Goal: Task Accomplishment & Management: Use online tool/utility

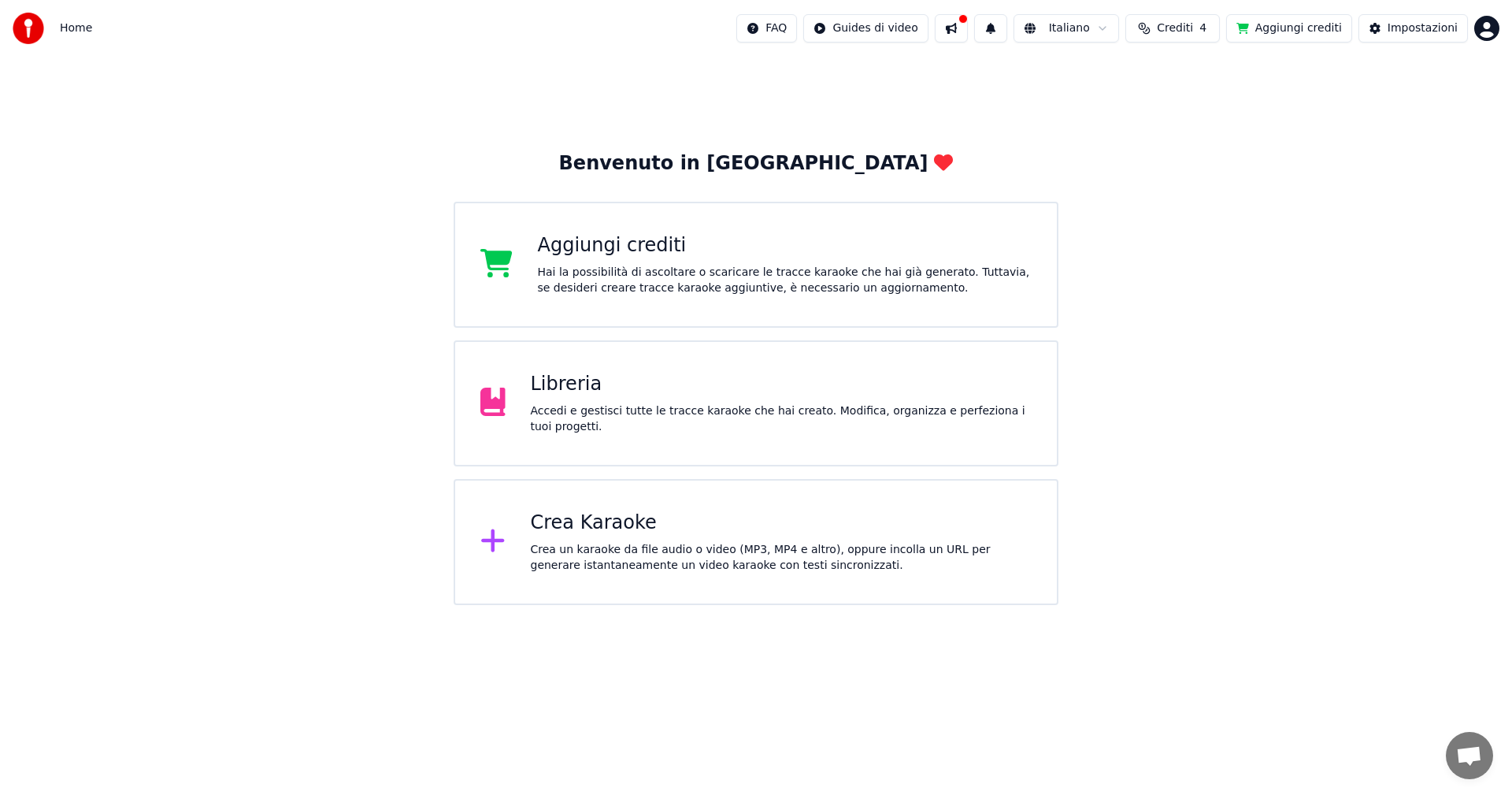
click at [541, 392] on div "Libreria" at bounding box center [781, 384] width 501 height 25
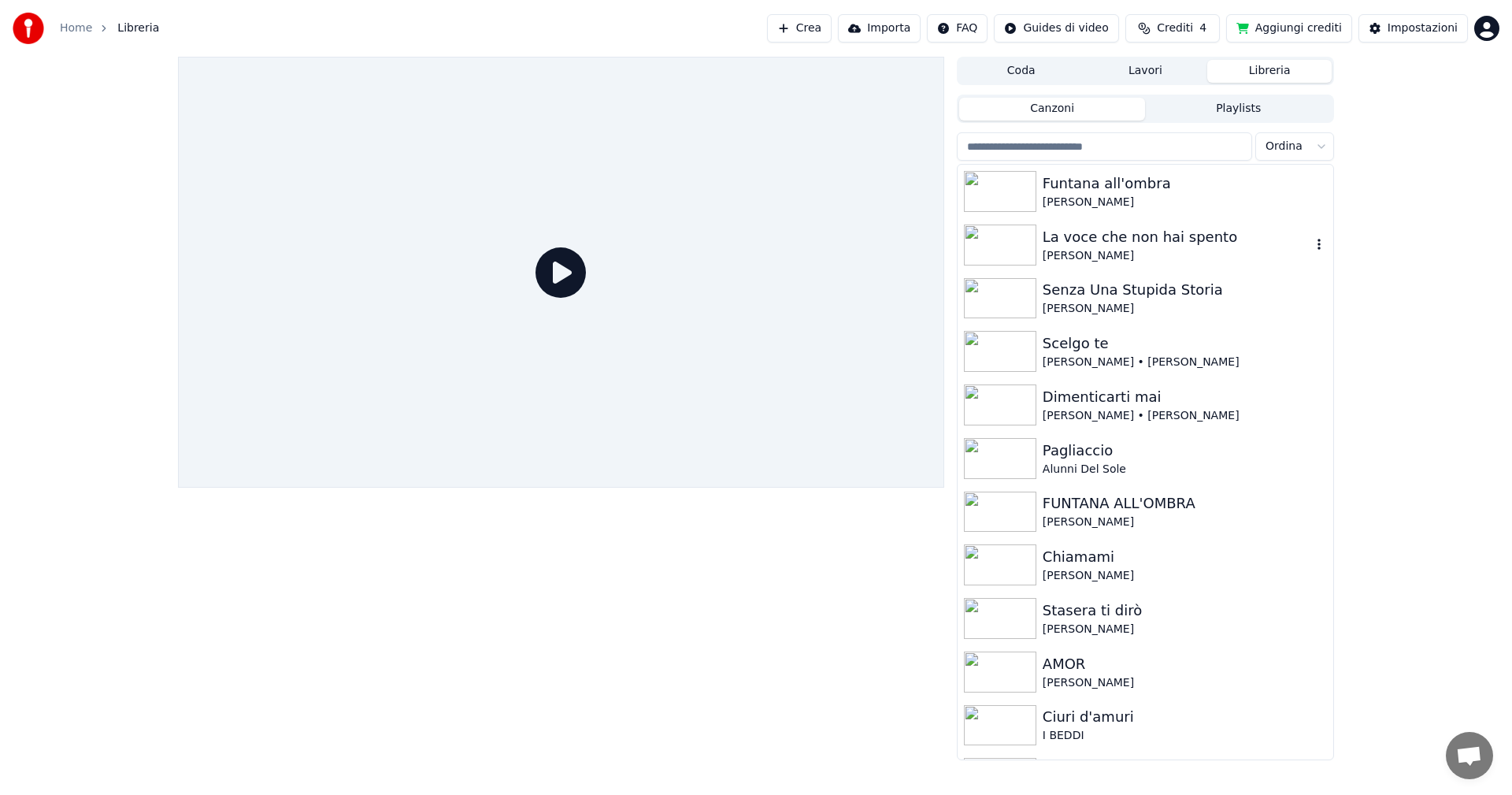
click at [1004, 243] on img at bounding box center [1000, 244] width 73 height 41
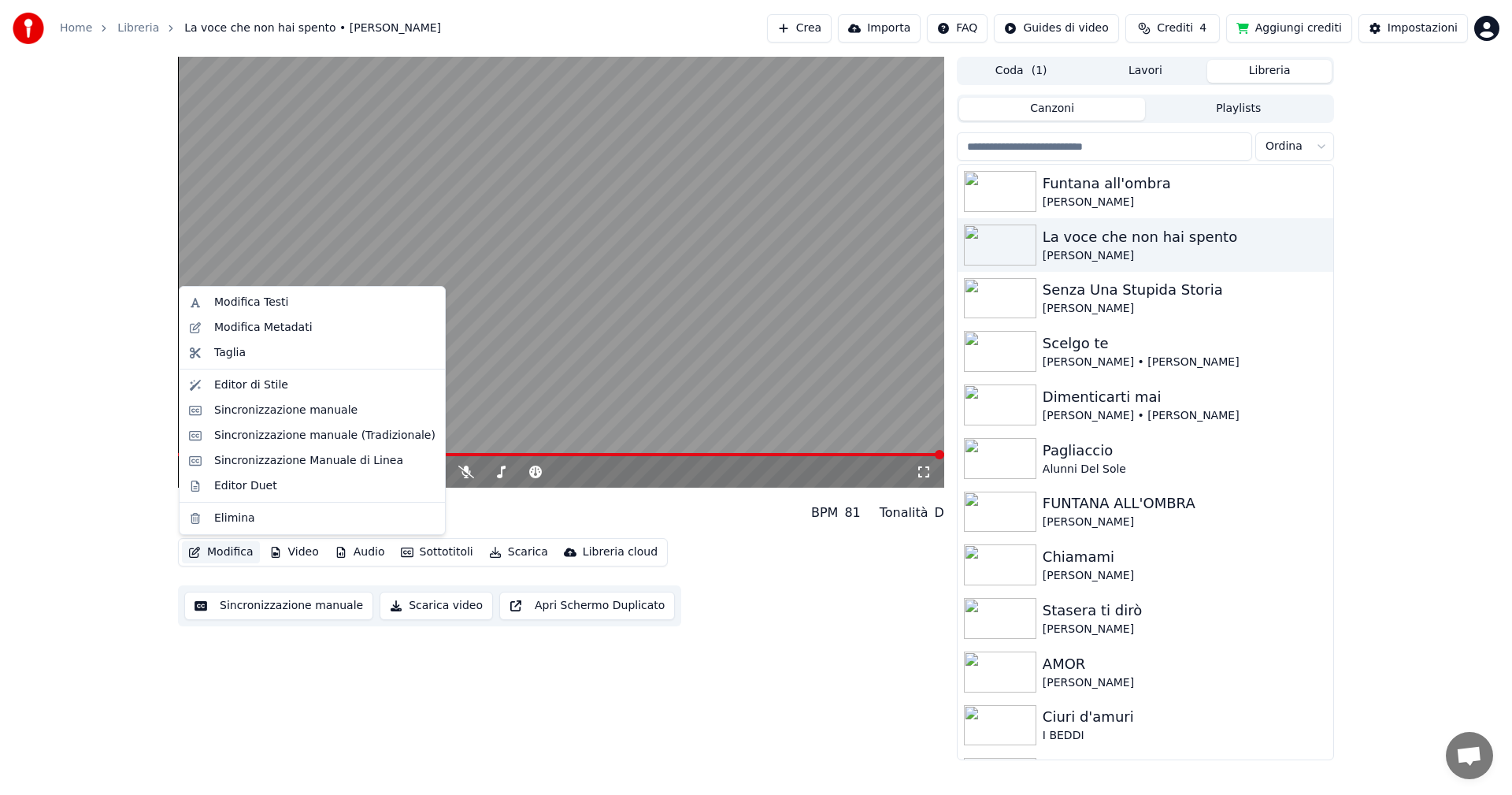
click at [221, 551] on button "Modifica" at bounding box center [221, 552] width 78 height 22
click at [303, 439] on div "Sincronizzazione manuale (Tradizionale)" at bounding box center [324, 436] width 222 height 16
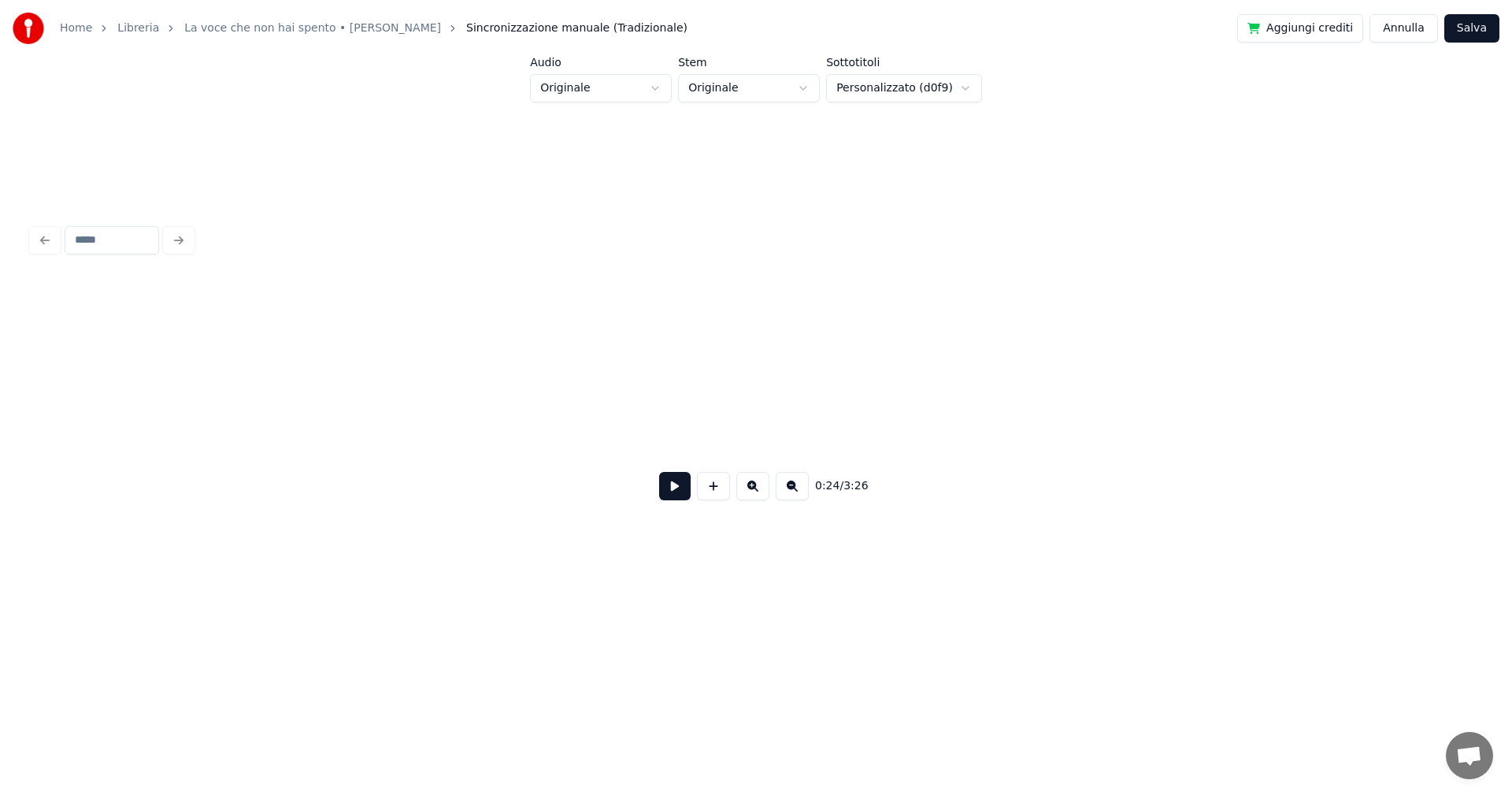
scroll to position [0, 2873]
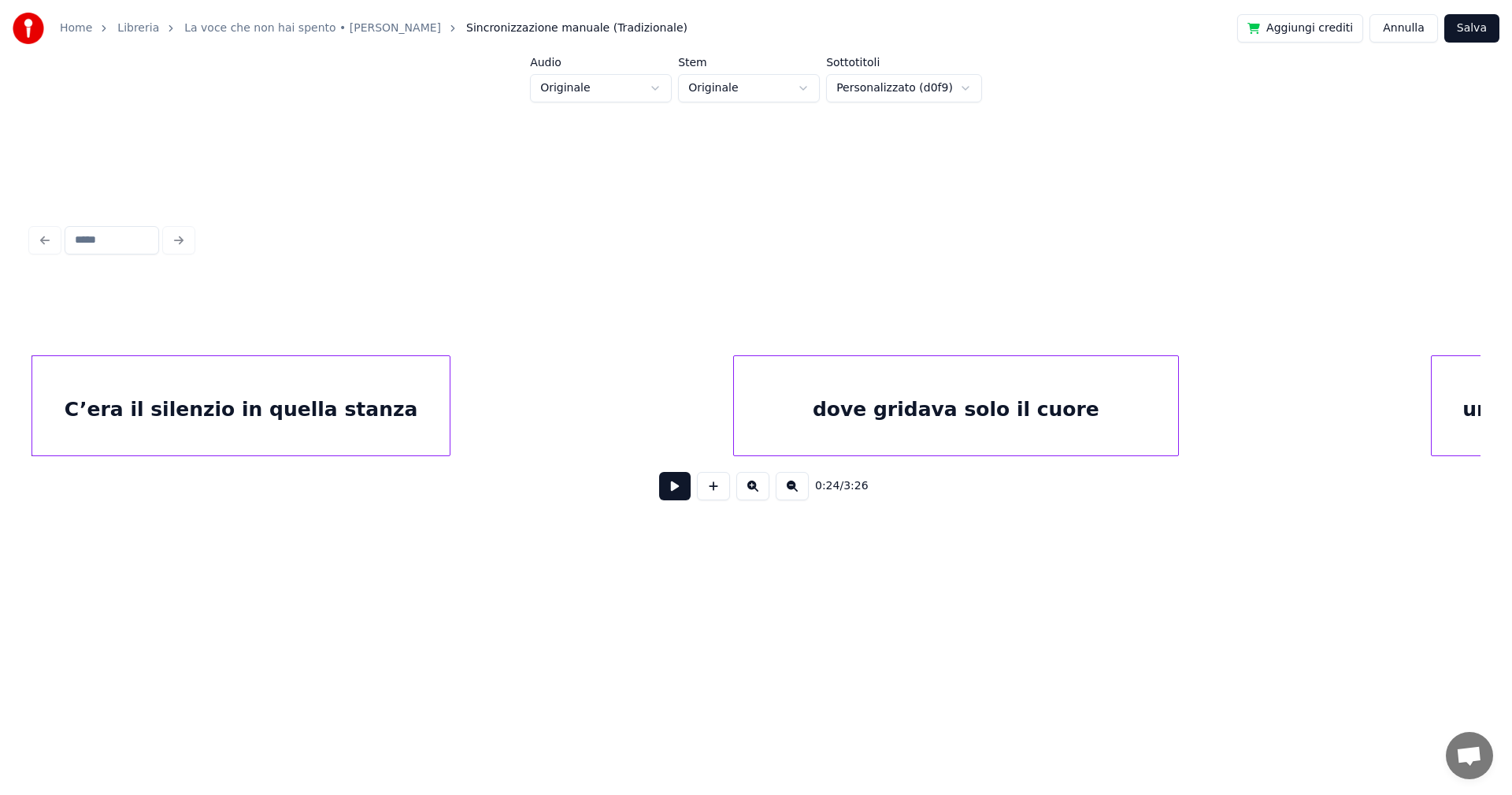
click at [676, 491] on button at bounding box center [674, 486] width 31 height 28
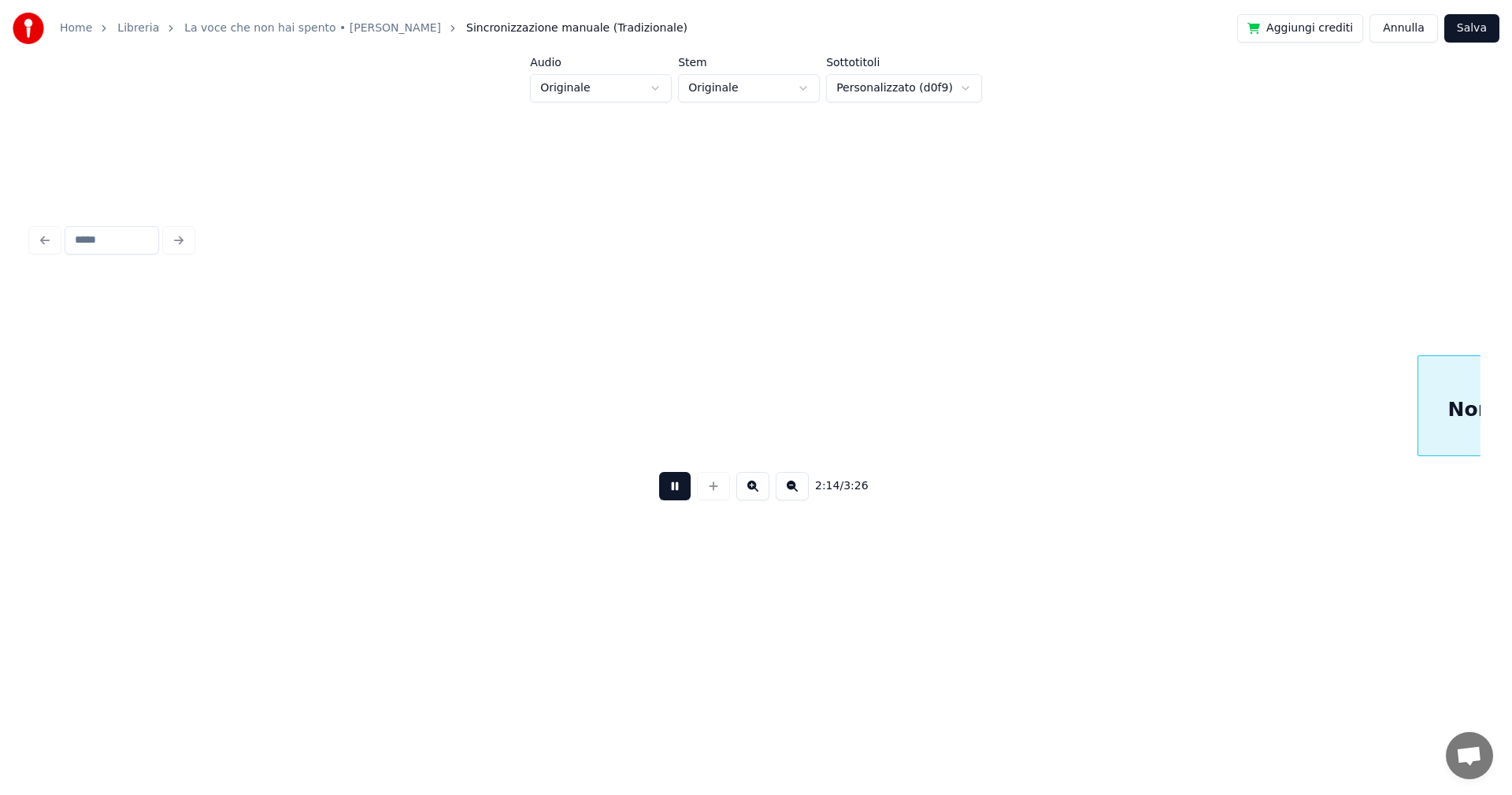
scroll to position [0, 15915]
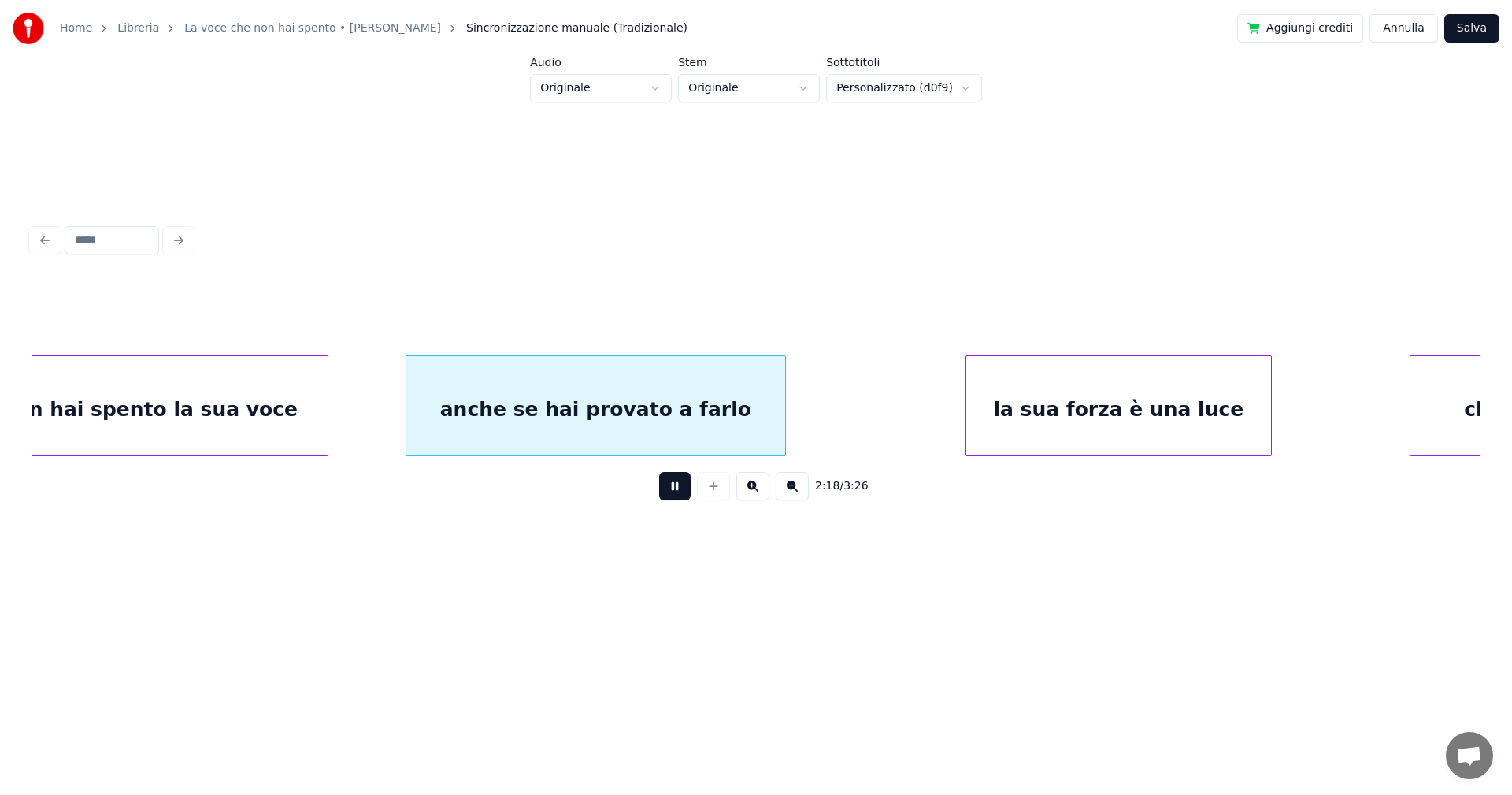
click at [672, 486] on button at bounding box center [674, 486] width 31 height 28
click at [593, 429] on div "anche se hai provato a farlo" at bounding box center [567, 410] width 379 height 108
click at [235, 417] on div "Non hai spento la sua voce" at bounding box center [148, 410] width 358 height 108
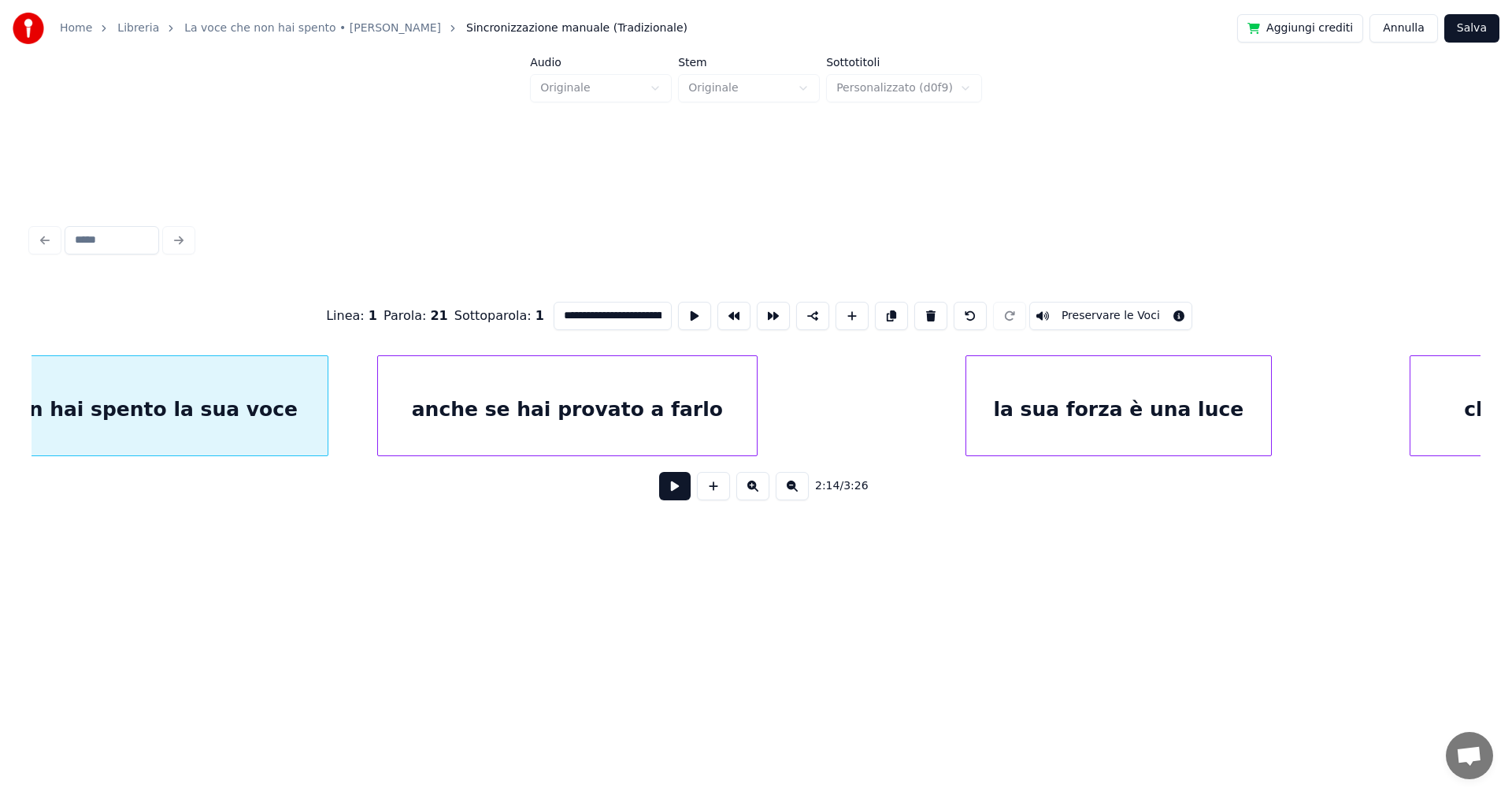
scroll to position [0, 15851]
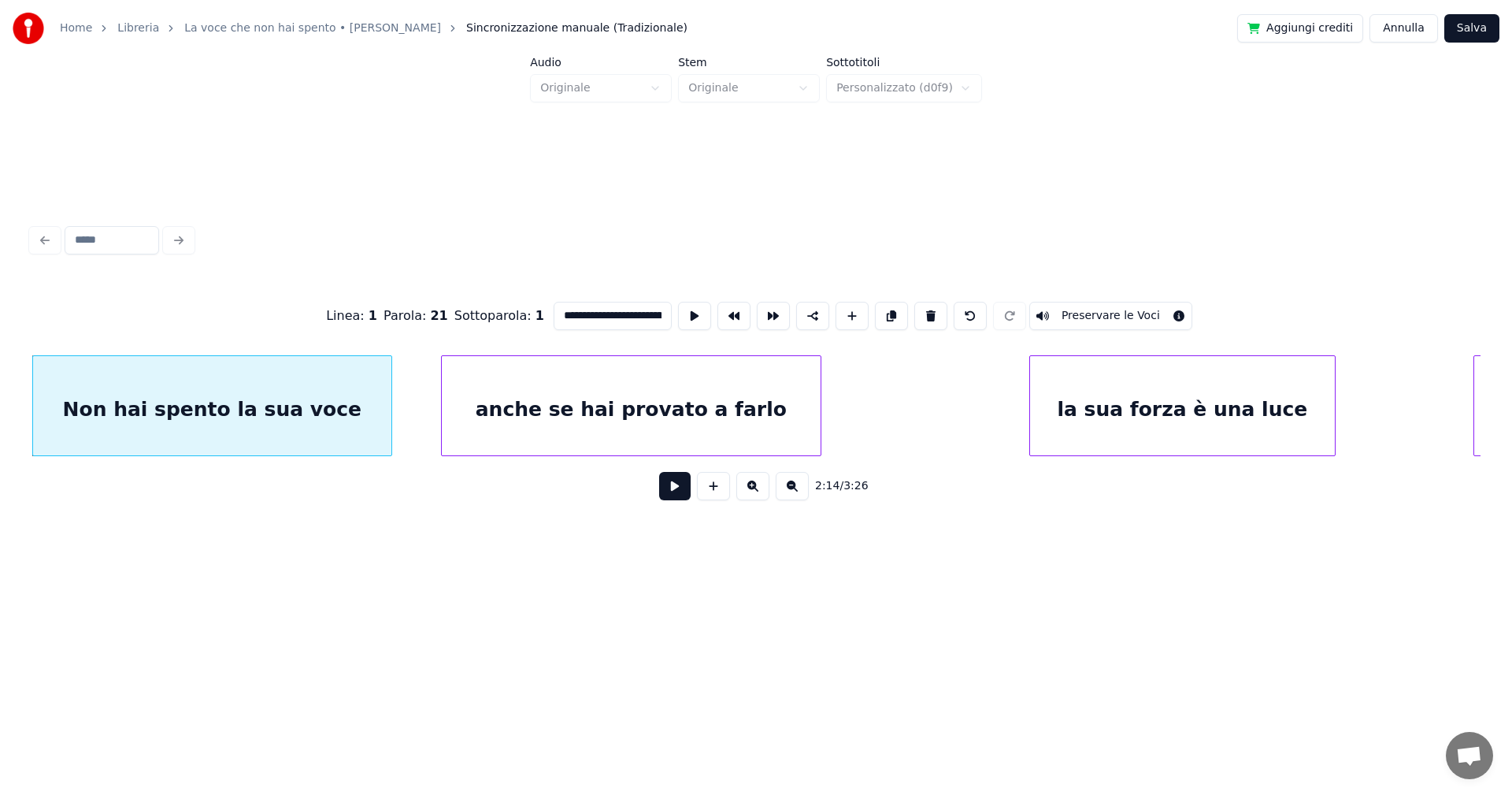
click at [672, 496] on button at bounding box center [674, 486] width 31 height 28
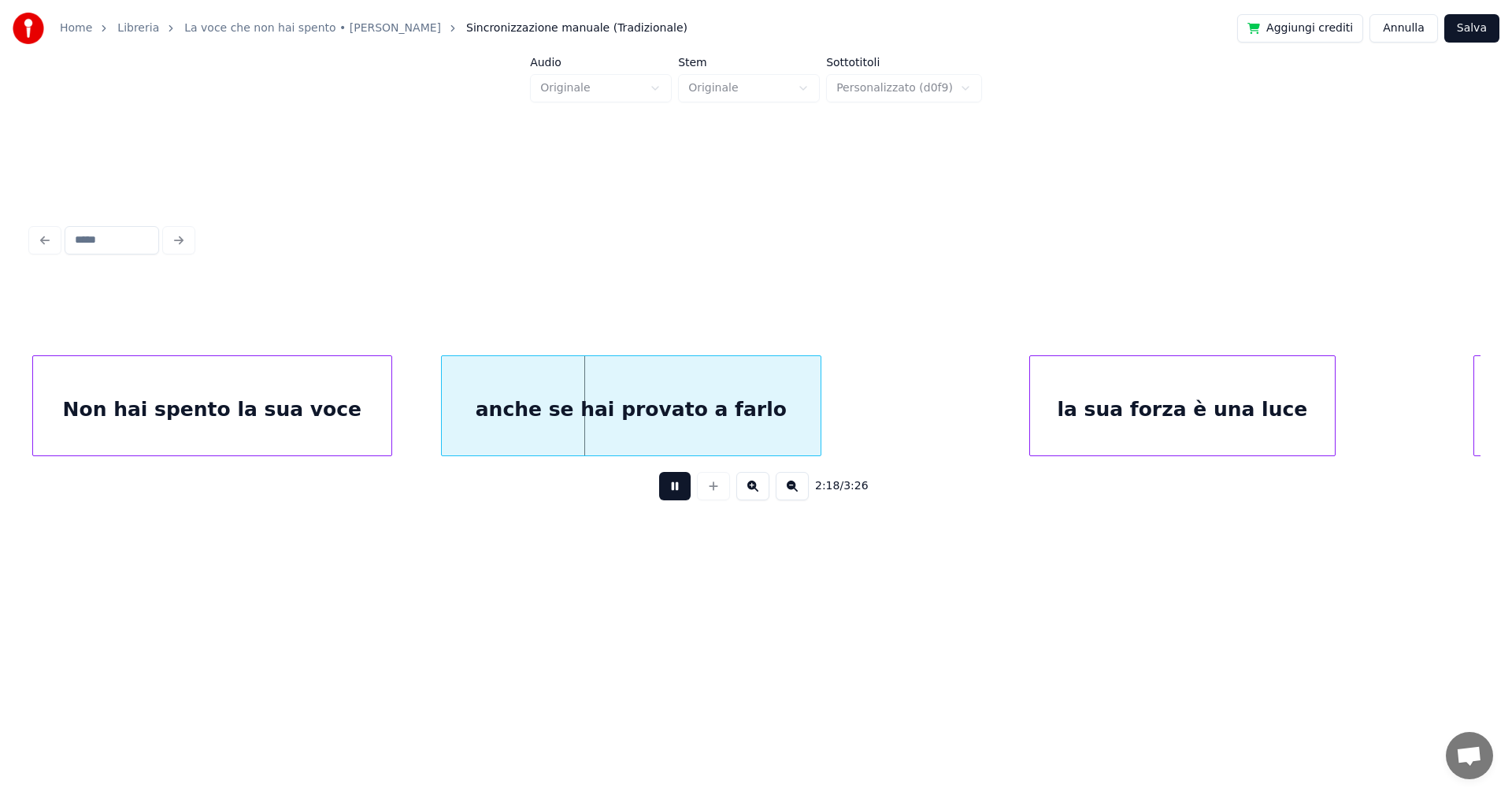
click at [678, 490] on button at bounding box center [674, 486] width 31 height 28
click at [547, 410] on div "anche se hai provato a farlo" at bounding box center [613, 410] width 379 height 108
click at [247, 420] on div "Non hai spento la sua voce" at bounding box center [212, 410] width 358 height 108
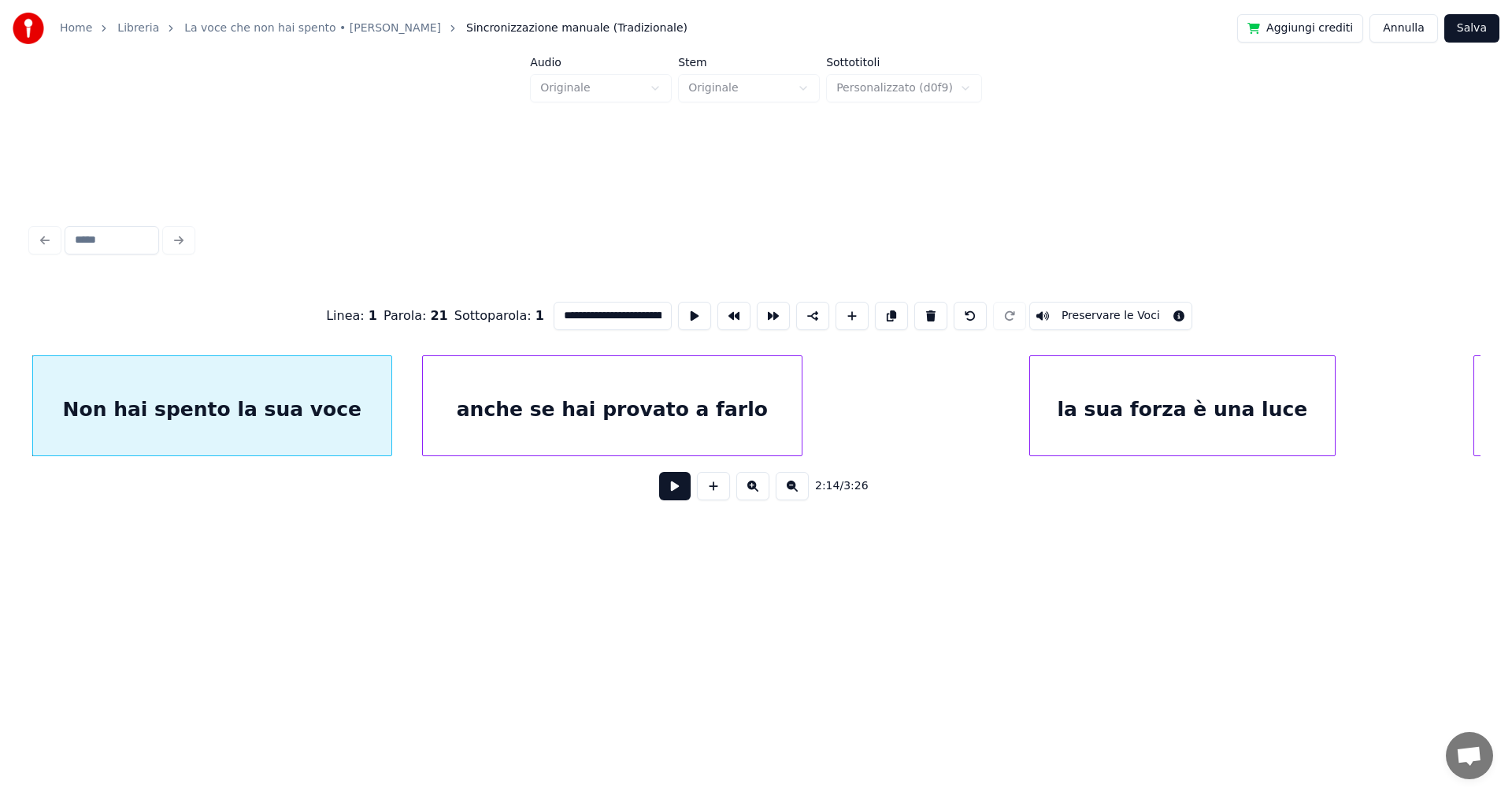
click at [673, 490] on button at bounding box center [674, 486] width 31 height 28
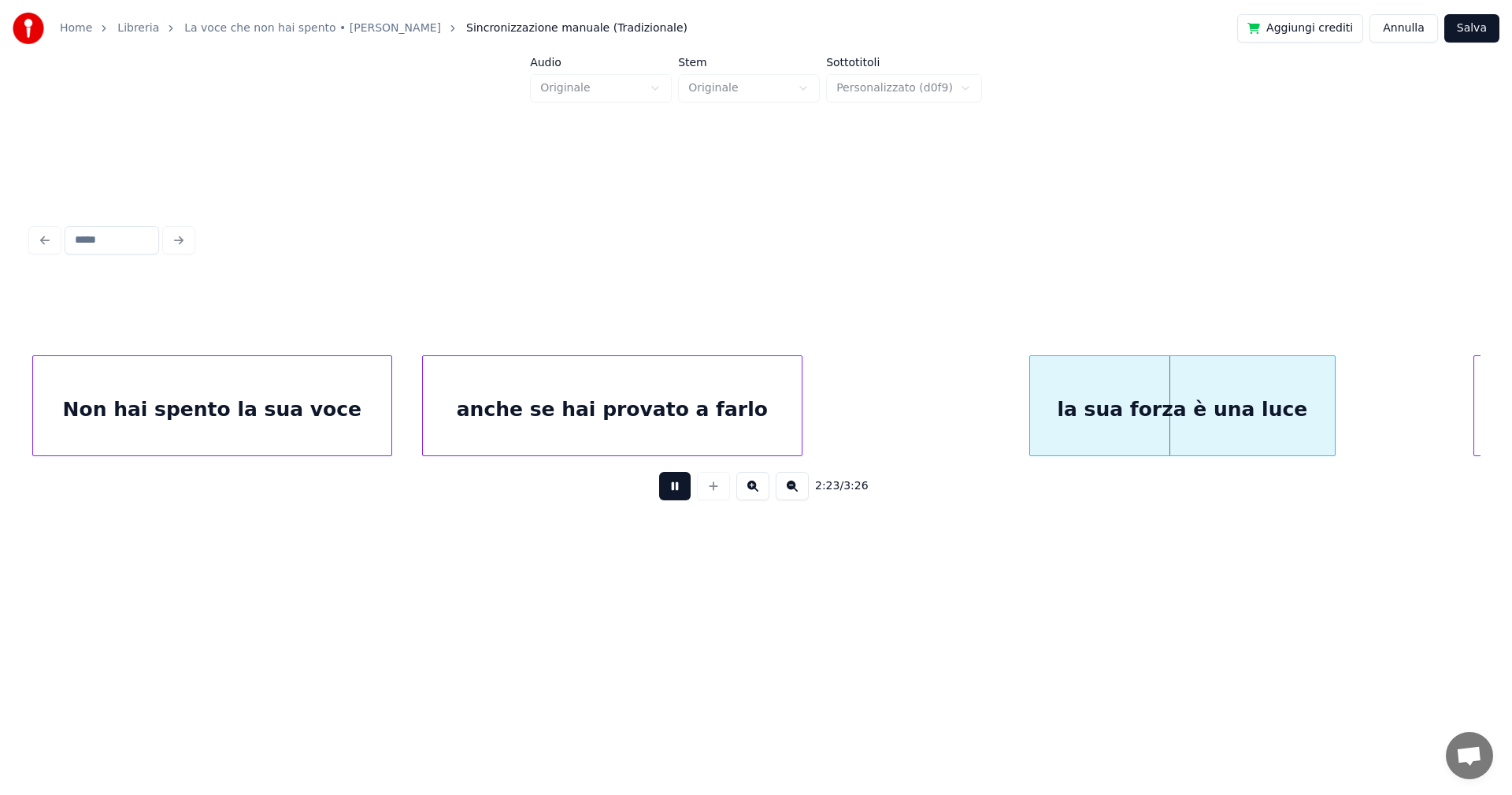
click at [681, 486] on button at bounding box center [674, 486] width 31 height 28
click at [1116, 389] on div "la sua forza è una luce" at bounding box center [1175, 410] width 304 height 108
click at [681, 488] on button at bounding box center [674, 486] width 31 height 28
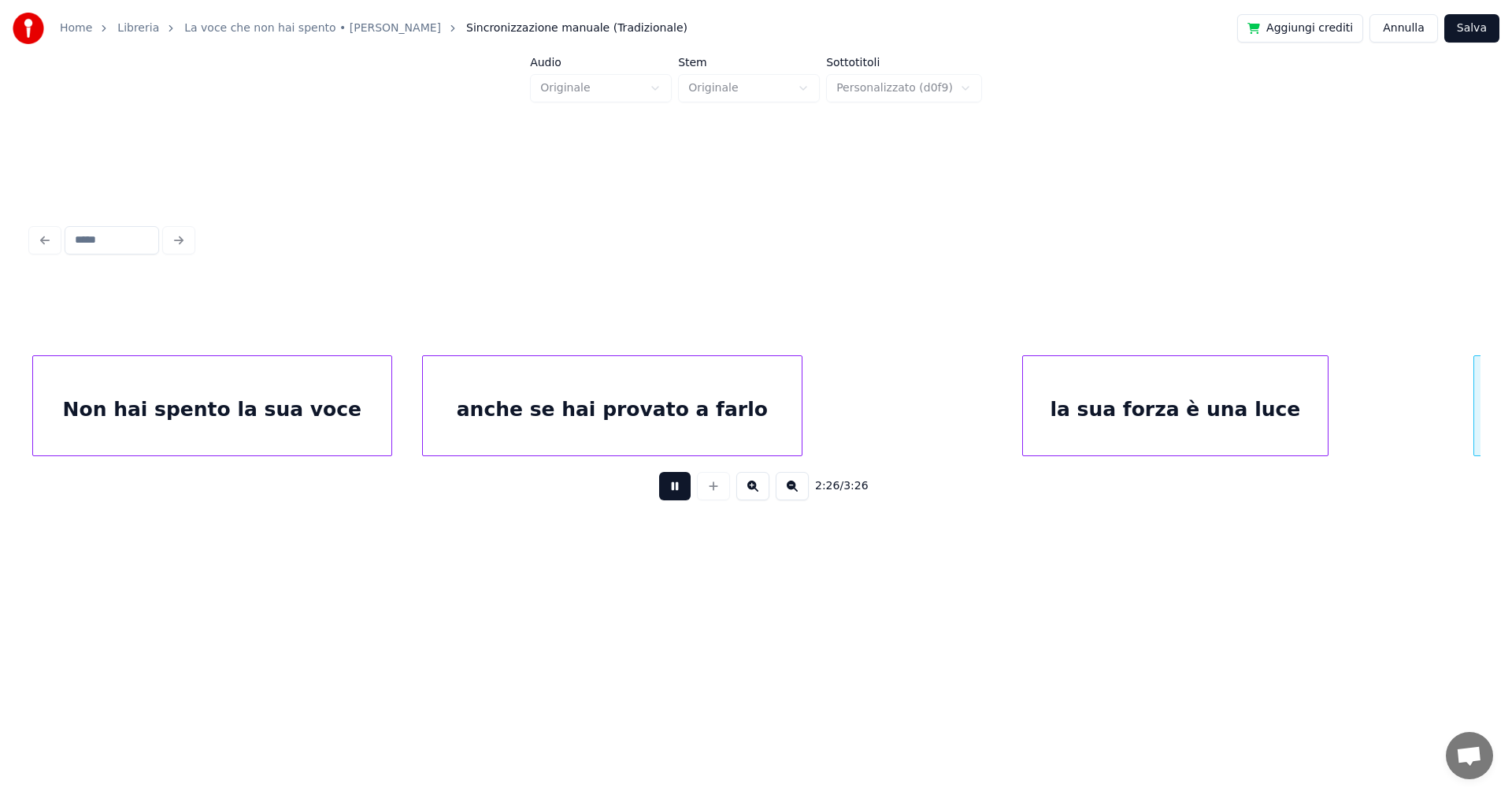
scroll to position [0, 17302]
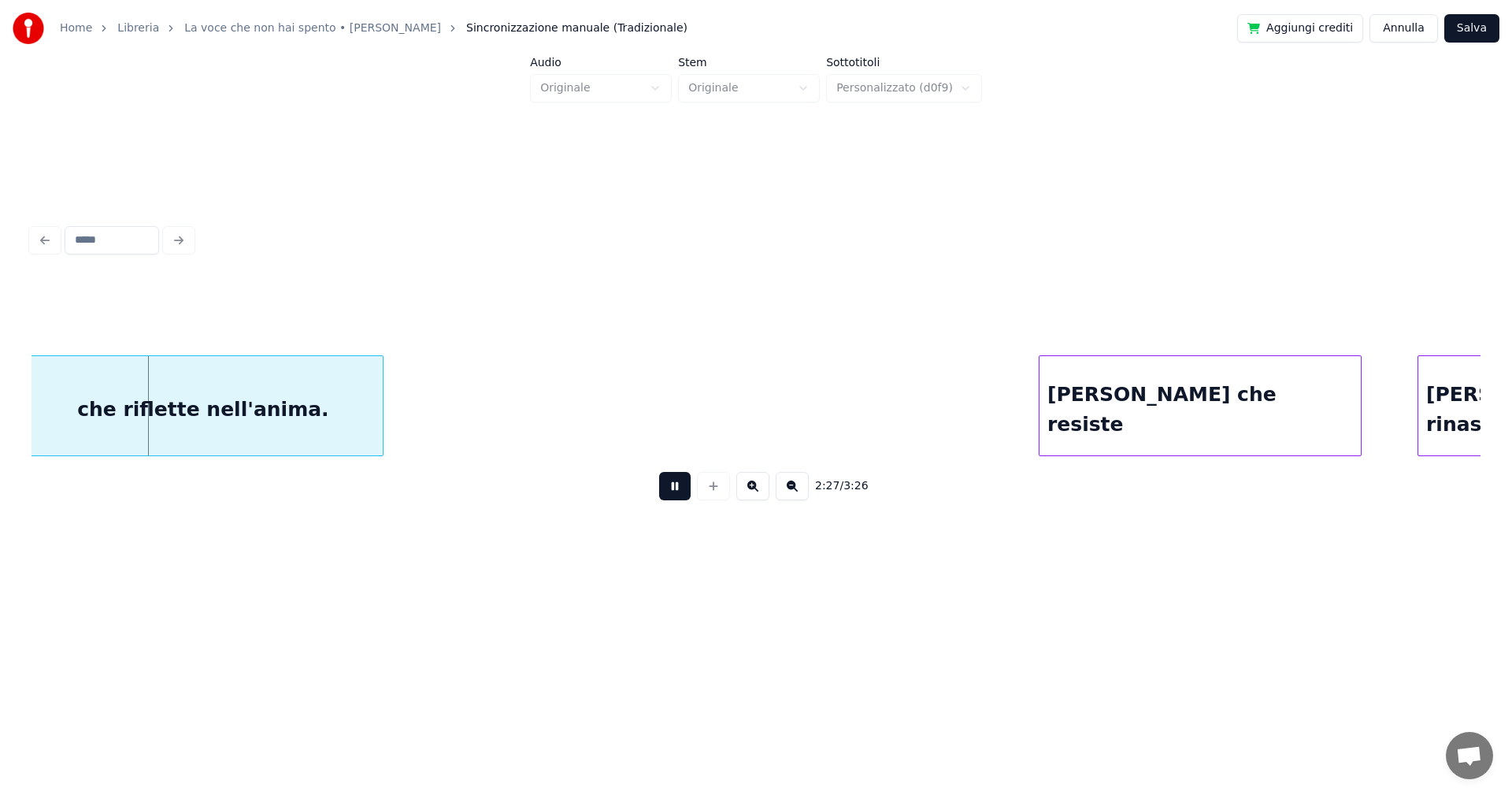
click at [676, 490] on button at bounding box center [674, 486] width 31 height 28
click at [257, 417] on div "che riflette nell'anima." at bounding box center [203, 410] width 359 height 108
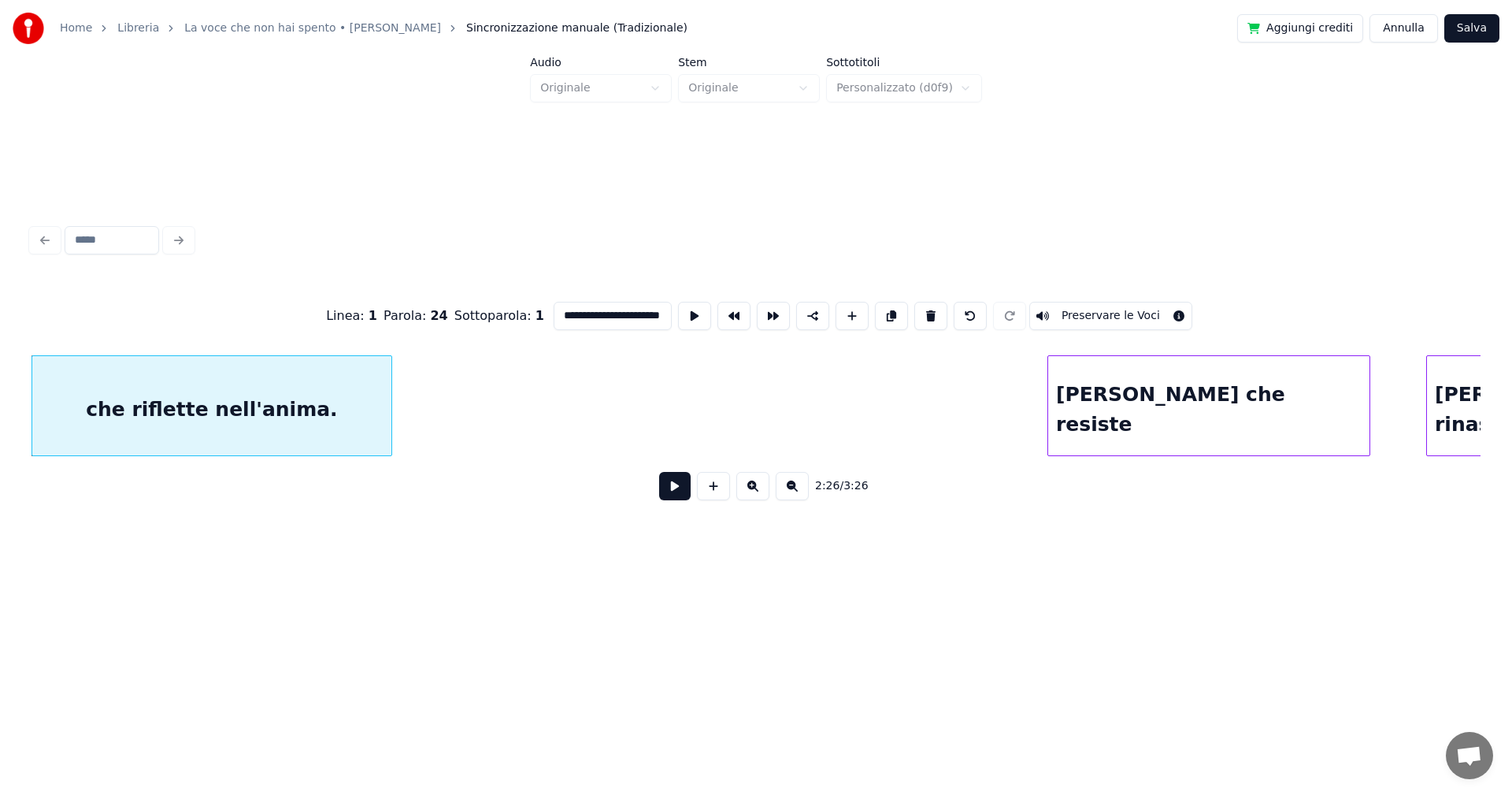
click at [610, 307] on input "**********" at bounding box center [612, 316] width 118 height 28
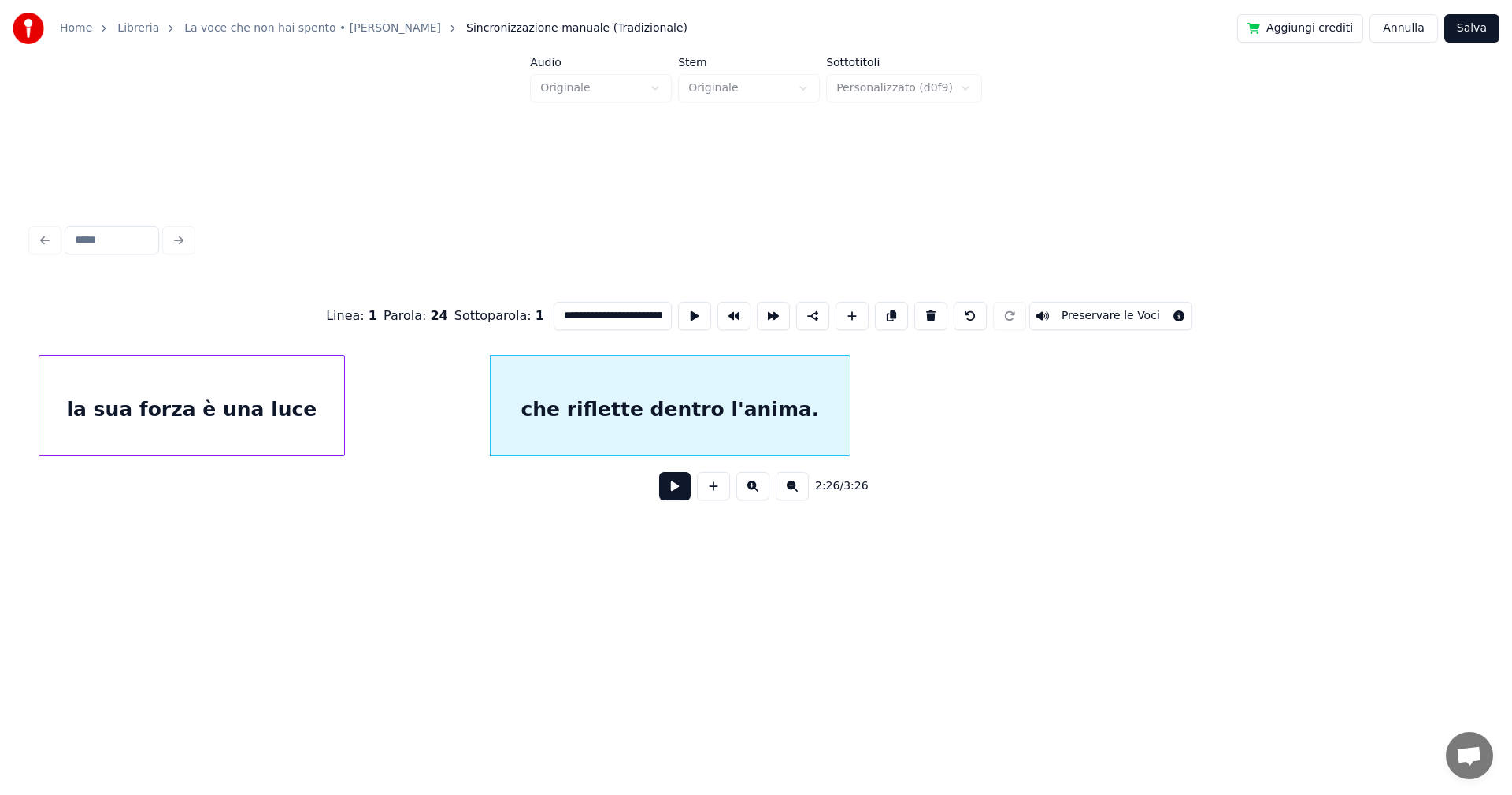
scroll to position [0, 16795]
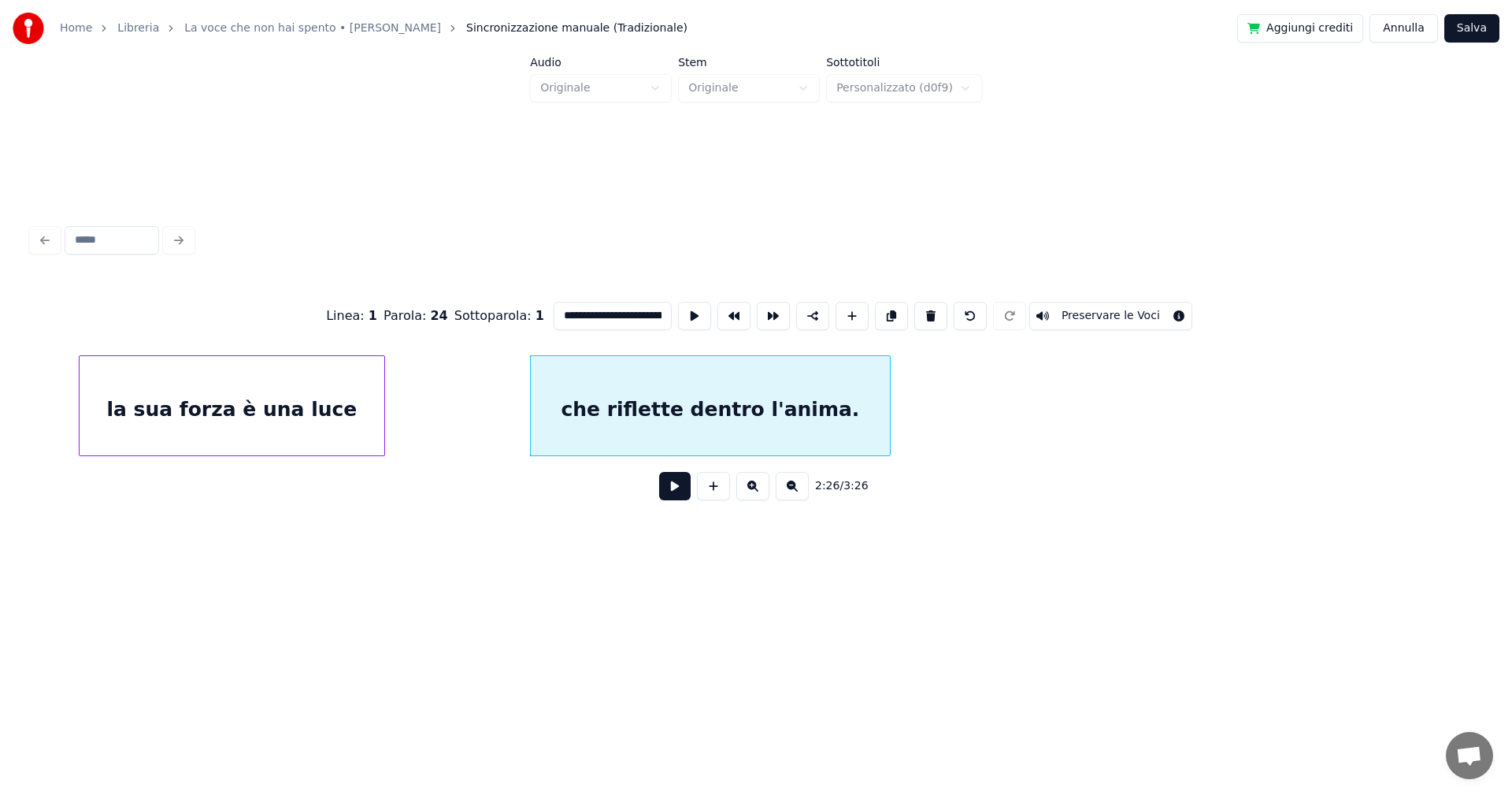
click at [303, 420] on div "la sua forza è una luce" at bounding box center [231, 410] width 304 height 108
type input "**********"
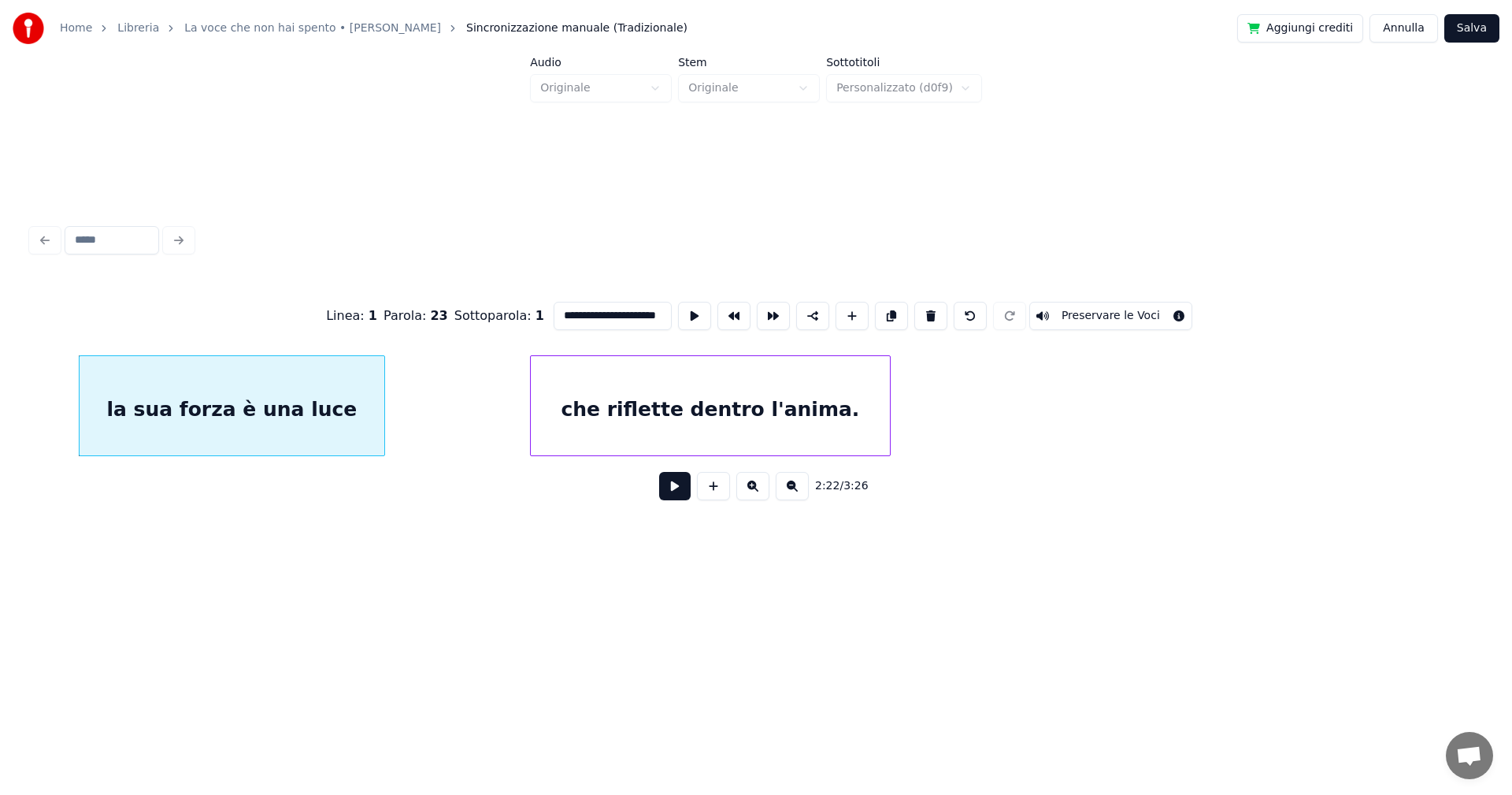
click at [682, 490] on button at bounding box center [674, 486] width 31 height 28
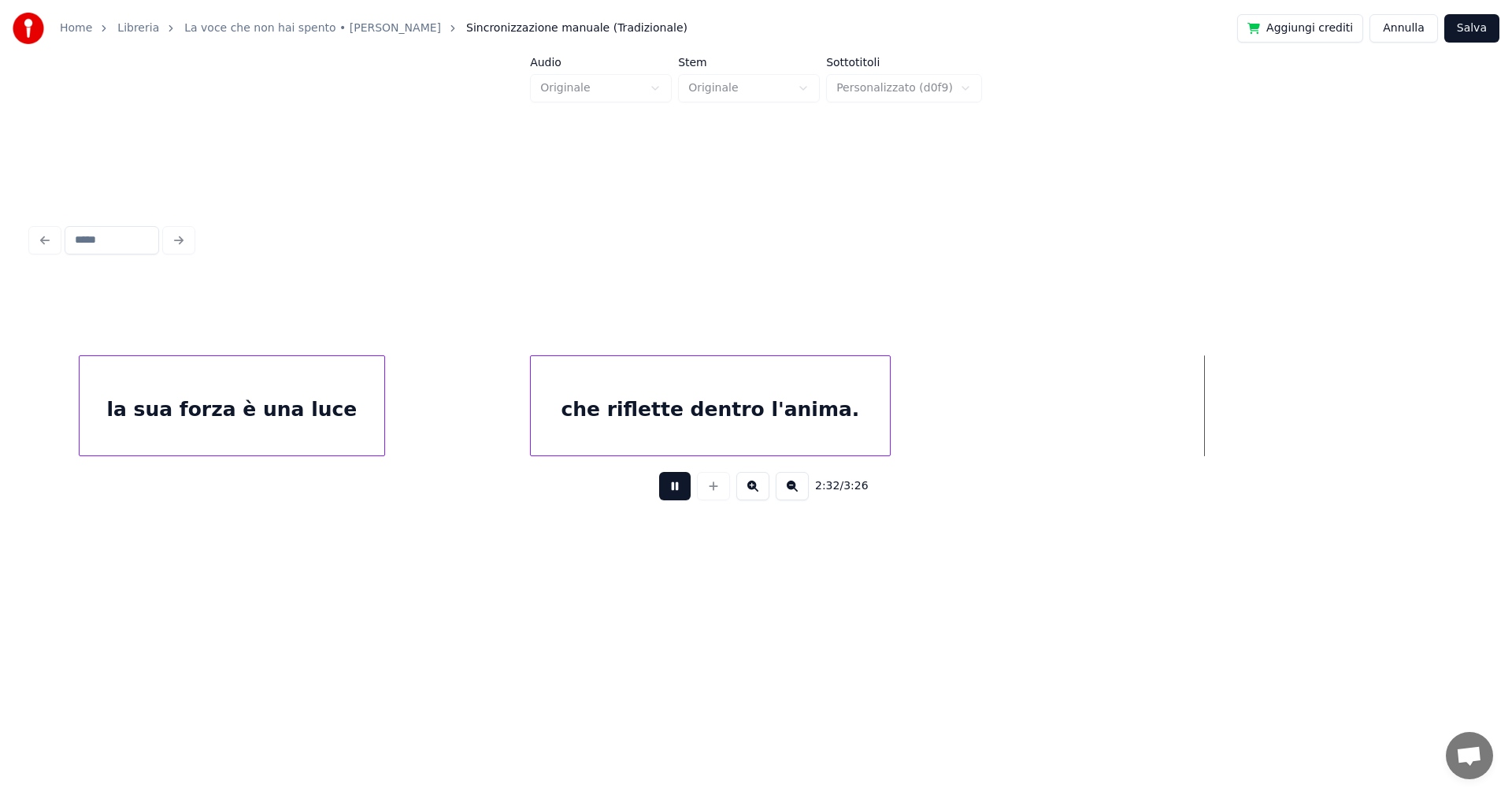
click at [678, 489] on button at bounding box center [674, 486] width 31 height 28
click at [678, 490] on button at bounding box center [674, 486] width 31 height 28
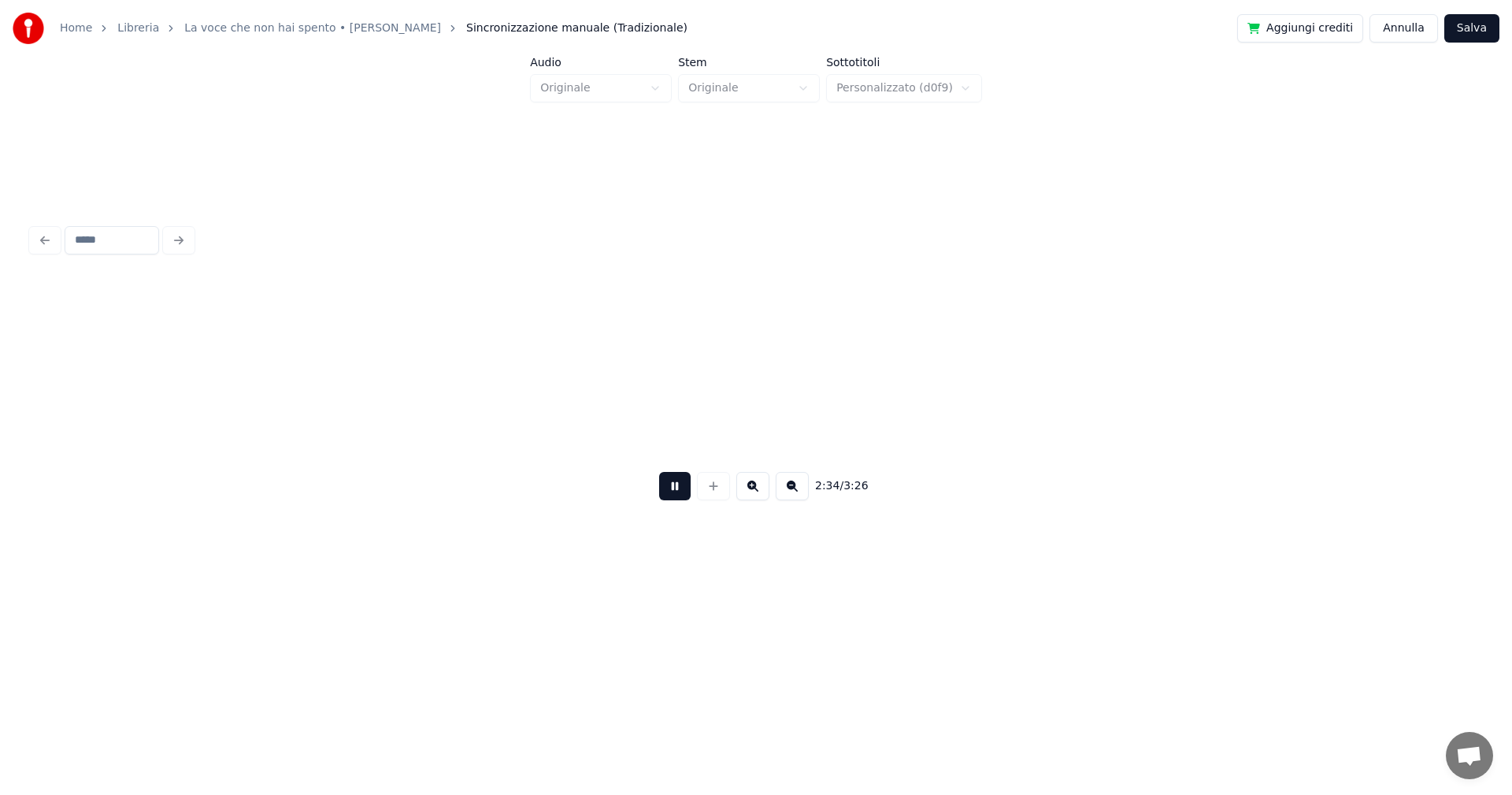
scroll to position [0, 18245]
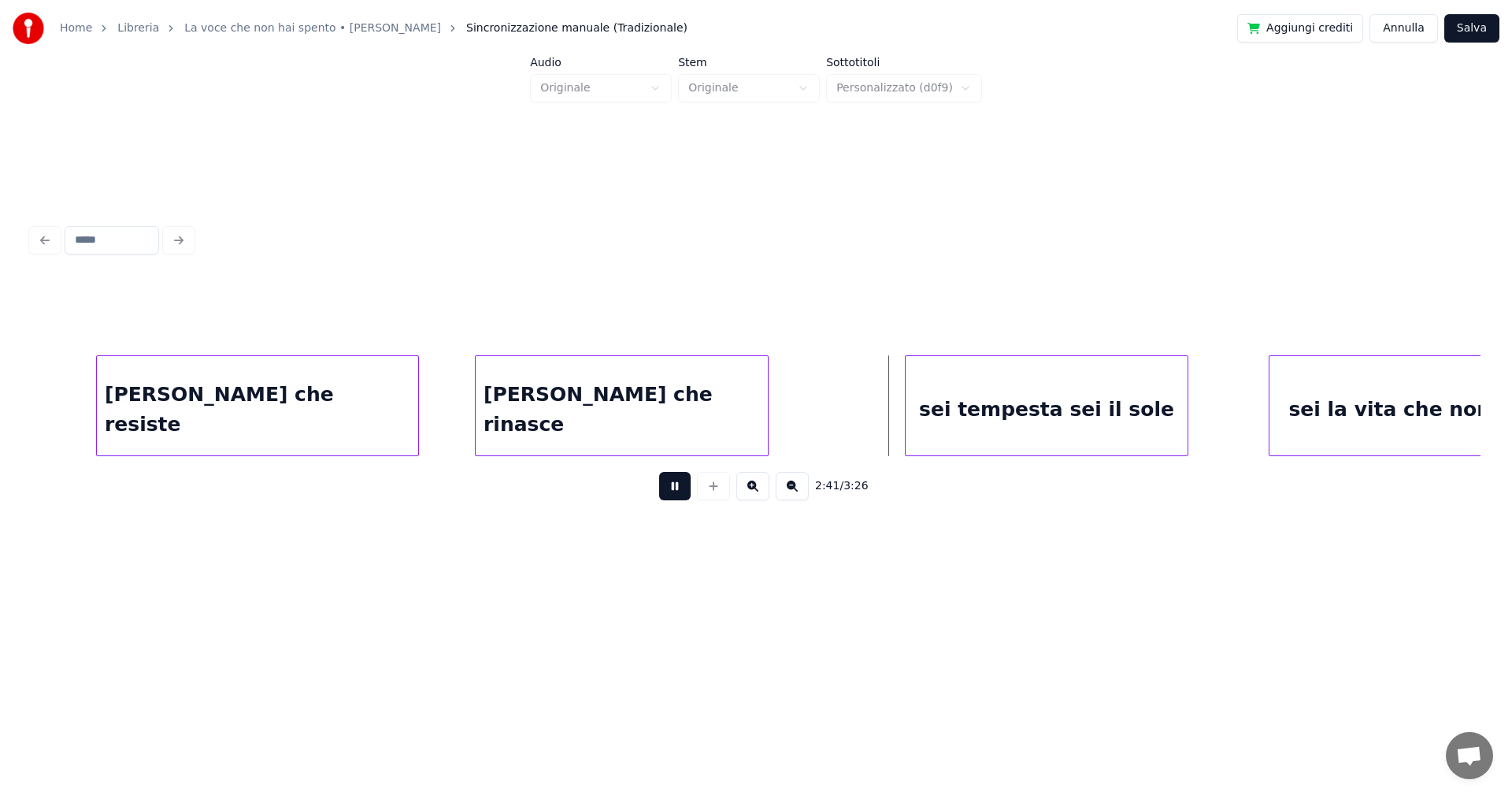
click at [675, 493] on button at bounding box center [674, 486] width 31 height 28
click at [1002, 423] on div "sei tempesta sei il sole" at bounding box center [967, 410] width 282 height 108
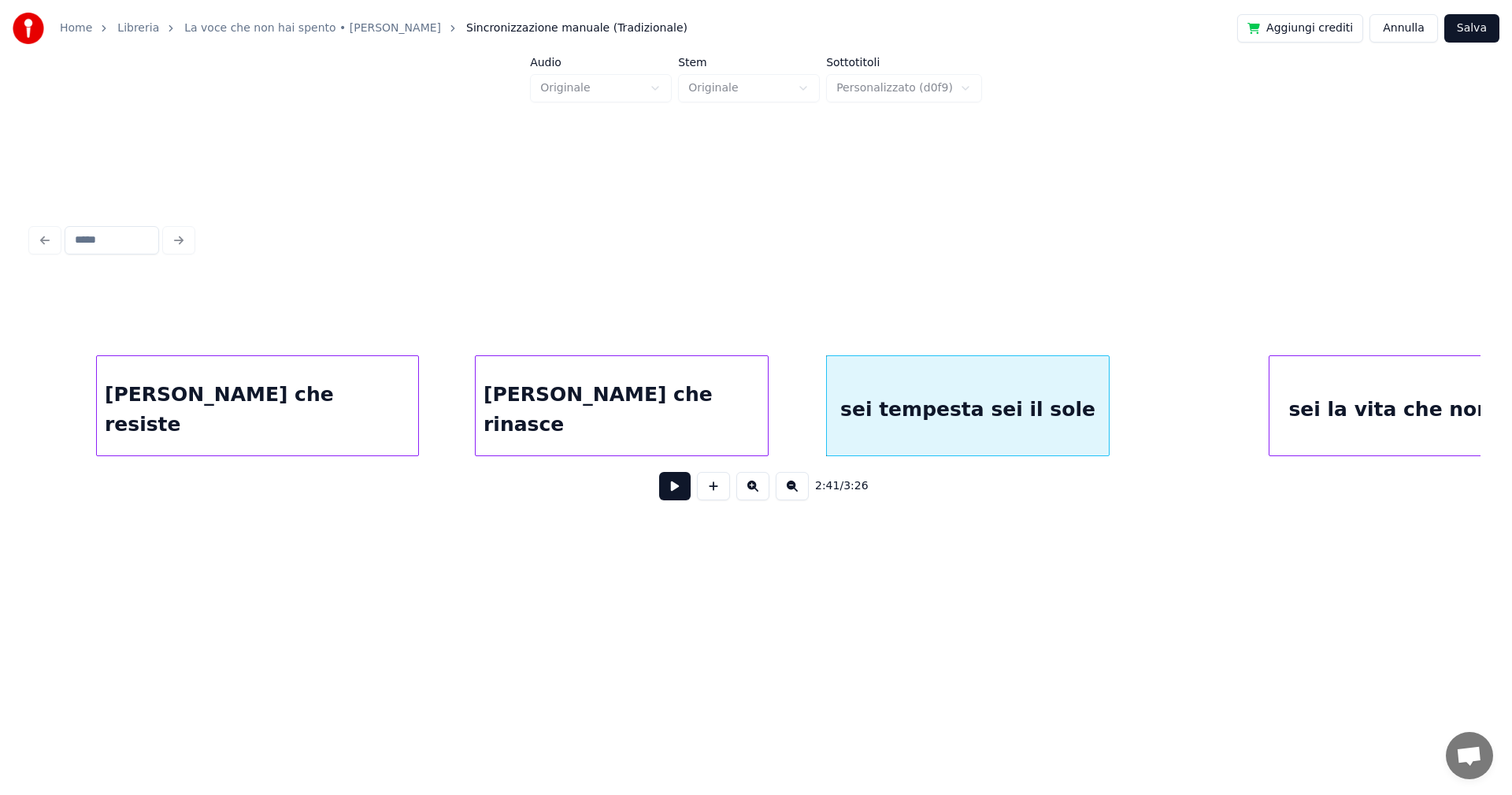
click at [352, 425] on div "[PERSON_NAME] che resiste" at bounding box center [257, 410] width 321 height 108
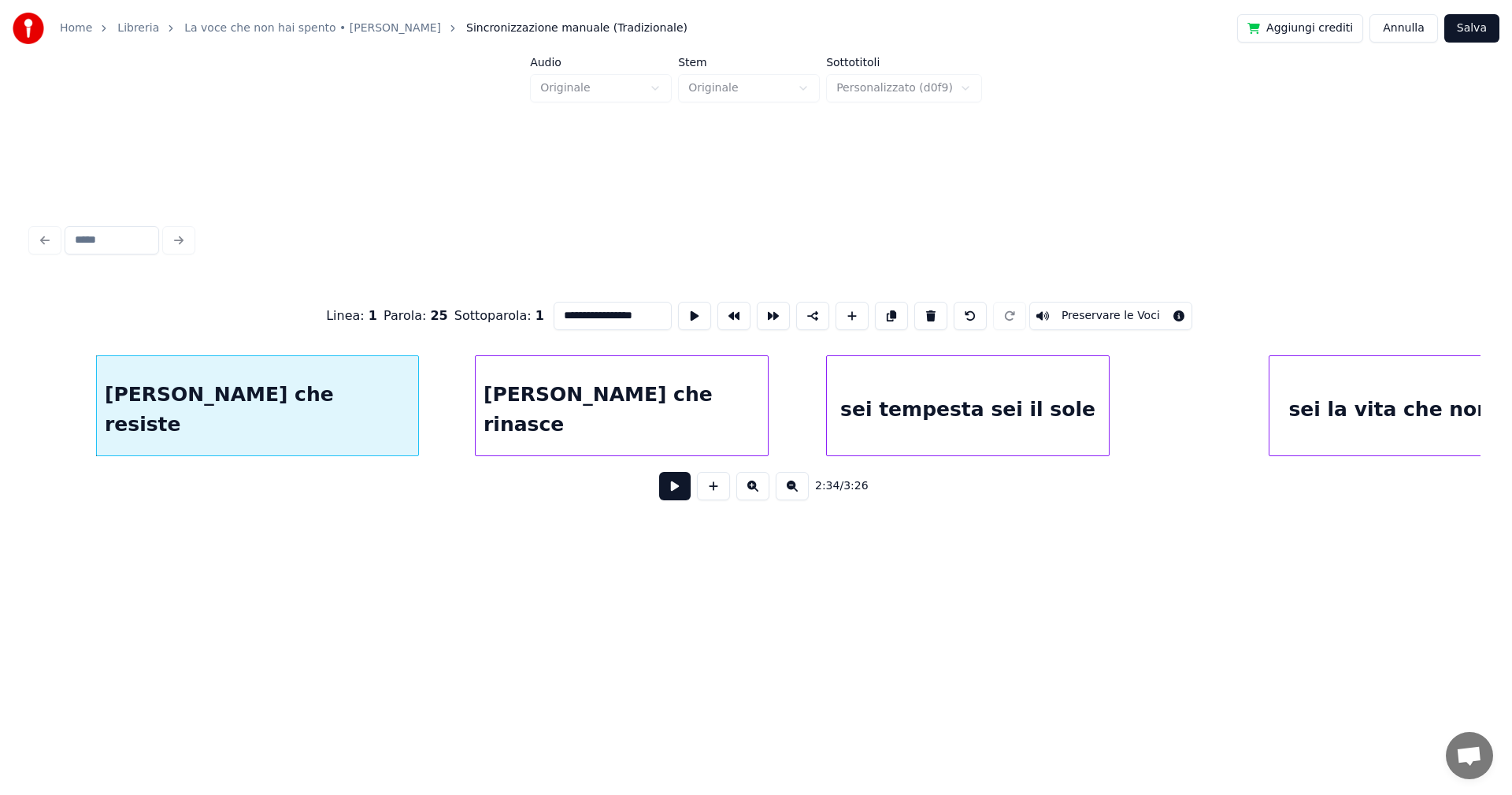
click at [678, 490] on button at bounding box center [674, 486] width 31 height 28
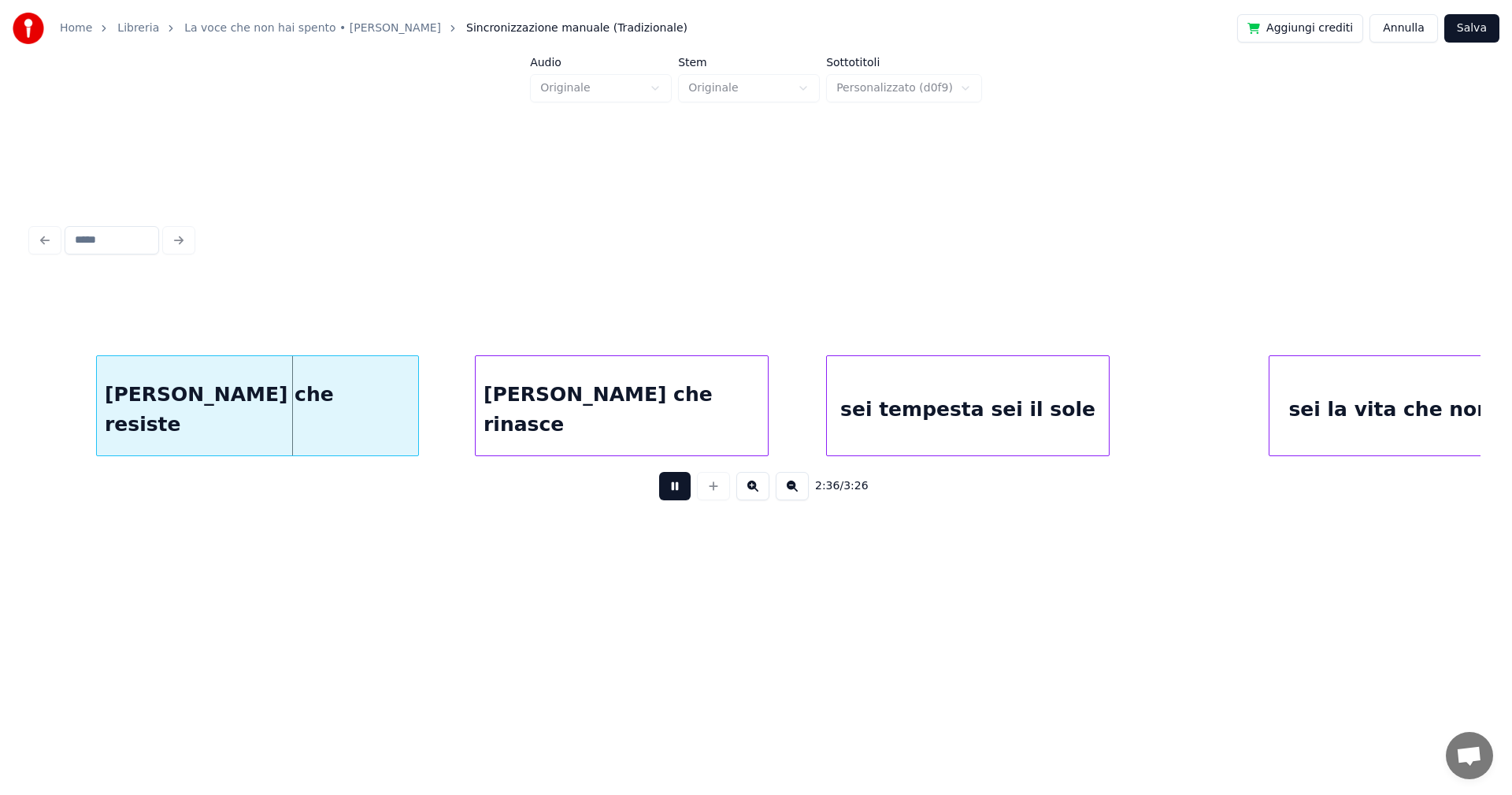
click at [678, 489] on button at bounding box center [674, 486] width 31 height 28
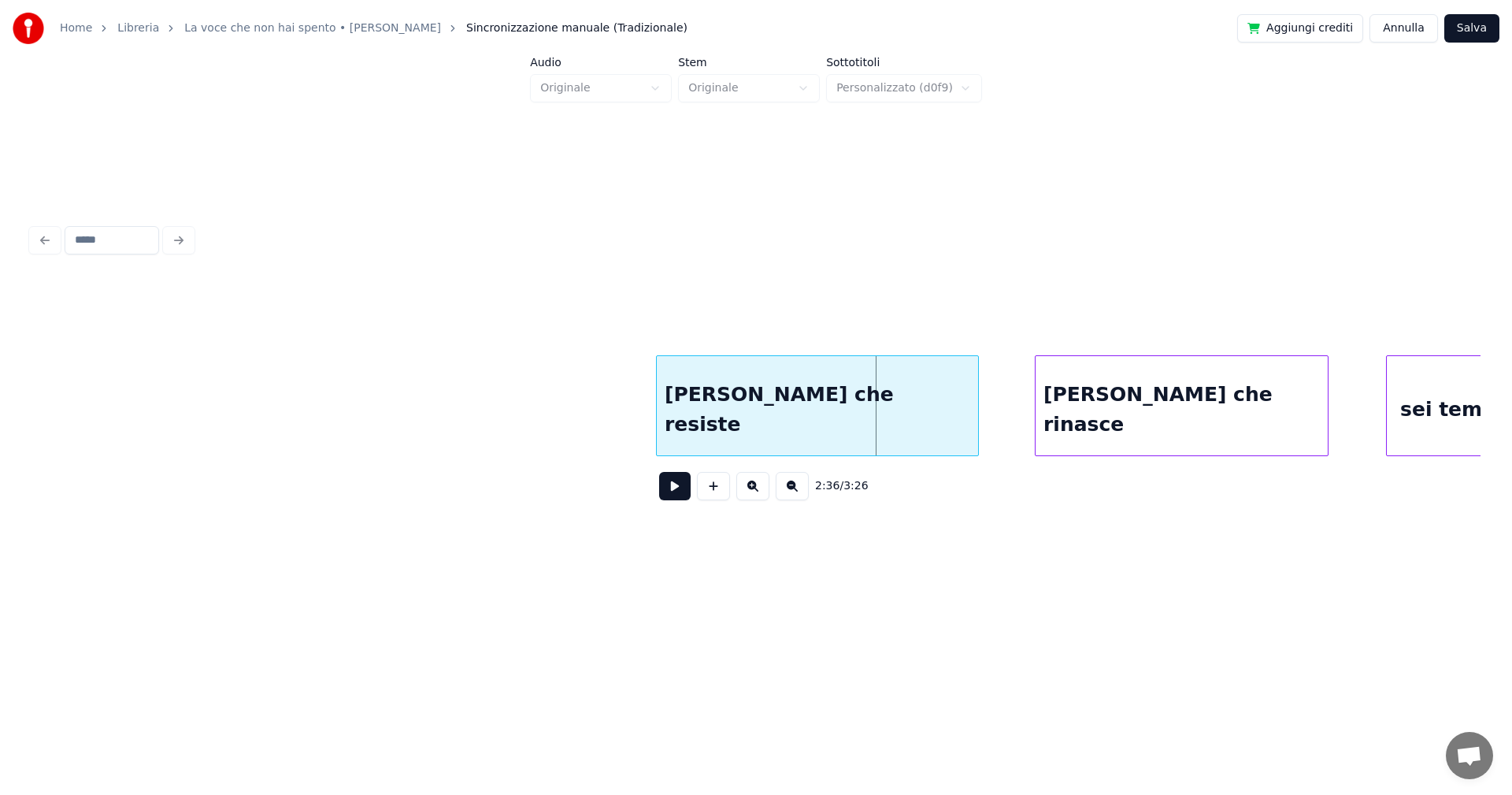
scroll to position [0, 17671]
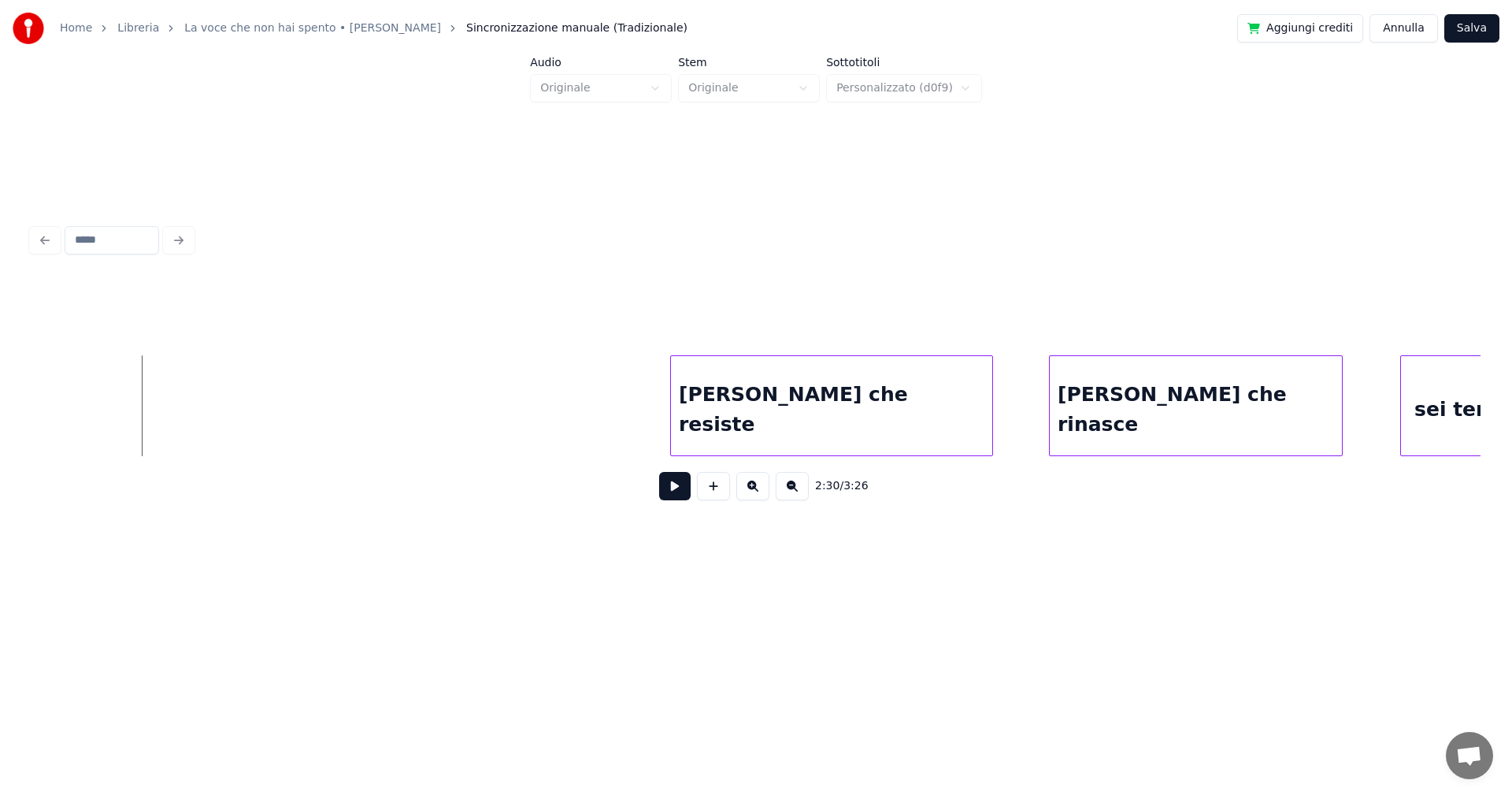
click at [681, 496] on button at bounding box center [674, 486] width 31 height 28
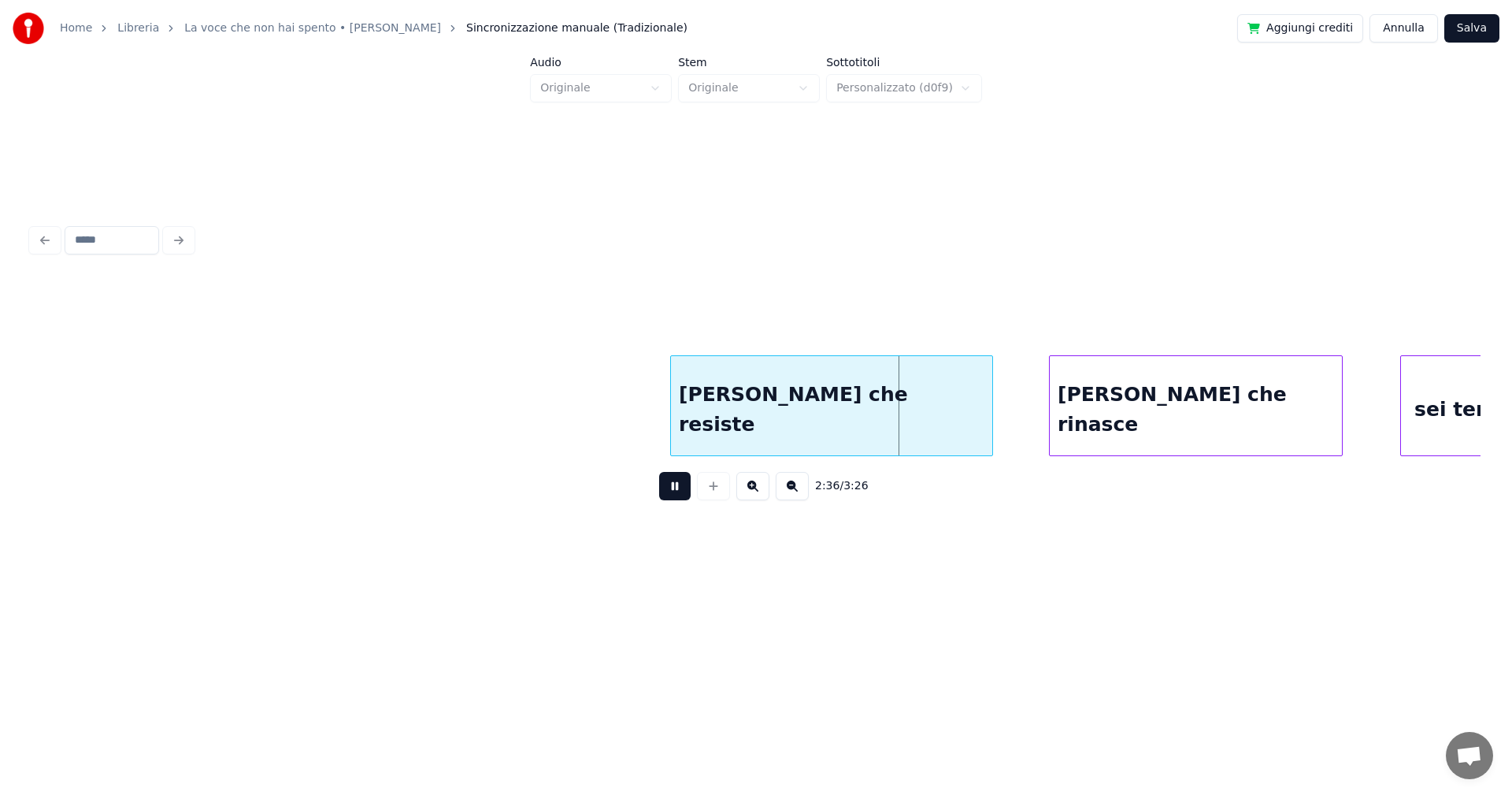
click at [675, 492] on button at bounding box center [674, 486] width 31 height 28
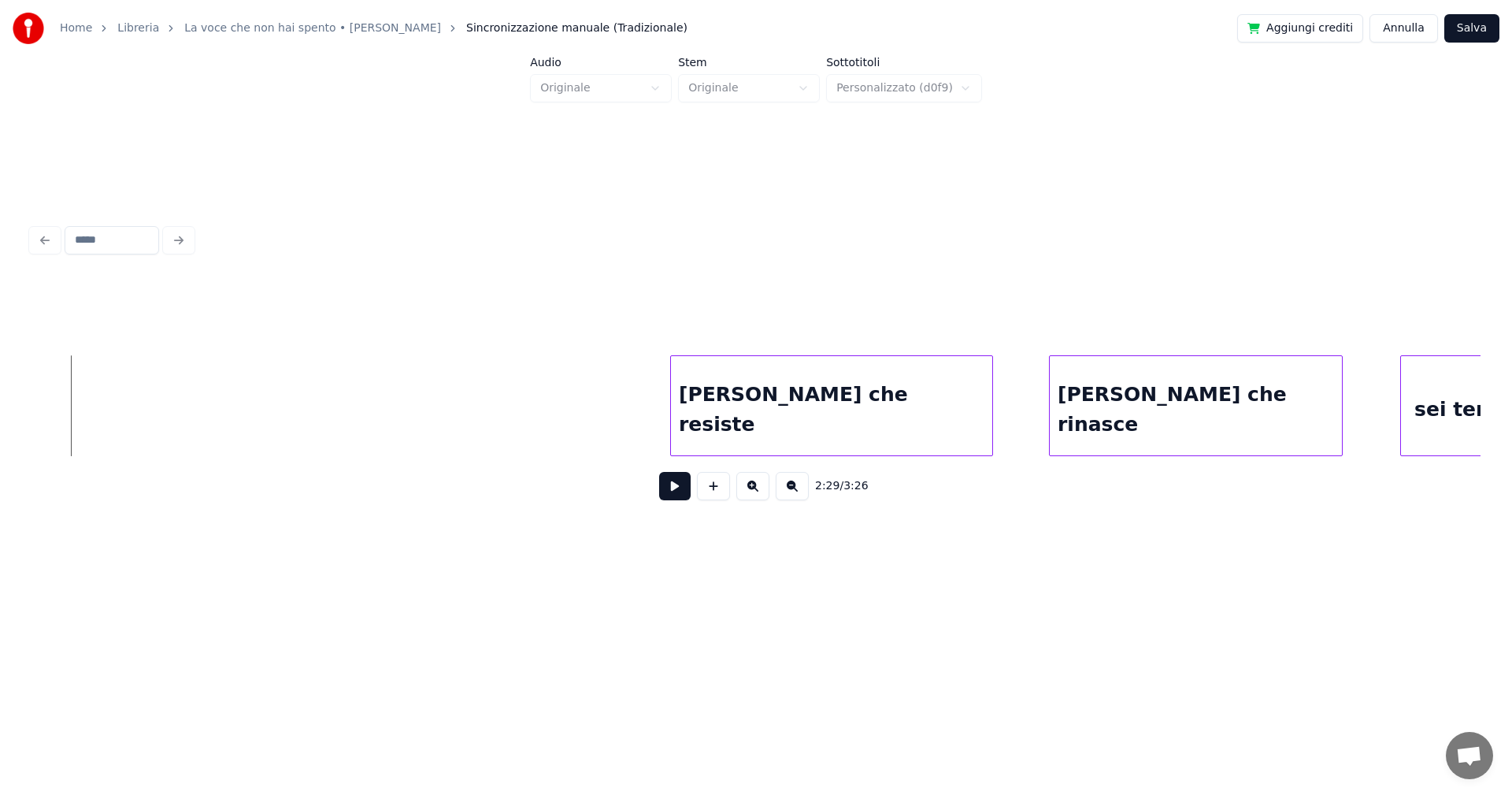
click at [676, 489] on button at bounding box center [674, 486] width 31 height 28
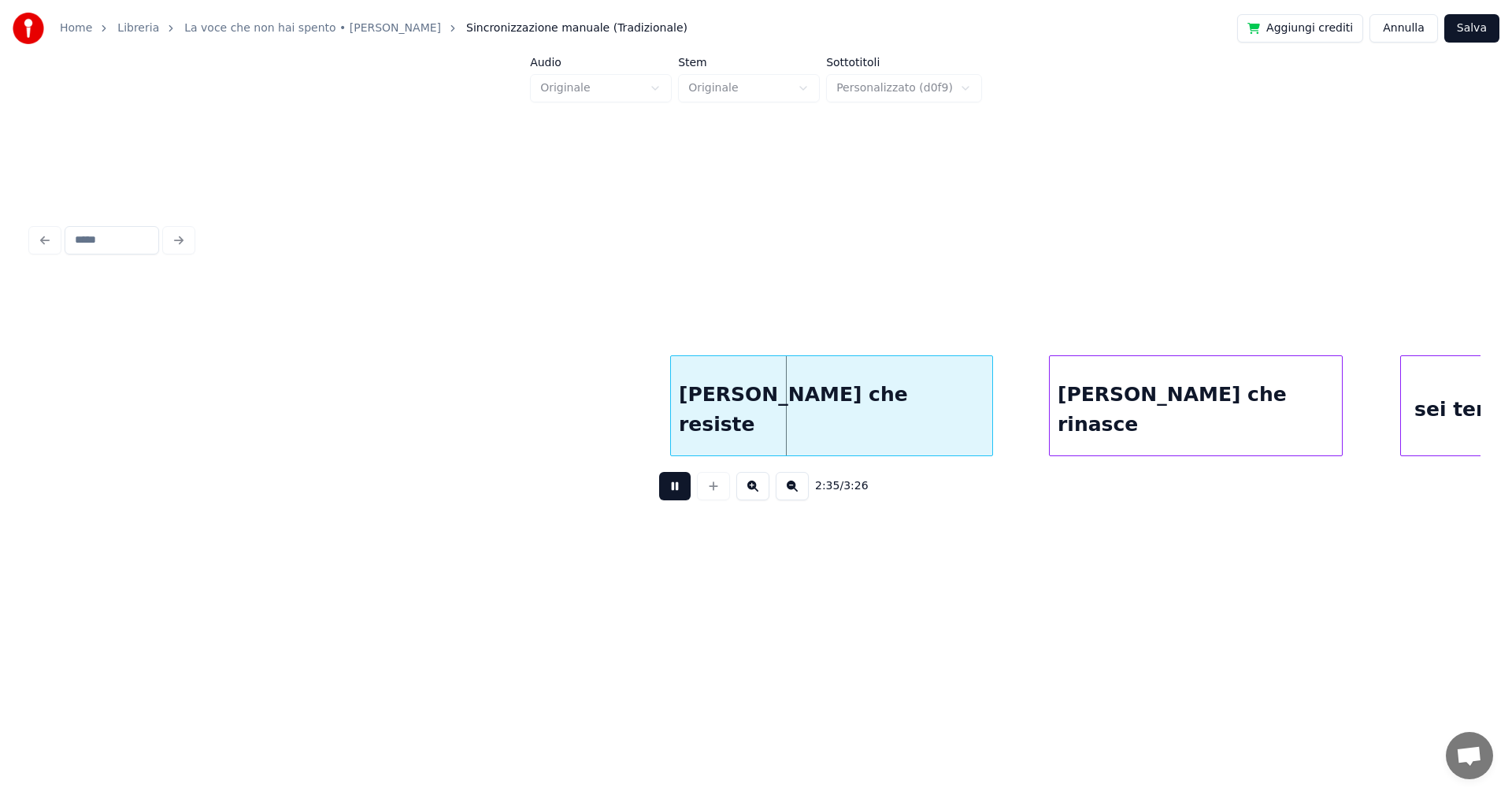
click at [668, 492] on button at bounding box center [674, 486] width 31 height 28
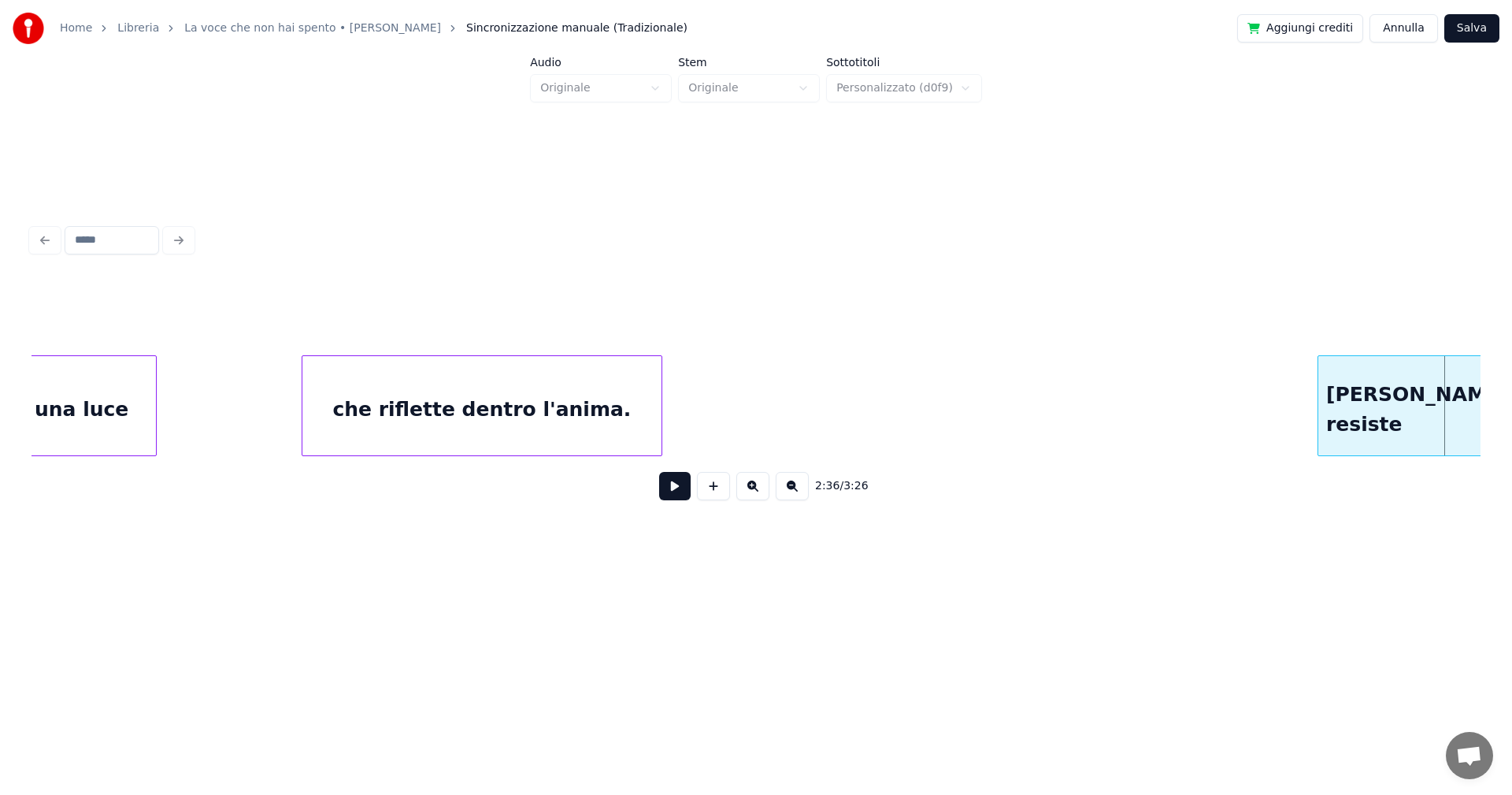
scroll to position [0, 16997]
click at [518, 419] on div "che riflette dentro l'anima." at bounding box center [507, 410] width 359 height 108
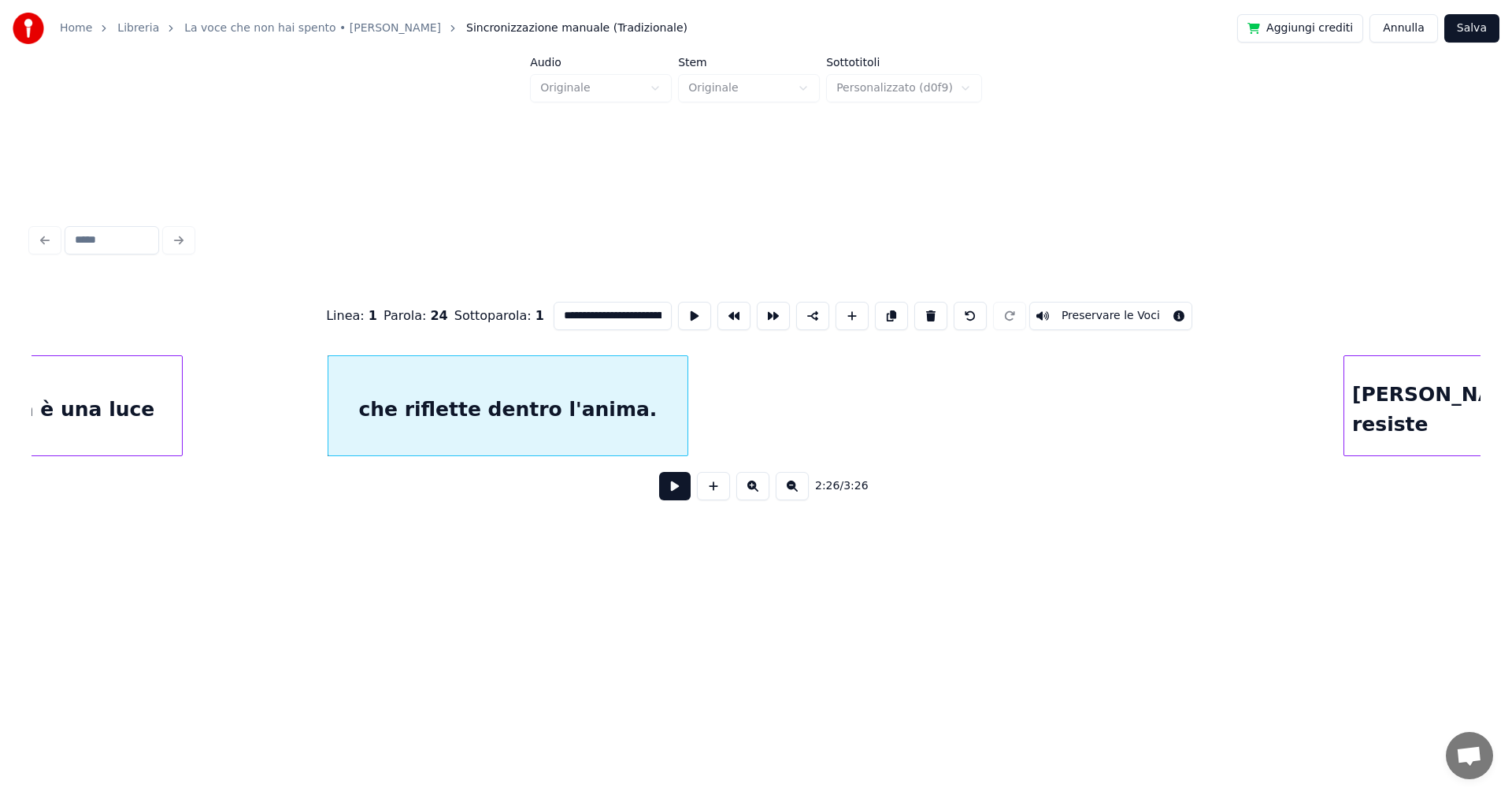
click at [680, 492] on button at bounding box center [674, 486] width 31 height 28
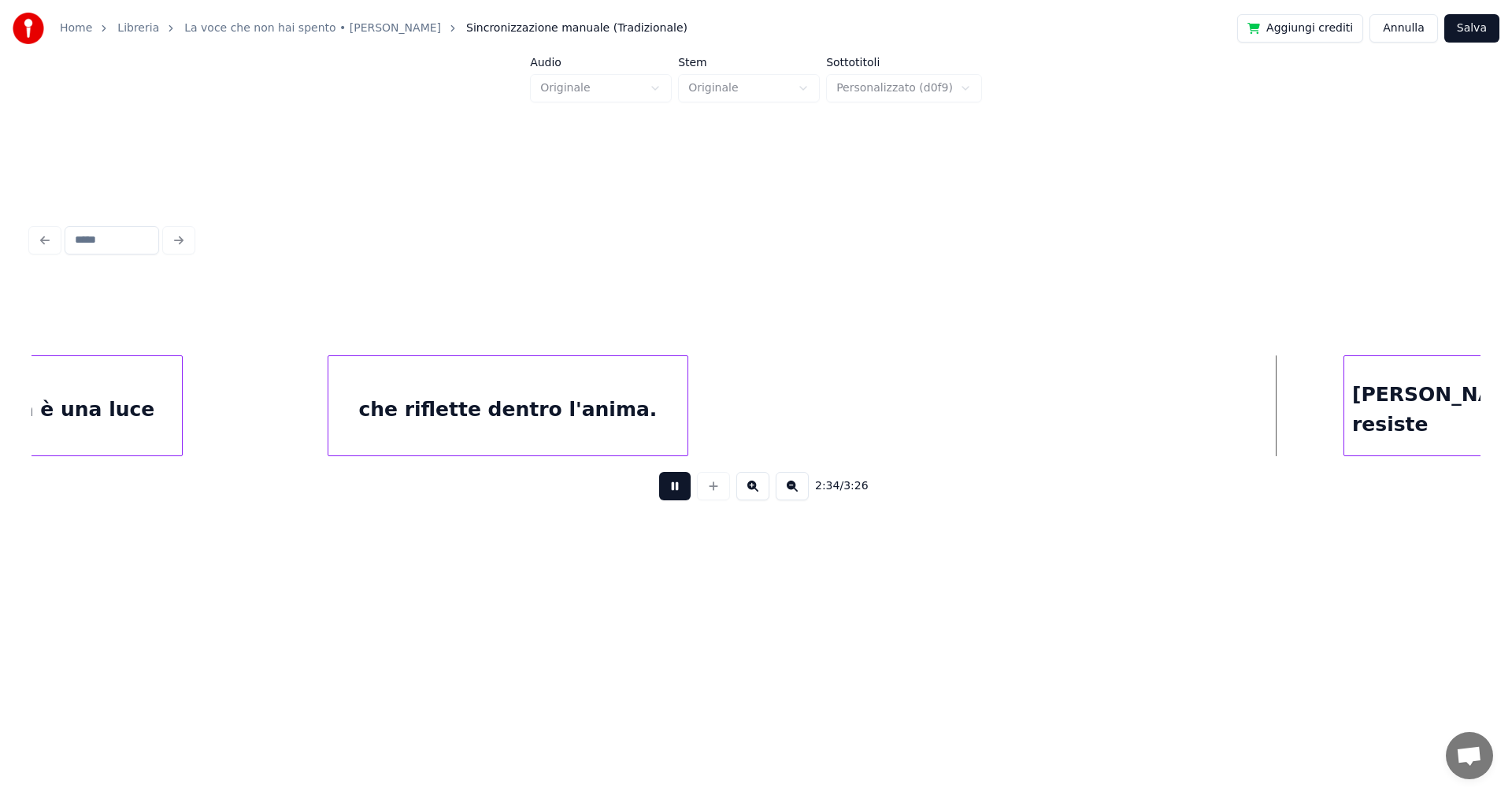
click at [680, 486] on button at bounding box center [674, 486] width 31 height 28
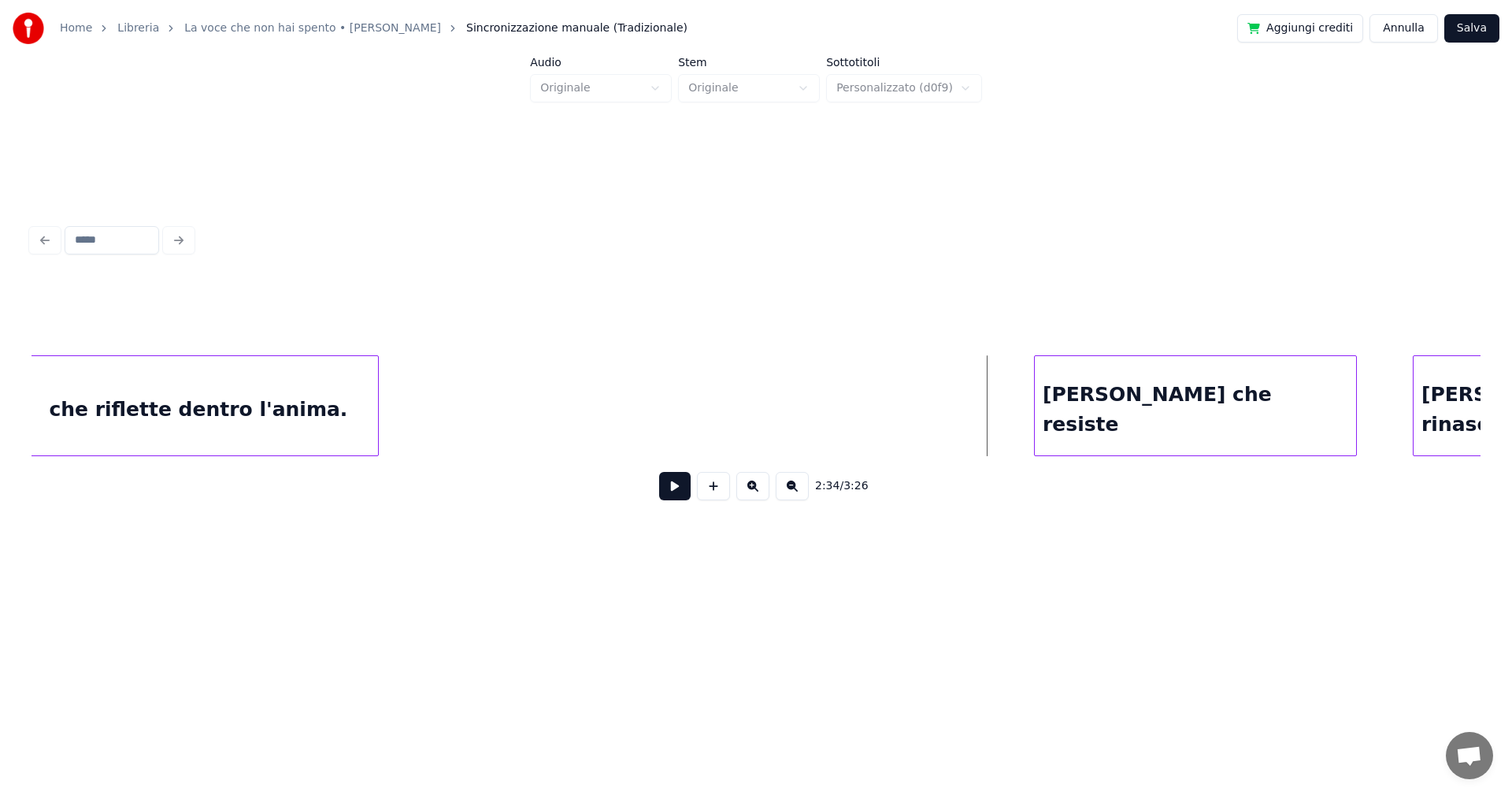
scroll to position [0, 17589]
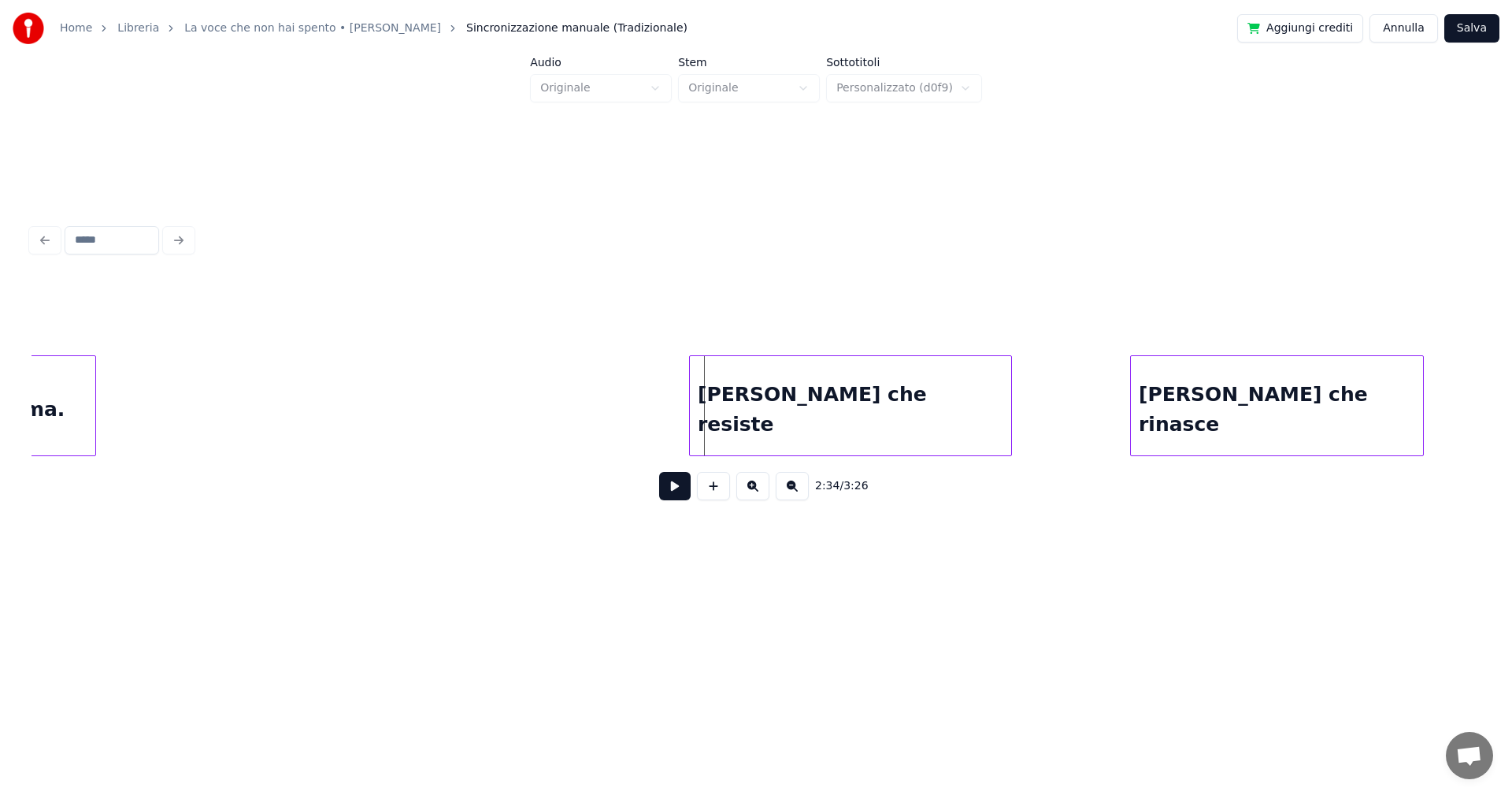
click at [843, 400] on div "[PERSON_NAME] che resiste" at bounding box center [850, 410] width 321 height 108
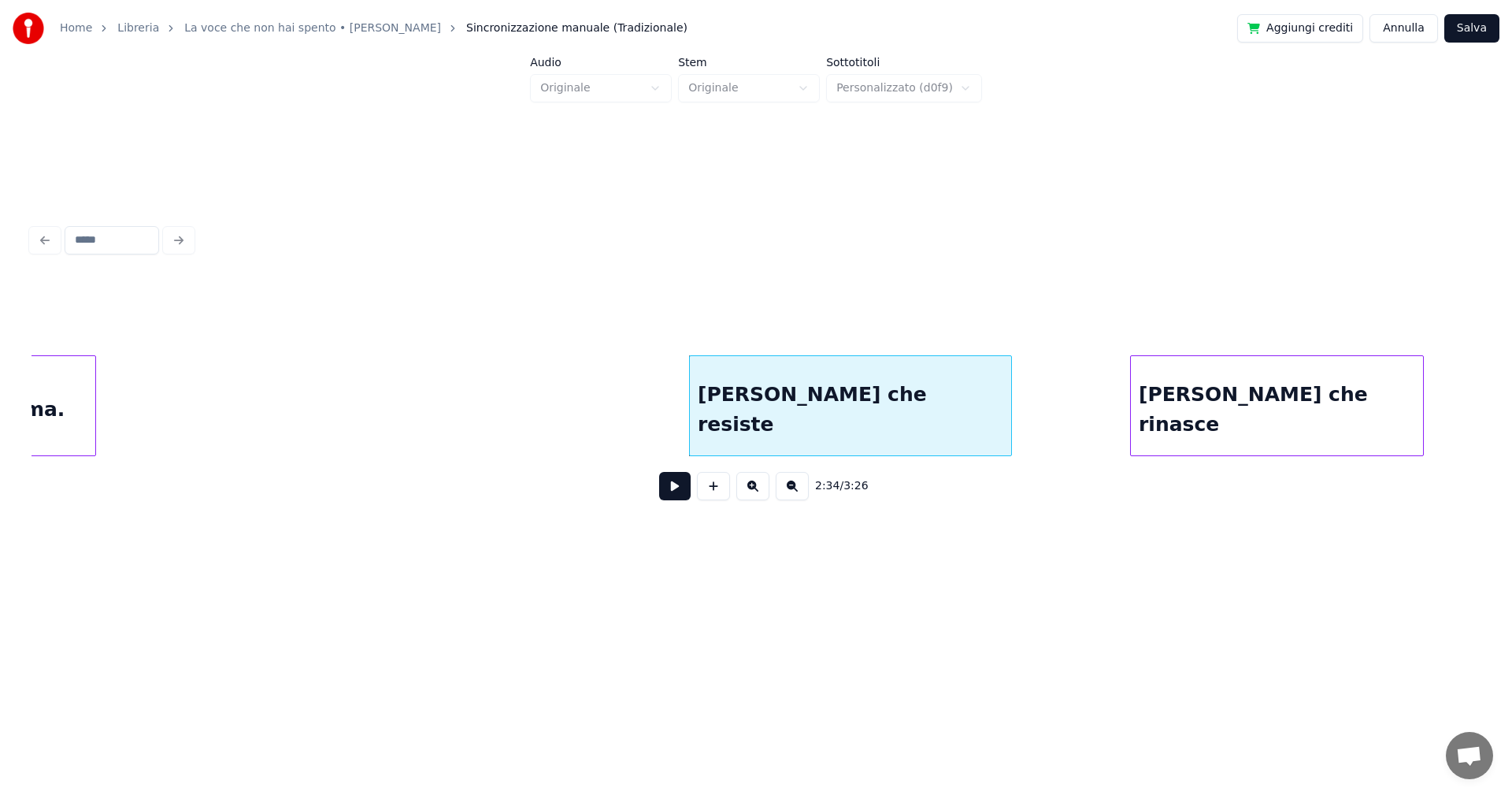
click at [673, 491] on button at bounding box center [674, 486] width 31 height 28
click at [676, 495] on button at bounding box center [674, 486] width 31 height 28
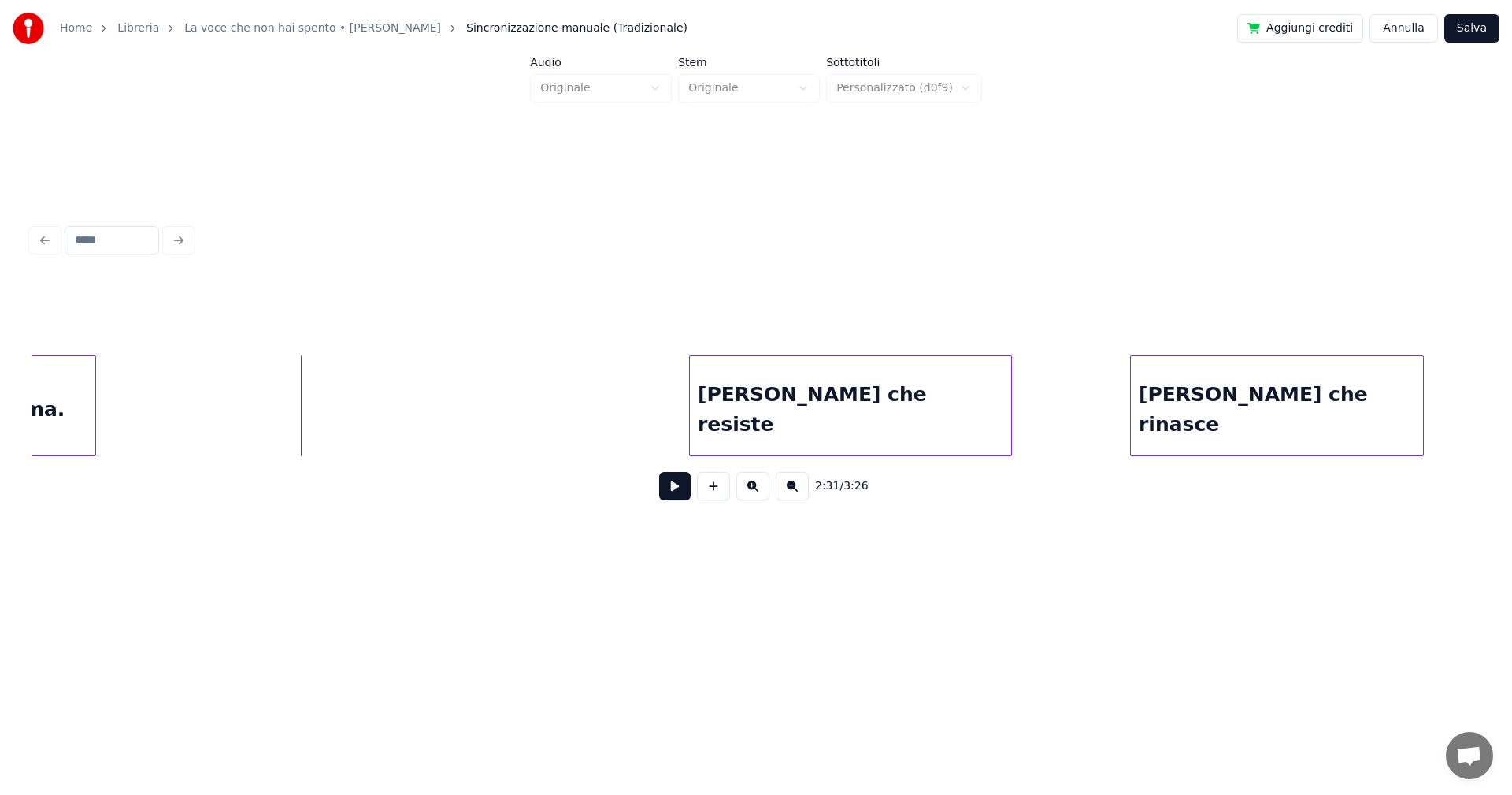
click at [672, 492] on button at bounding box center [674, 486] width 31 height 28
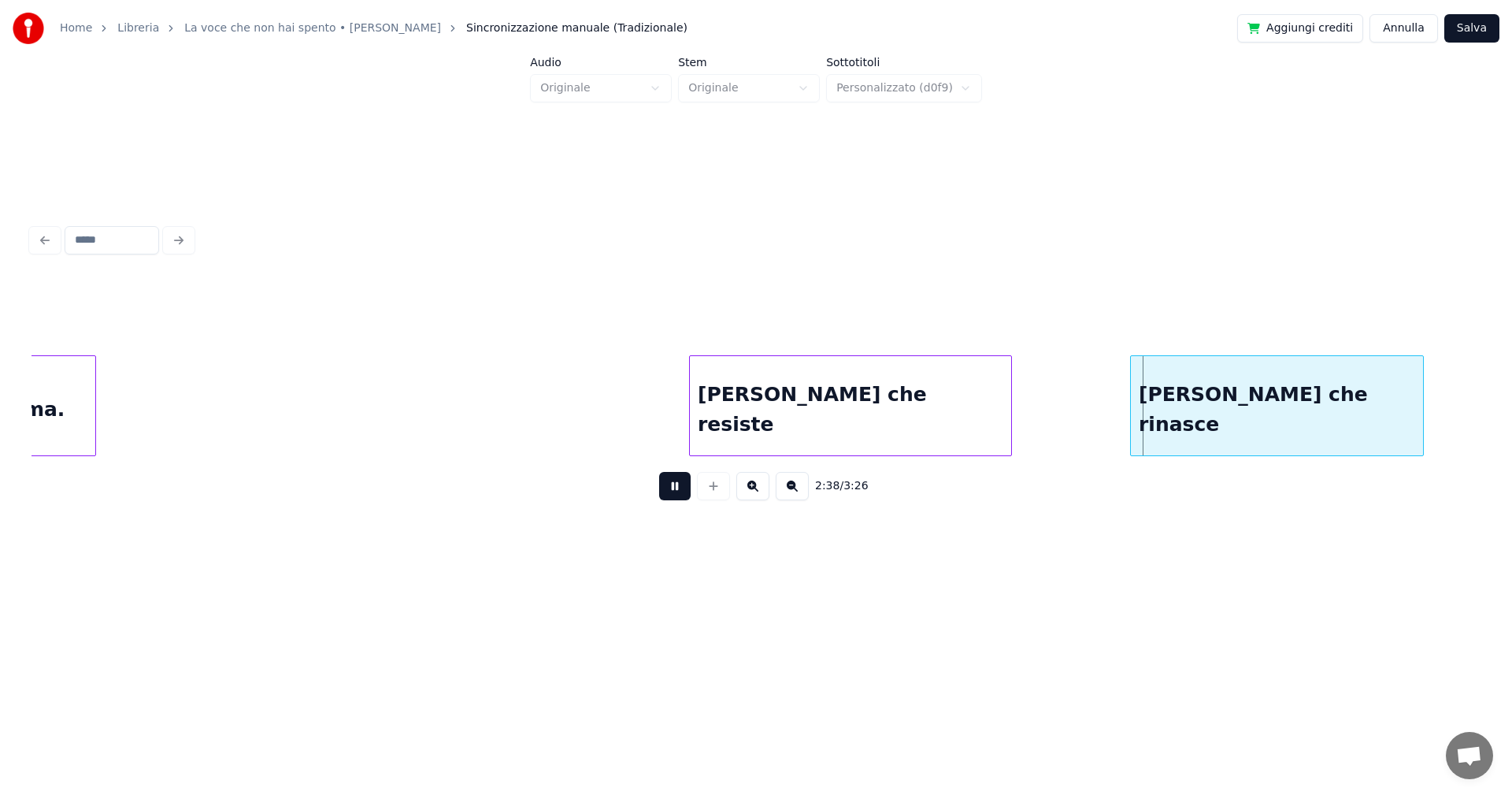
click at [672, 491] on button at bounding box center [674, 486] width 31 height 28
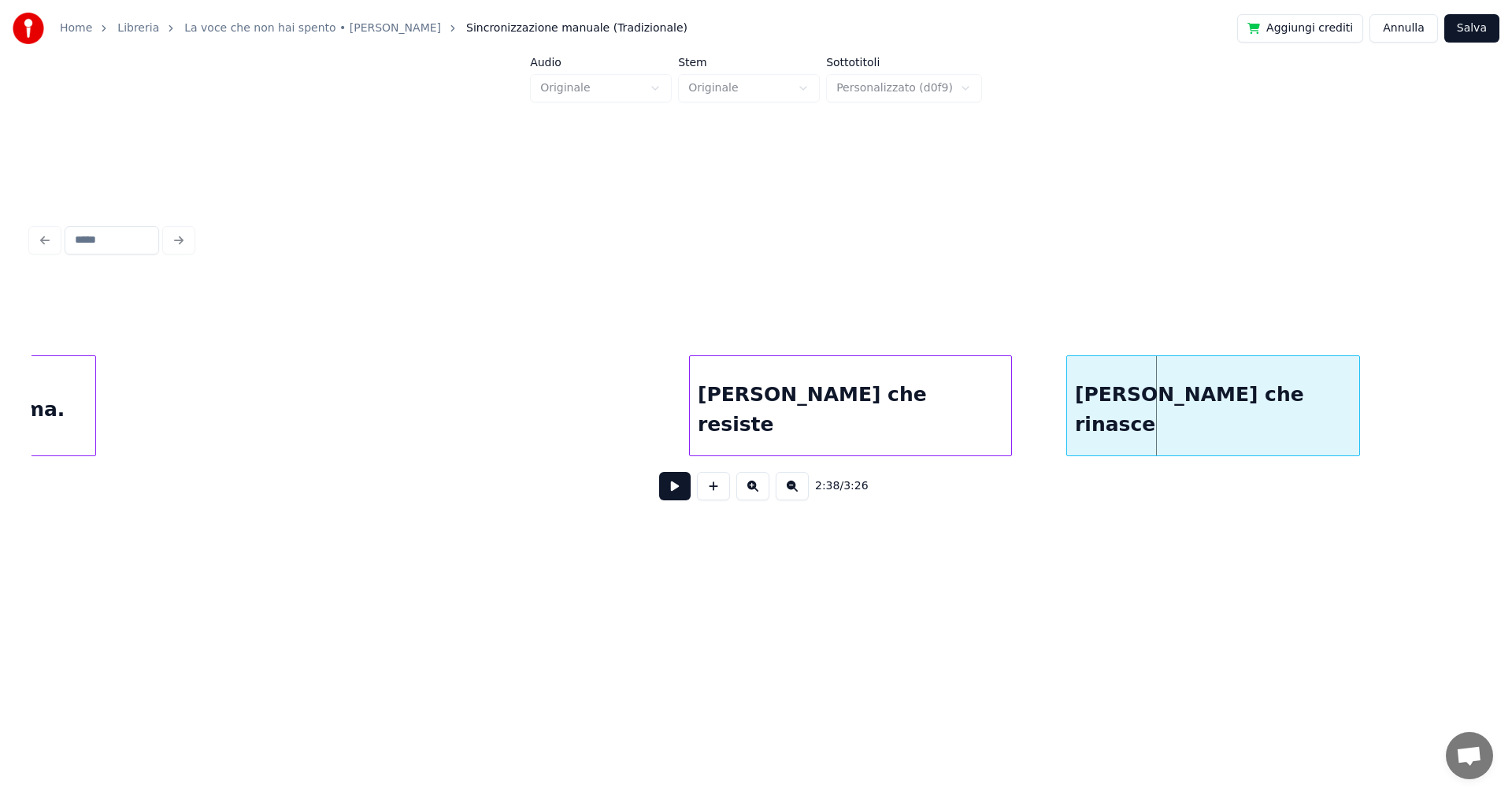
click at [1190, 417] on div "[PERSON_NAME] che rinasce" at bounding box center [1213, 410] width 292 height 108
click at [858, 422] on div "[PERSON_NAME] che resiste" at bounding box center [850, 410] width 321 height 108
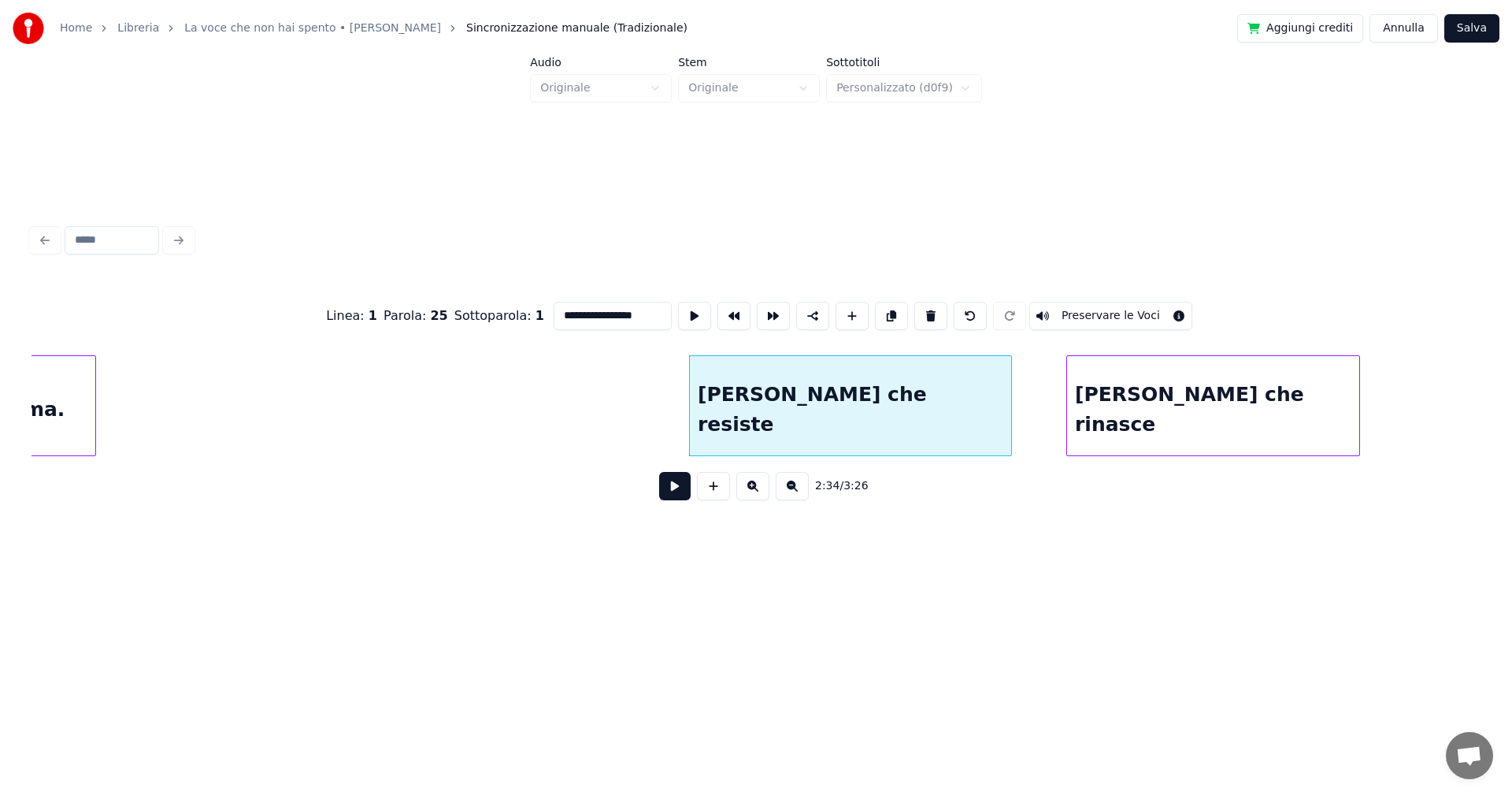
click at [684, 492] on button at bounding box center [674, 486] width 31 height 28
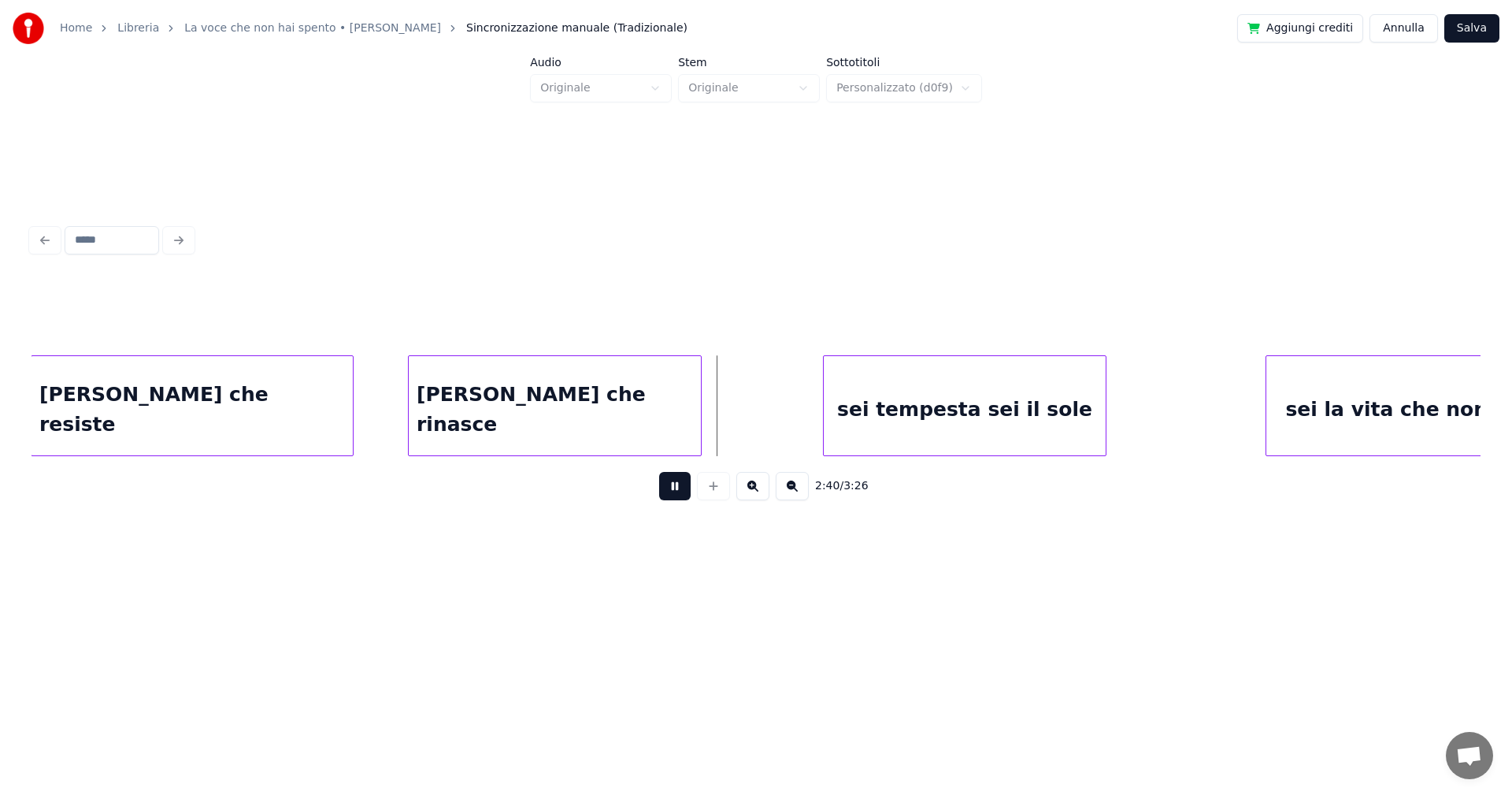
scroll to position [0, 18251]
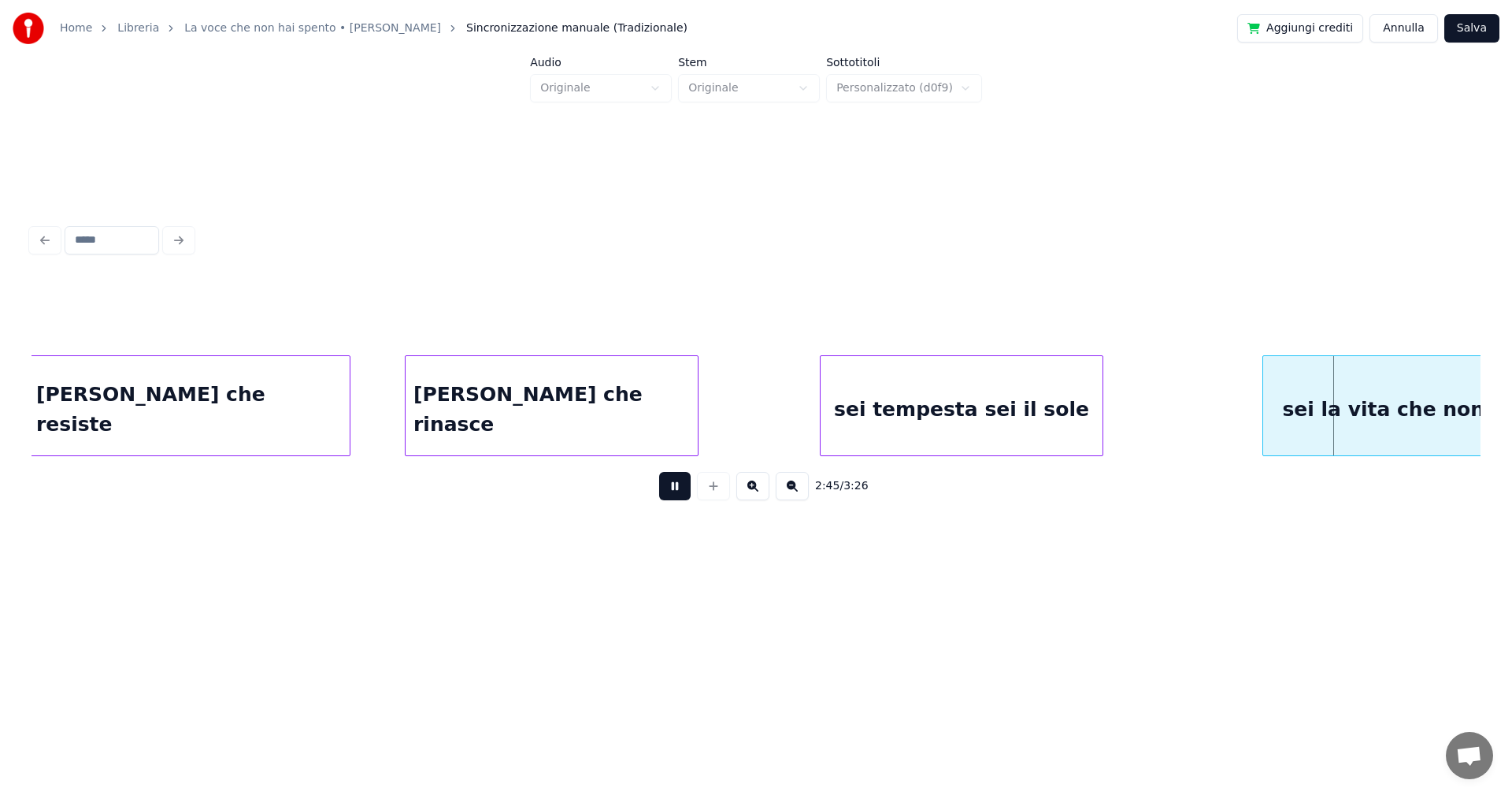
click at [677, 490] on button at bounding box center [674, 486] width 31 height 28
click at [841, 419] on div "sei tempesta sei il sole" at bounding box center [955, 410] width 282 height 108
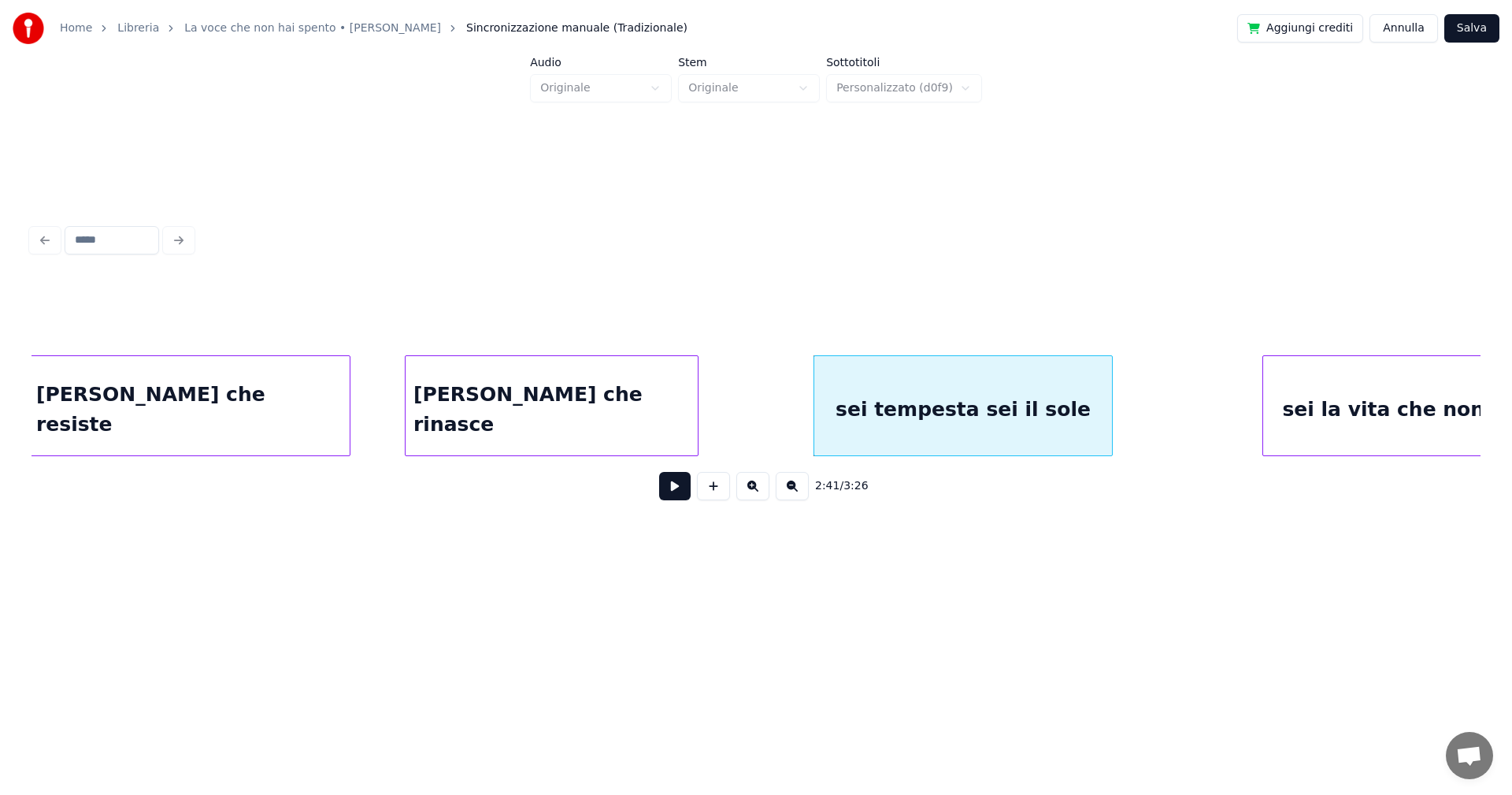
click at [1109, 392] on div at bounding box center [1109, 406] width 5 height 99
click at [643, 409] on div "[PERSON_NAME] che rinasce" at bounding box center [551, 410] width 292 height 108
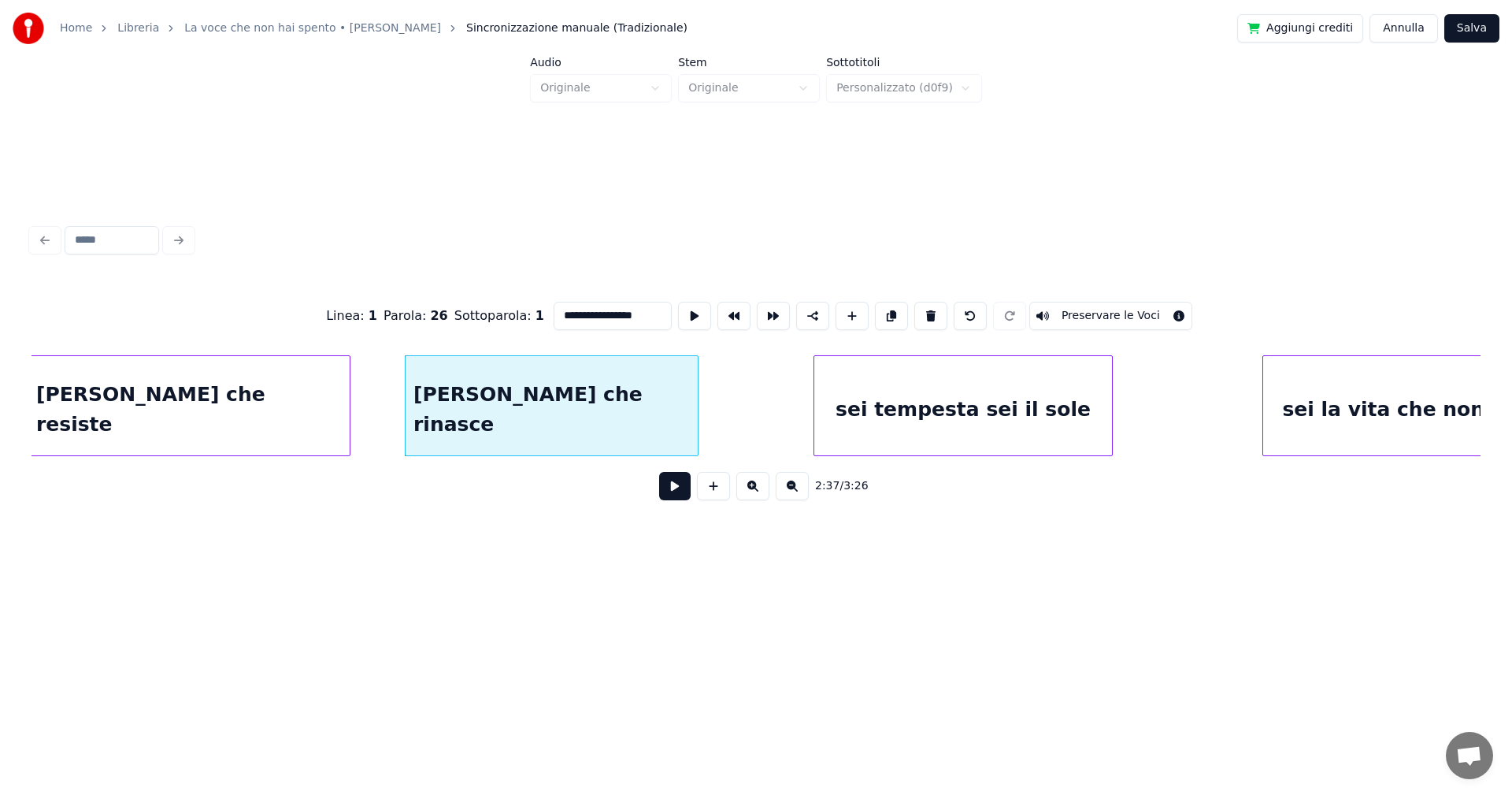
click at [672, 492] on button at bounding box center [674, 486] width 31 height 28
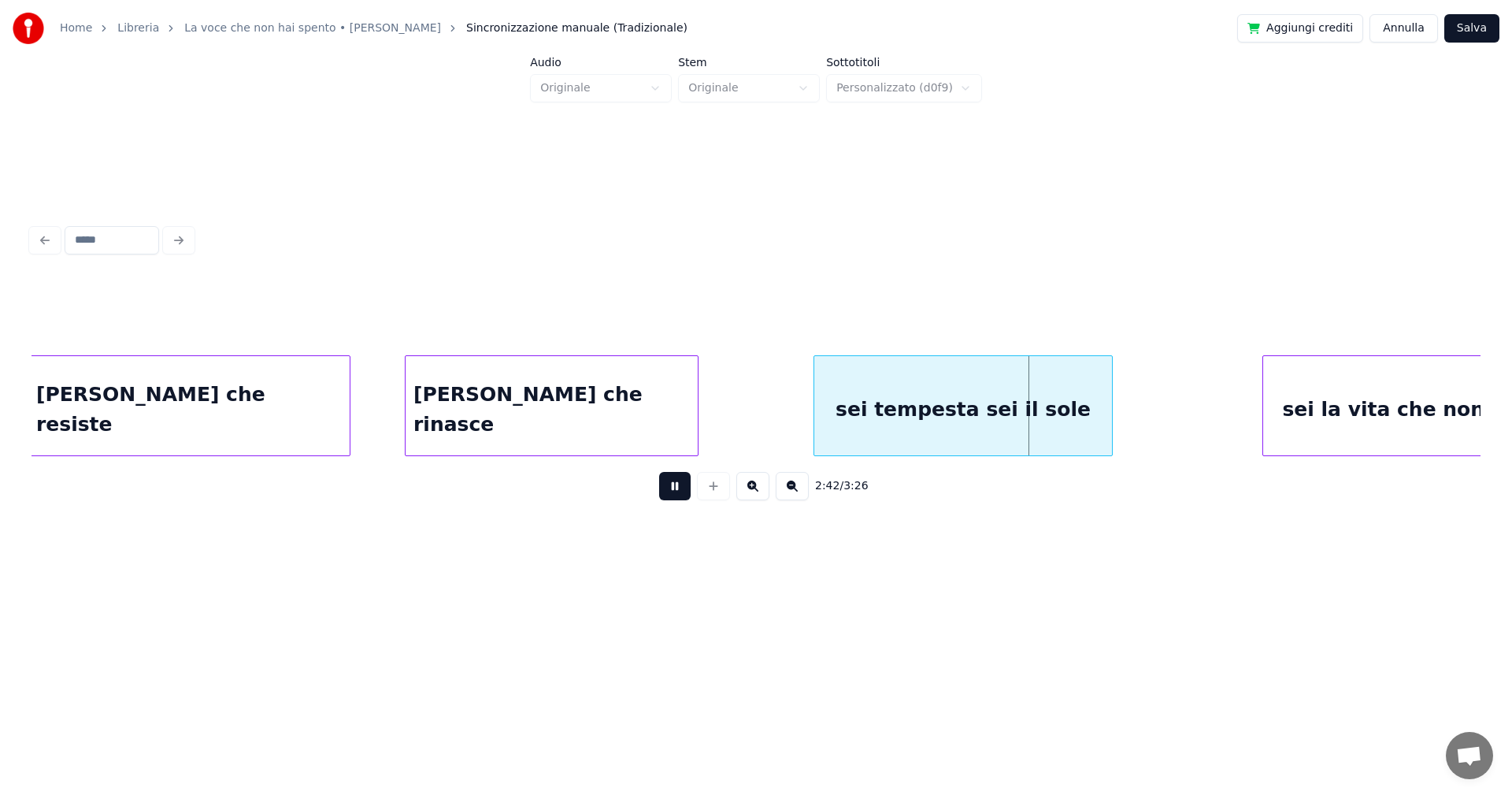
click at [672, 492] on button at bounding box center [674, 486] width 31 height 28
click at [268, 396] on div "[PERSON_NAME] che resiste" at bounding box center [189, 410] width 321 height 108
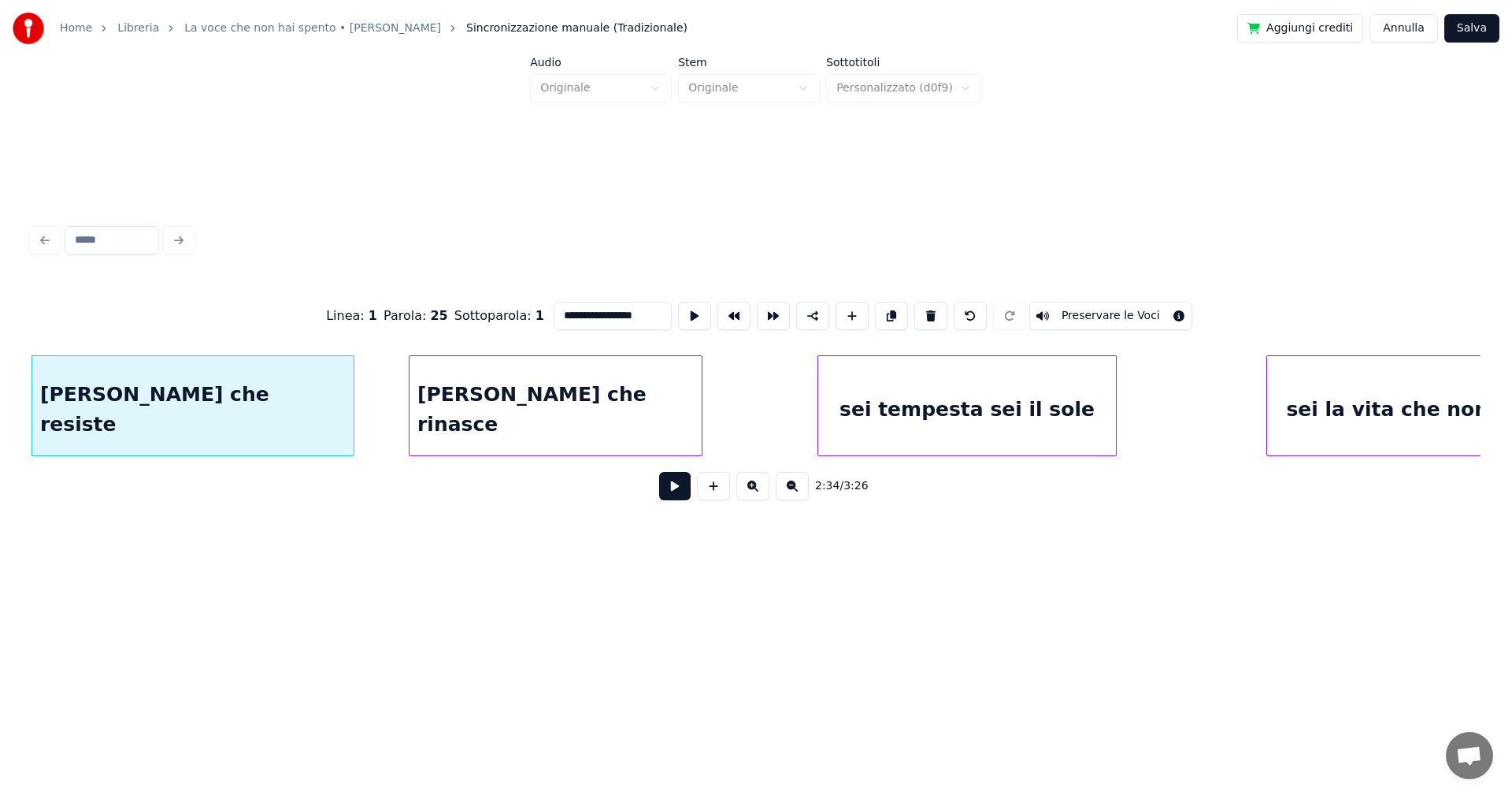
click at [672, 489] on button at bounding box center [674, 486] width 31 height 28
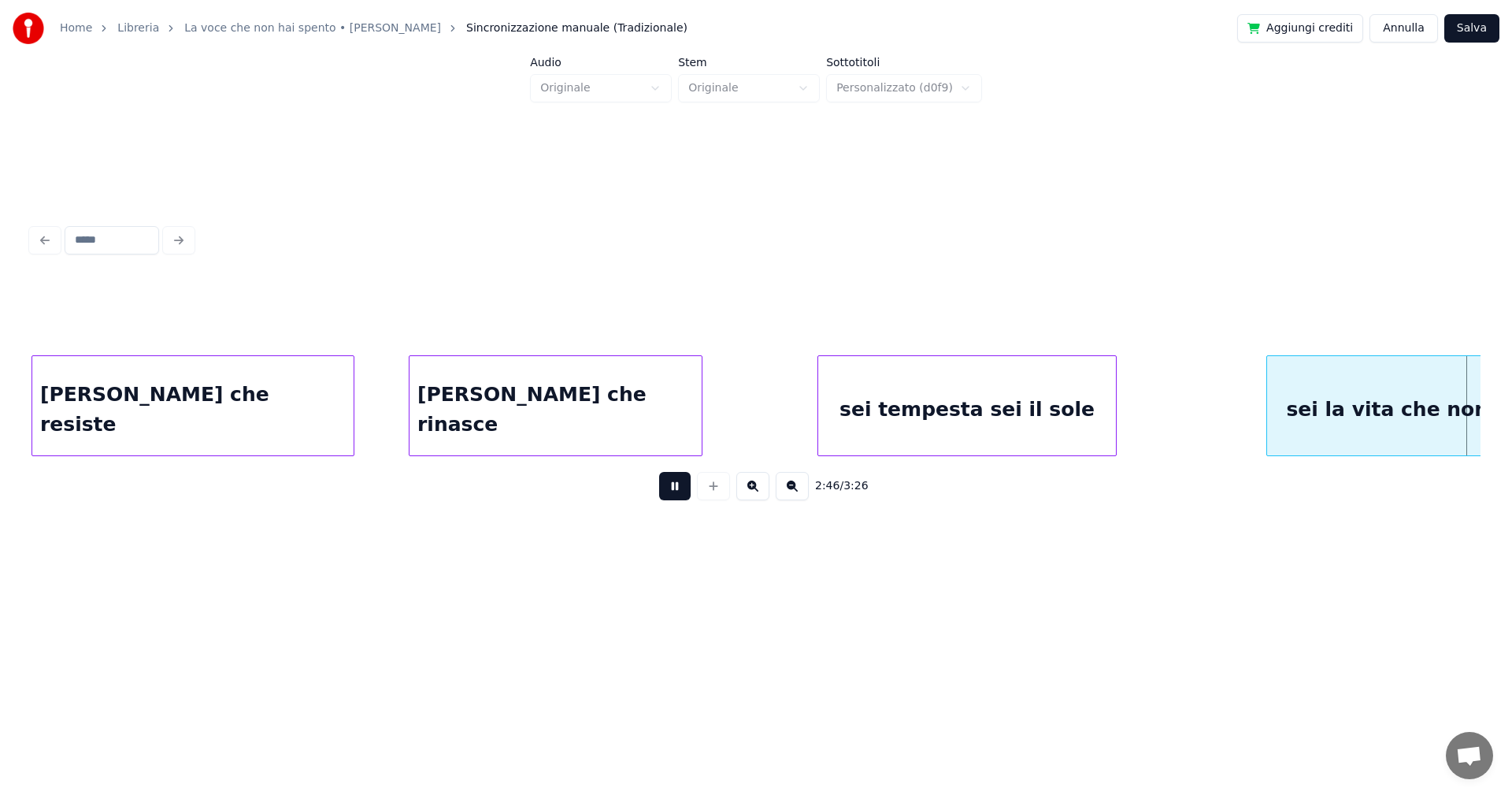
scroll to position [0, 19697]
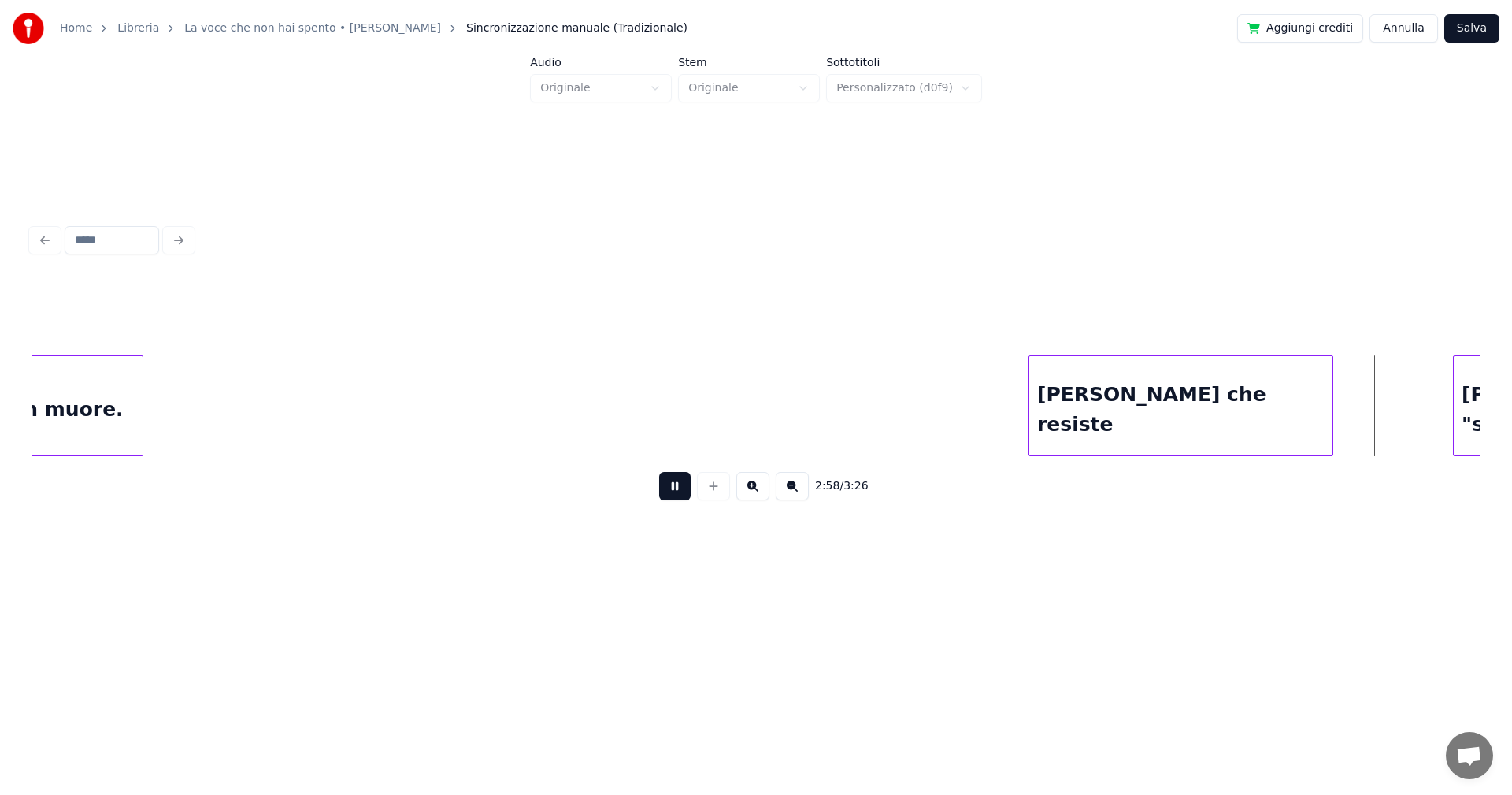
click at [679, 490] on button at bounding box center [674, 486] width 31 height 28
click at [681, 489] on button at bounding box center [674, 486] width 31 height 28
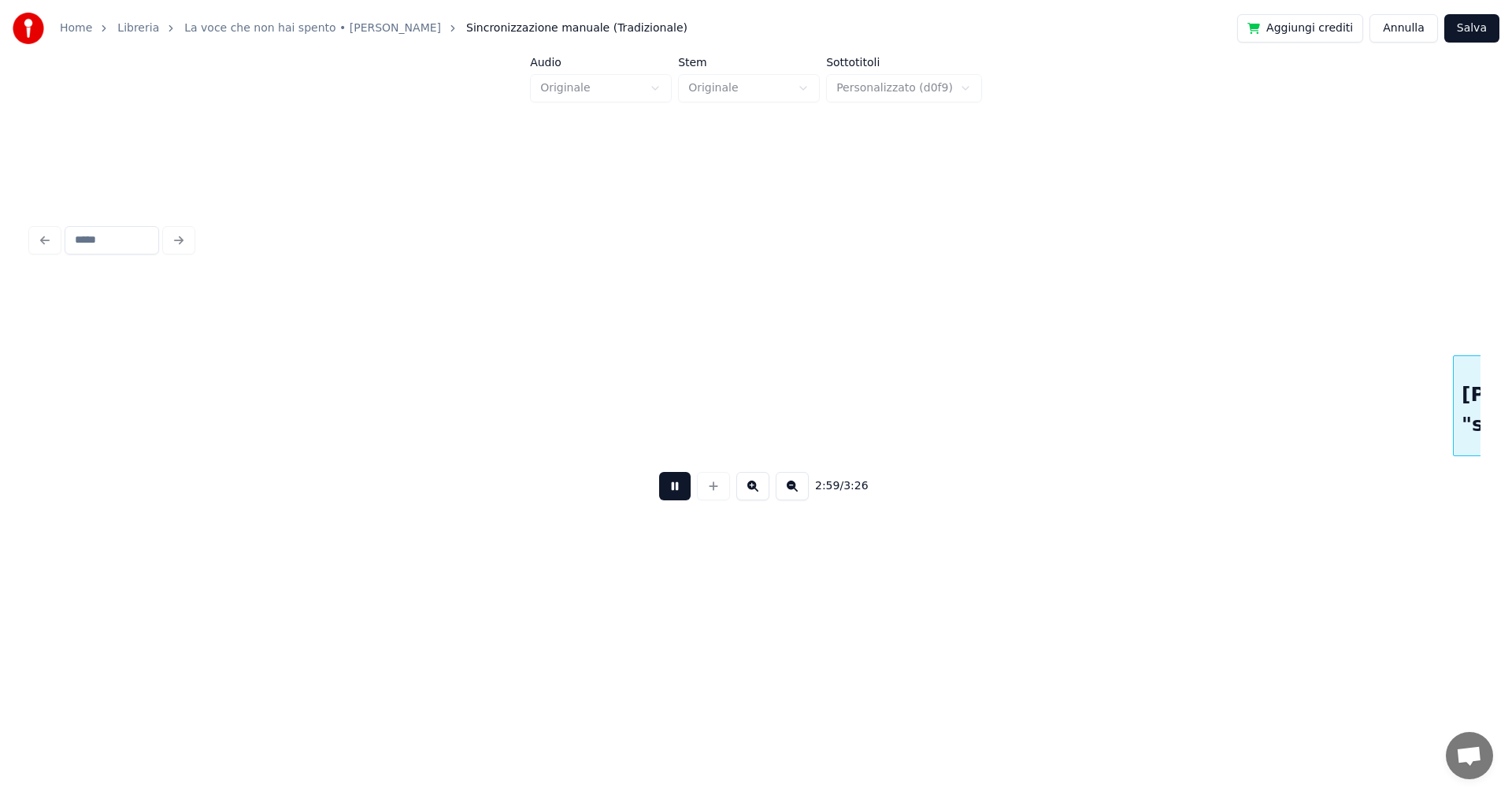
scroll to position [0, 21146]
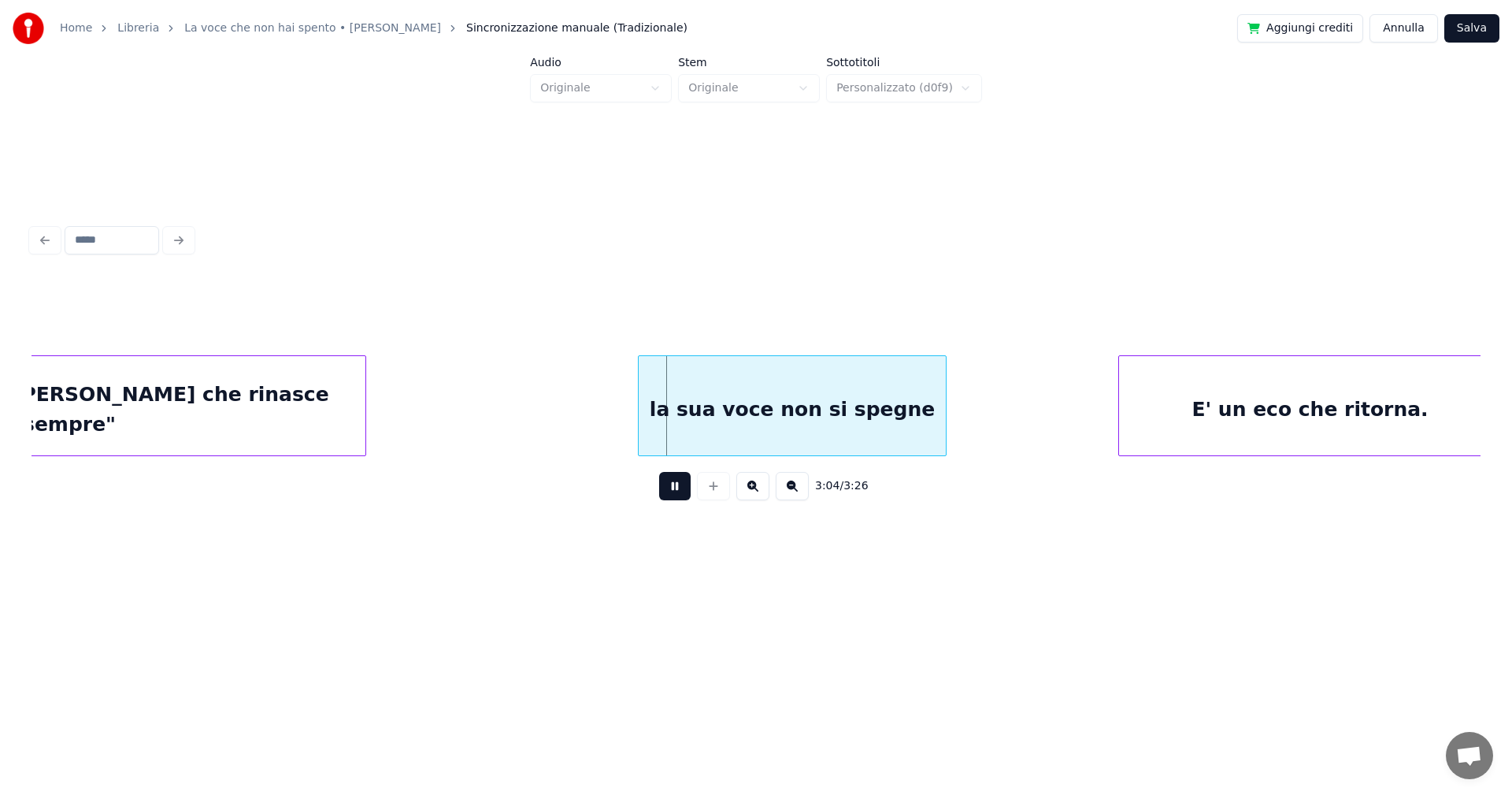
drag, startPoint x: 672, startPoint y: 493, endPoint x: 754, endPoint y: 490, distance: 82.1
click at [672, 493] on button at bounding box center [674, 486] width 31 height 28
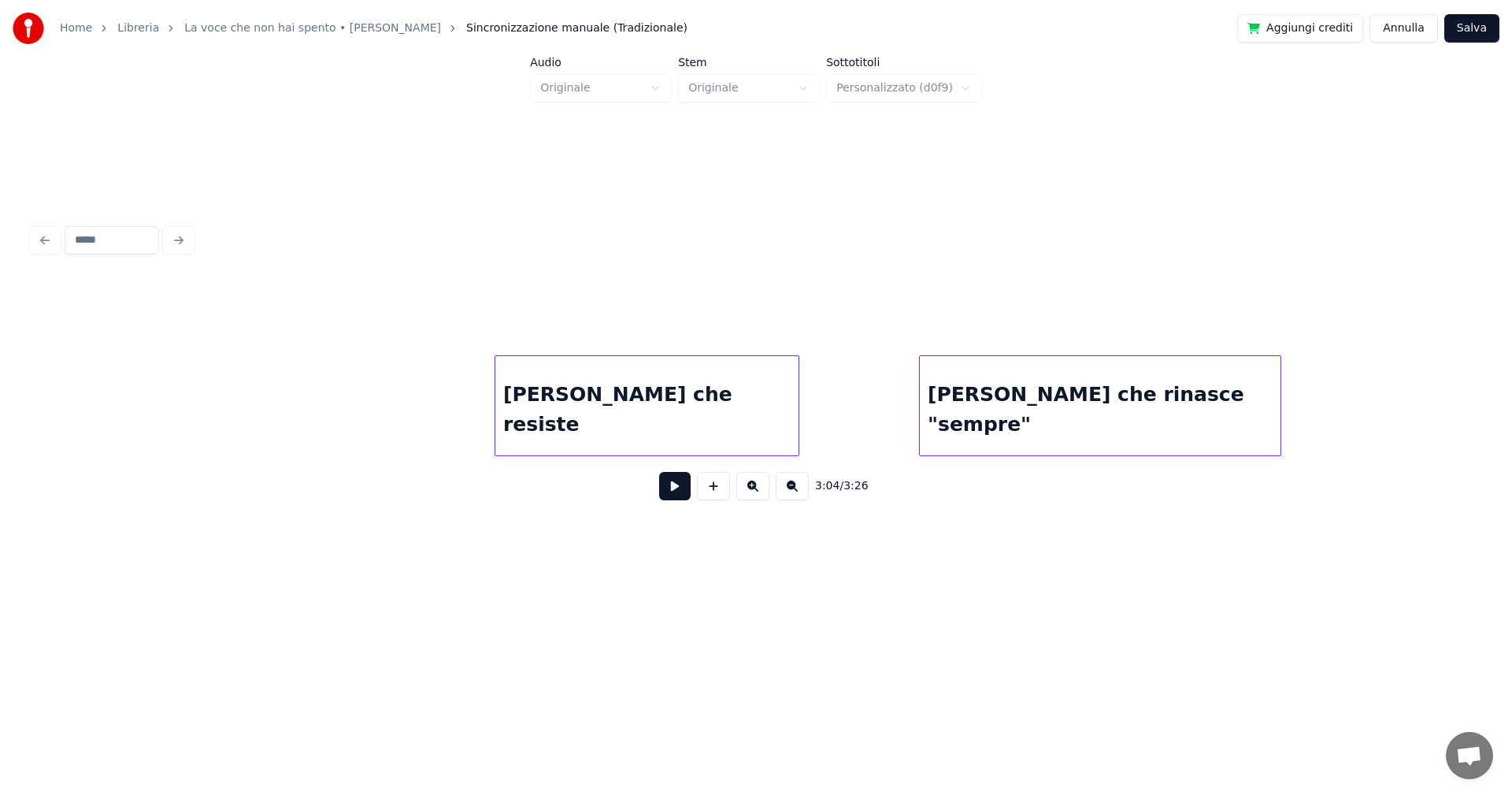
scroll to position [0, 20070]
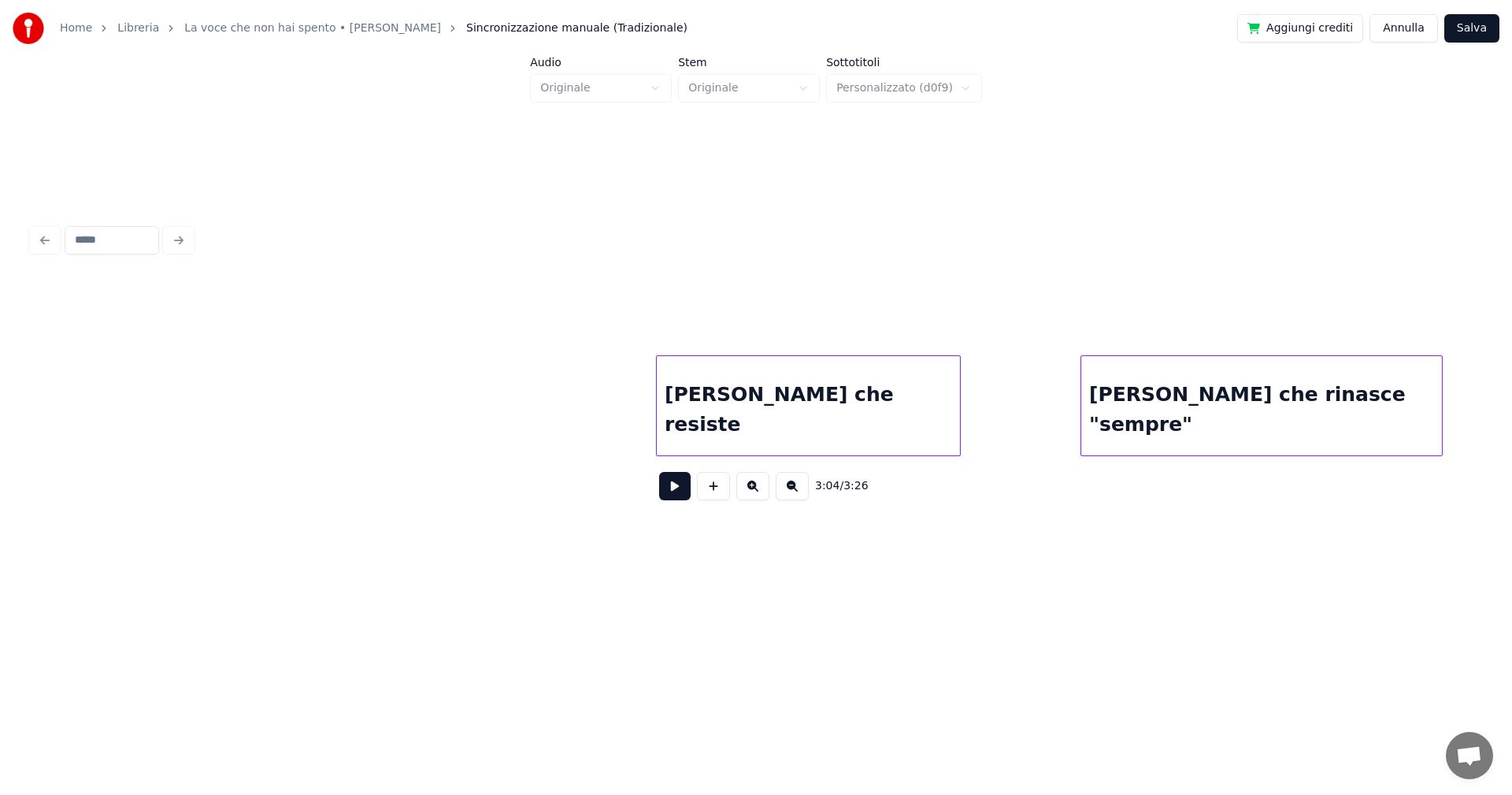
click at [666, 486] on button at bounding box center [674, 486] width 31 height 28
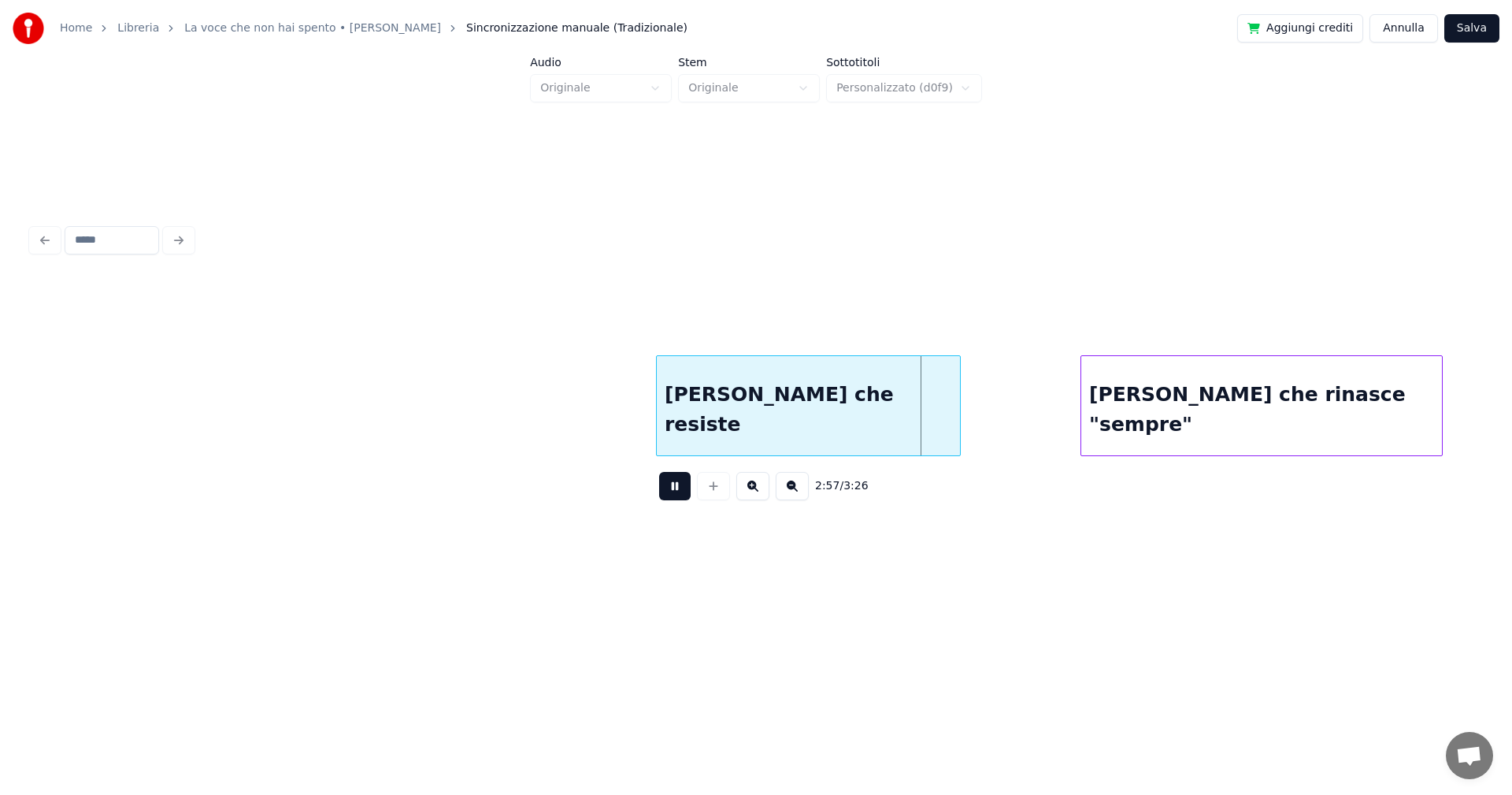
click at [672, 492] on button at bounding box center [674, 486] width 31 height 28
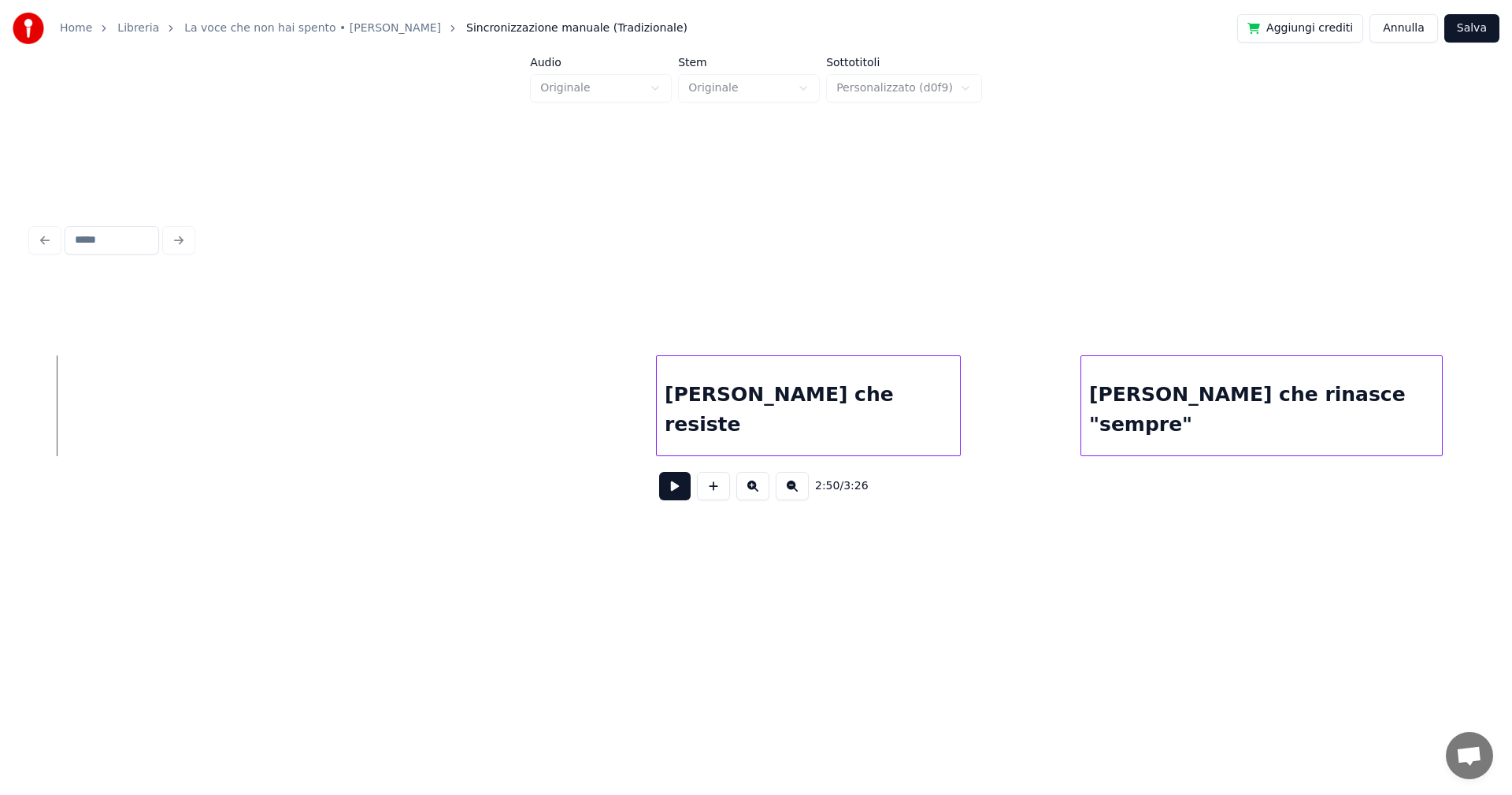
click at [674, 490] on button at bounding box center [674, 486] width 31 height 28
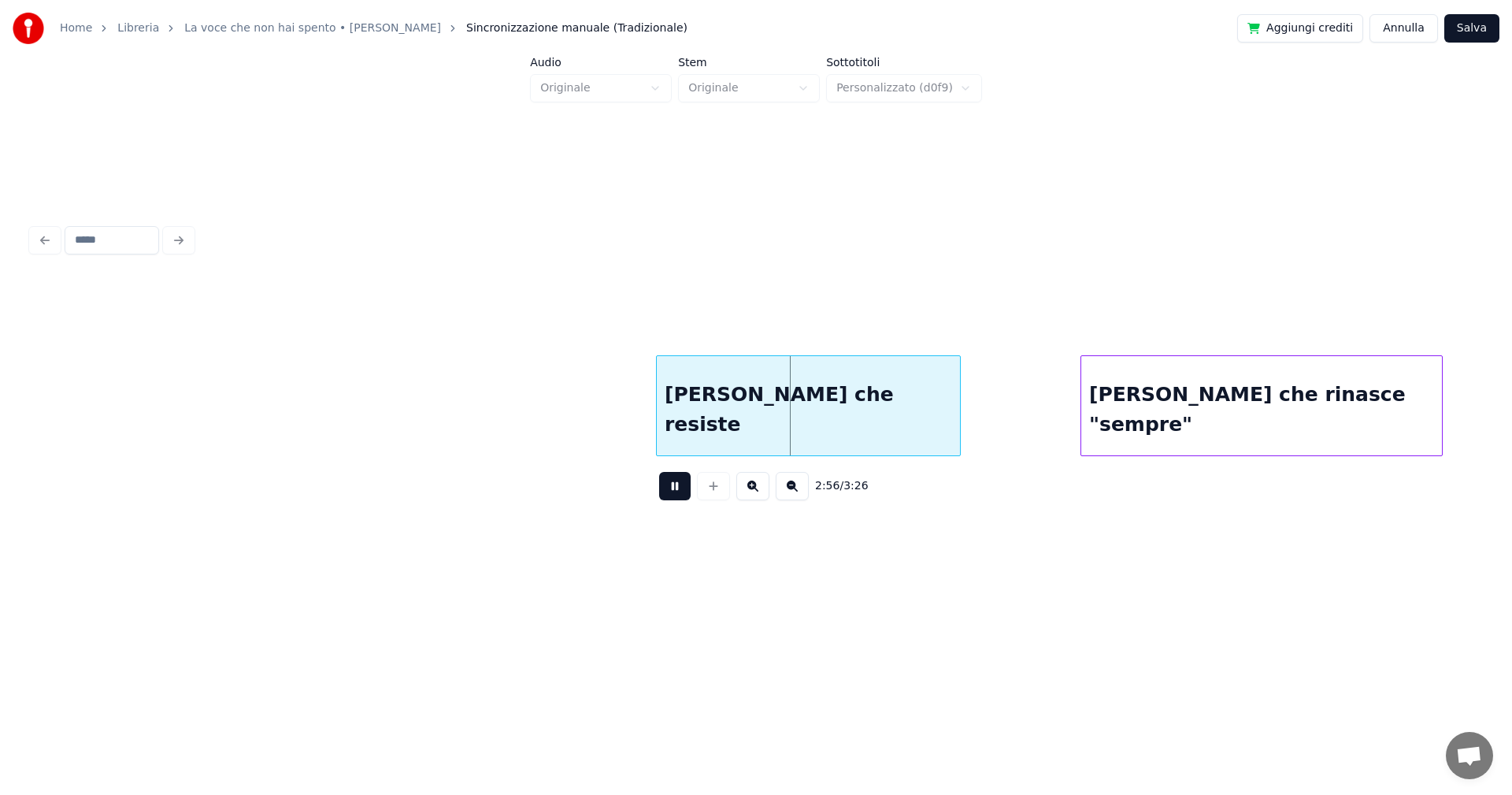
click at [674, 490] on button at bounding box center [674, 486] width 31 height 28
click at [664, 432] on div "[PERSON_NAME] che resiste" at bounding box center [774, 410] width 304 height 108
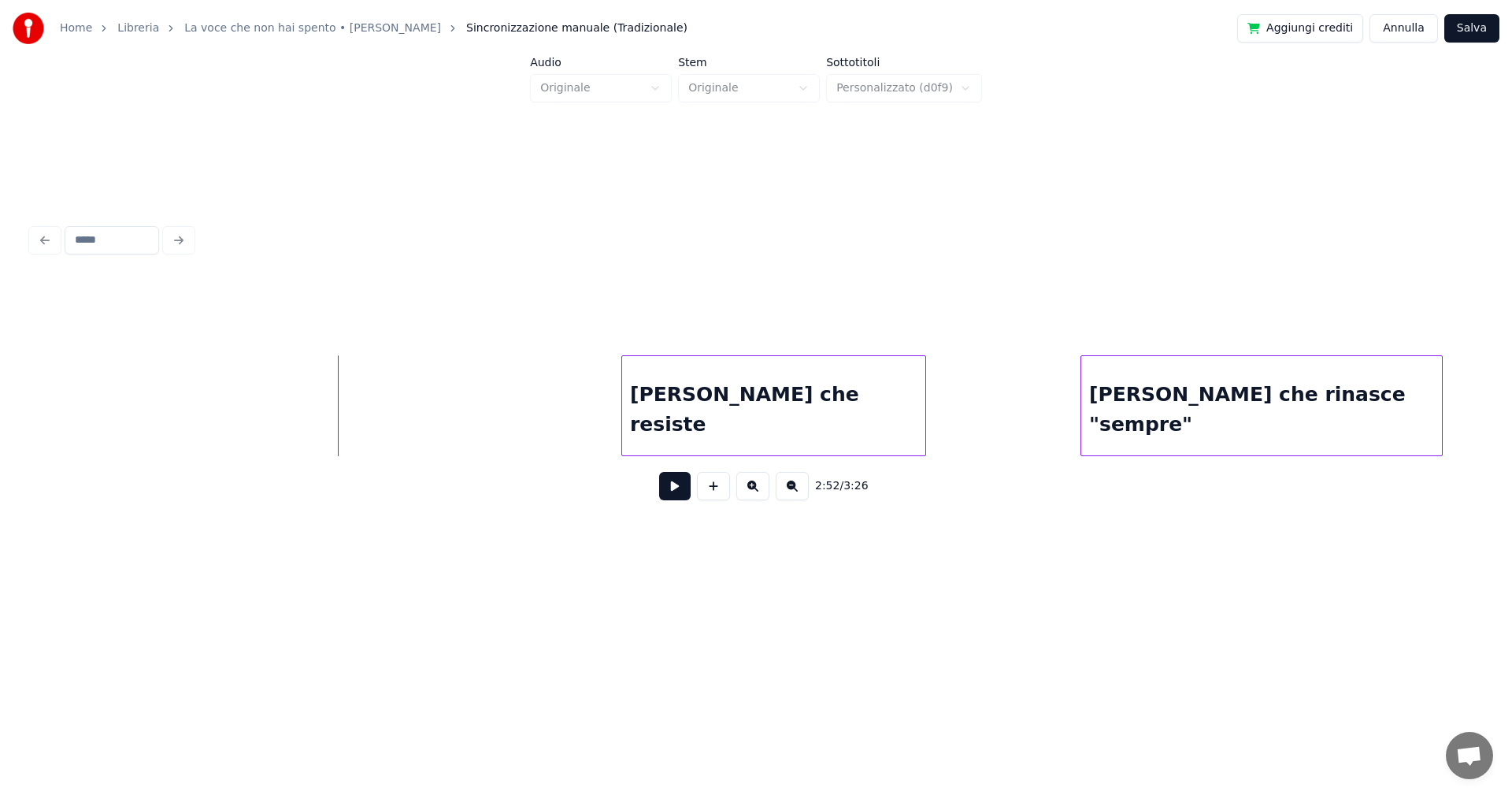
click at [667, 489] on button at bounding box center [674, 486] width 31 height 28
click at [667, 487] on button at bounding box center [674, 486] width 31 height 28
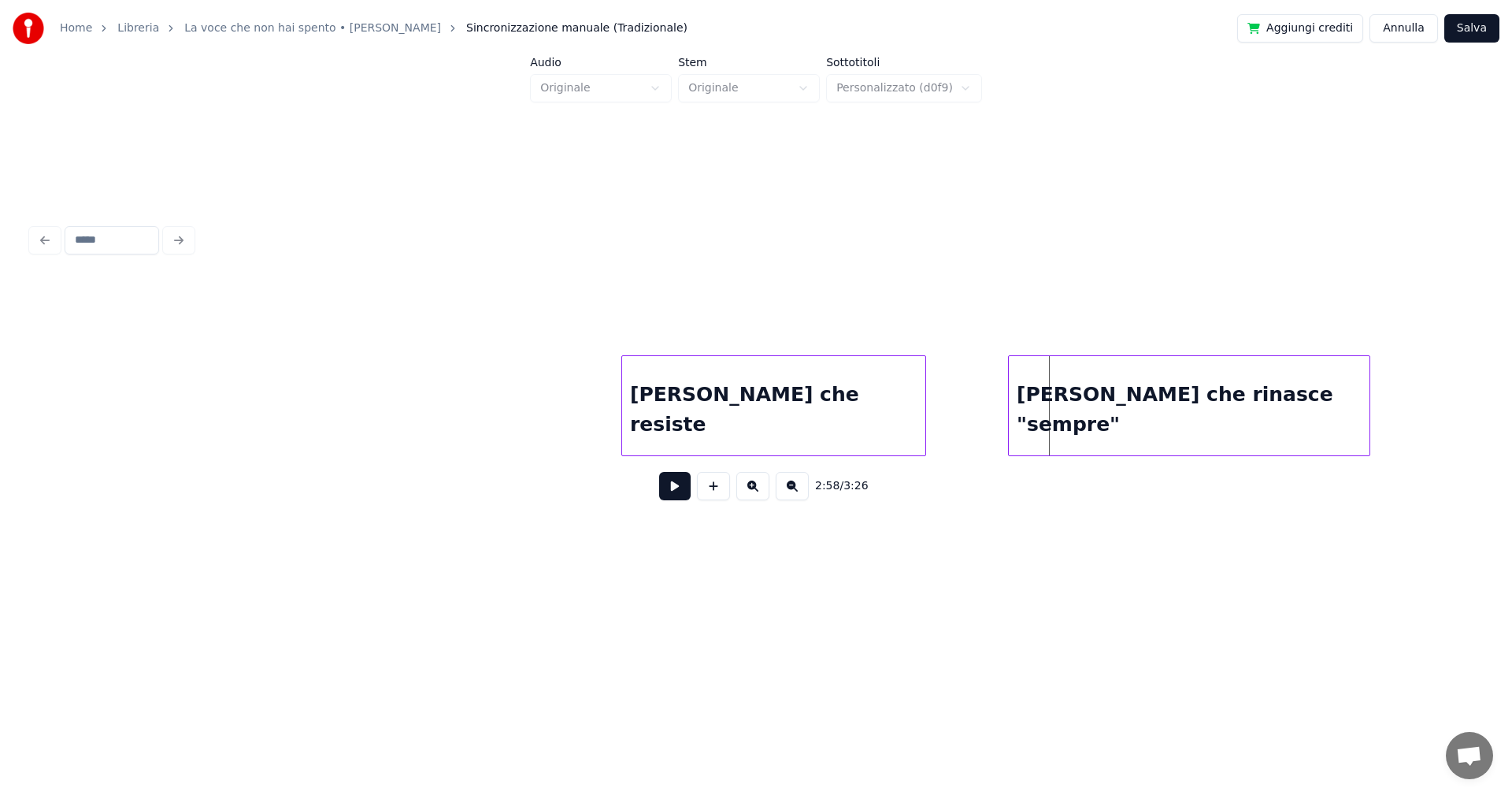
click at [1148, 397] on div "[PERSON_NAME] che rinasce "sempre"" at bounding box center [1189, 410] width 361 height 108
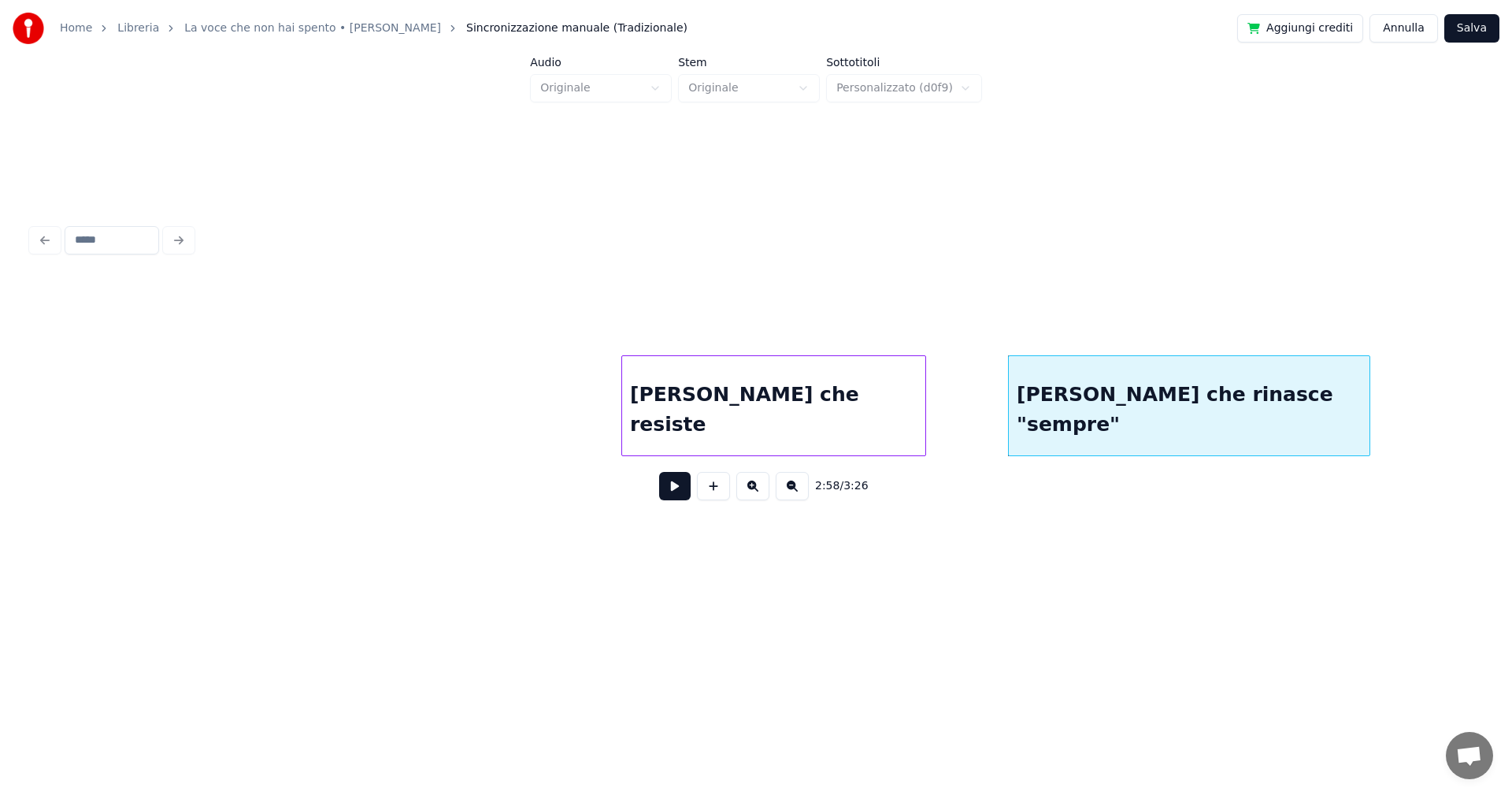
click at [685, 431] on div "[PERSON_NAME] che resiste" at bounding box center [774, 410] width 304 height 108
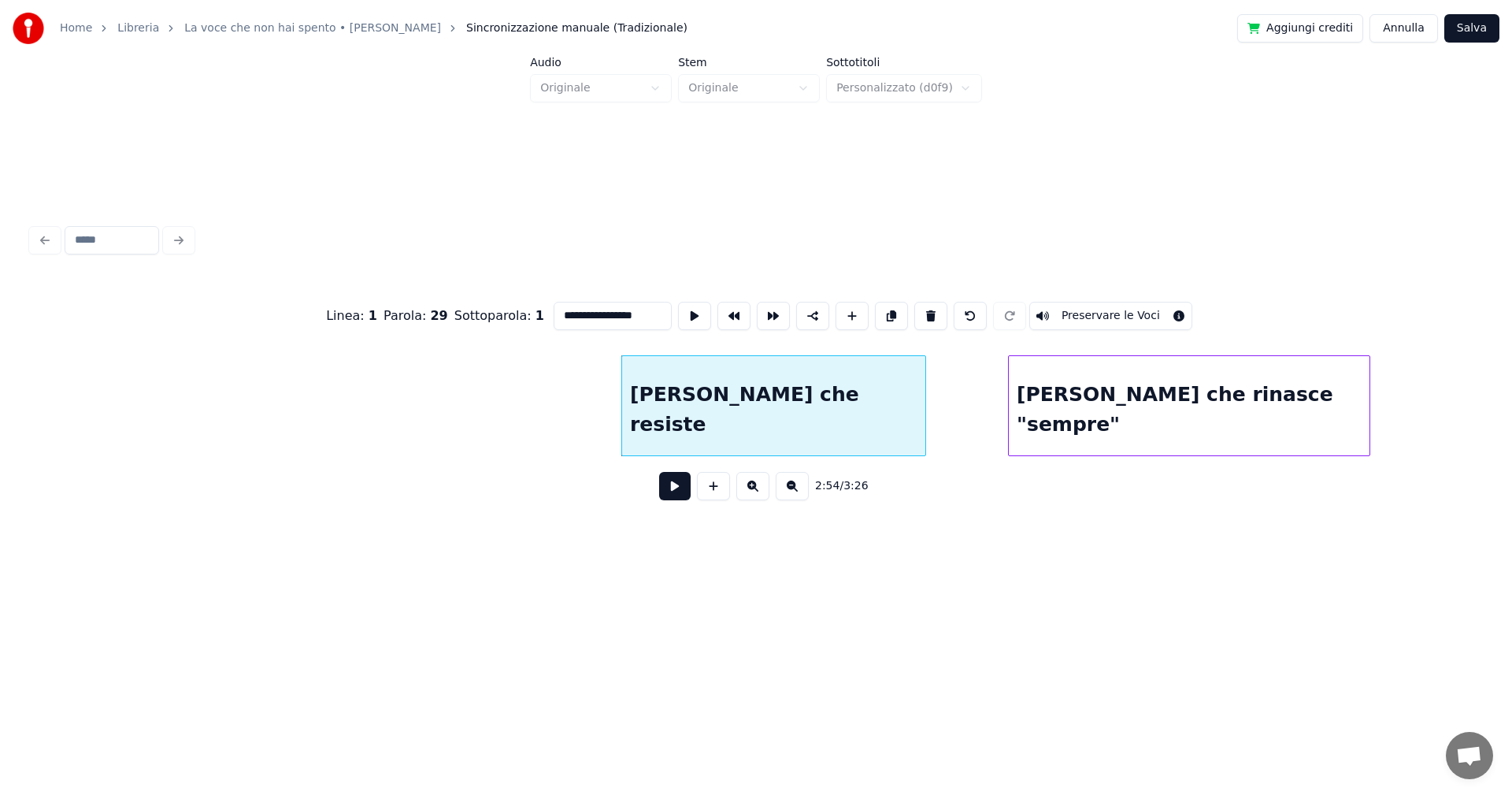
click at [672, 489] on button at bounding box center [674, 486] width 31 height 28
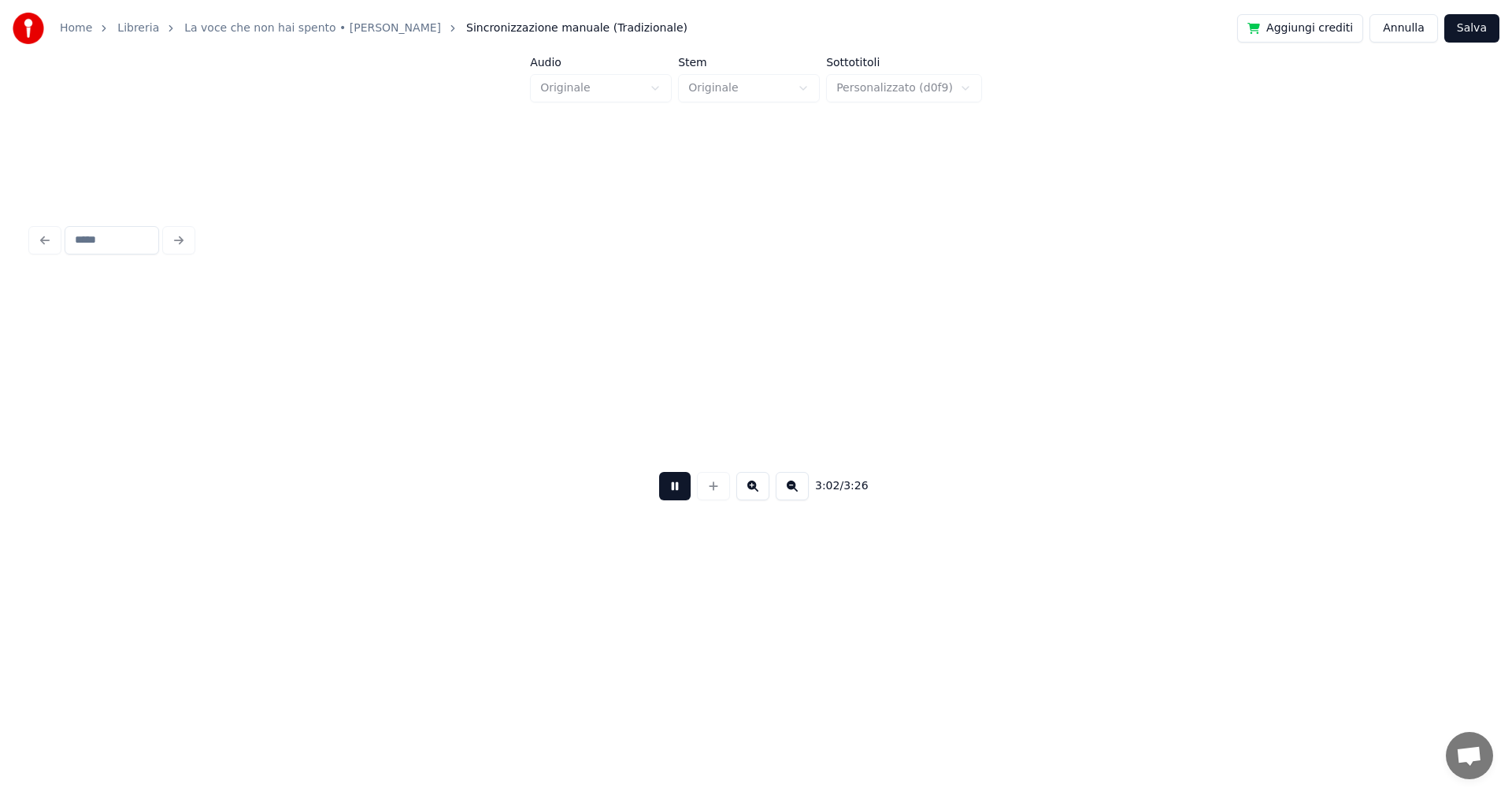
scroll to position [0, 21519]
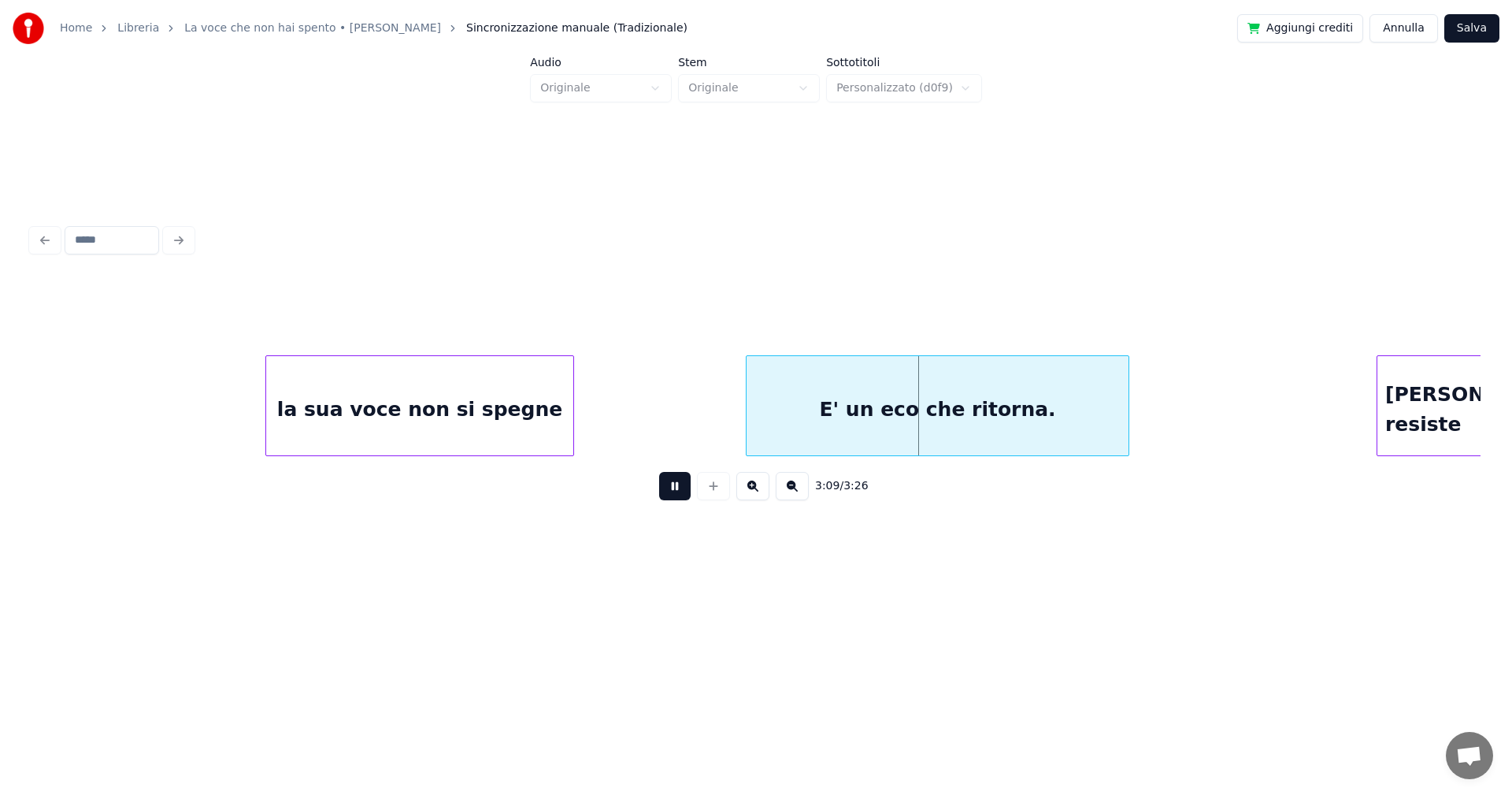
click at [673, 489] on button at bounding box center [674, 486] width 31 height 28
click at [777, 412] on div "E' un eco che ritorna." at bounding box center [926, 410] width 382 height 108
click at [680, 486] on button at bounding box center [674, 486] width 31 height 28
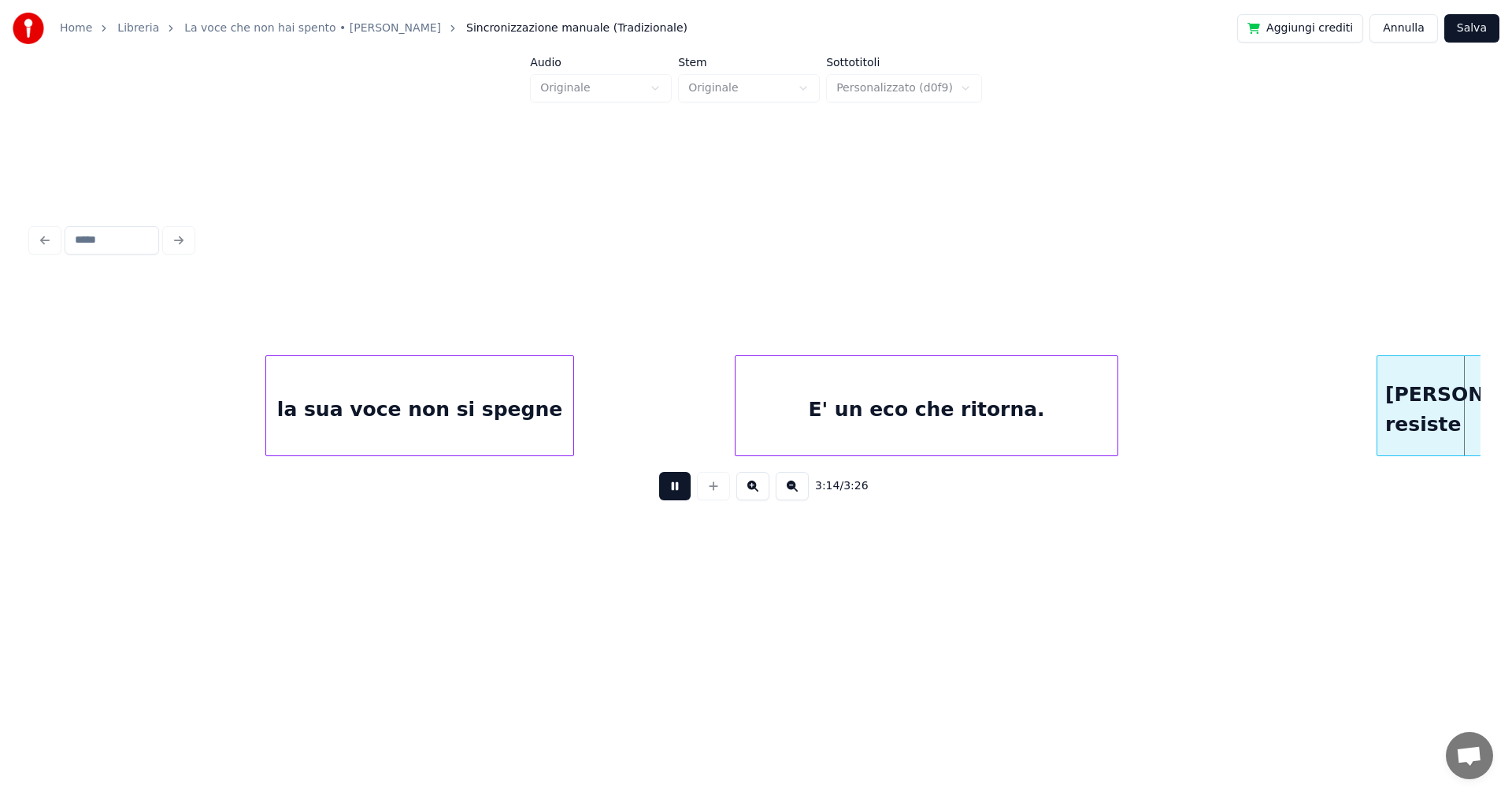
scroll to position [0, 22886]
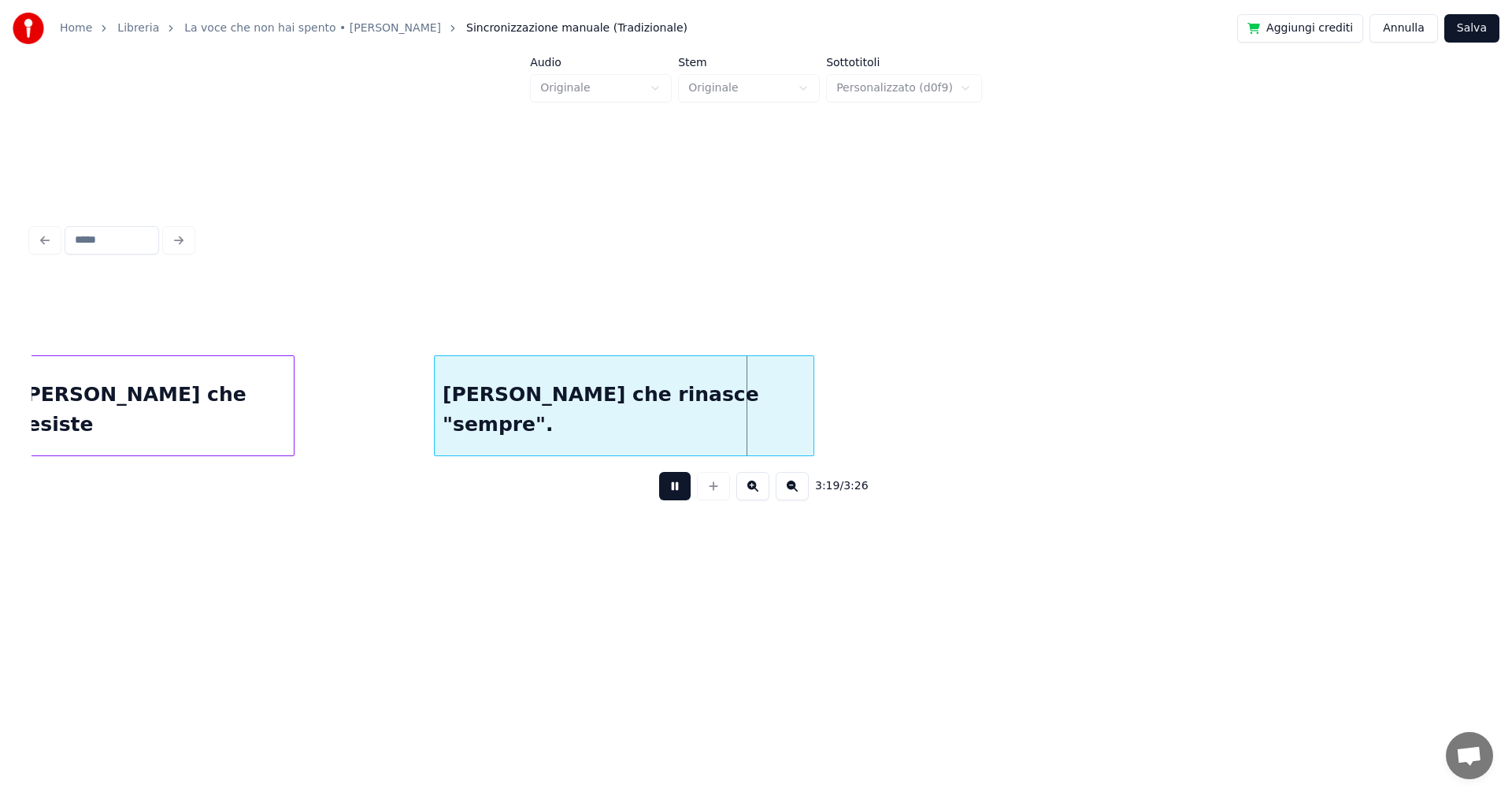
click at [1463, 27] on button "Salva" at bounding box center [1471, 28] width 55 height 28
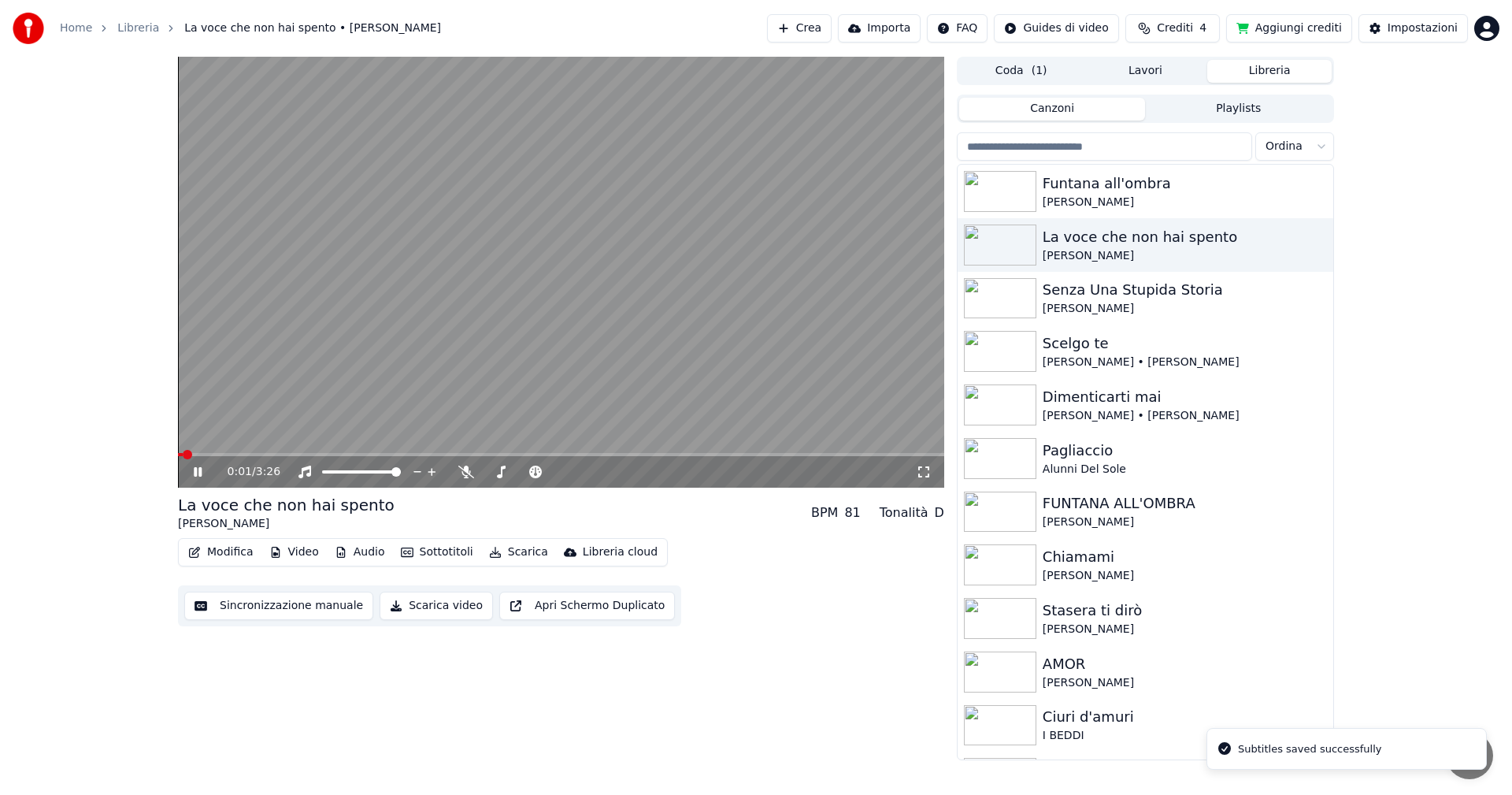
click at [922, 468] on icon at bounding box center [924, 472] width 16 height 12
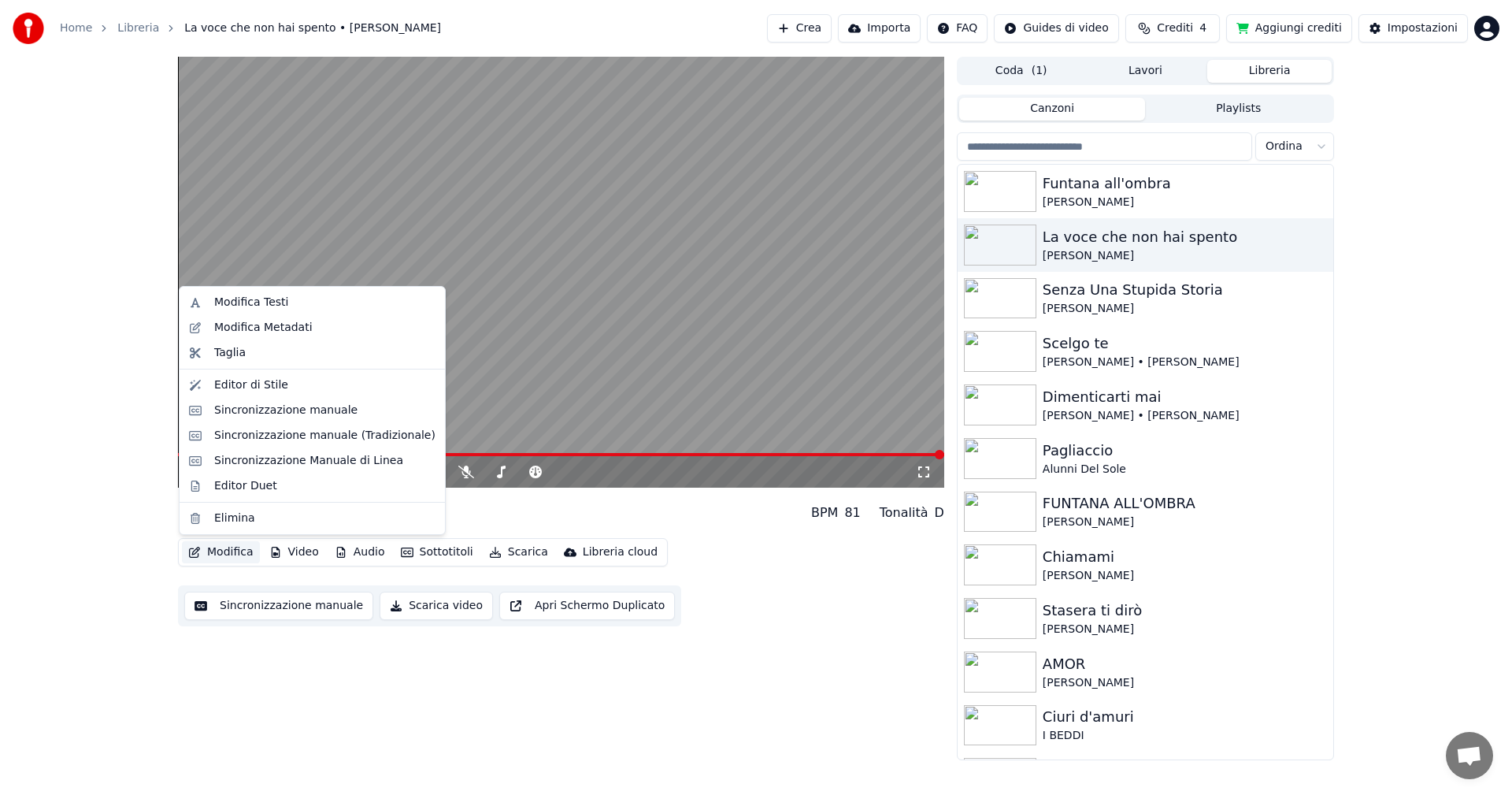
click at [222, 553] on button "Modifica" at bounding box center [221, 552] width 78 height 22
click at [304, 433] on div "Sincronizzazione manuale (Tradizionale)" at bounding box center [324, 436] width 222 height 16
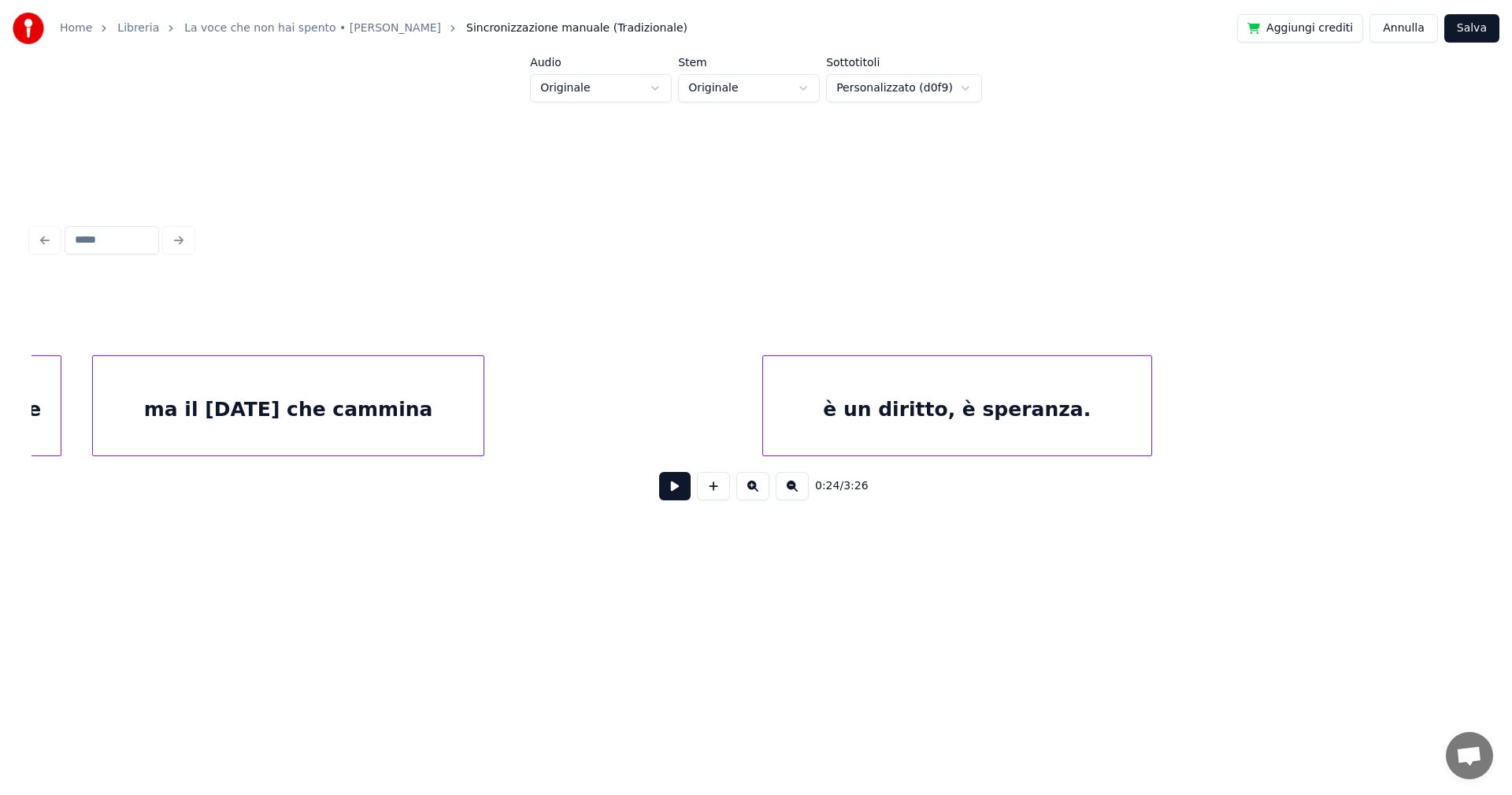
scroll to position [0, 14179]
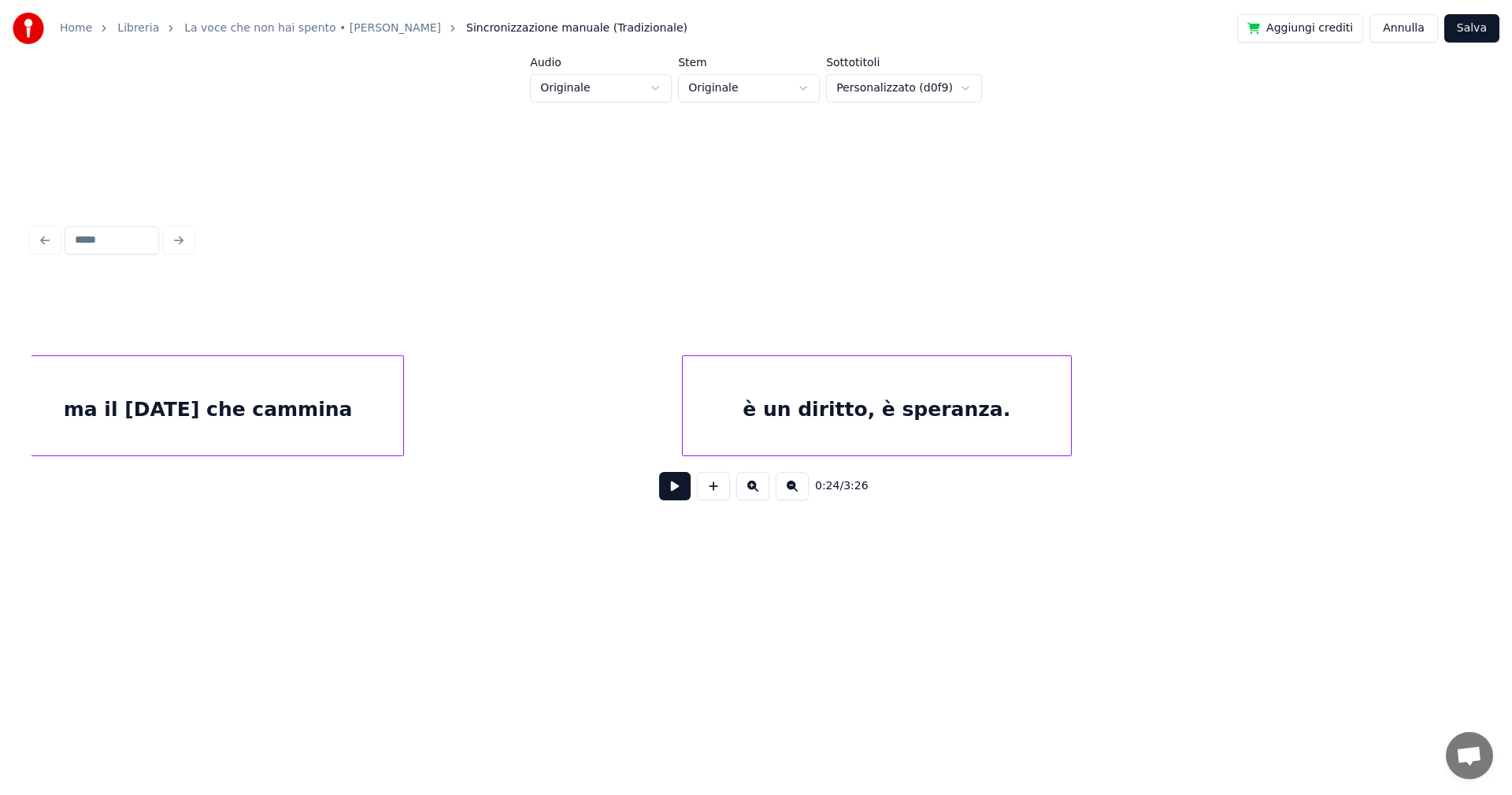
click at [912, 424] on div "è un diritto, è speranza." at bounding box center [877, 410] width 388 height 108
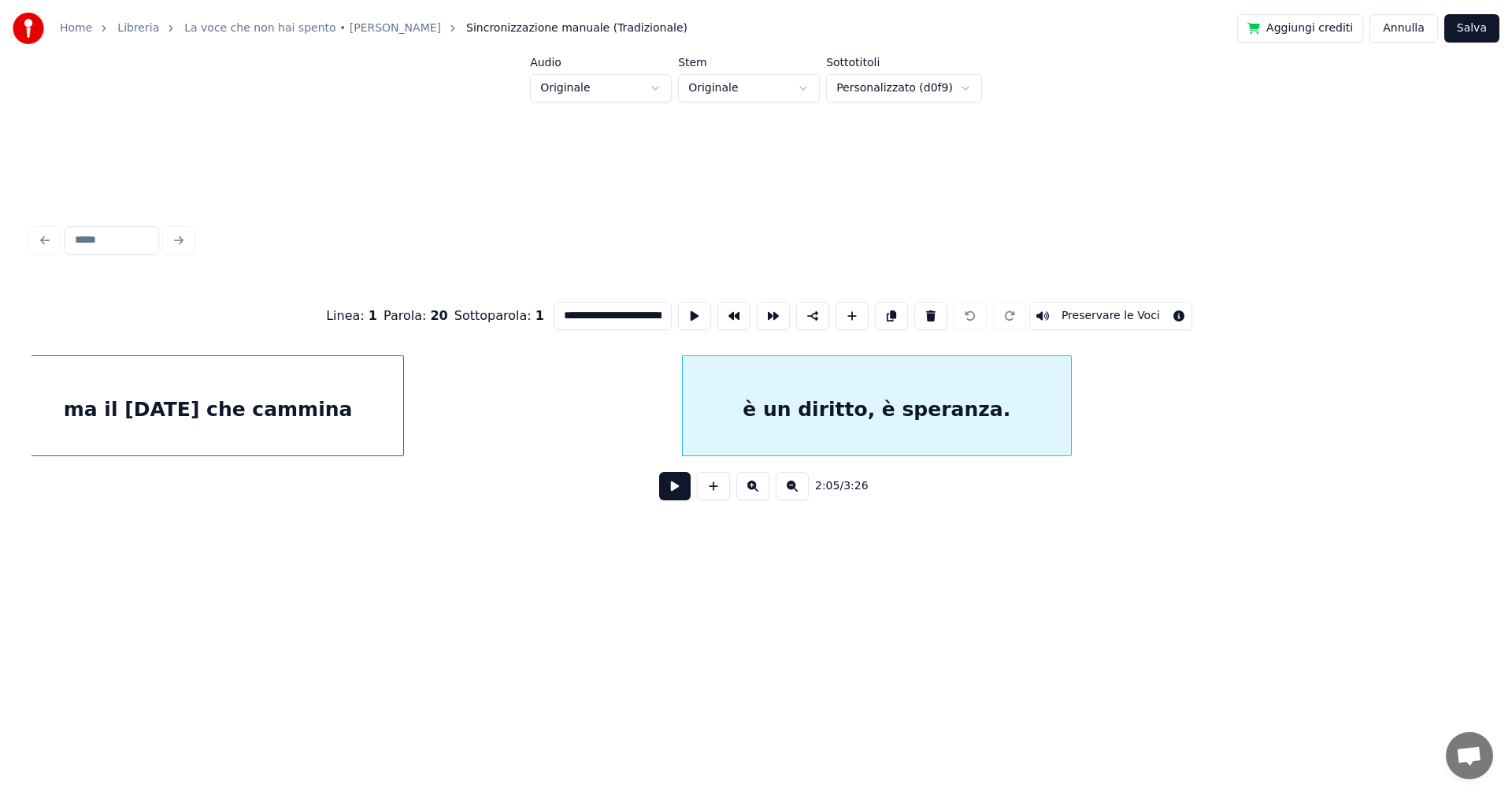
click at [620, 307] on input "**********" at bounding box center [612, 316] width 118 height 28
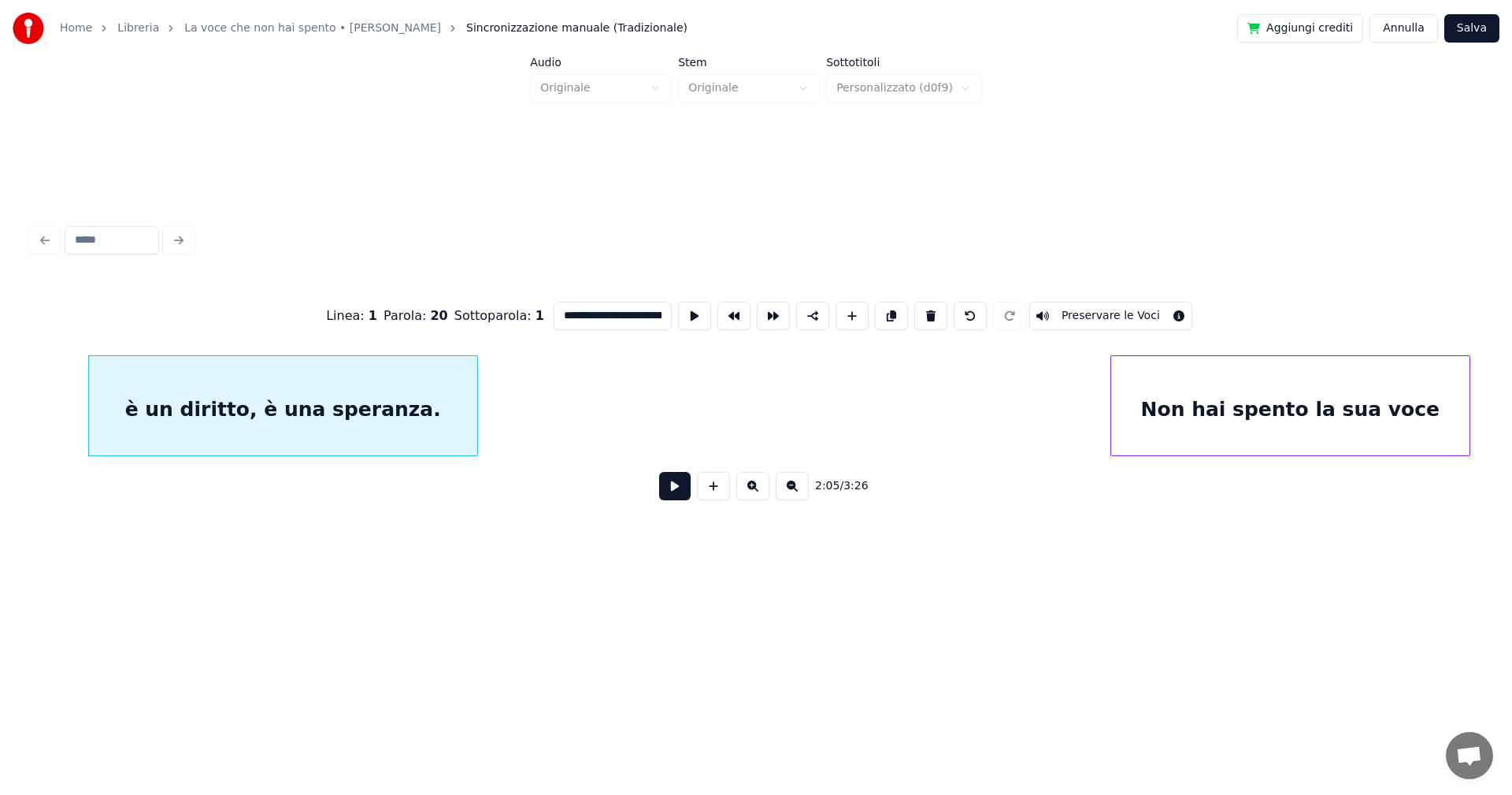
scroll to position [0, 14611]
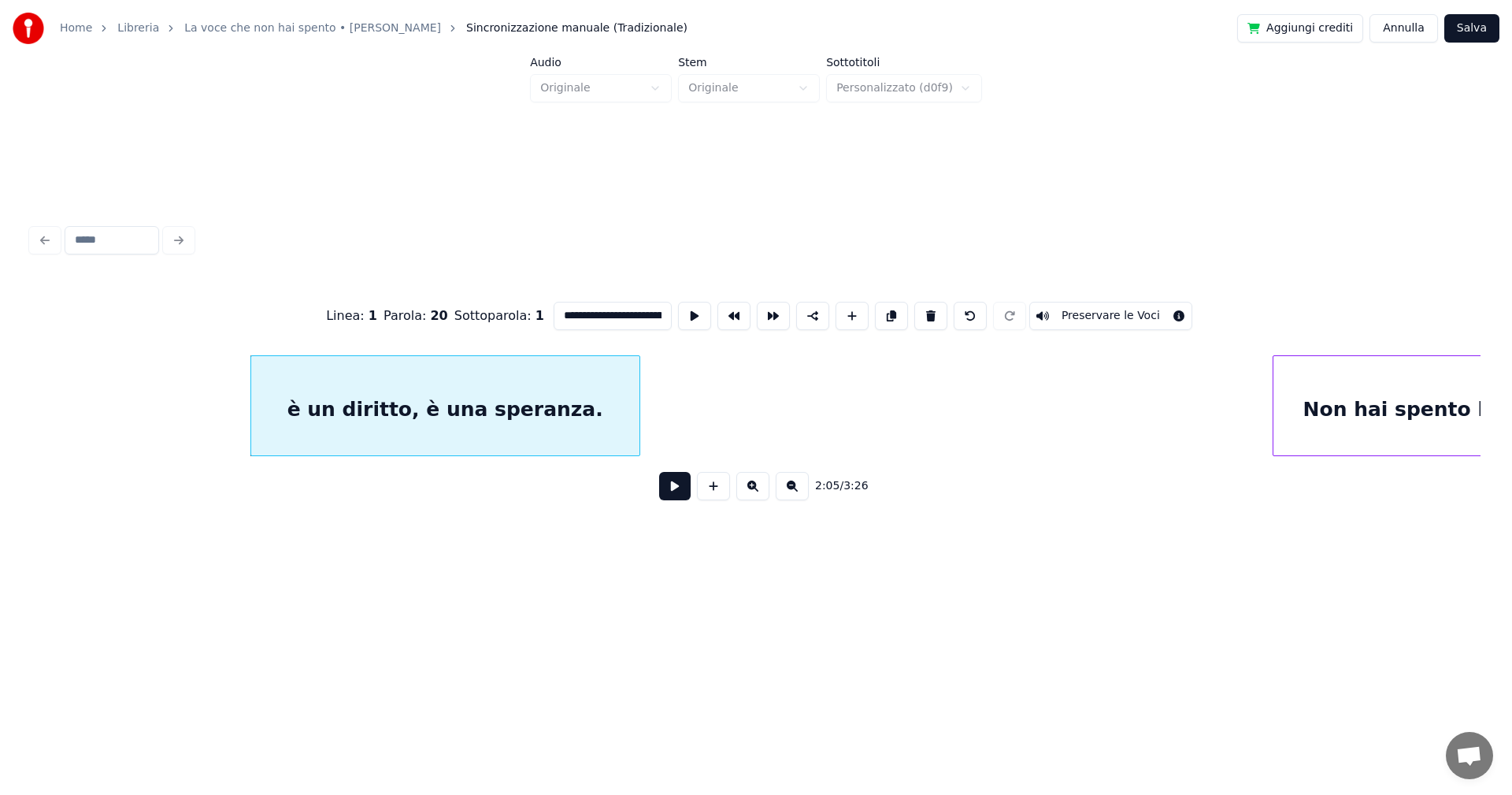
click at [571, 414] on div "è un diritto, è una speranza." at bounding box center [446, 410] width 388 height 108
type input "**********"
click at [680, 490] on button at bounding box center [674, 486] width 31 height 28
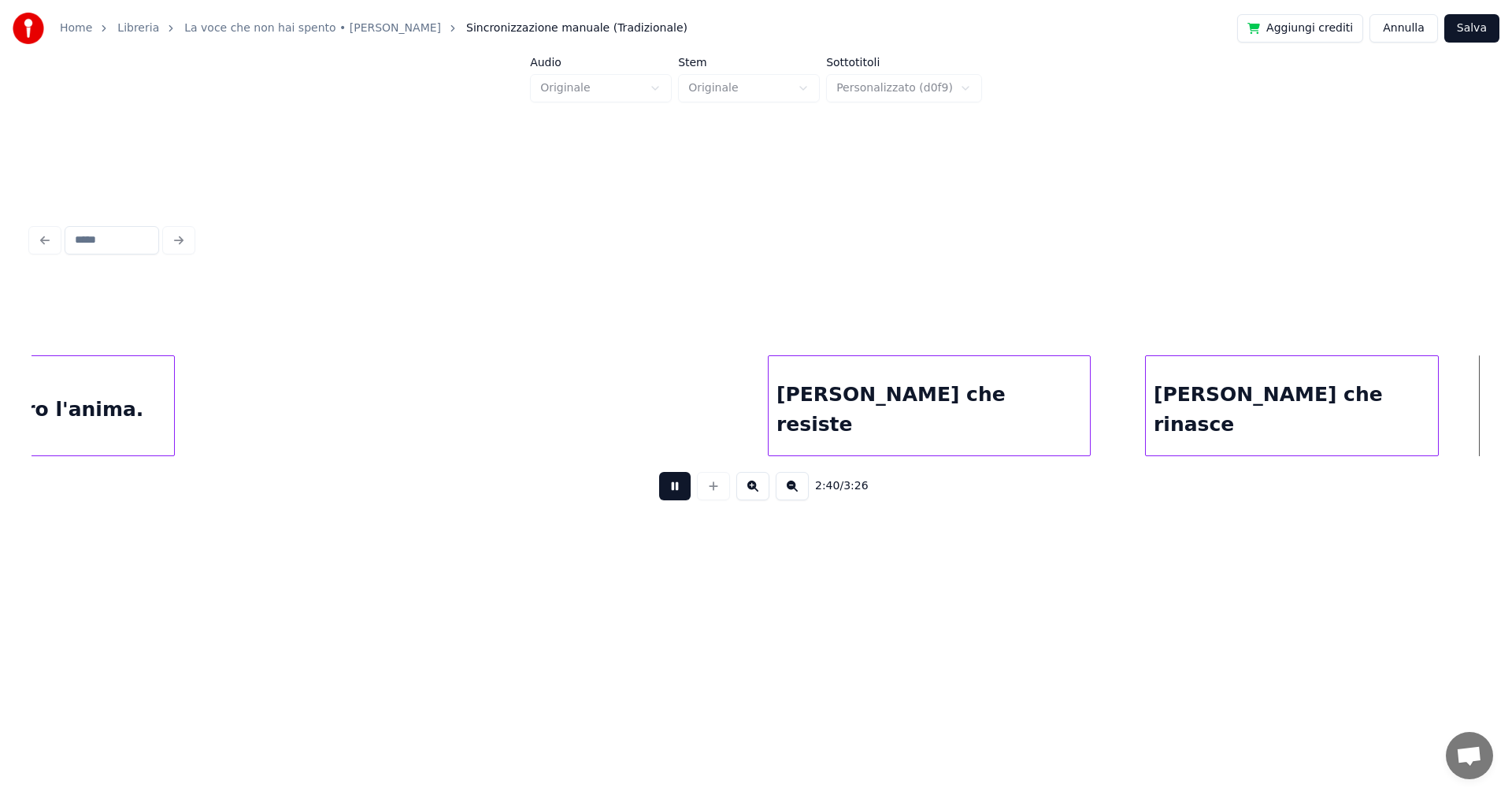
scroll to position [0, 18959]
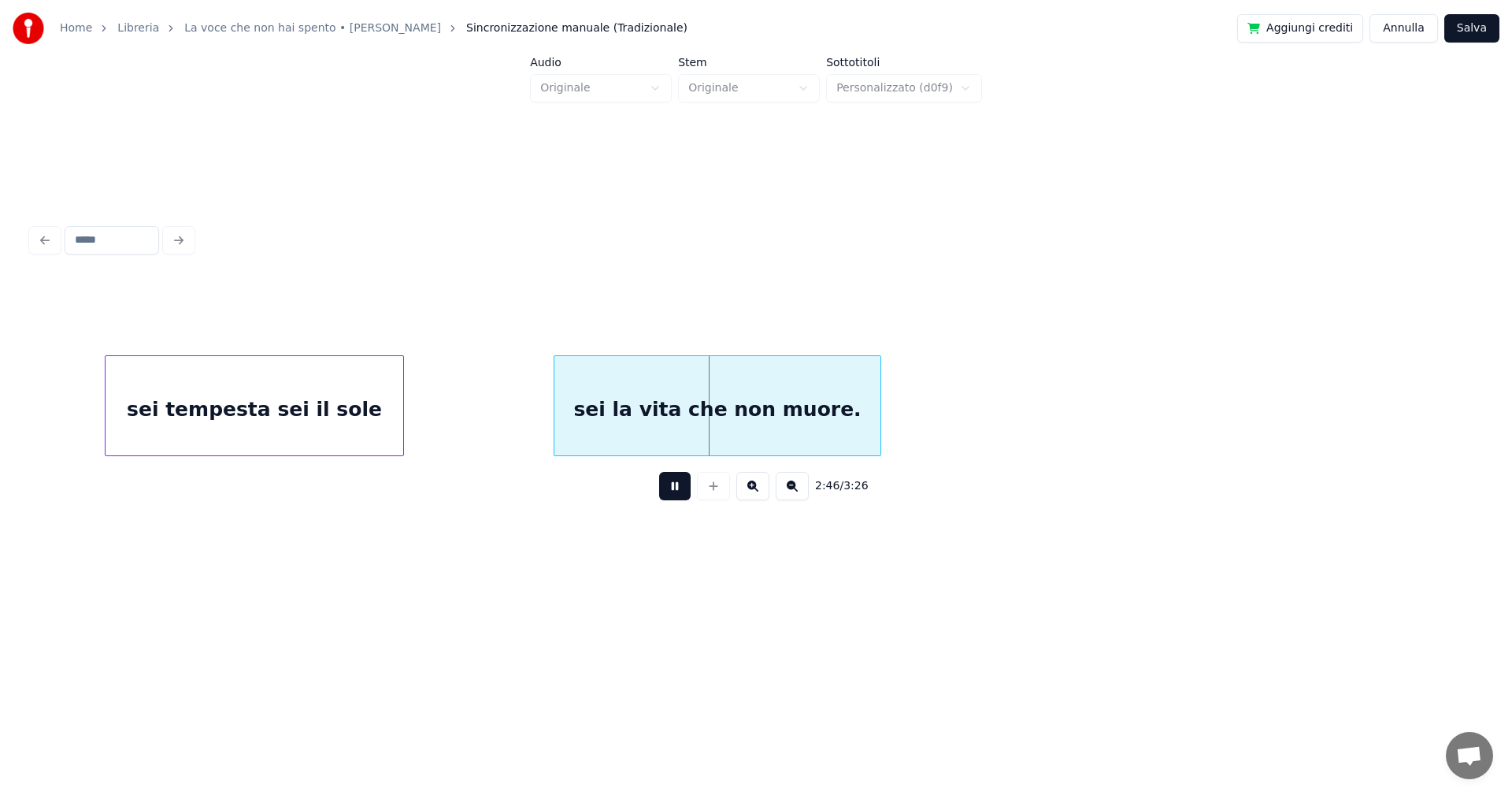
click at [674, 491] on button at bounding box center [674, 486] width 31 height 28
click at [304, 434] on div "sei tempesta sei il sole" at bounding box center [235, 410] width 298 height 108
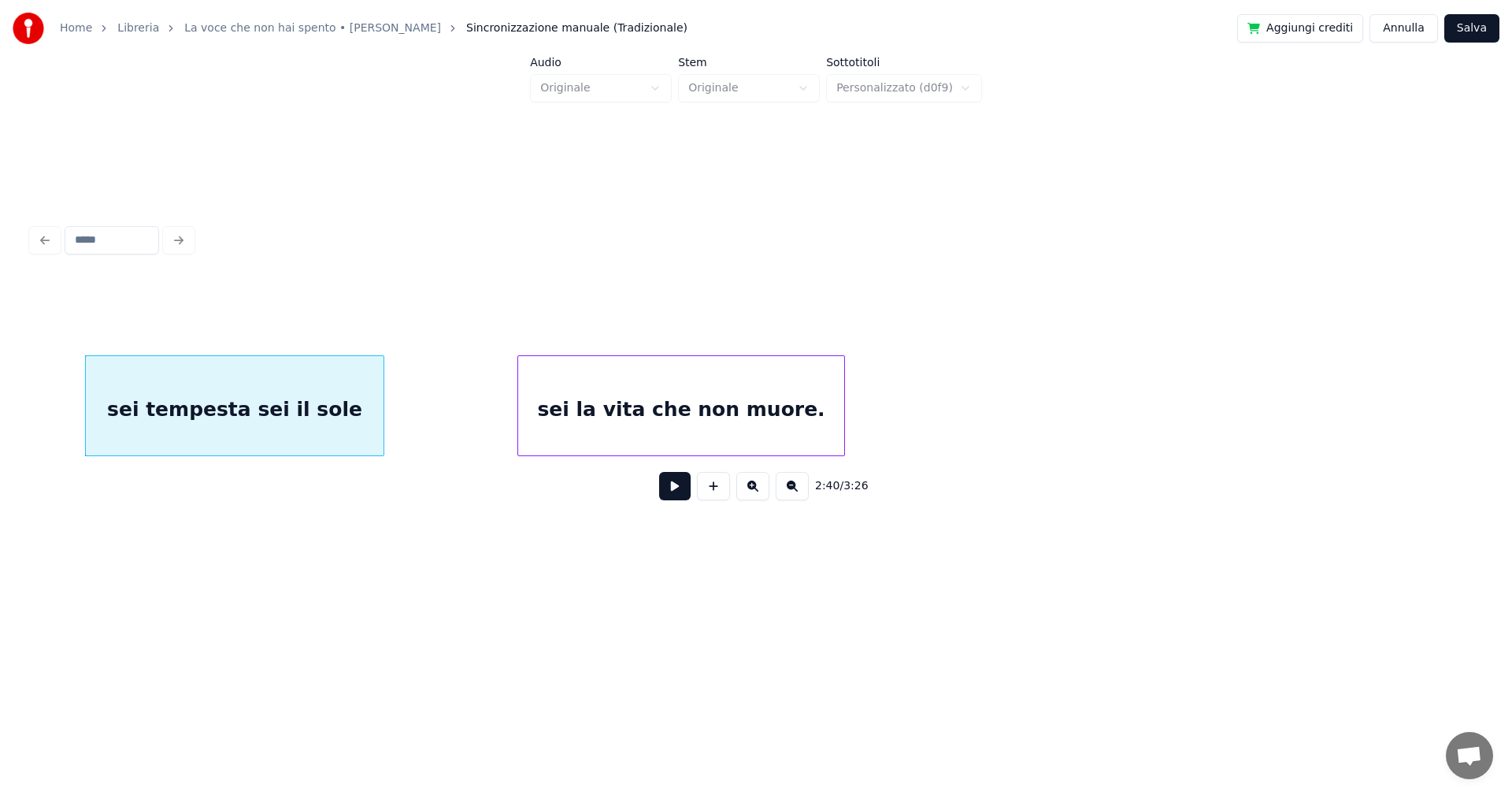
click at [591, 431] on div "sei la vita che non muore." at bounding box center [682, 410] width 326 height 108
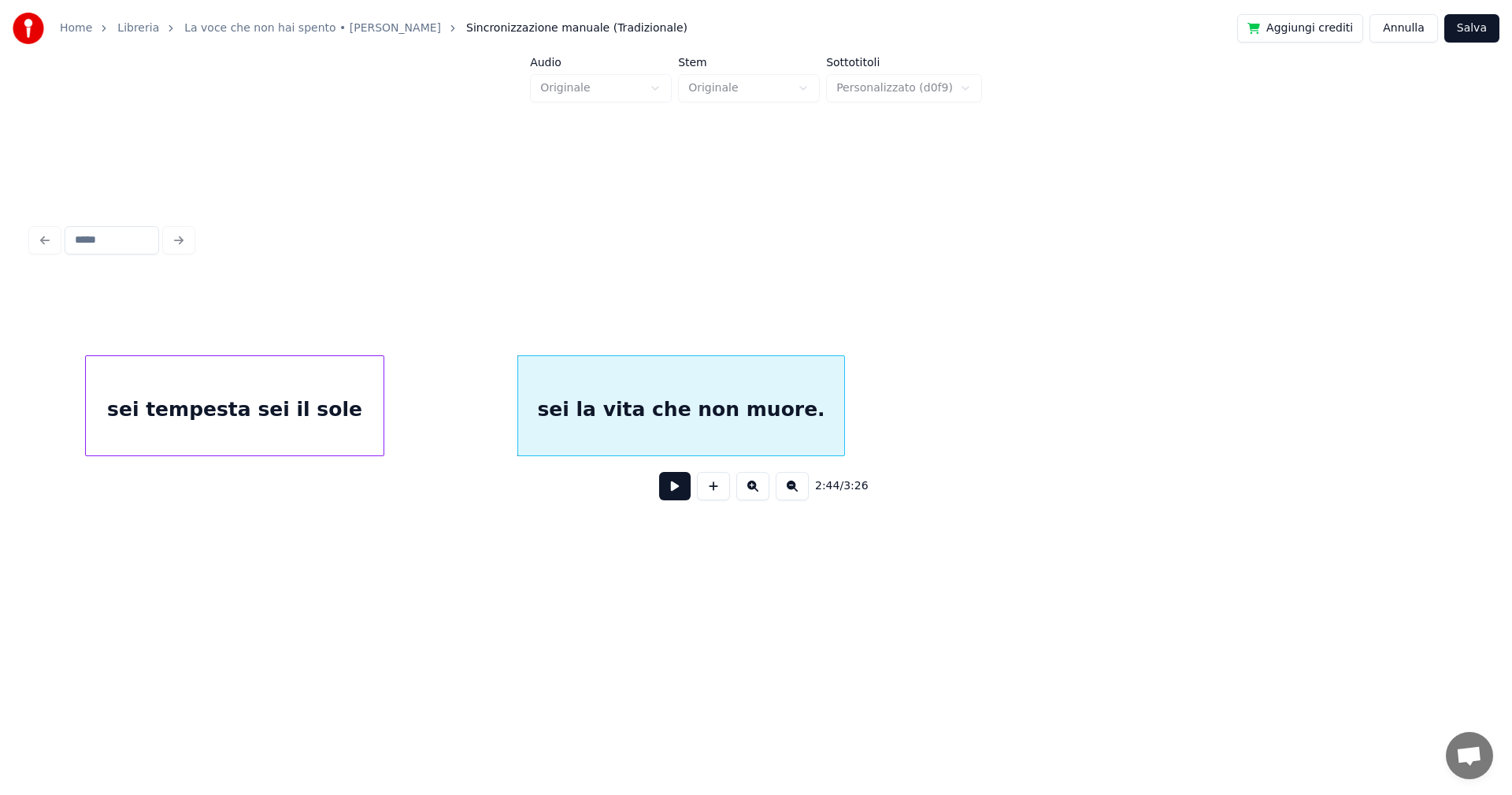
click at [218, 419] on div "sei tempesta sei il sole" at bounding box center [235, 410] width 298 height 108
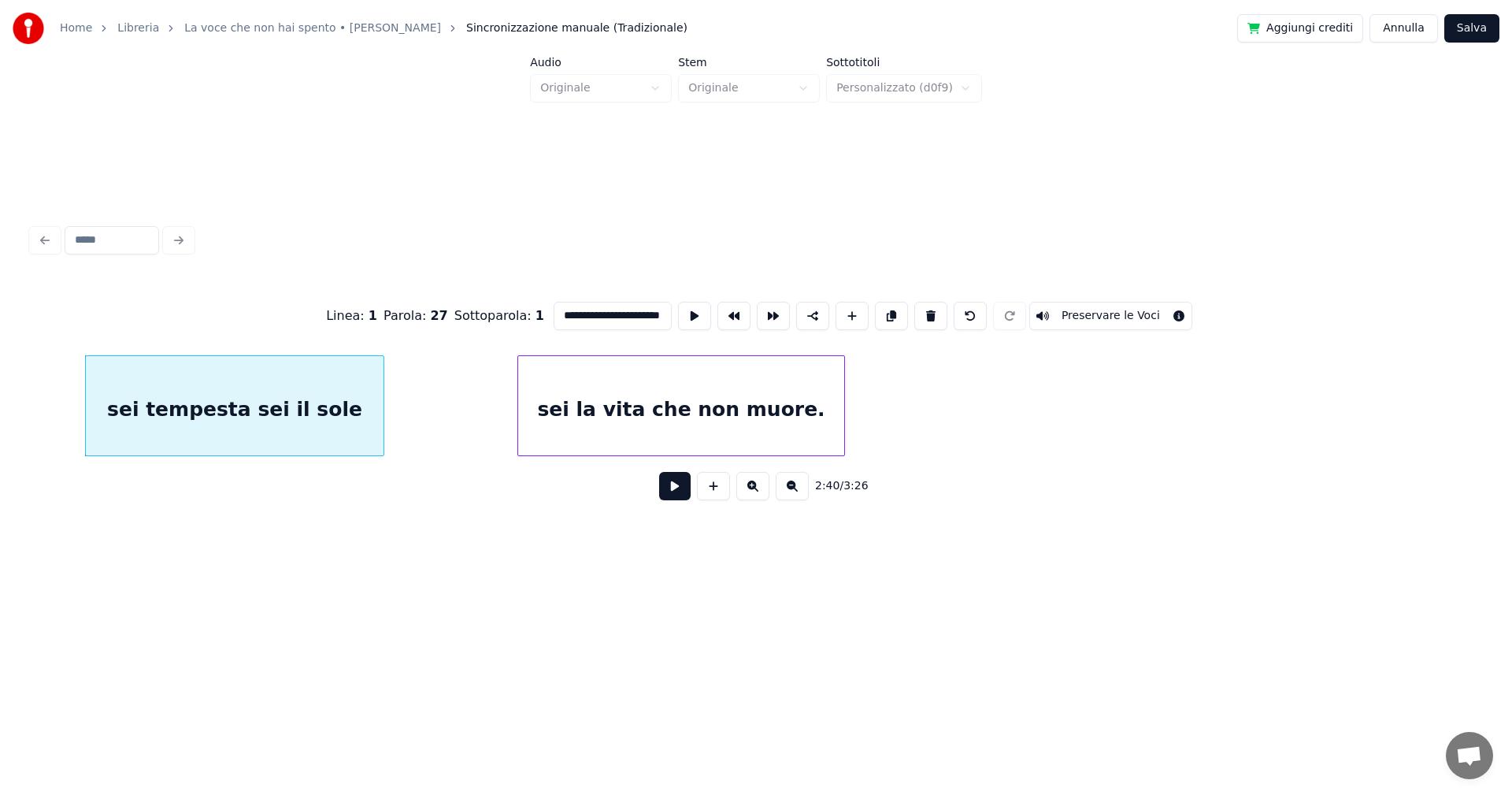
click at [671, 496] on button at bounding box center [674, 486] width 31 height 28
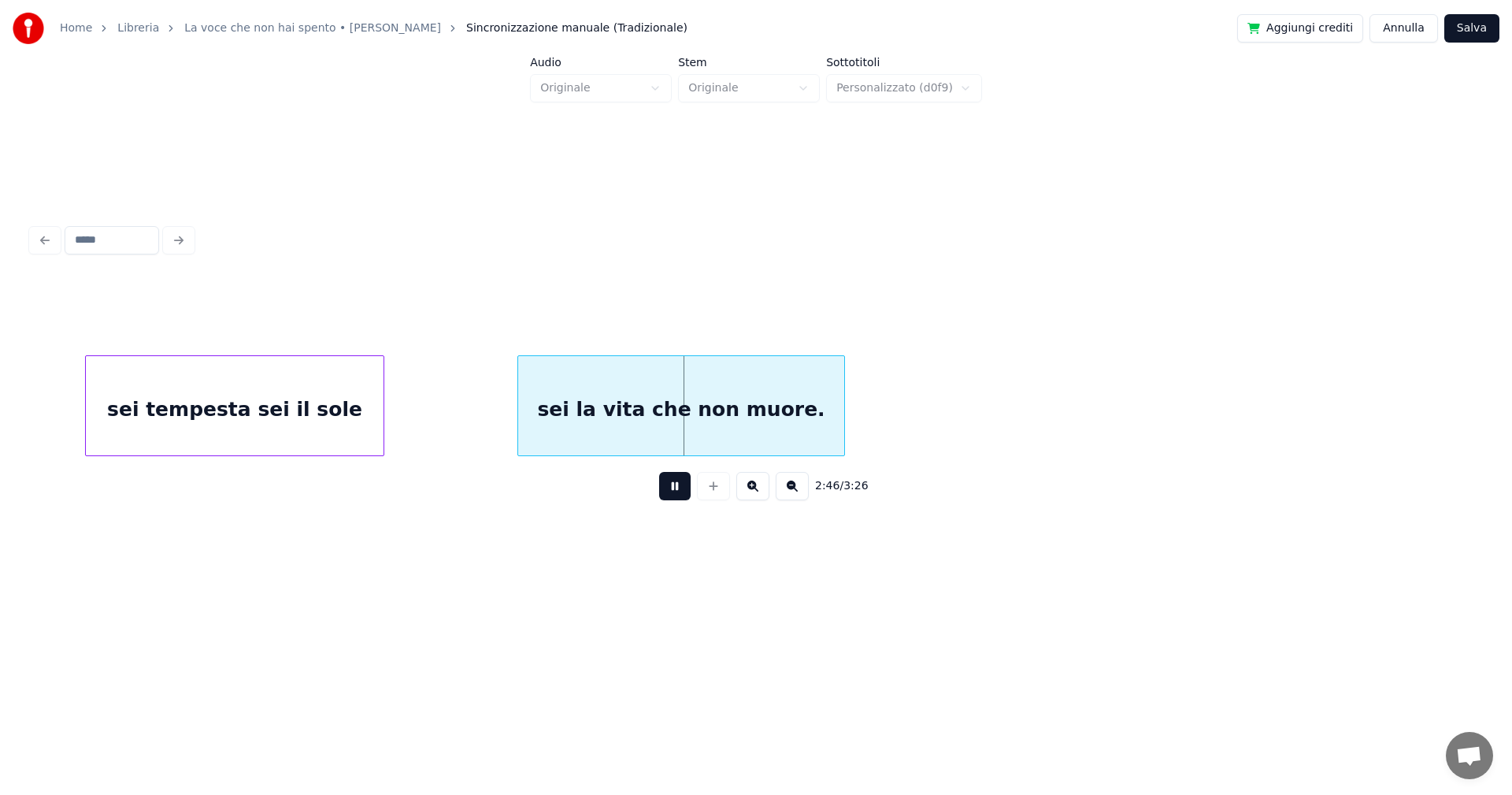
click at [678, 490] on button at bounding box center [674, 486] width 31 height 28
click at [574, 417] on div "sei la vita che non muore." at bounding box center [638, 410] width 326 height 108
click at [680, 495] on button at bounding box center [674, 486] width 31 height 28
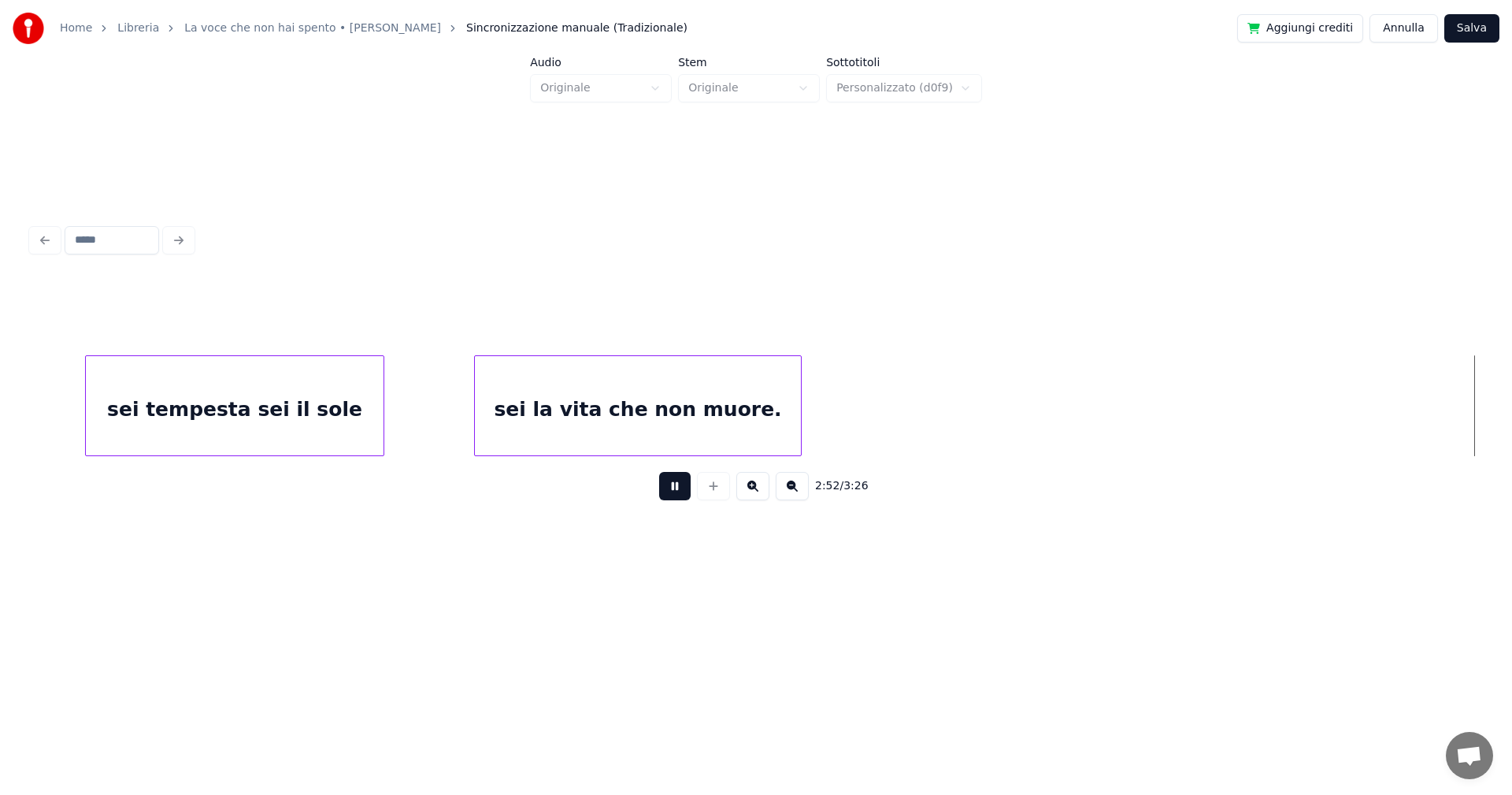
scroll to position [0, 20409]
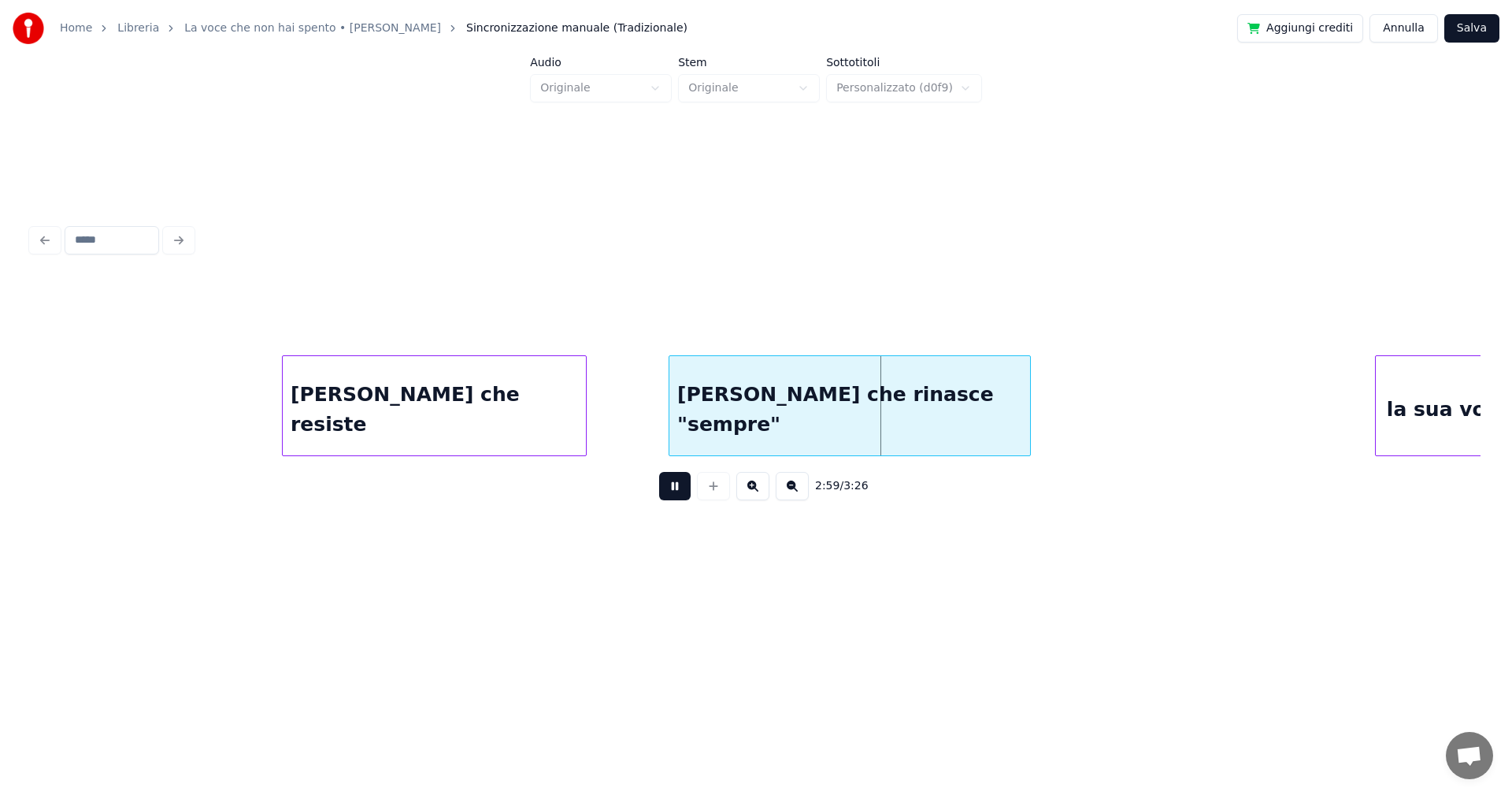
click at [675, 488] on button at bounding box center [674, 486] width 31 height 28
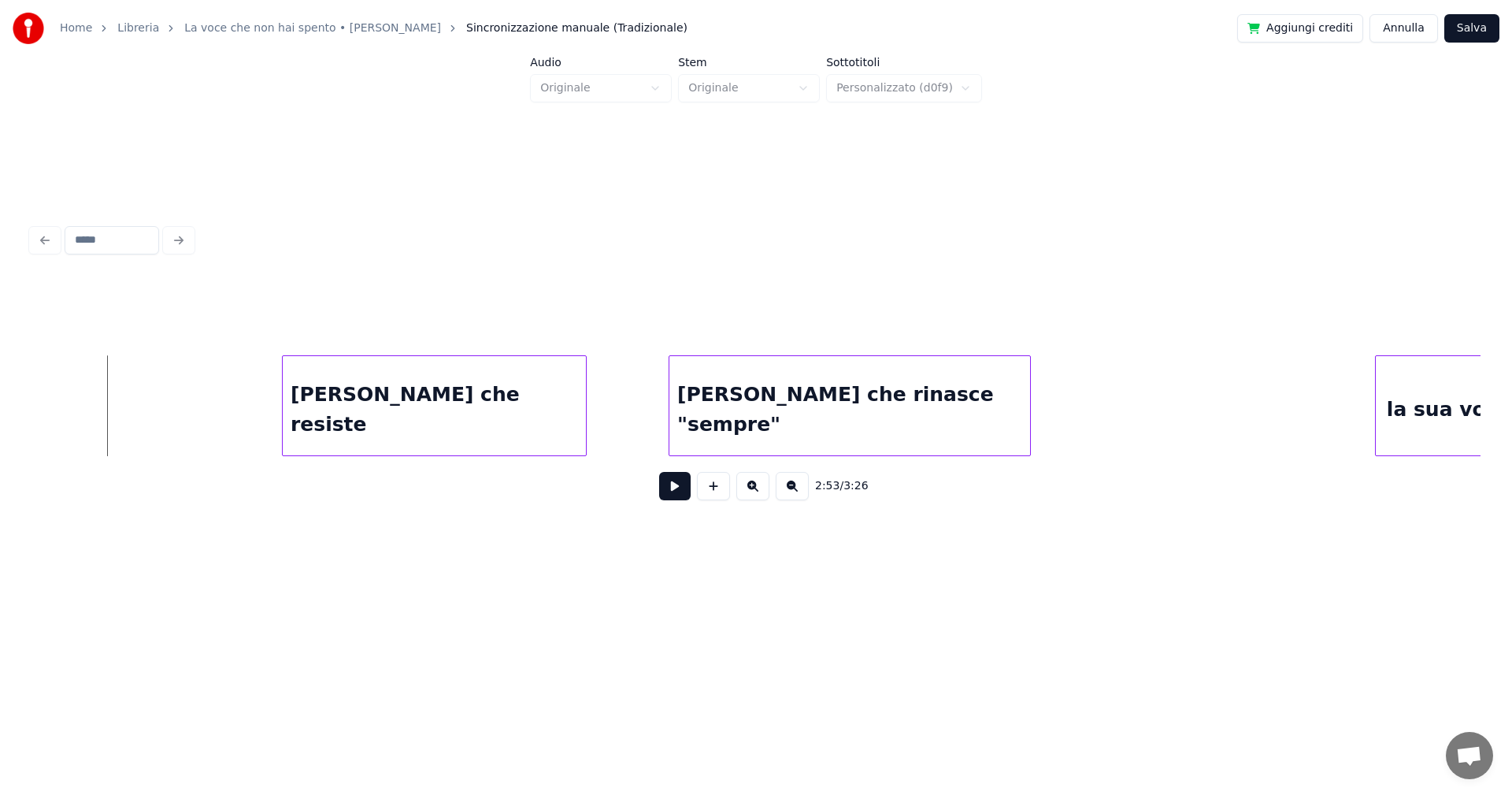
click at [677, 491] on button at bounding box center [674, 486] width 31 height 28
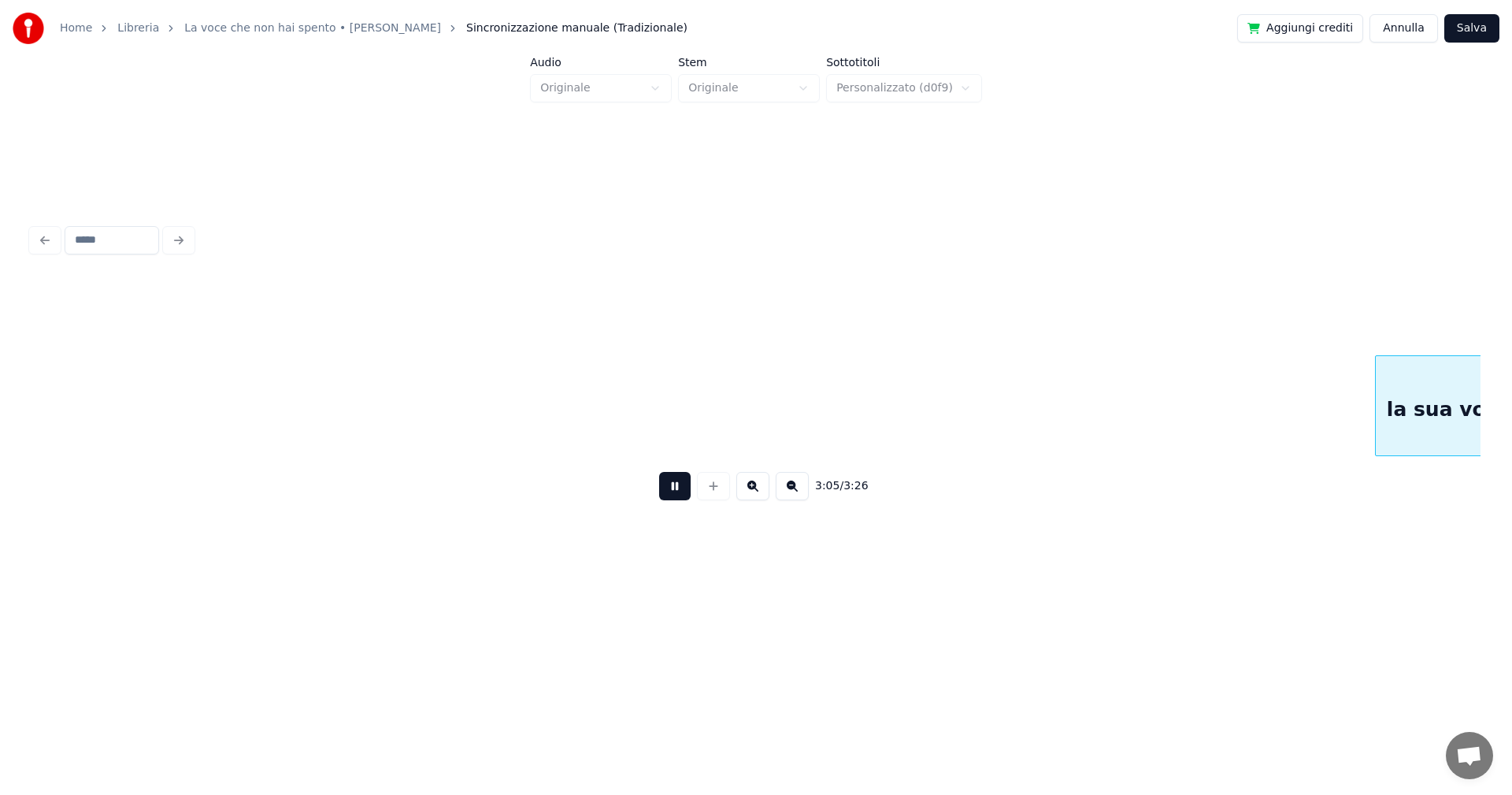
scroll to position [0, 21859]
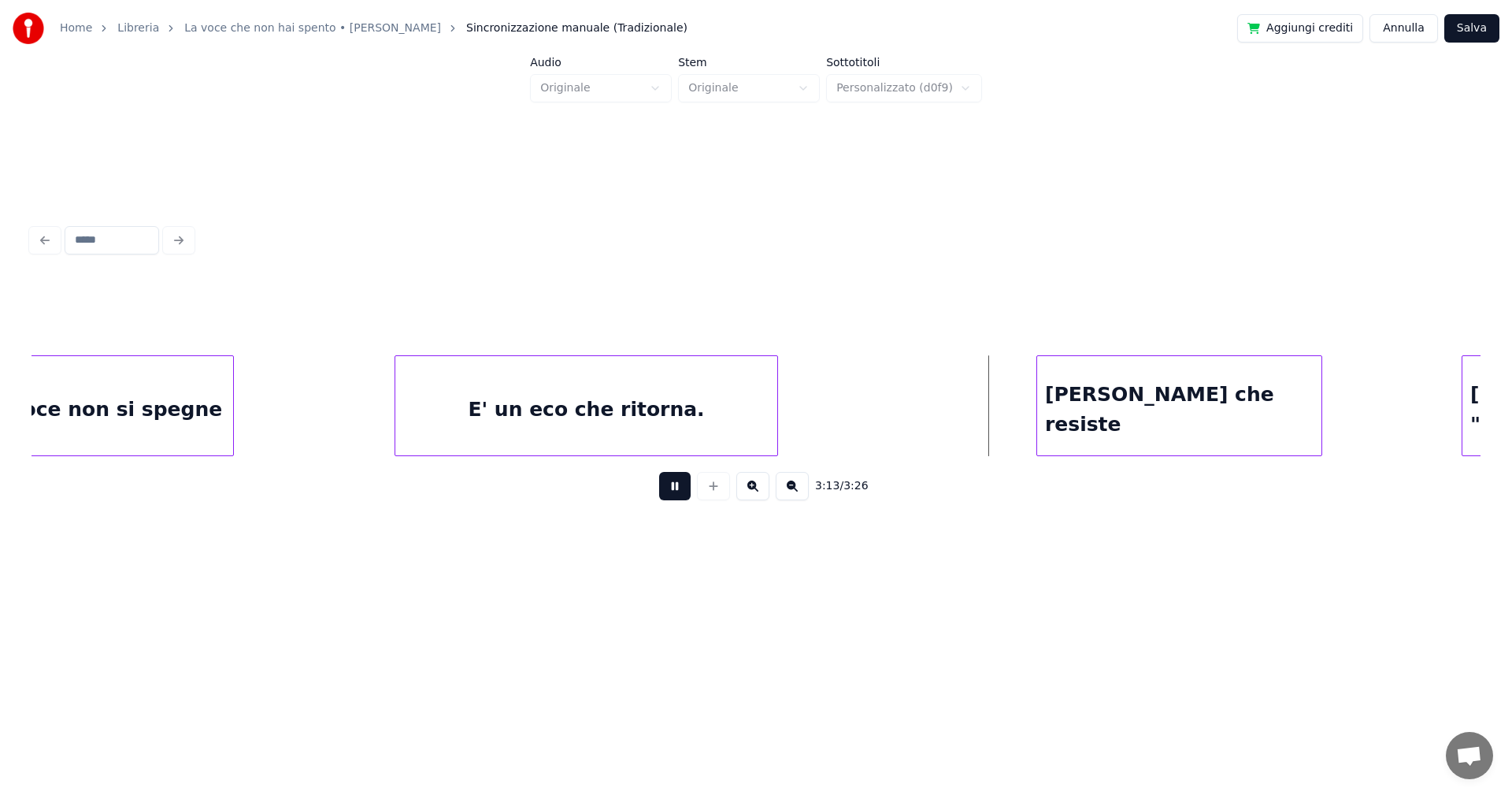
click at [677, 493] on button at bounding box center [674, 486] width 31 height 28
click at [551, 410] on div "E' un eco che ritorna." at bounding box center [585, 410] width 382 height 108
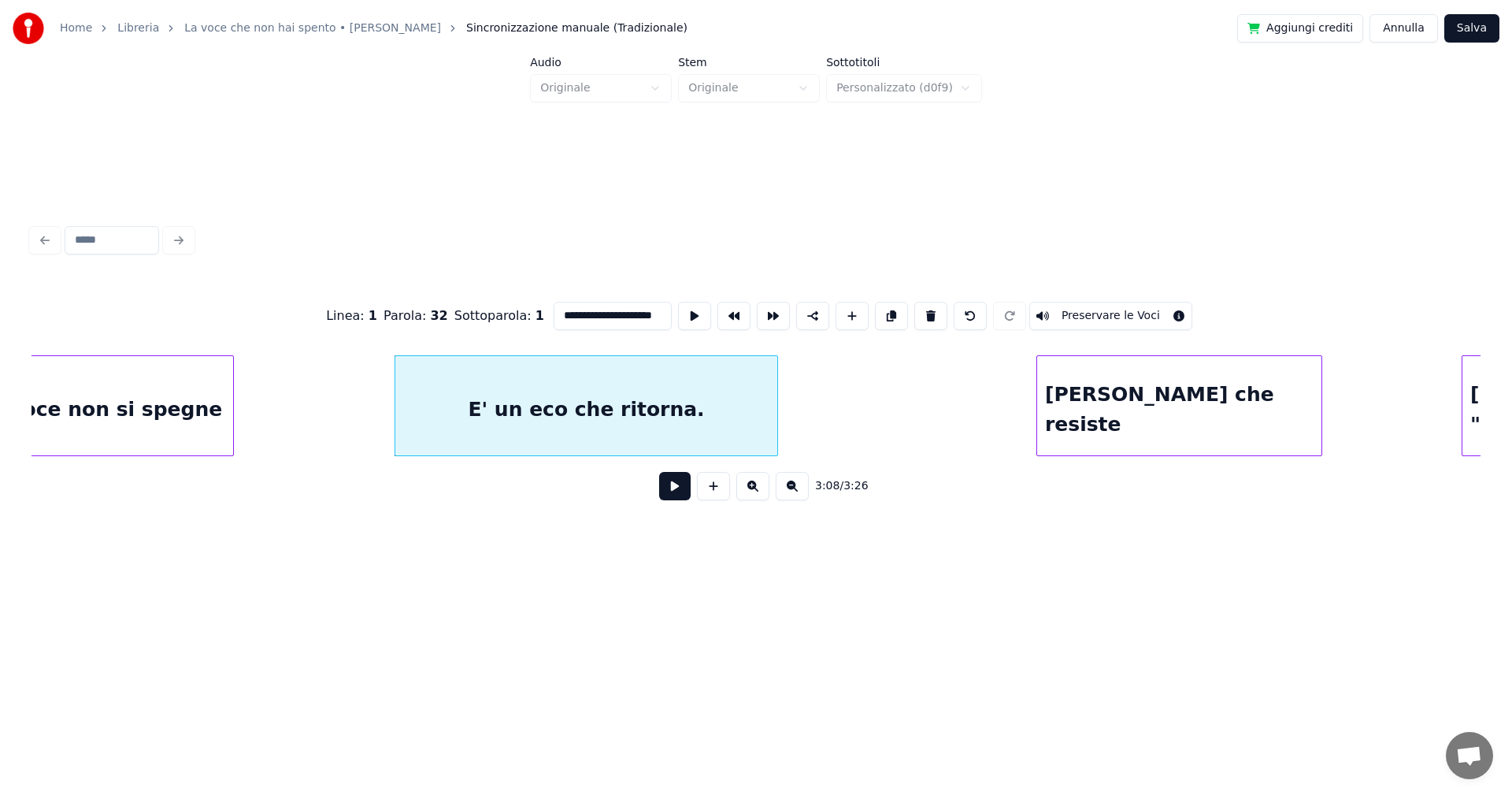
click at [582, 306] on input "**********" at bounding box center [612, 316] width 118 height 28
type input "**********"
click at [1477, 31] on button "Salva" at bounding box center [1471, 28] width 55 height 28
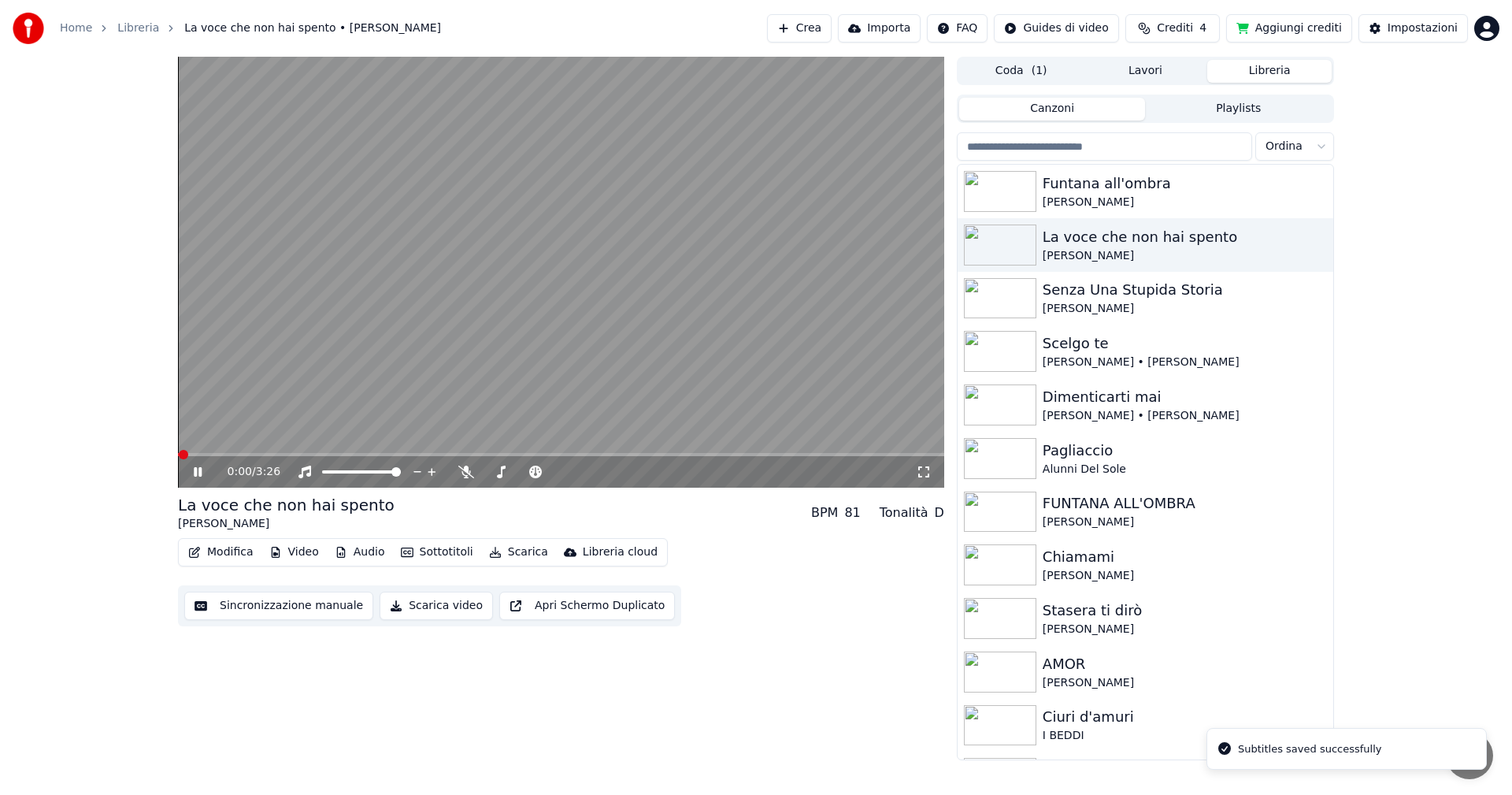
click at [921, 471] on icon at bounding box center [924, 472] width 16 height 12
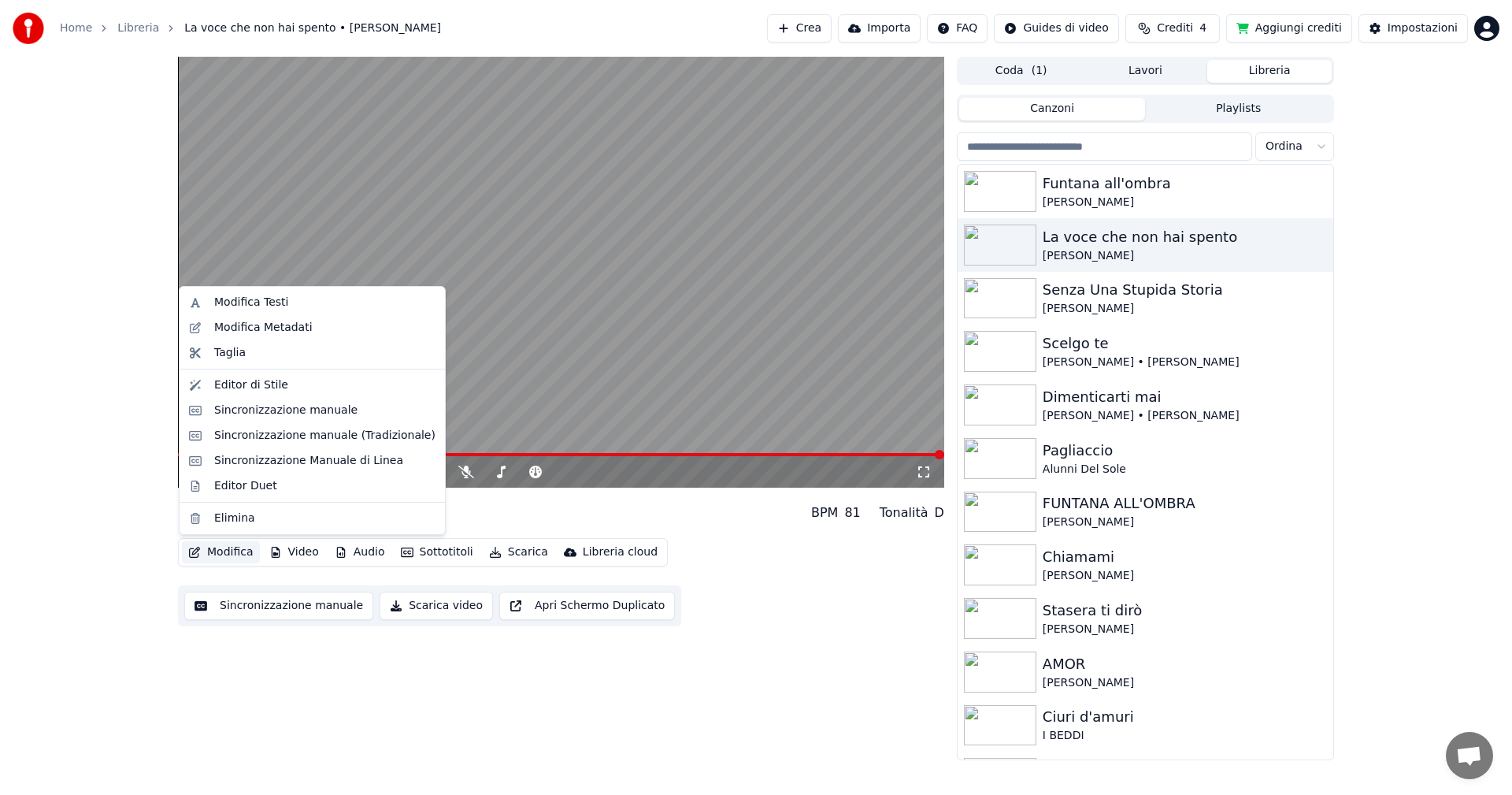
click at [220, 551] on button "Modifica" at bounding box center [221, 552] width 78 height 22
click at [293, 433] on div "Sincronizzazione manuale (Tradizionale)" at bounding box center [324, 436] width 222 height 16
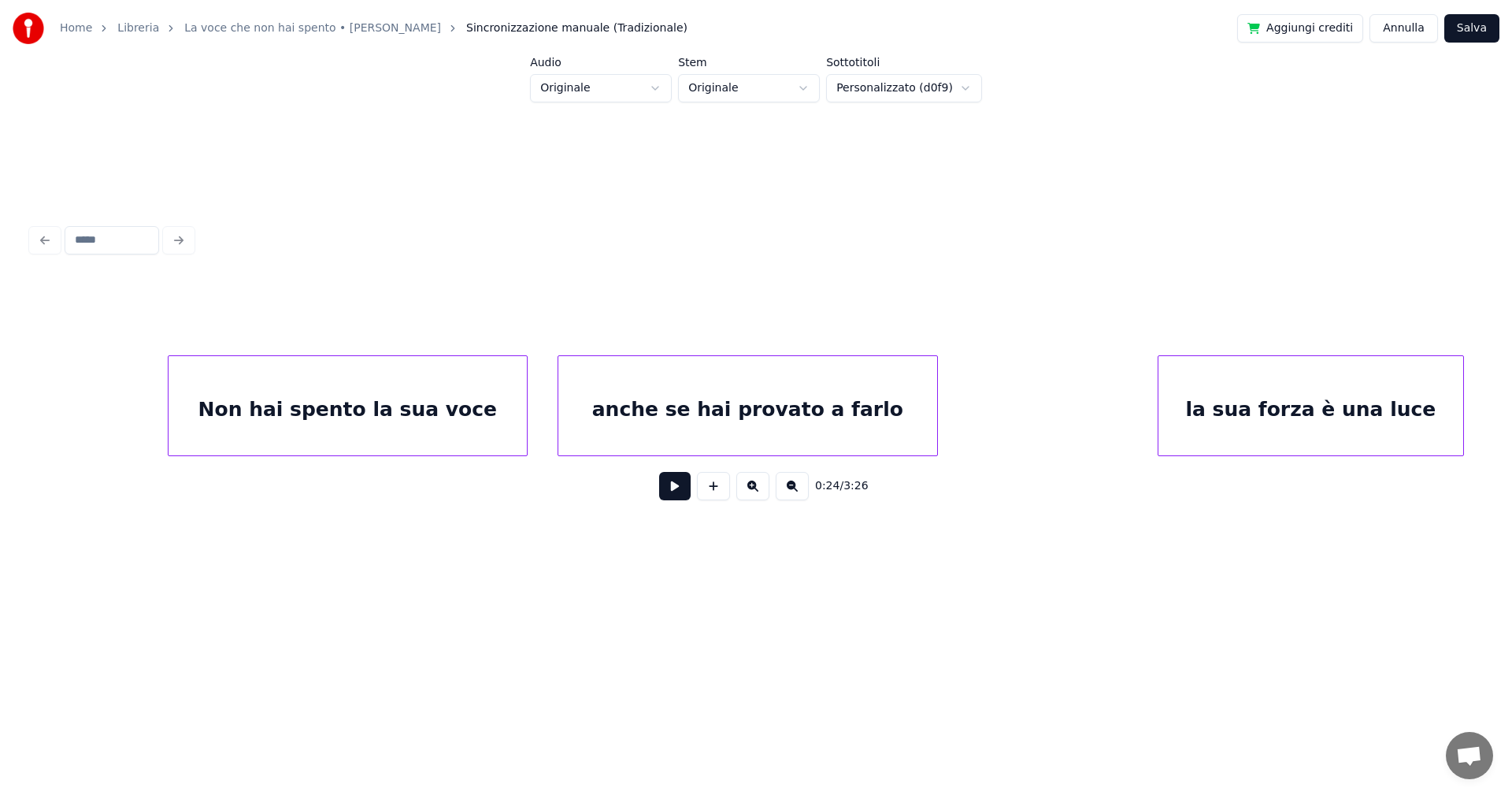
scroll to position [0, 15689]
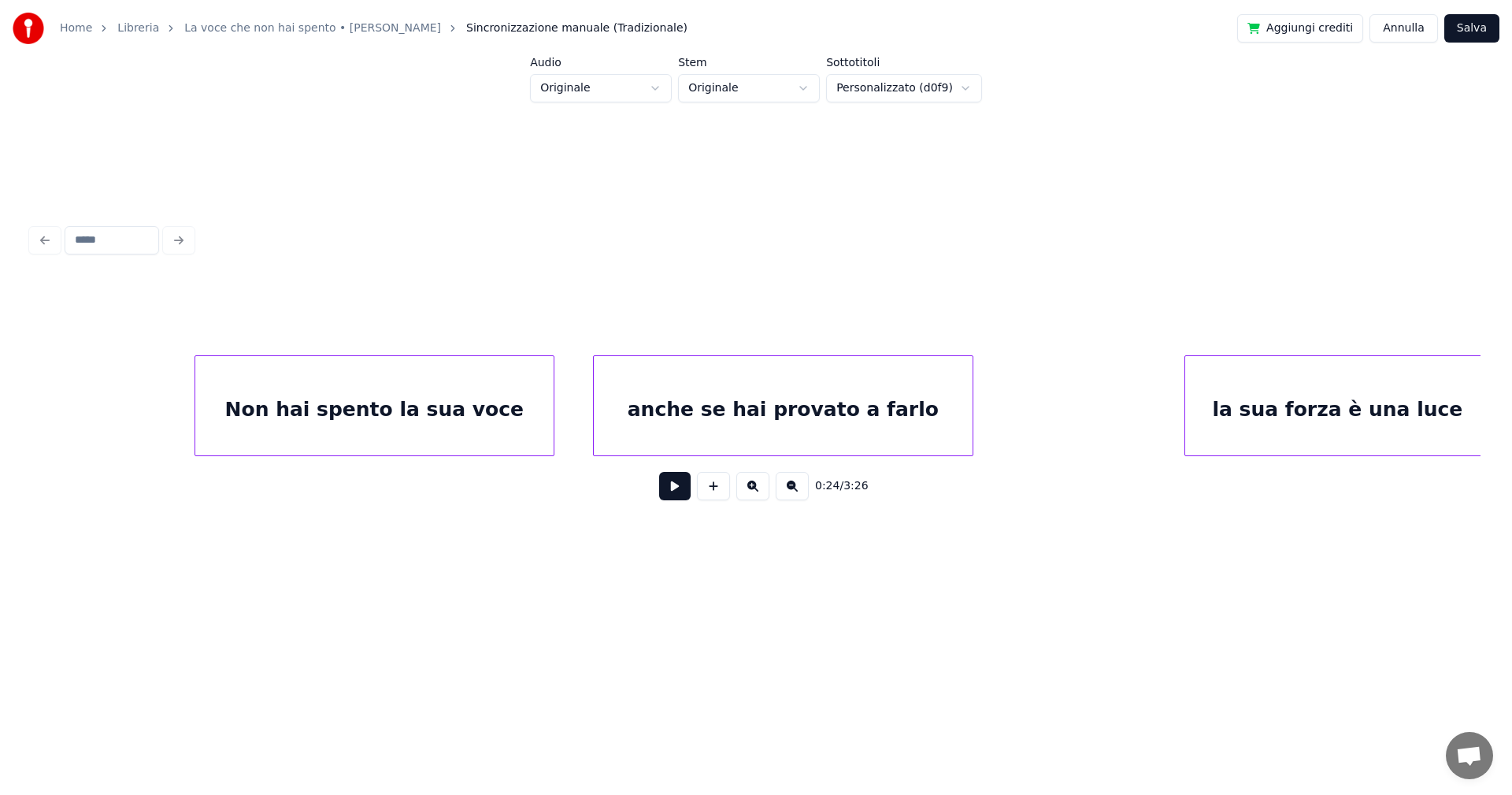
click at [812, 393] on div "anche se hai provato a farlo" at bounding box center [783, 410] width 379 height 108
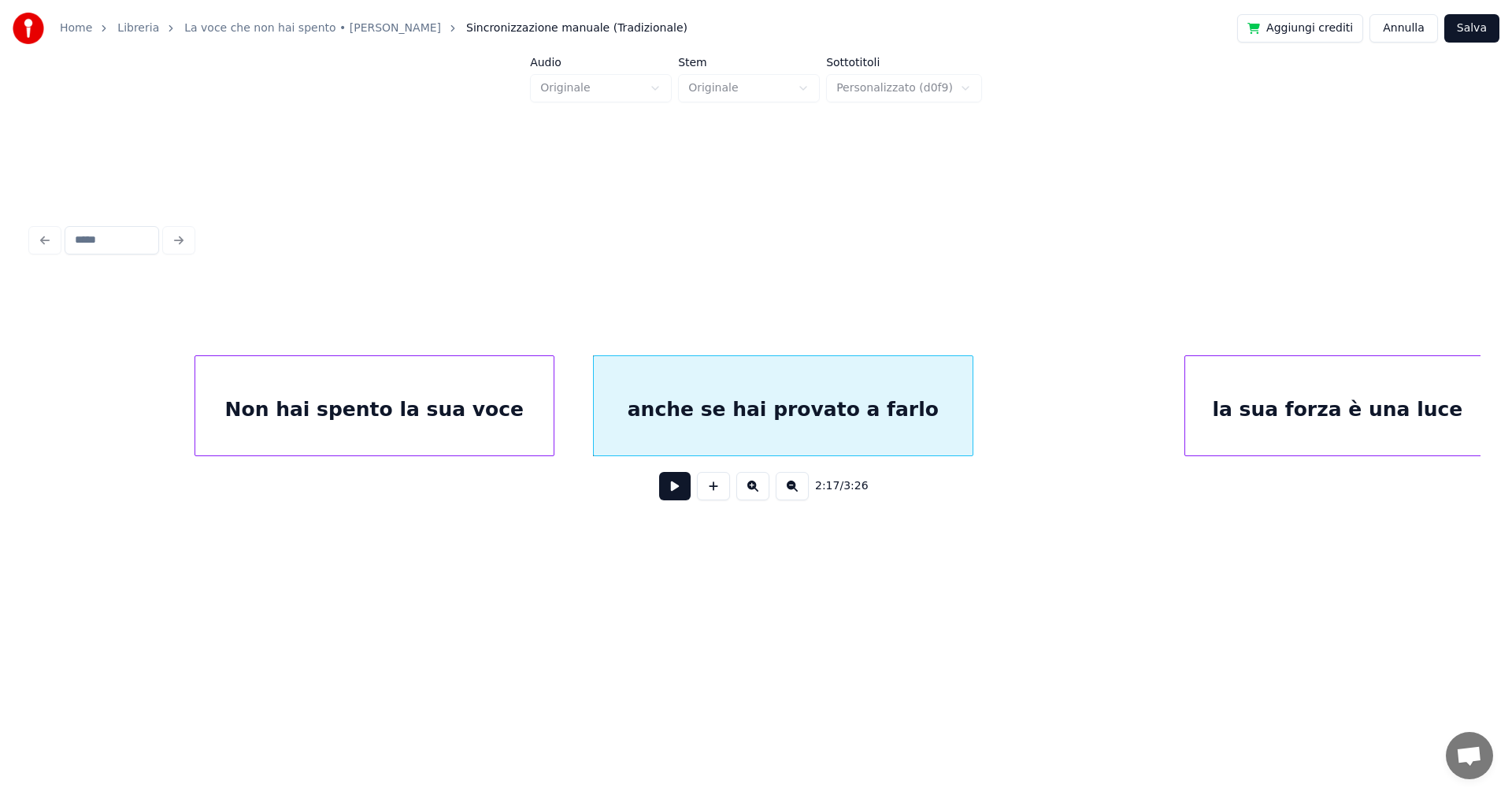
click at [445, 407] on div "Non hai spento la sua voce" at bounding box center [374, 410] width 358 height 108
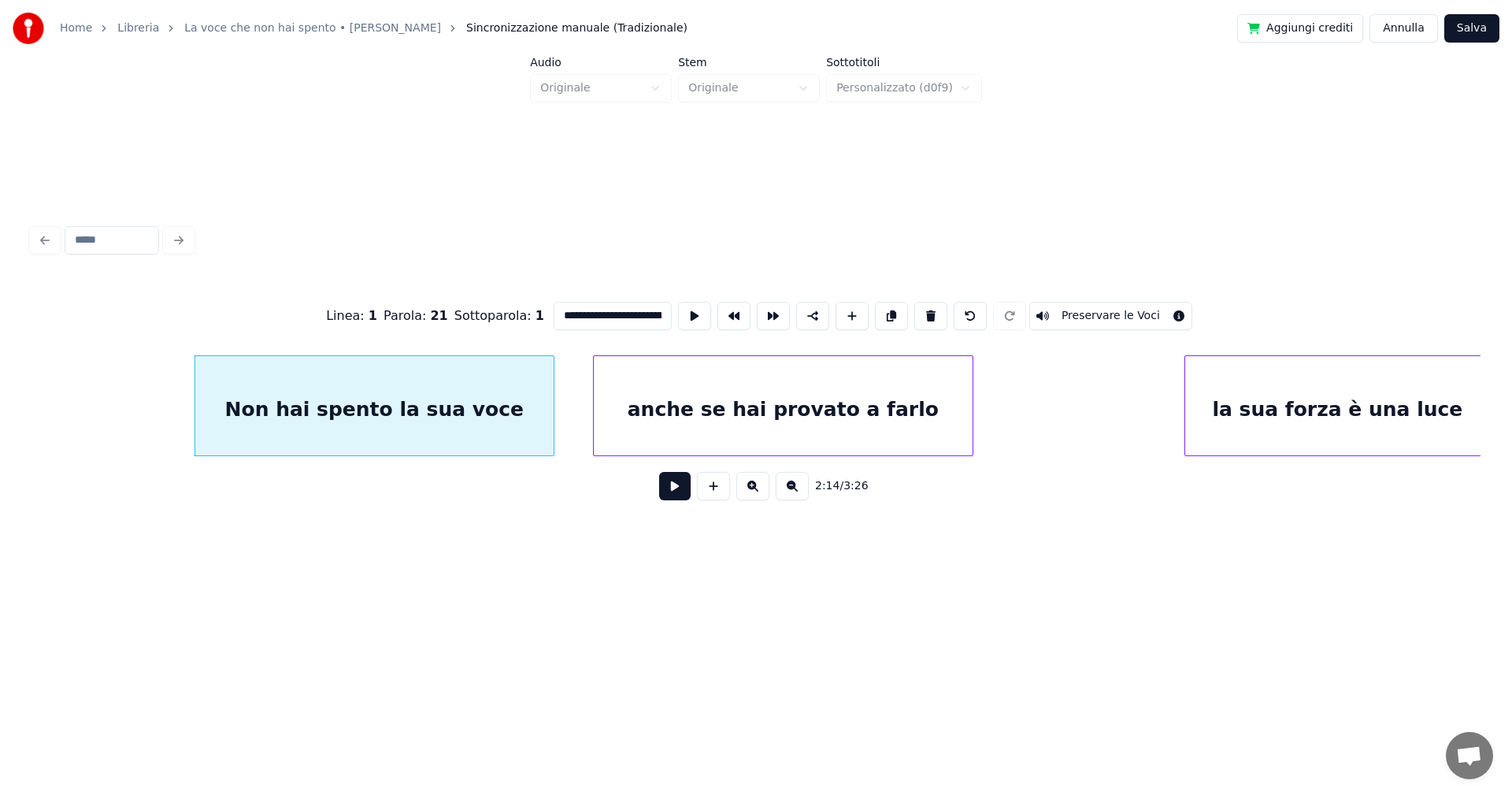
click at [671, 489] on button at bounding box center [674, 486] width 31 height 28
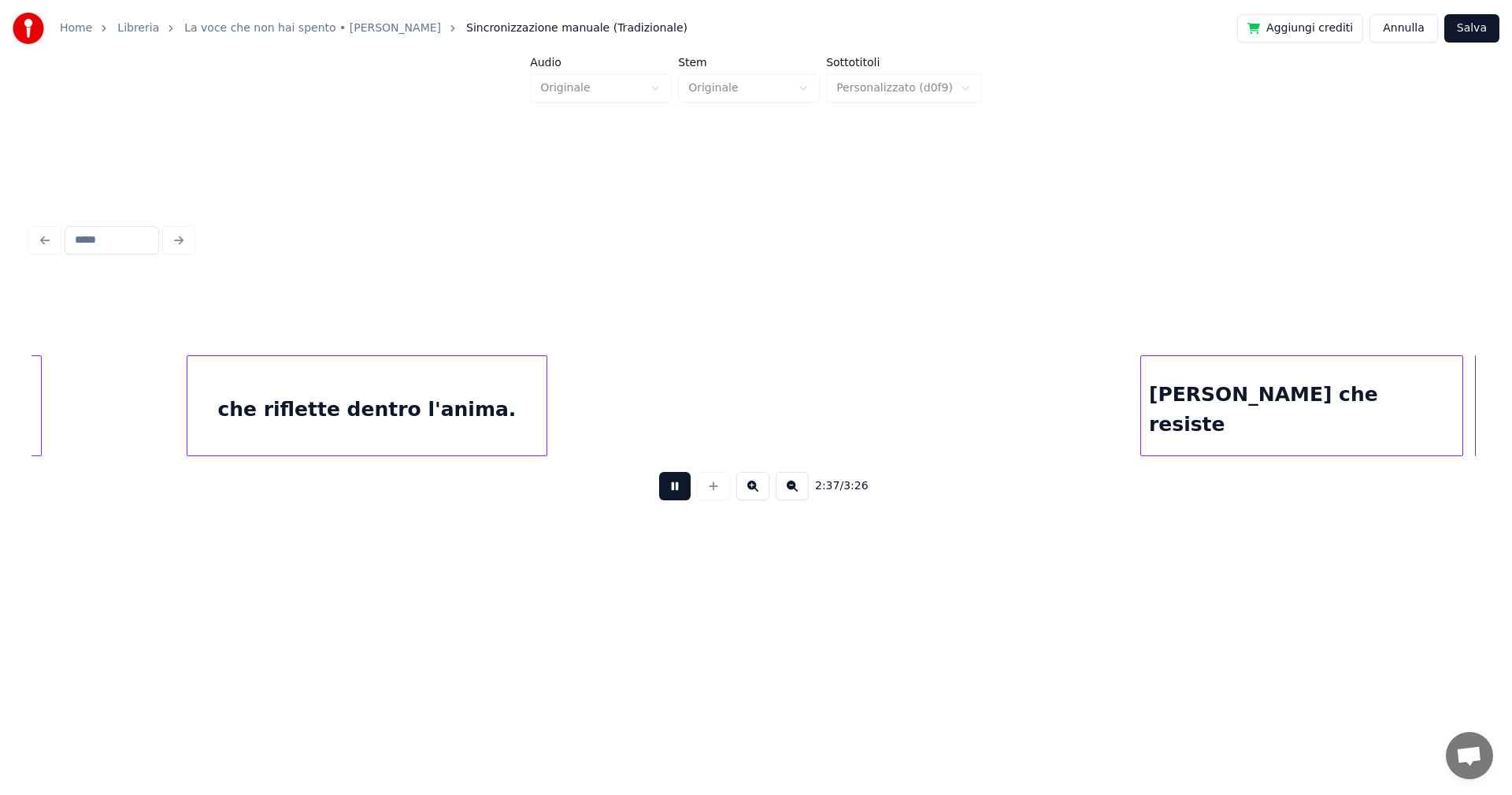
scroll to position [0, 18587]
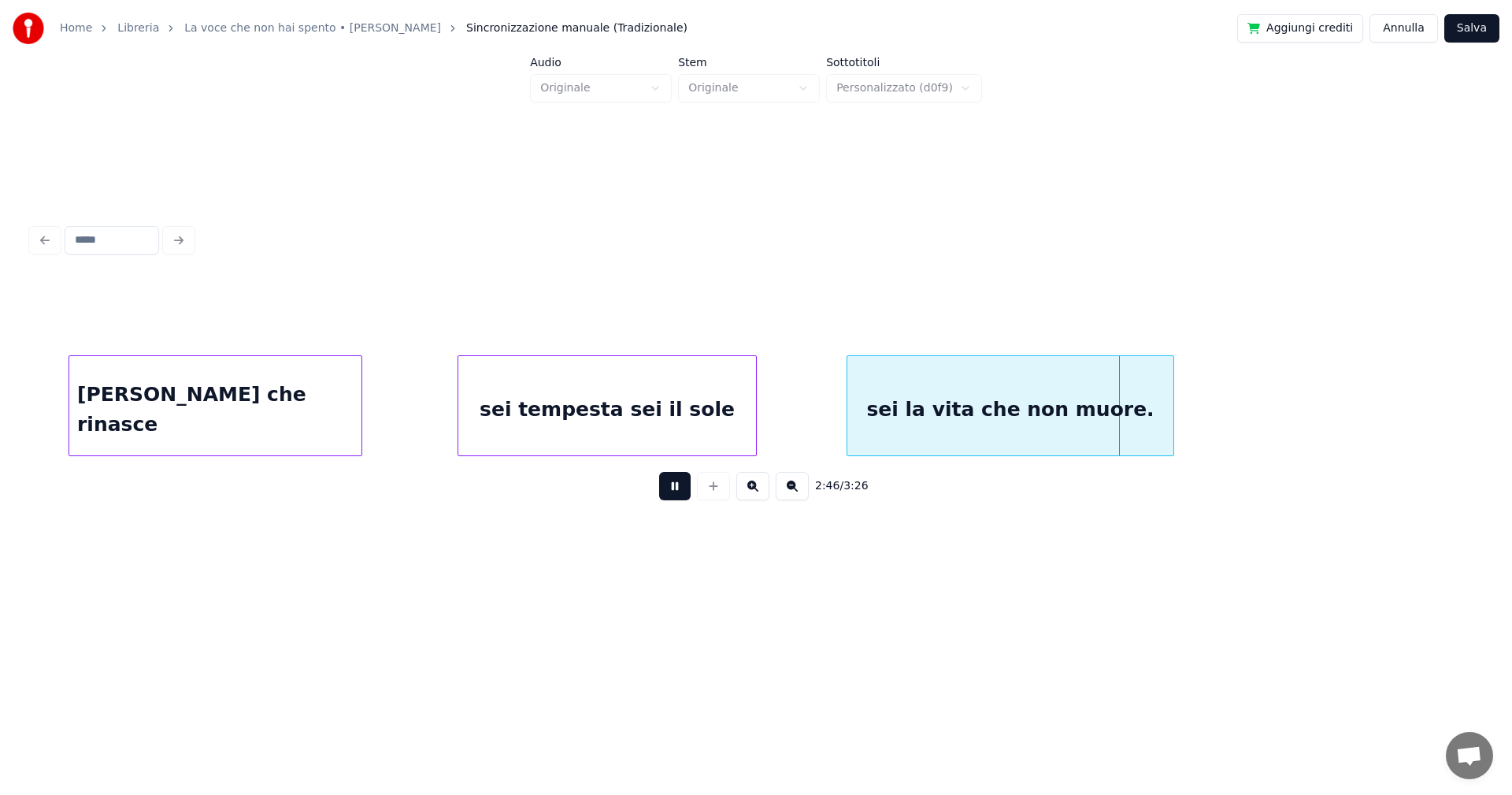
click at [677, 494] on button at bounding box center [674, 486] width 31 height 28
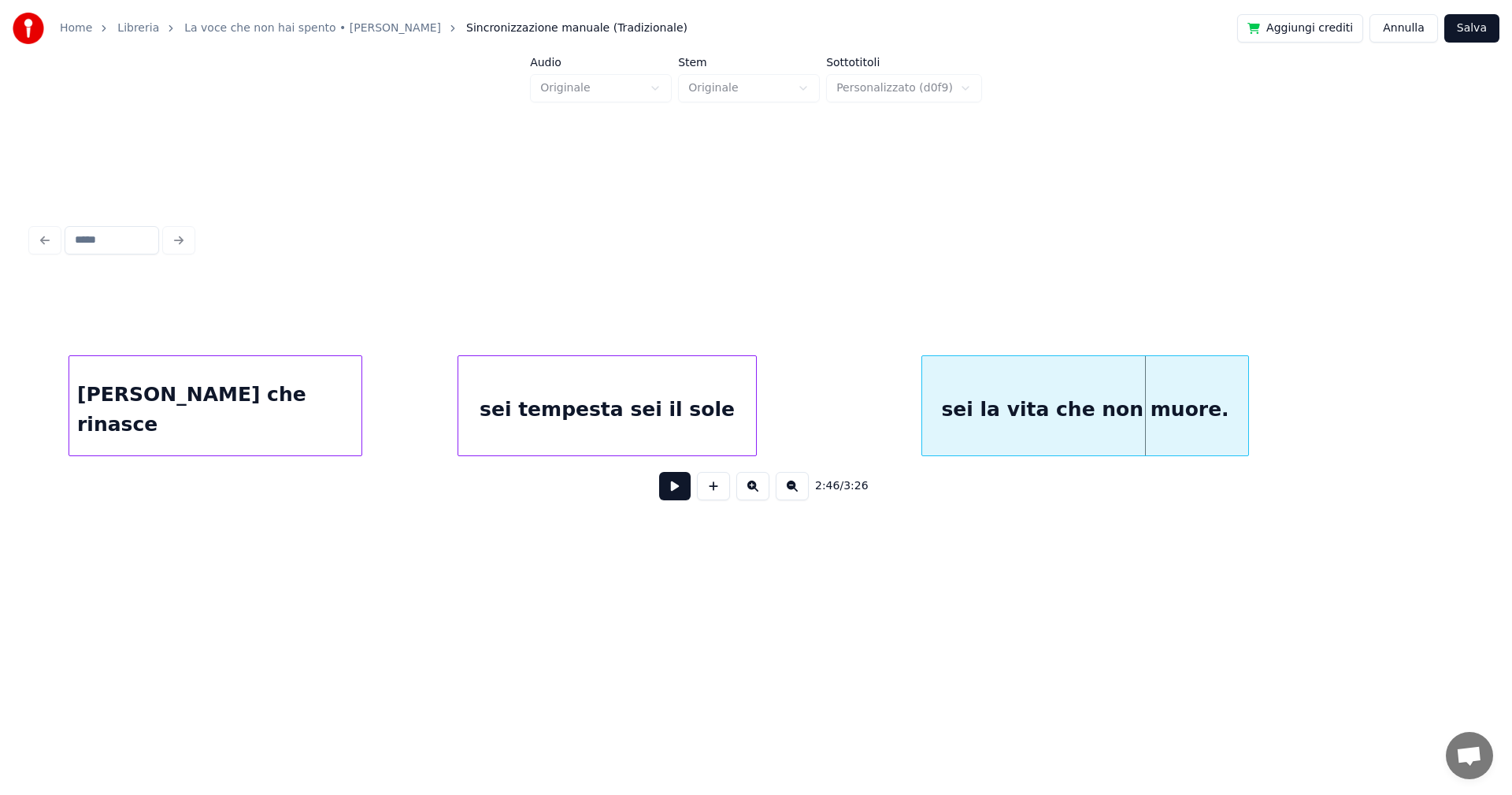
click at [1006, 428] on div "sei la vita che non muore." at bounding box center [1085, 410] width 326 height 108
click at [557, 407] on div "sei tempesta sei il sole" at bounding box center [607, 410] width 298 height 108
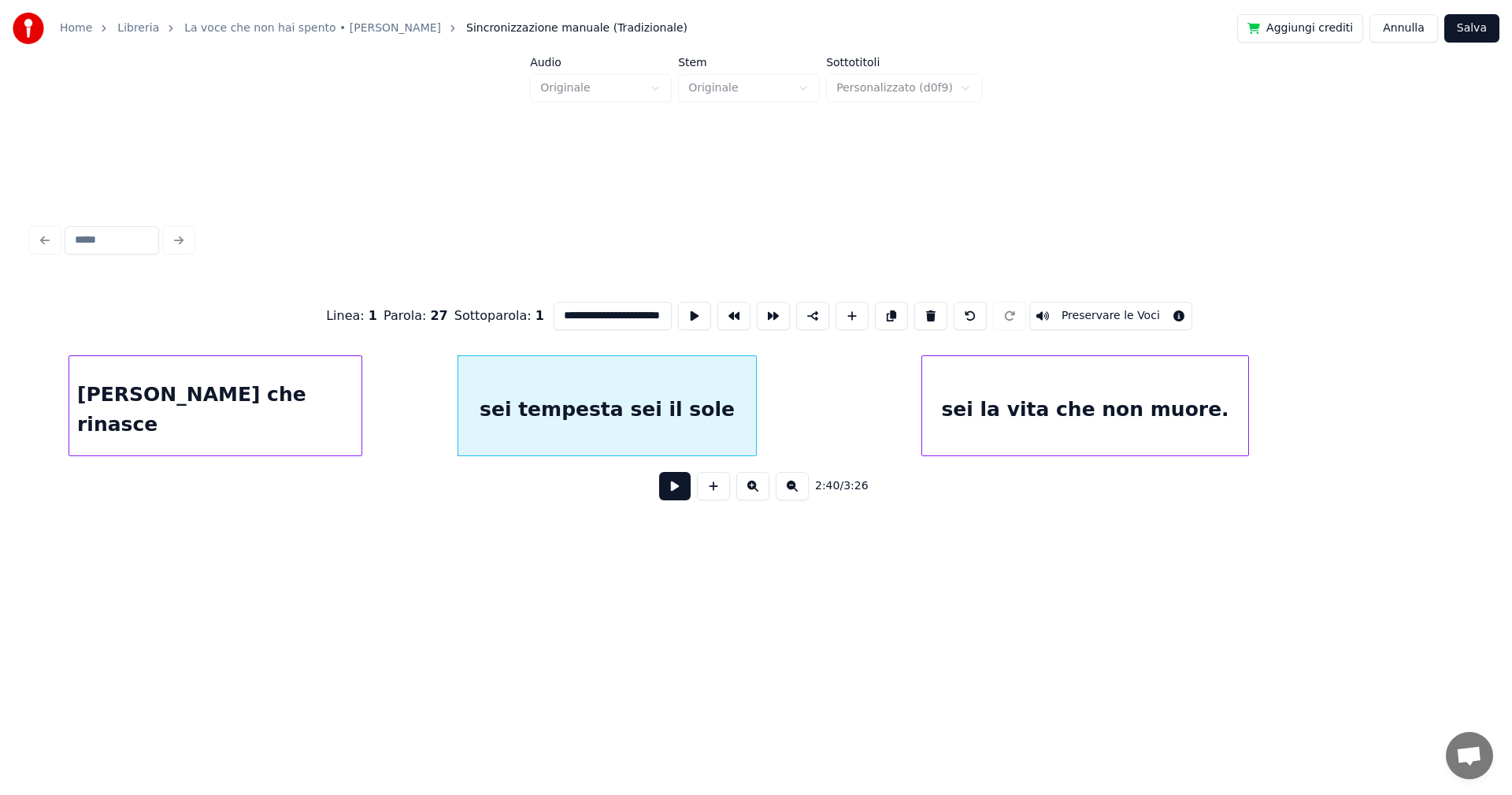
click at [679, 489] on button at bounding box center [674, 486] width 31 height 28
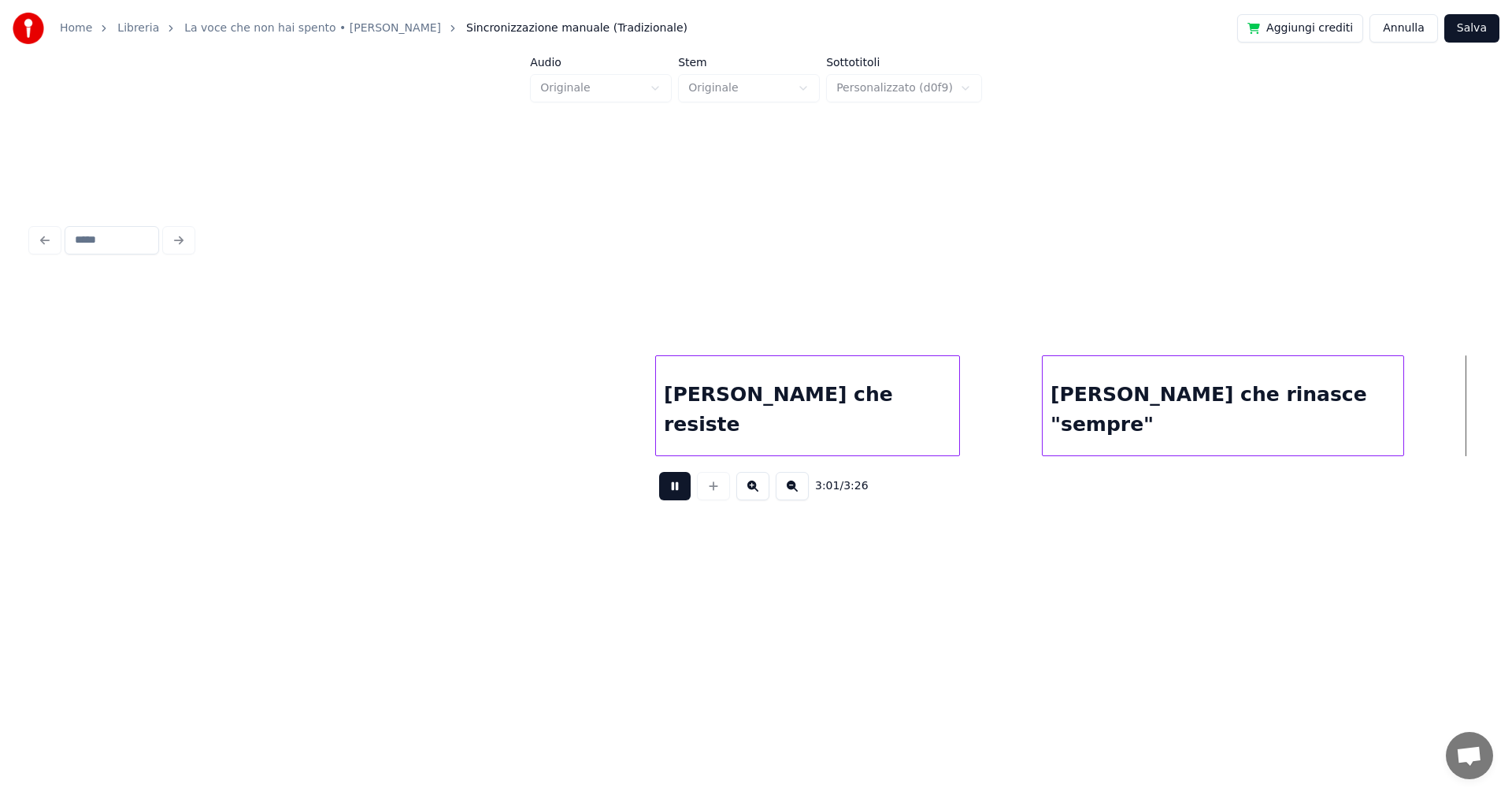
scroll to position [0, 21485]
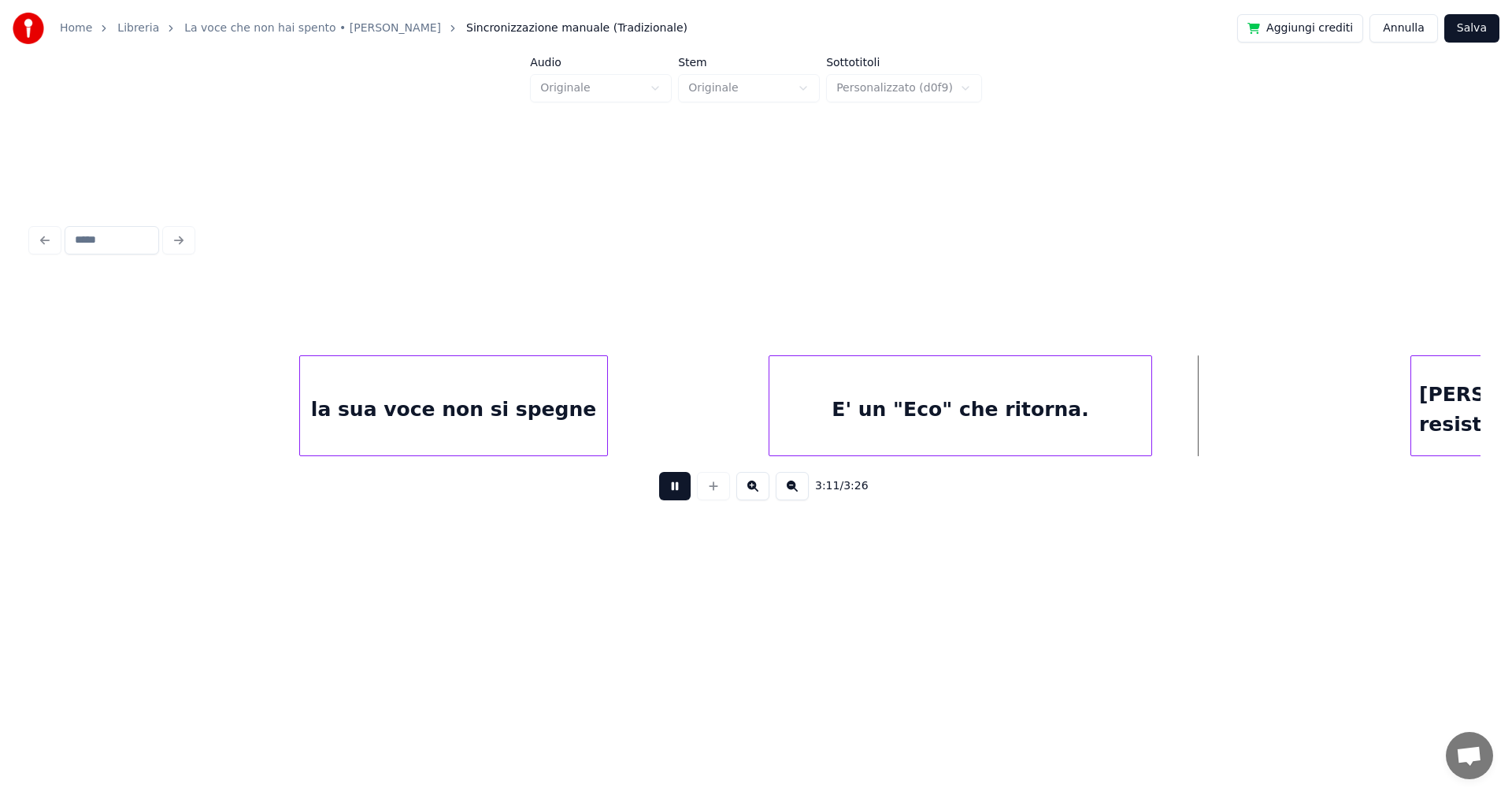
click at [671, 493] on button at bounding box center [674, 486] width 31 height 28
click at [1484, 27] on button "Salva" at bounding box center [1471, 28] width 55 height 28
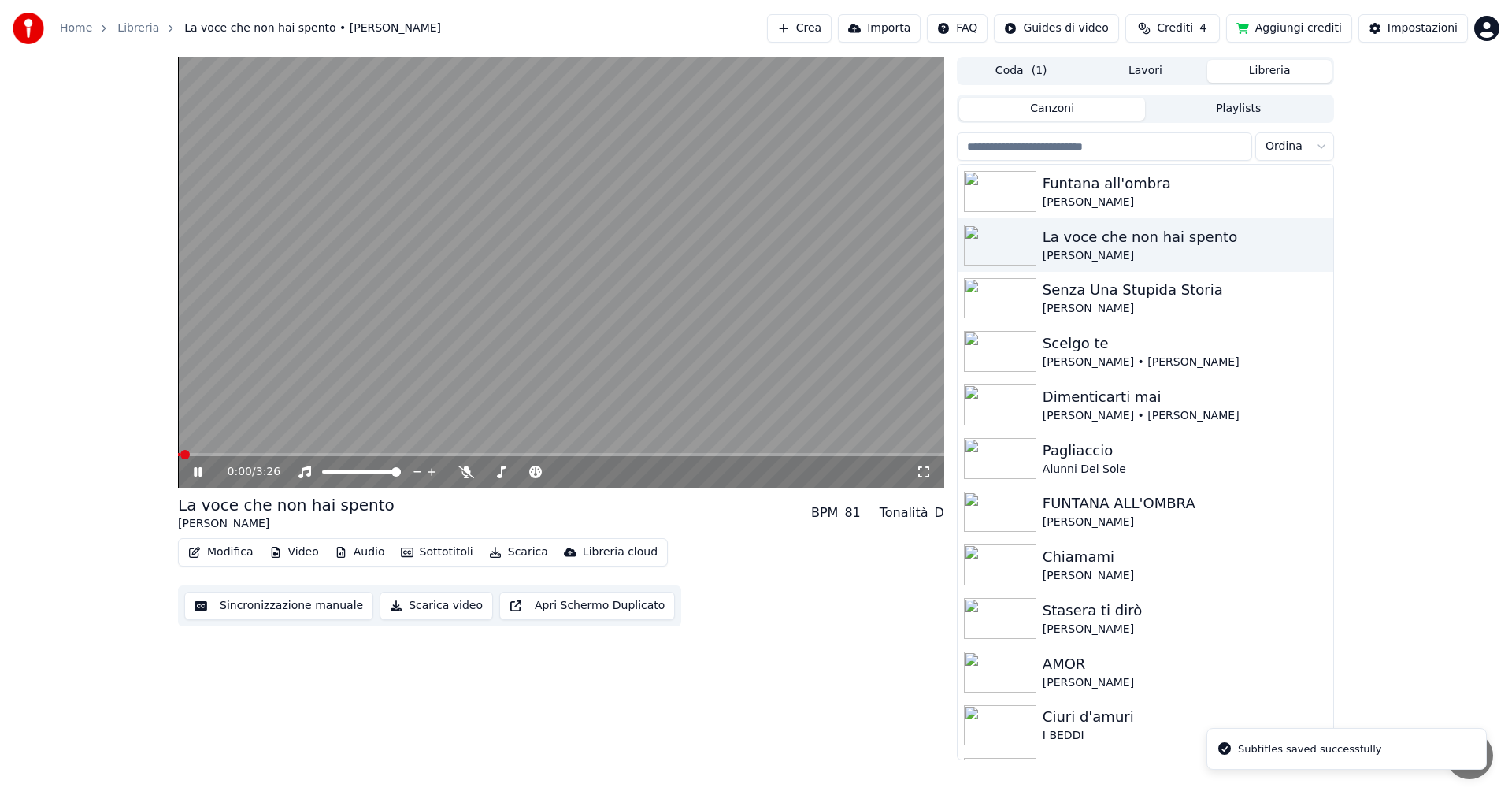
click at [923, 472] on icon at bounding box center [924, 472] width 16 height 12
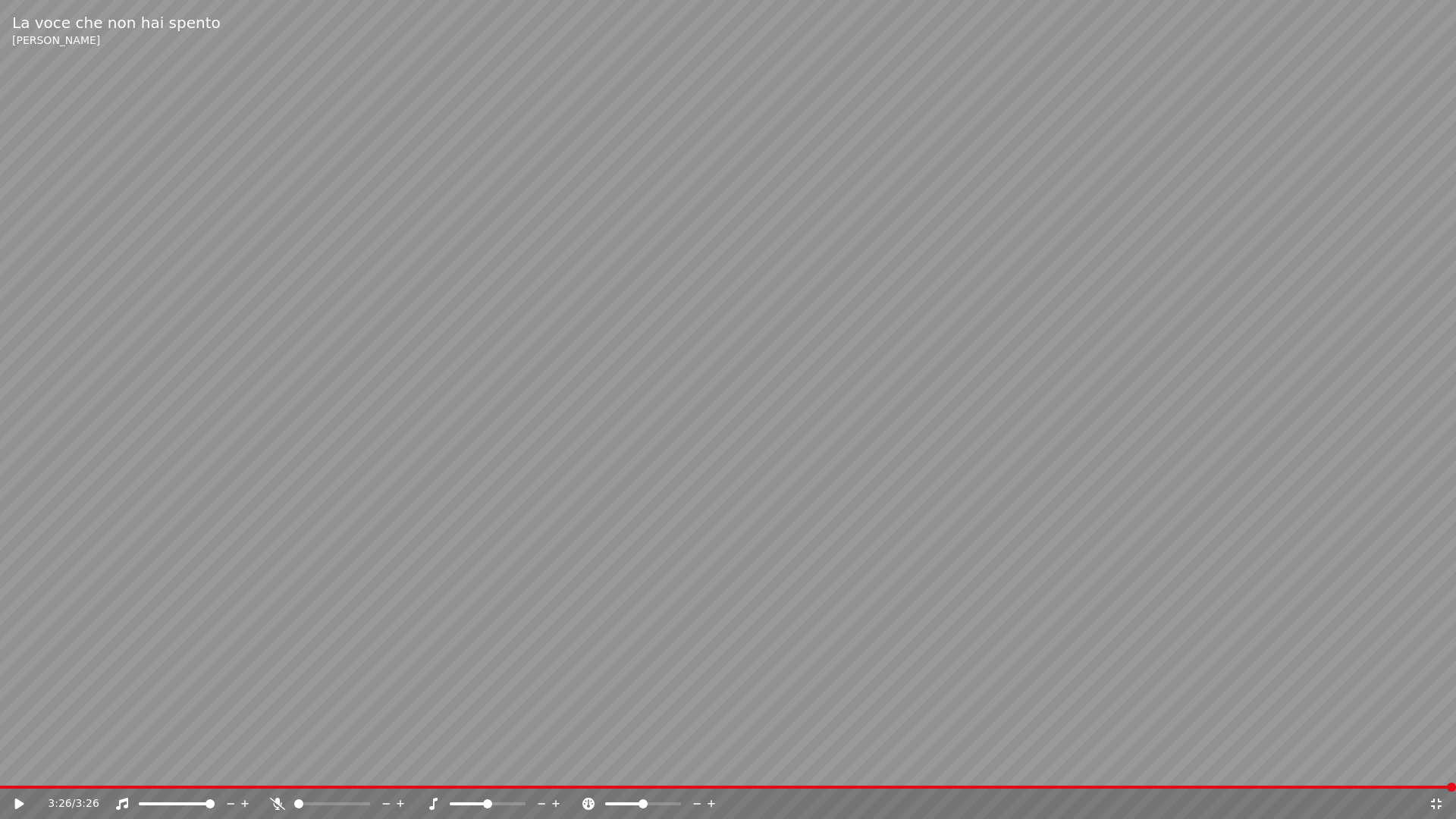
click at [1214, 765] on span at bounding box center [728, 787] width 1456 height 3
click at [21, 765] on icon at bounding box center [20, 804] width 9 height 11
click at [22, 765] on icon at bounding box center [20, 804] width 7 height 9
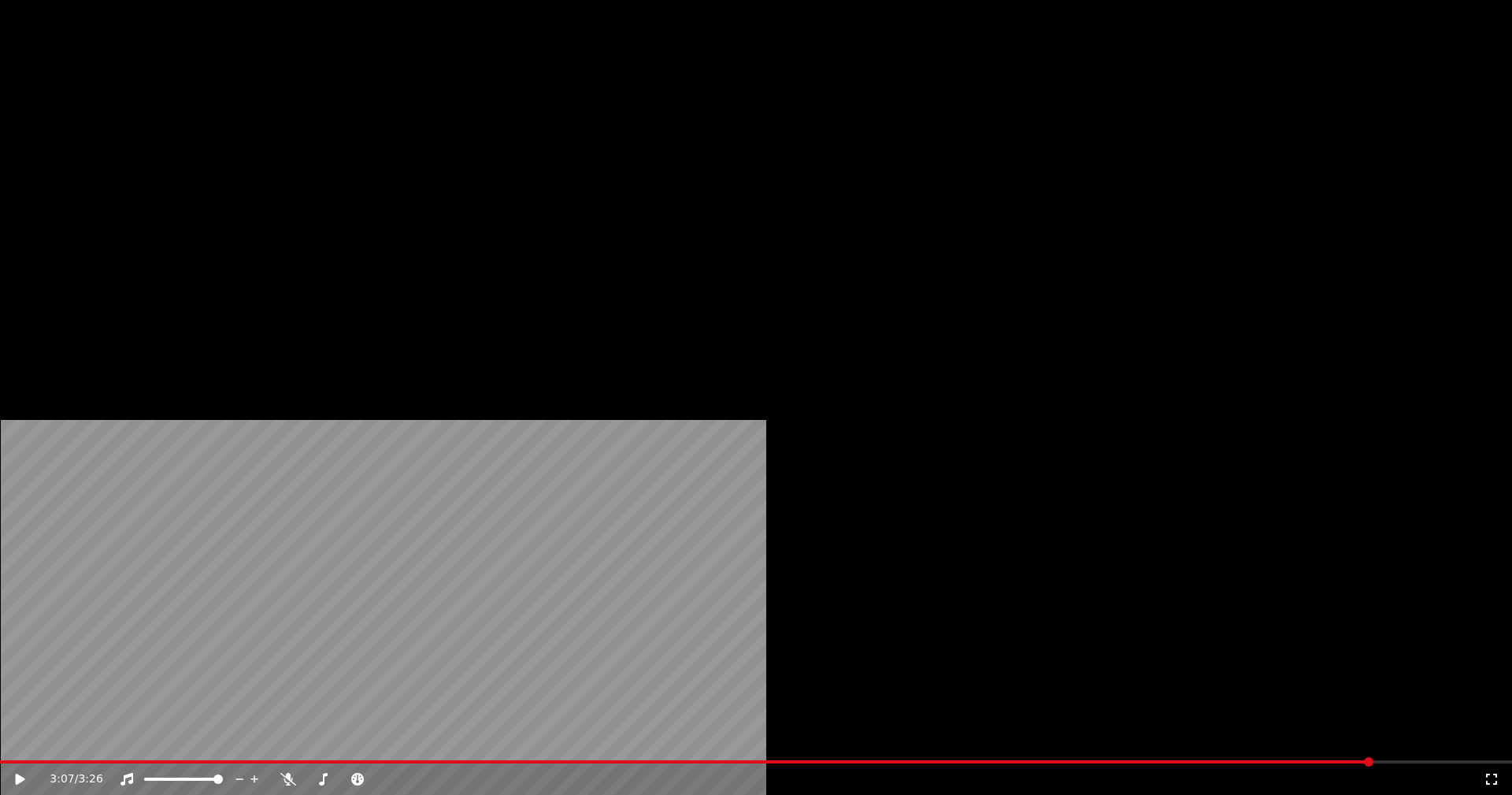
click at [213, 132] on button "Modifica" at bounding box center [221, 121] width 78 height 22
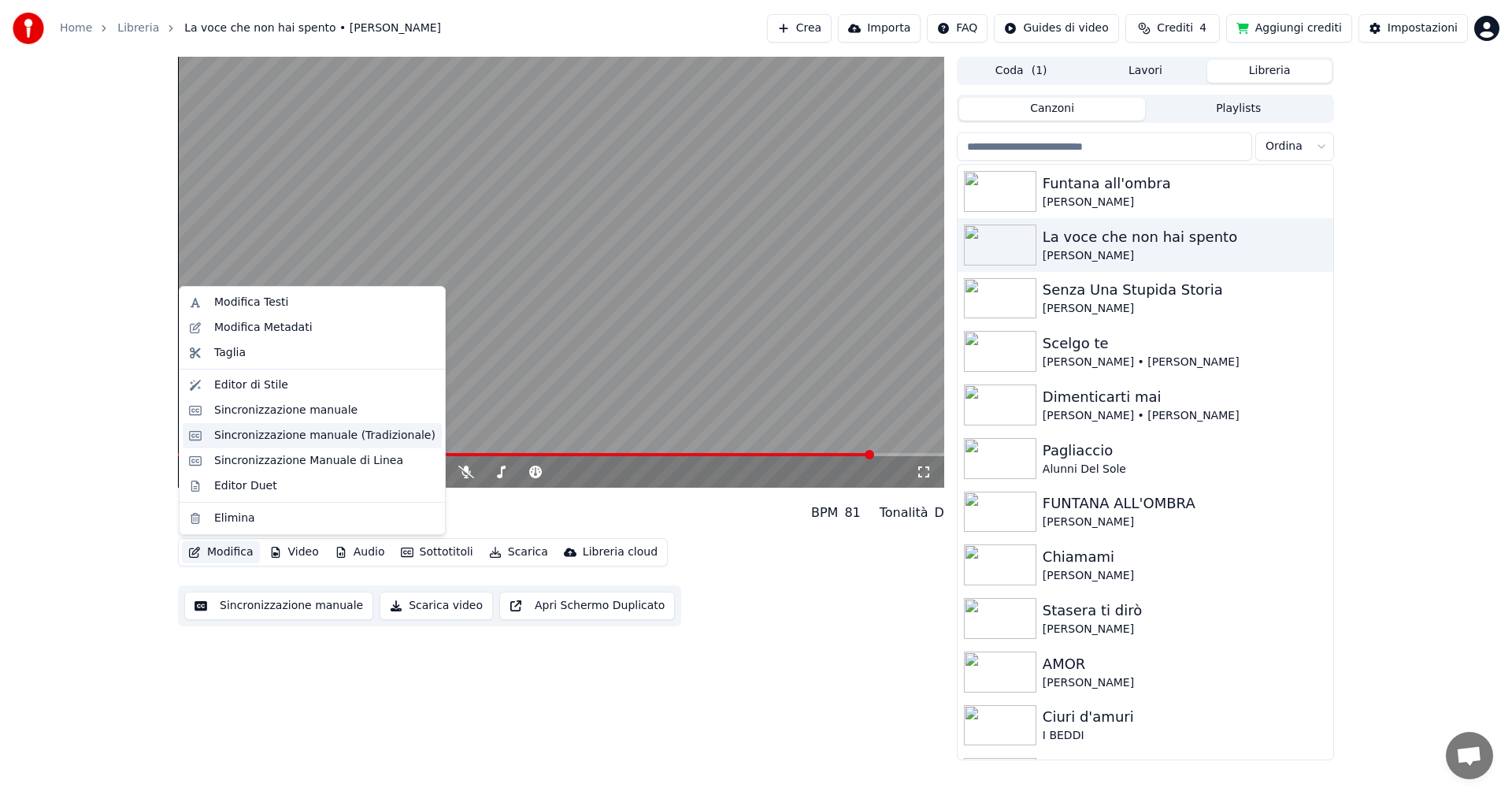
click at [299, 439] on div "Sincronizzazione manuale (Tradizionale)" at bounding box center [324, 436] width 222 height 16
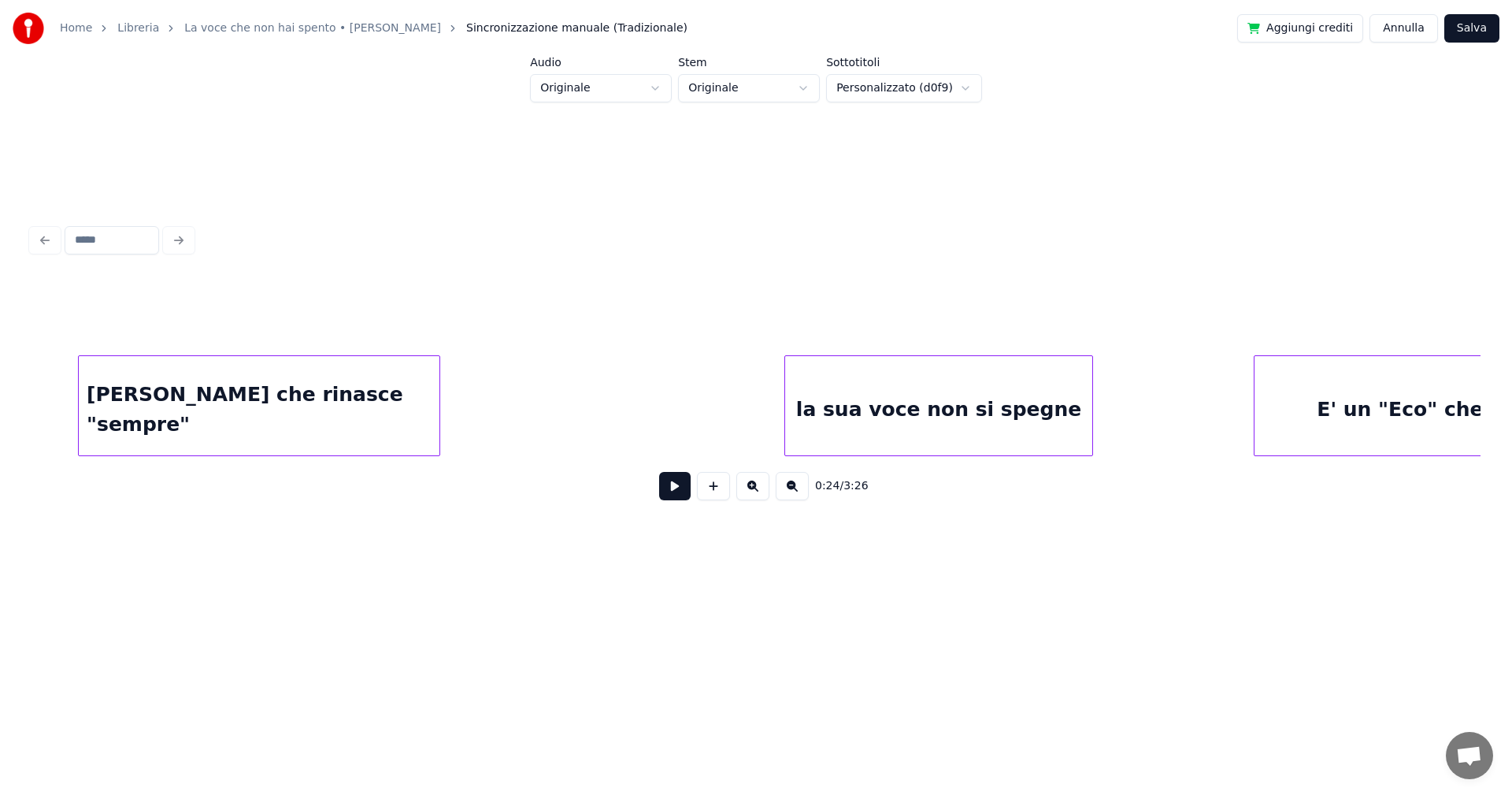
scroll to position [0, 20905]
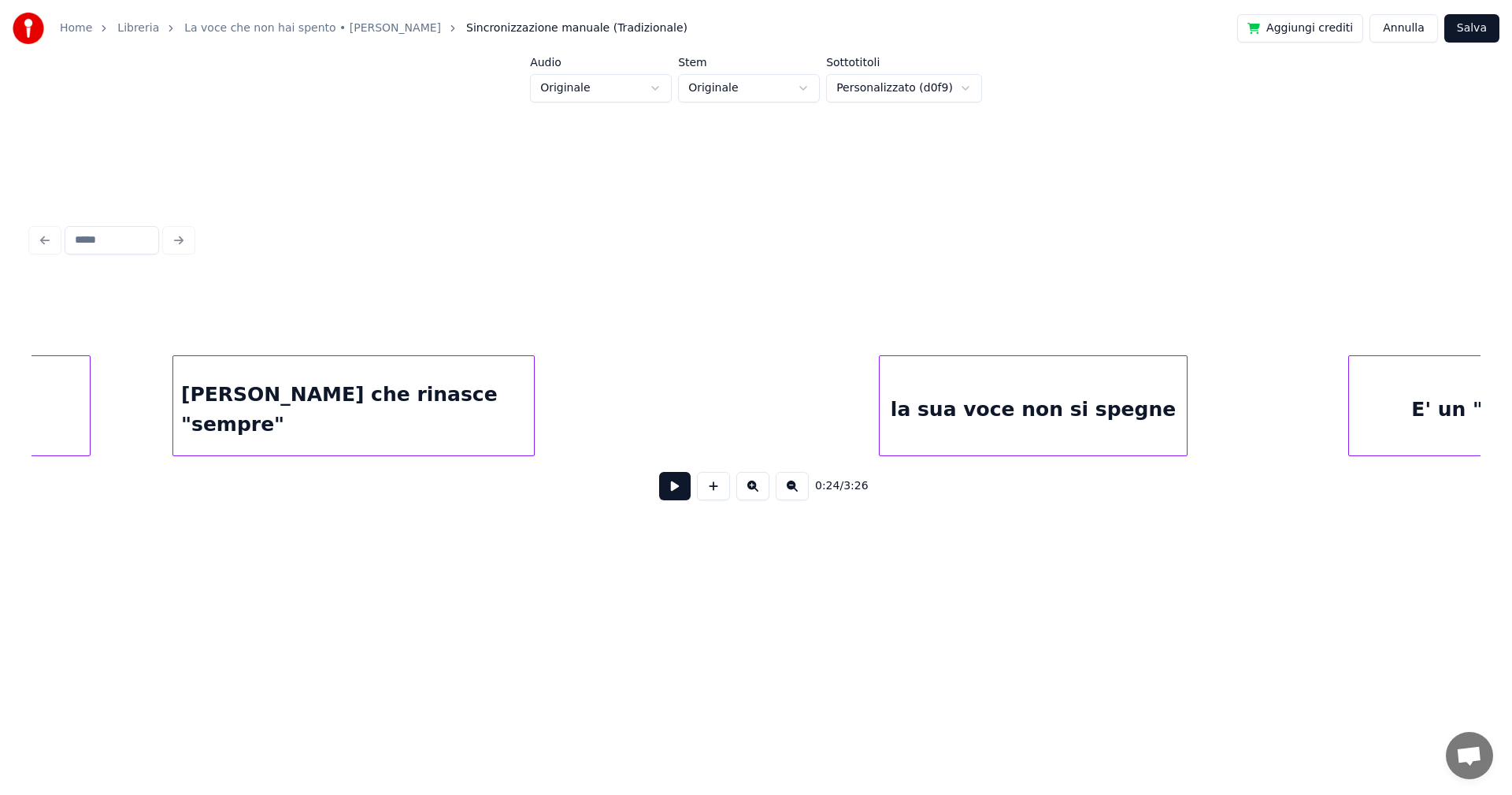
click at [289, 416] on div "[PERSON_NAME] che rinasce "sempre"" at bounding box center [353, 410] width 361 height 108
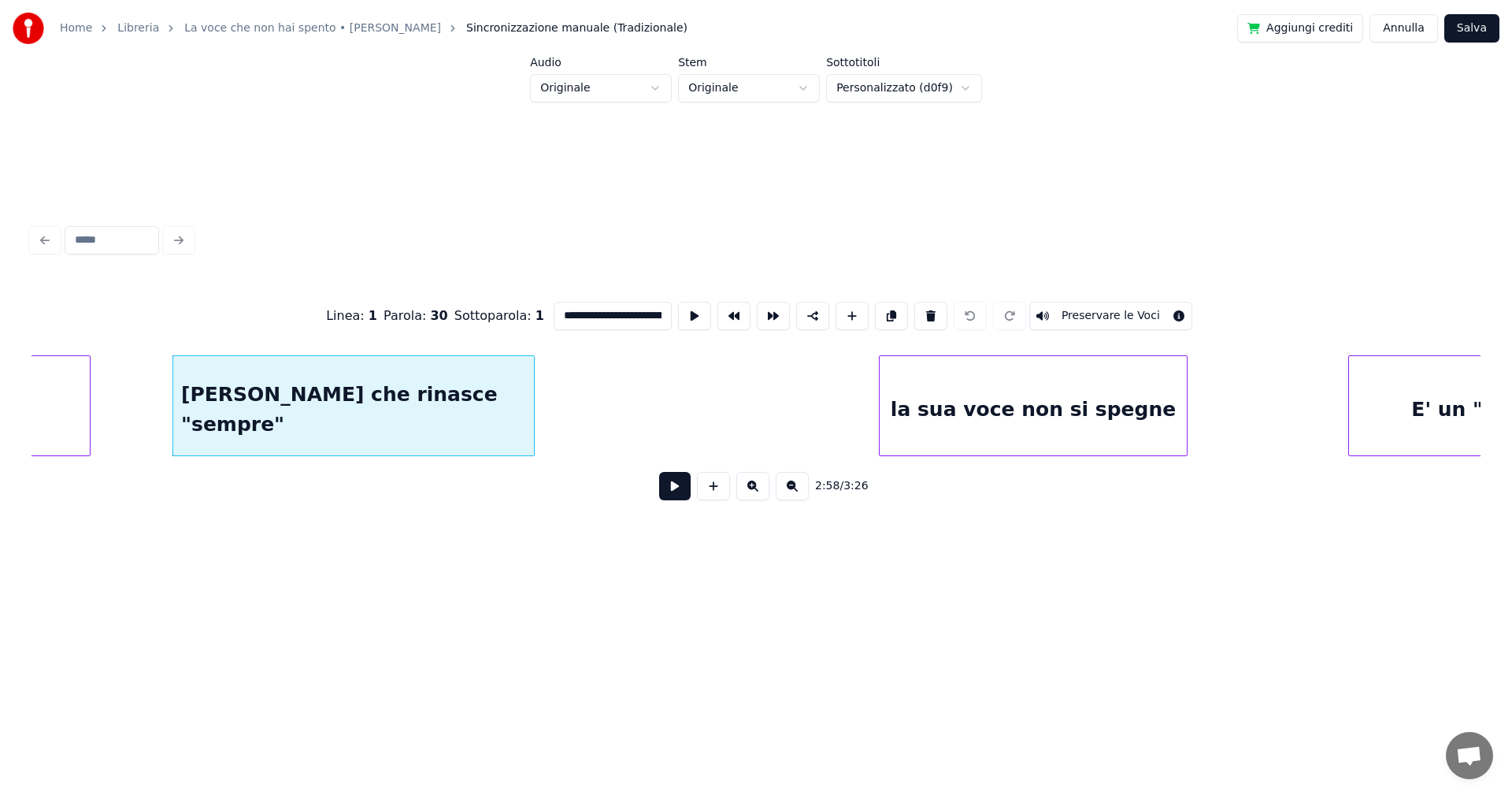
click at [678, 492] on button at bounding box center [674, 486] width 31 height 28
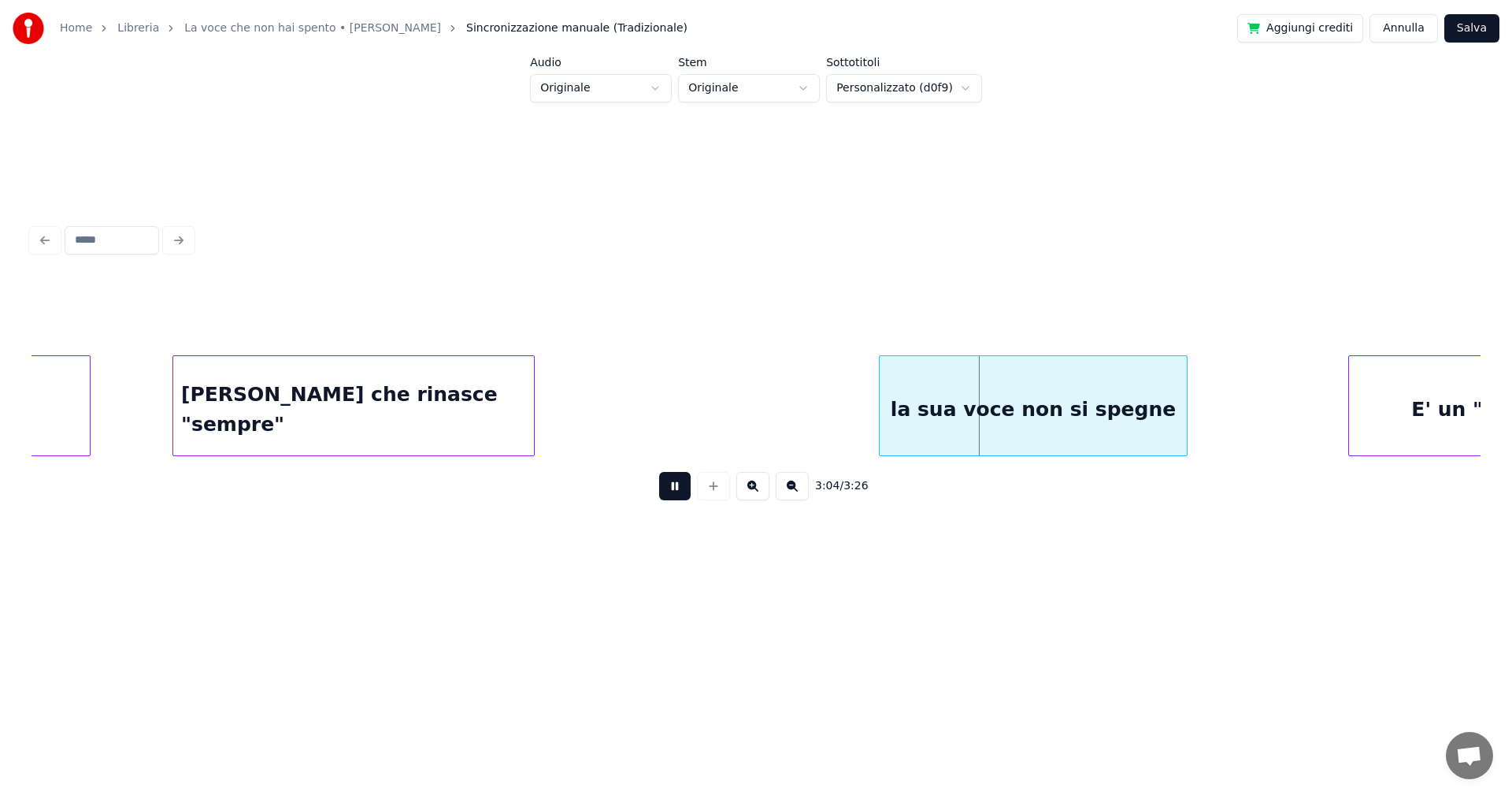
click at [673, 495] on button at bounding box center [674, 486] width 31 height 28
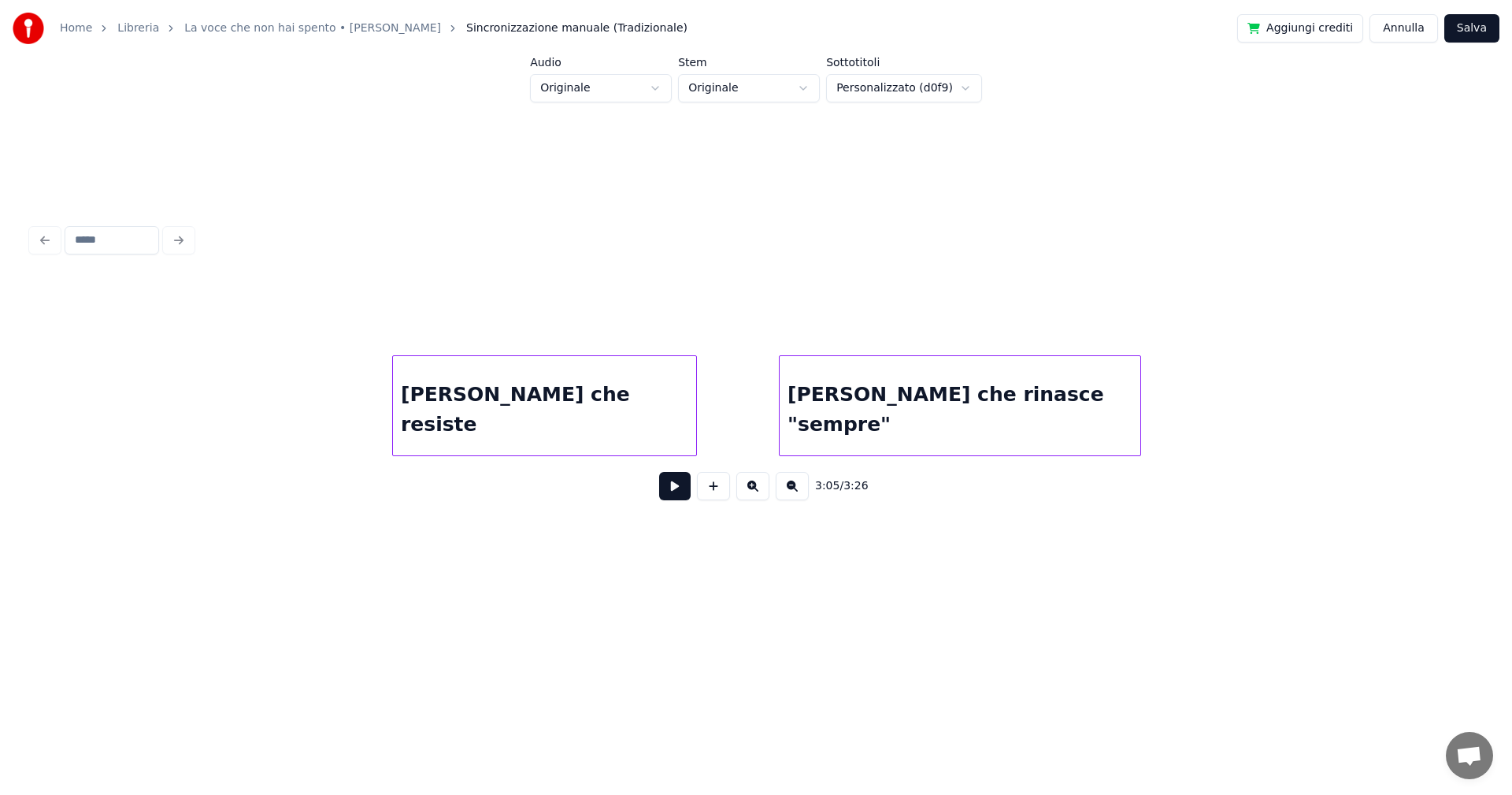
scroll to position [0, 20258]
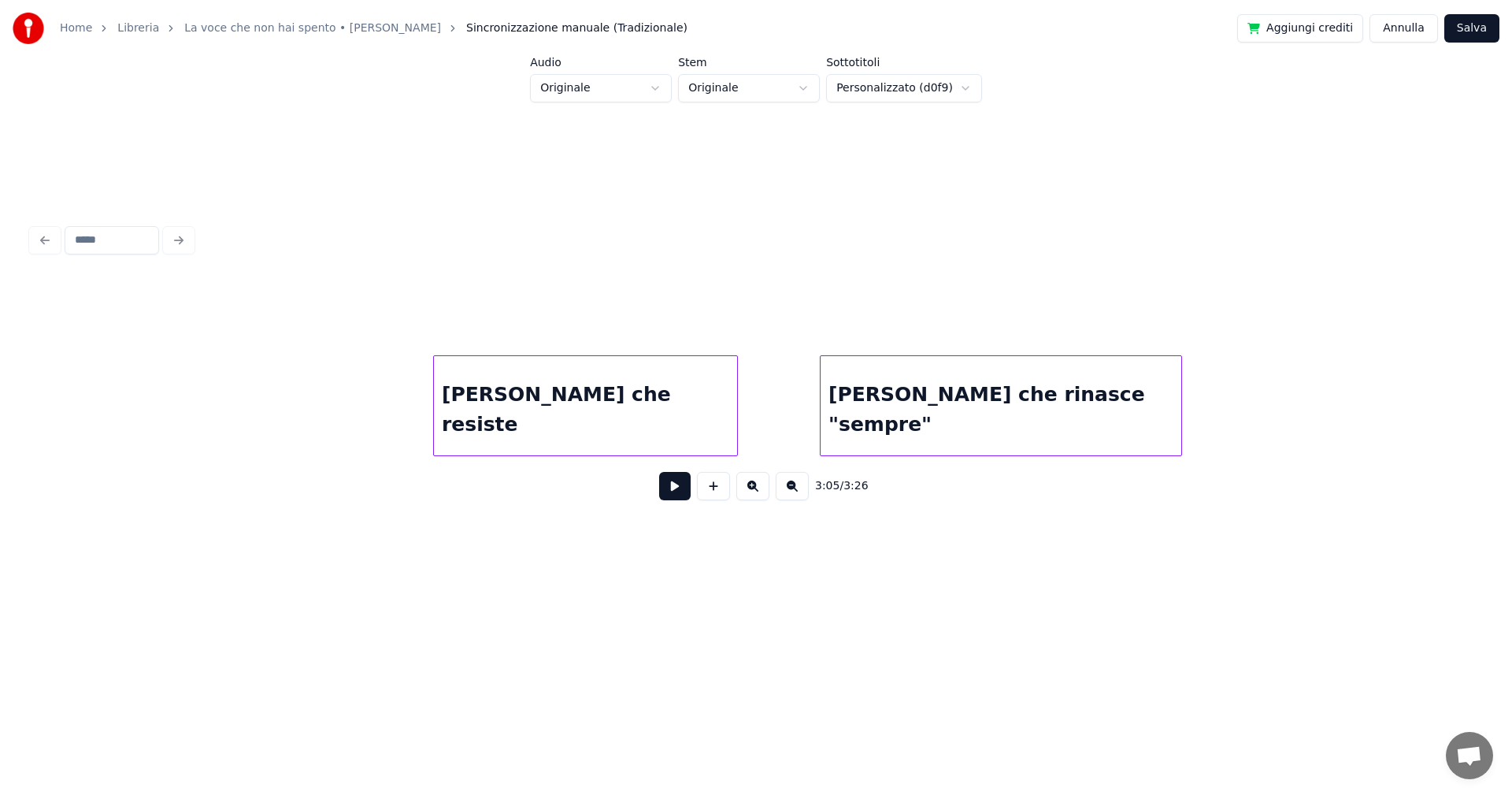
click at [619, 406] on div "[PERSON_NAME] che resiste" at bounding box center [585, 410] width 304 height 108
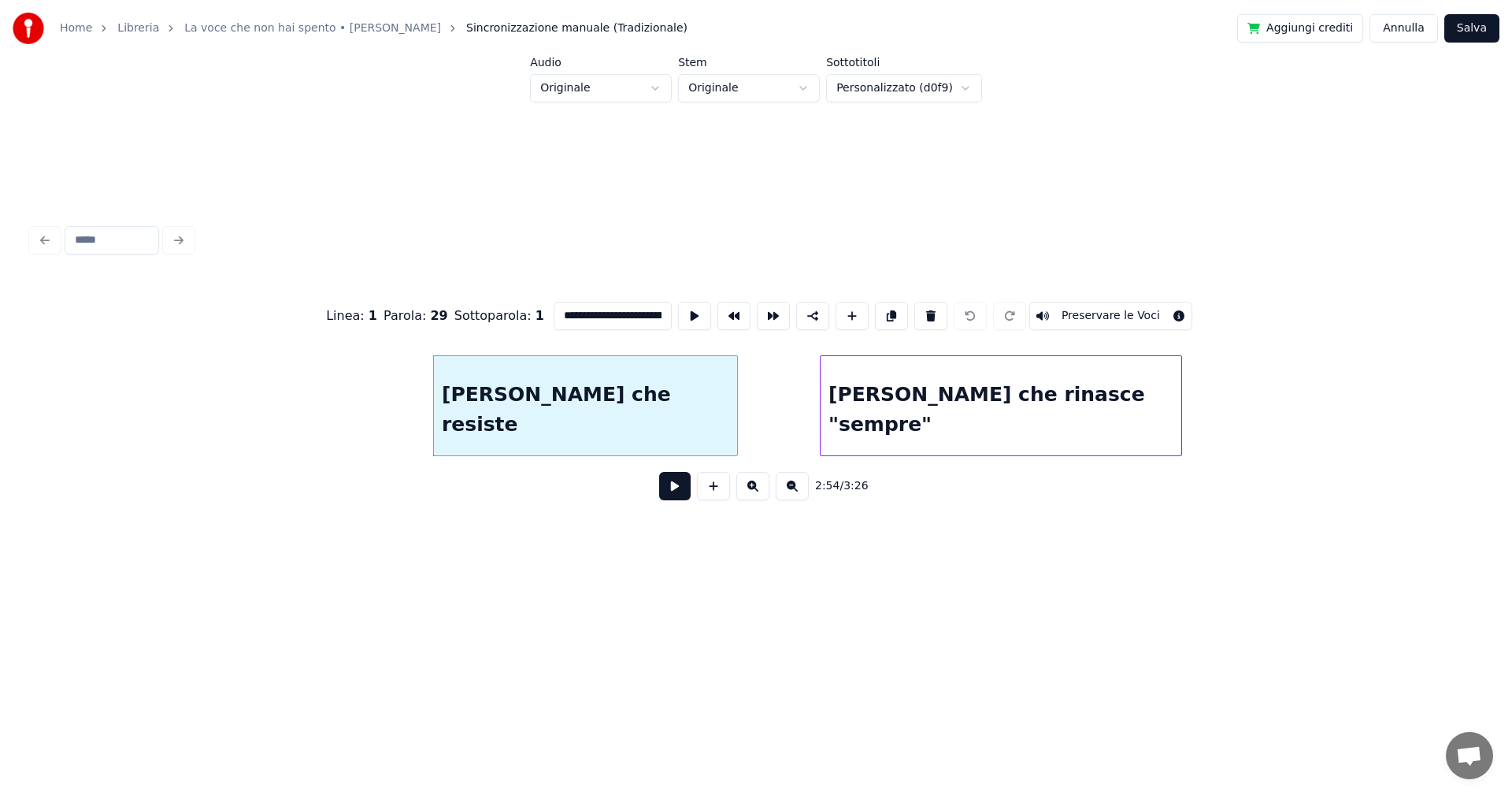
type input "**********"
click at [685, 500] on button at bounding box center [674, 486] width 31 height 28
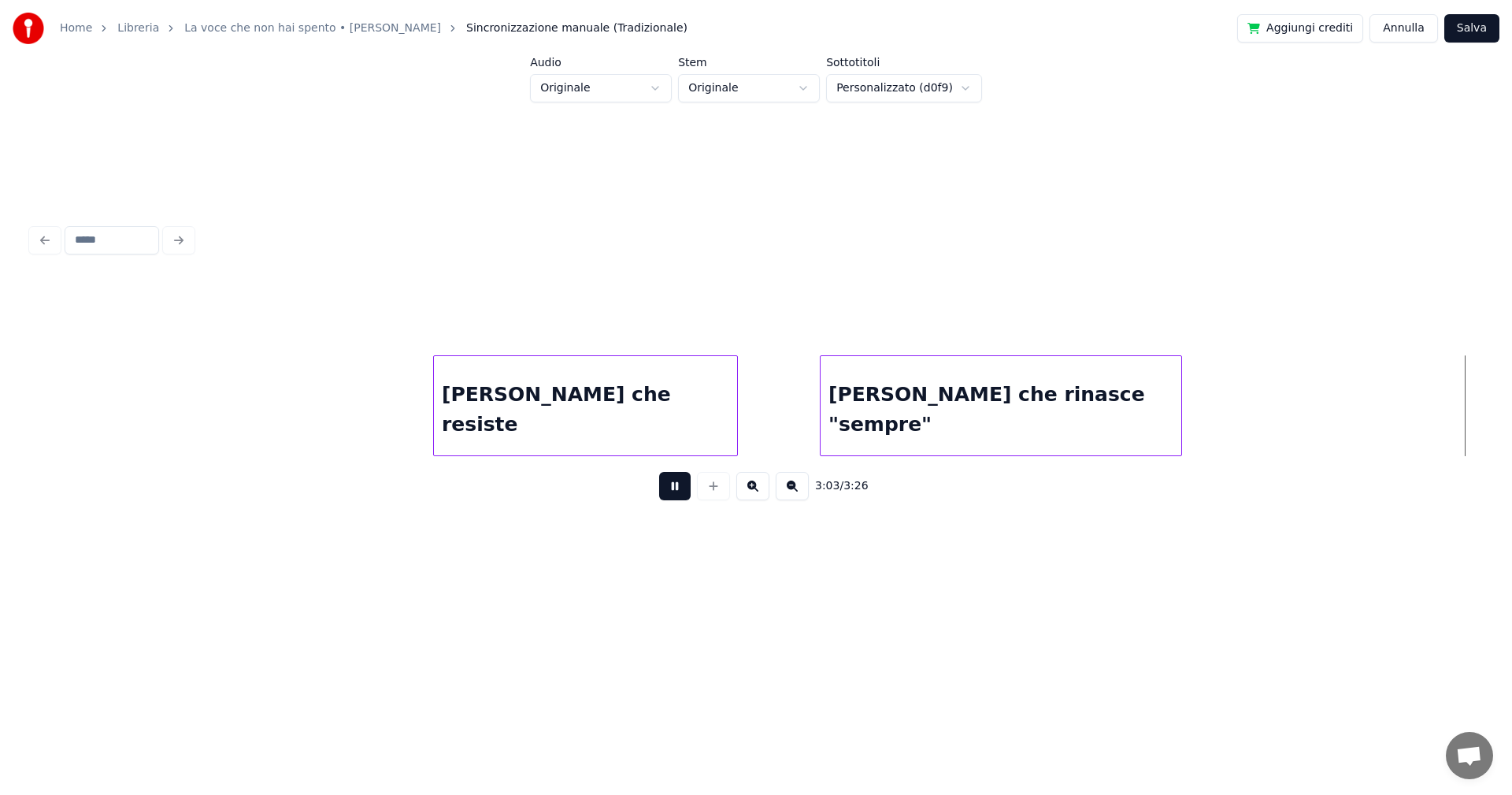
scroll to position [0, 21707]
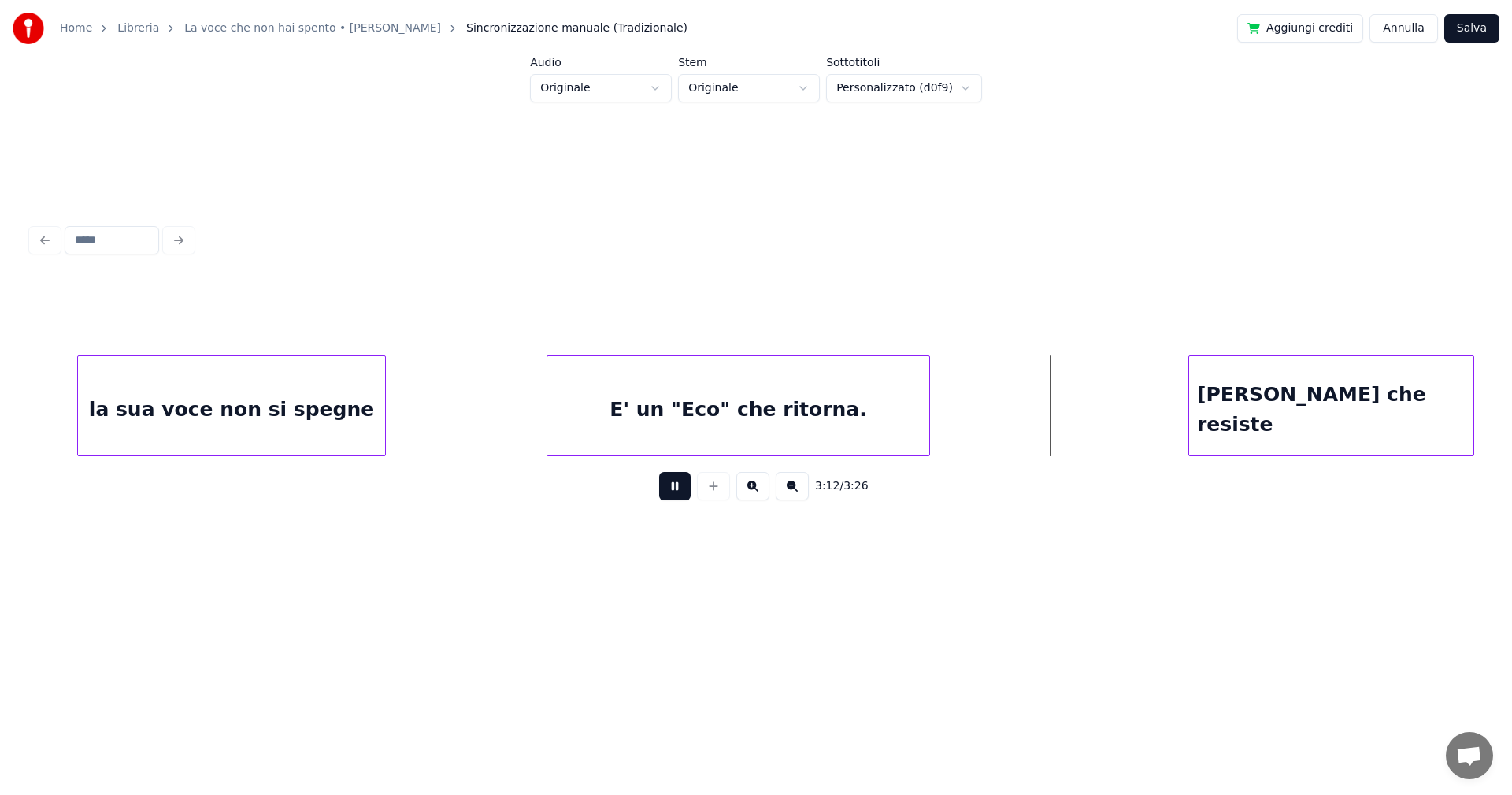
click at [675, 488] on button at bounding box center [674, 486] width 31 height 28
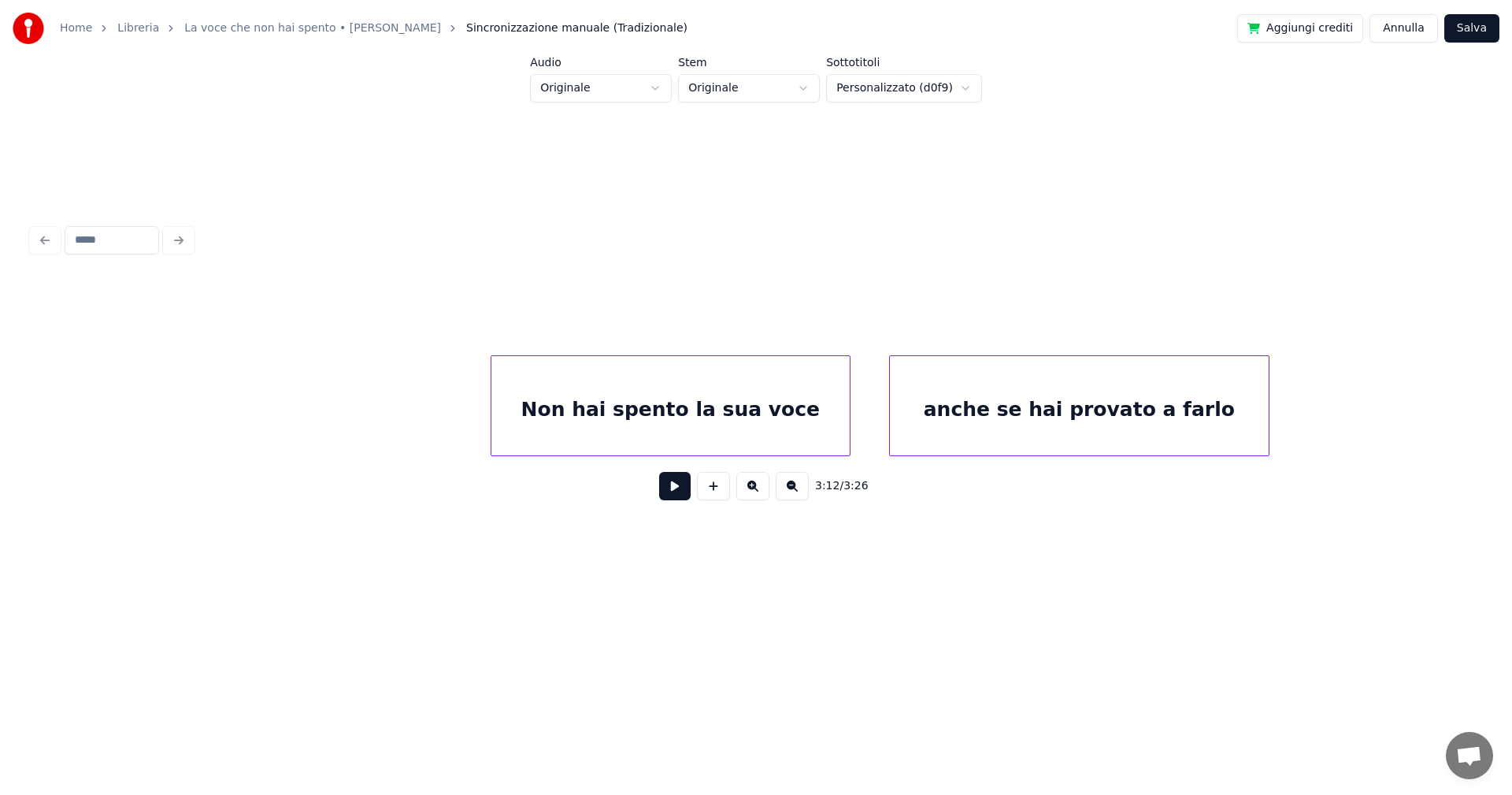
scroll to position [0, 15204]
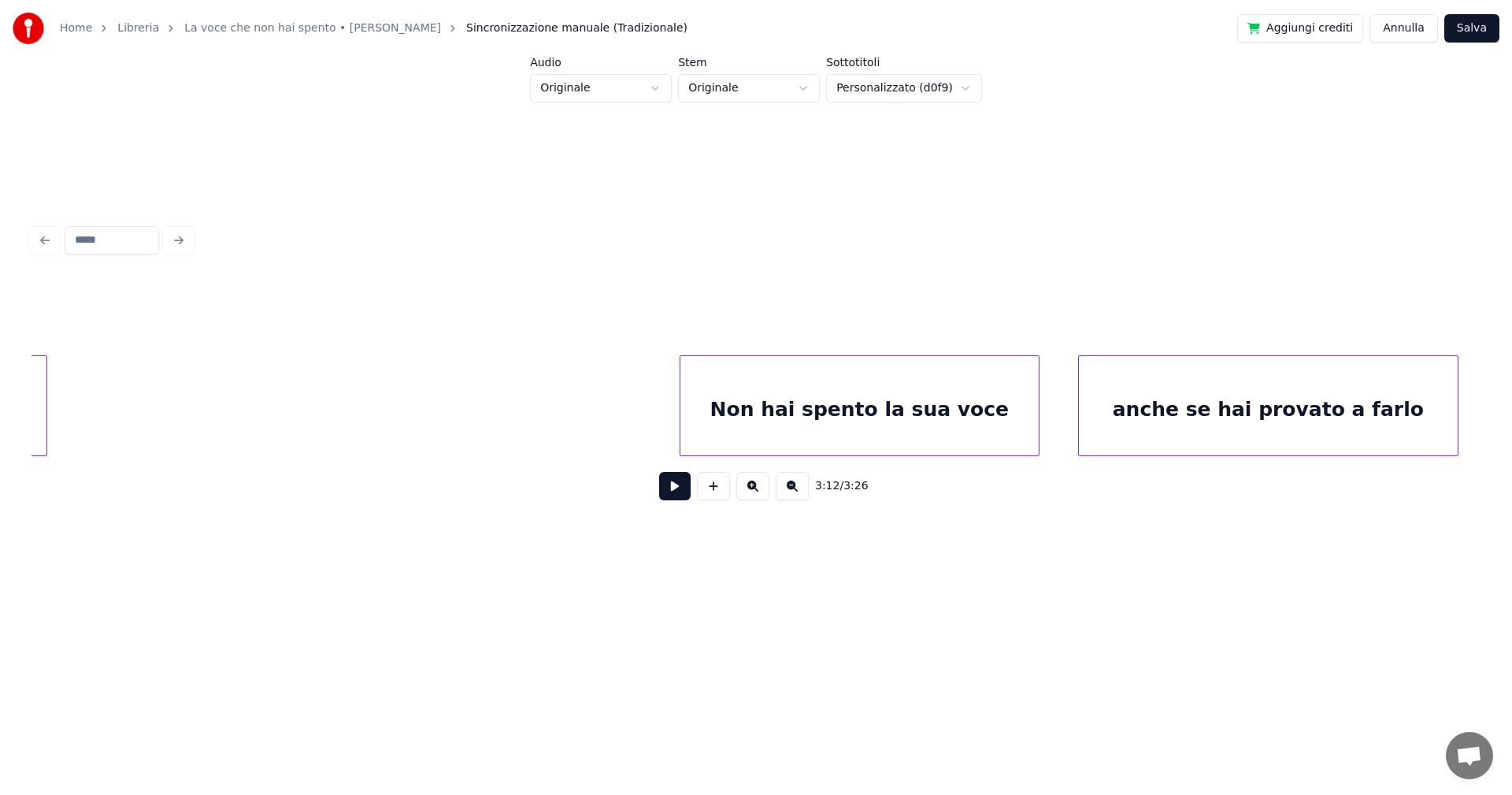
click at [816, 416] on div "Non hai spento la sua voce" at bounding box center [860, 410] width 358 height 108
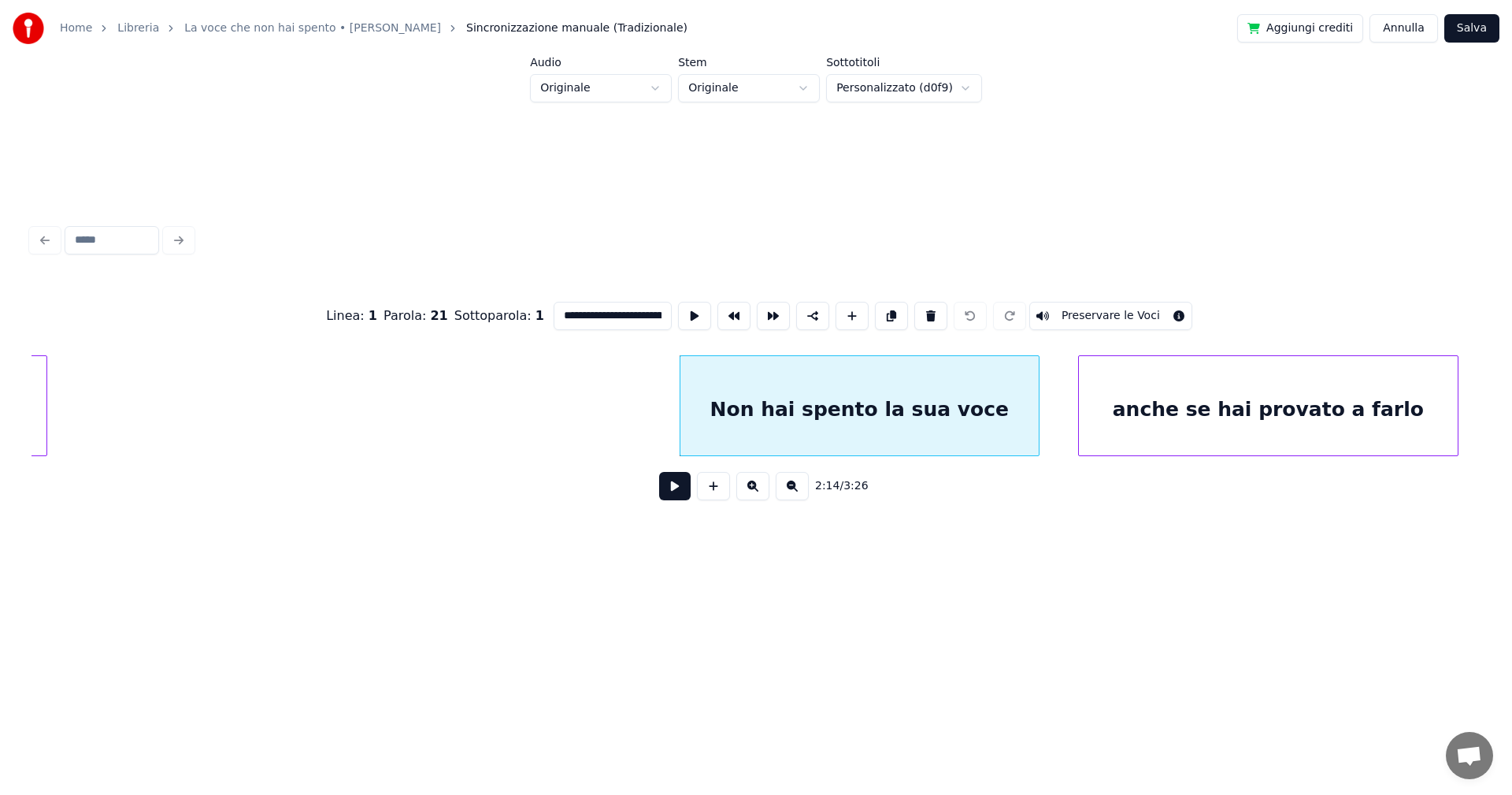
click at [677, 487] on button at bounding box center [674, 486] width 31 height 28
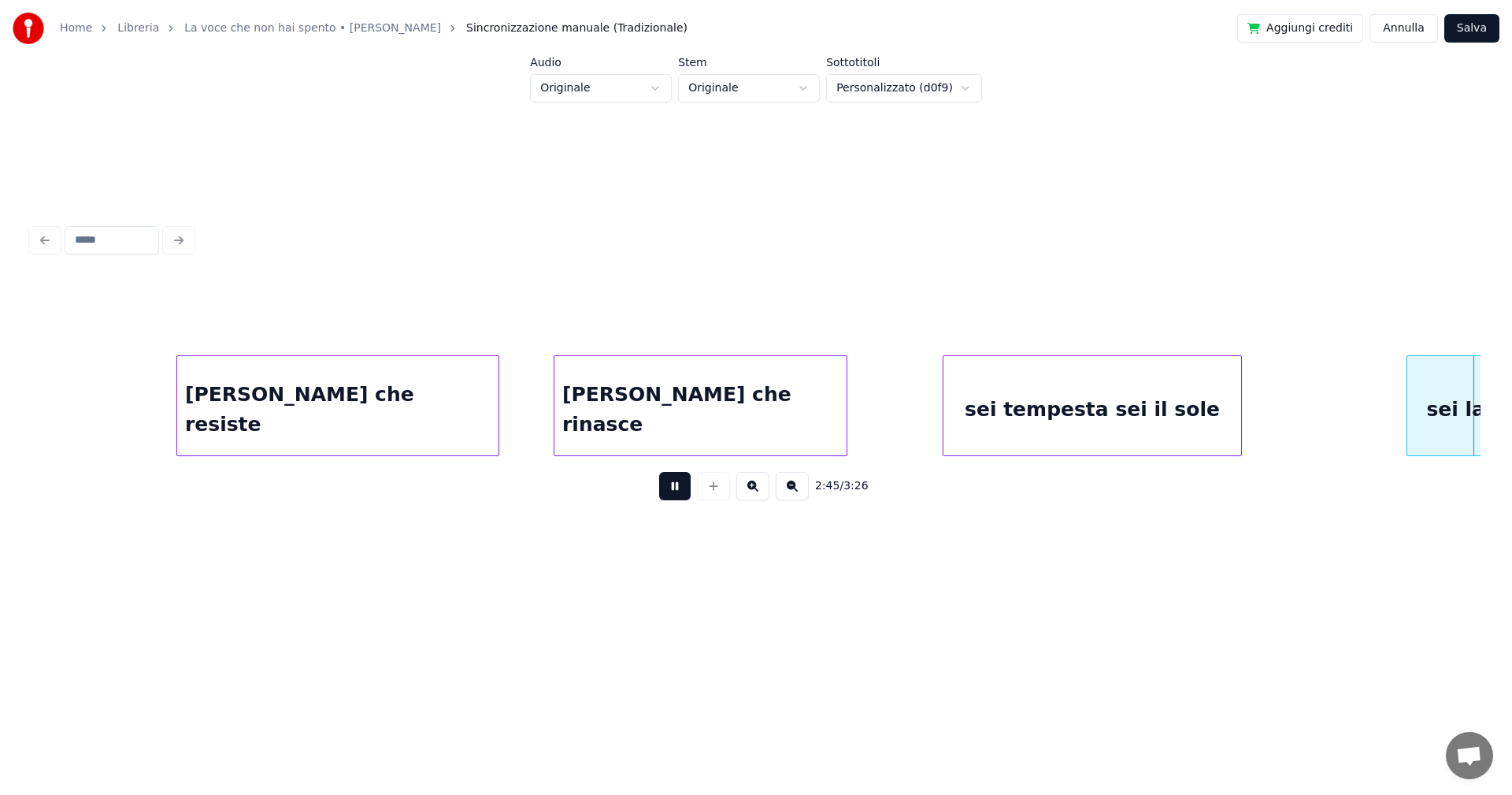
scroll to position [0, 19551]
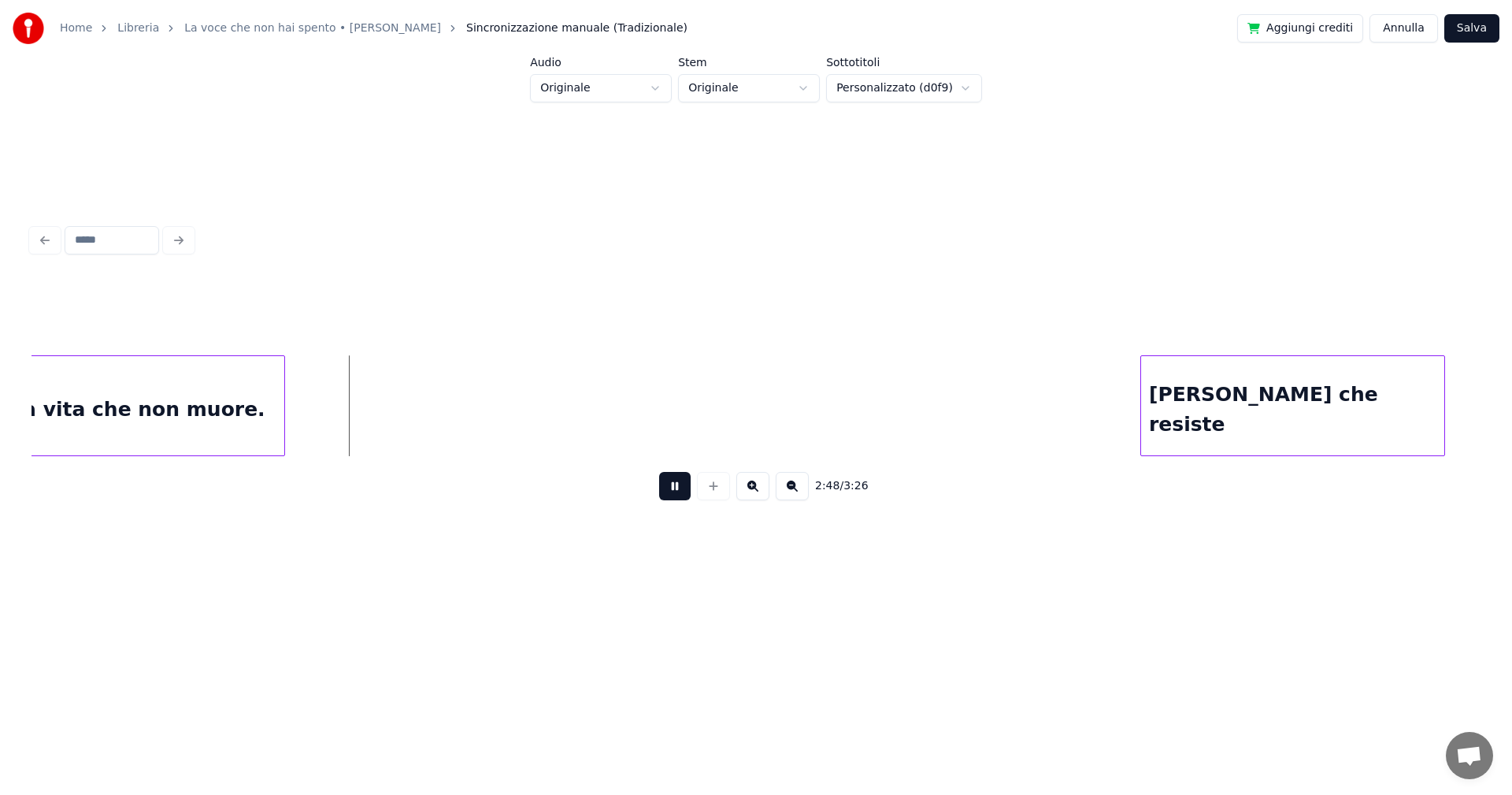
click at [671, 493] on button at bounding box center [674, 486] width 31 height 28
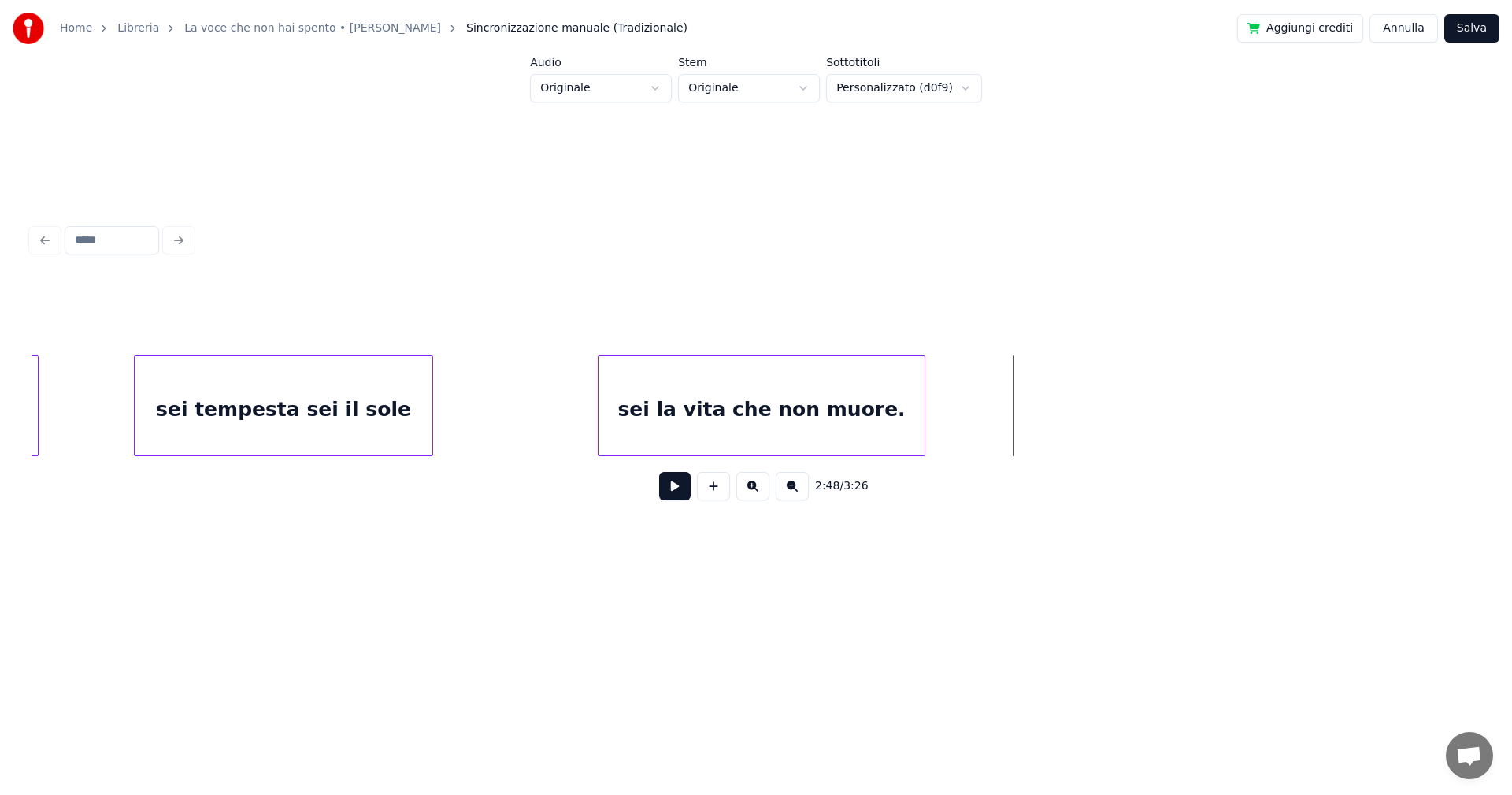
scroll to position [0, 18897]
click at [604, 407] on div "sei la vita che non muore." at bounding box center [719, 410] width 326 height 108
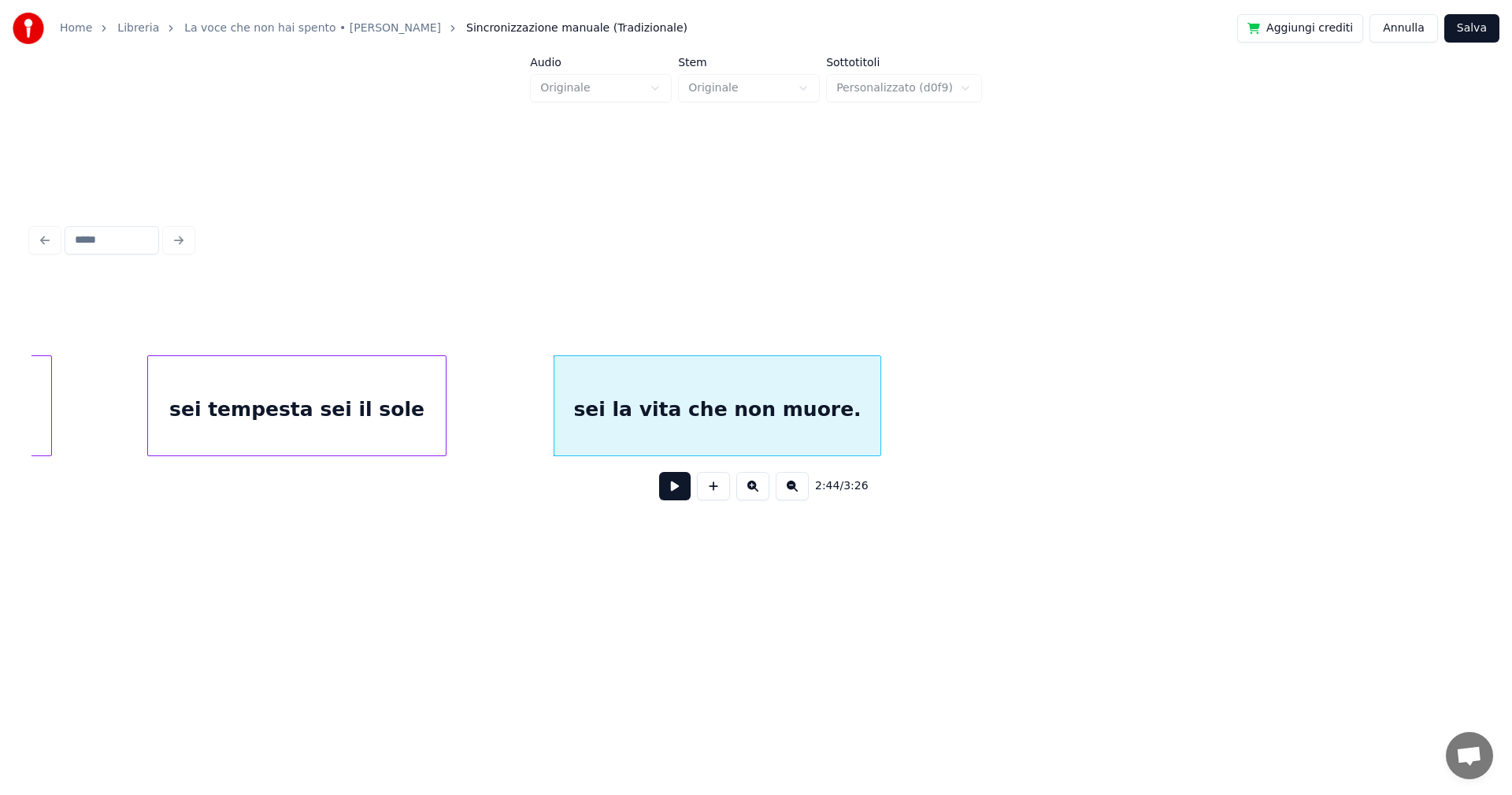
click at [234, 387] on div "sei tempesta sei il sole" at bounding box center [297, 410] width 298 height 108
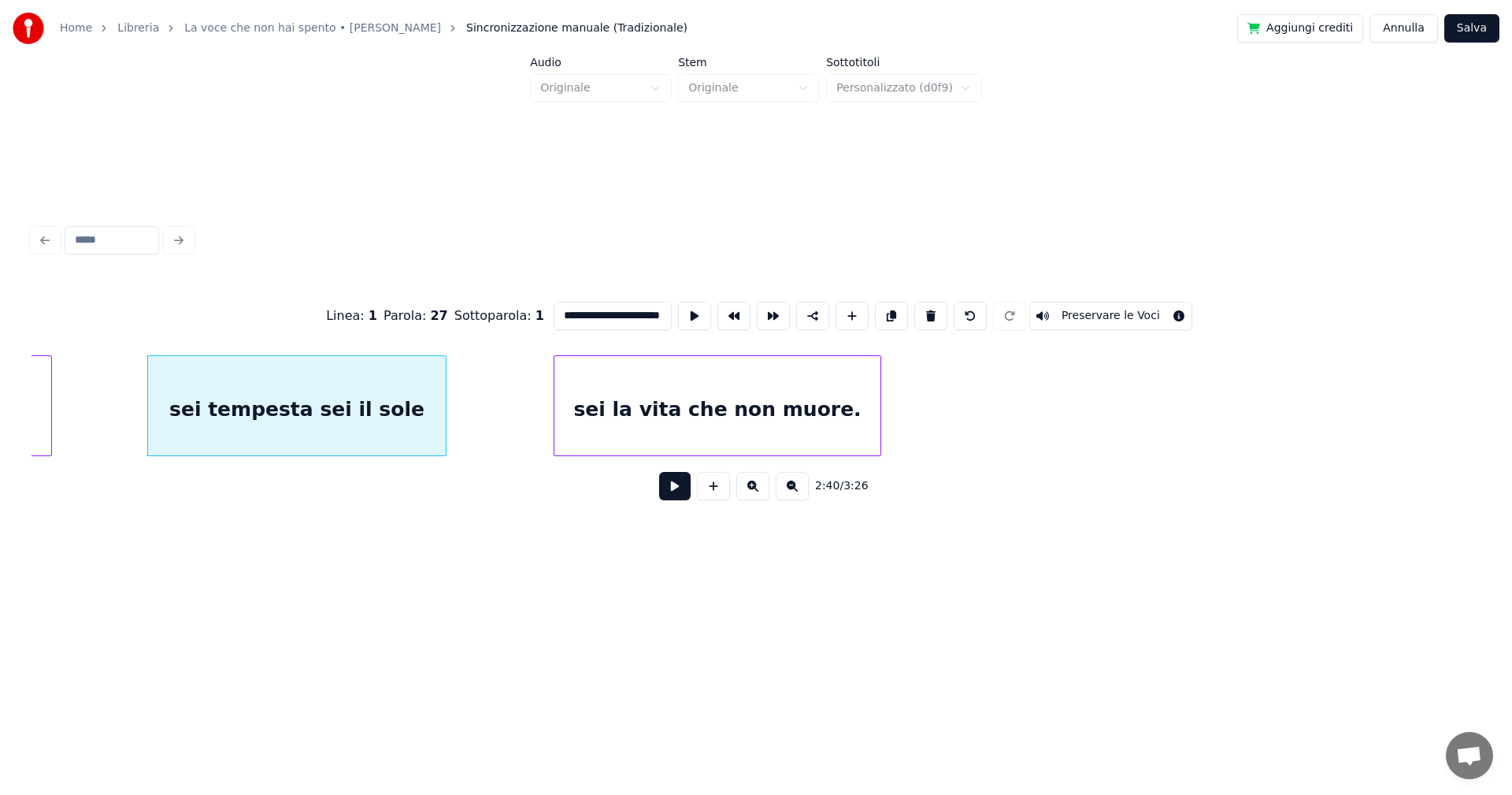
click at [666, 492] on button at bounding box center [674, 486] width 31 height 28
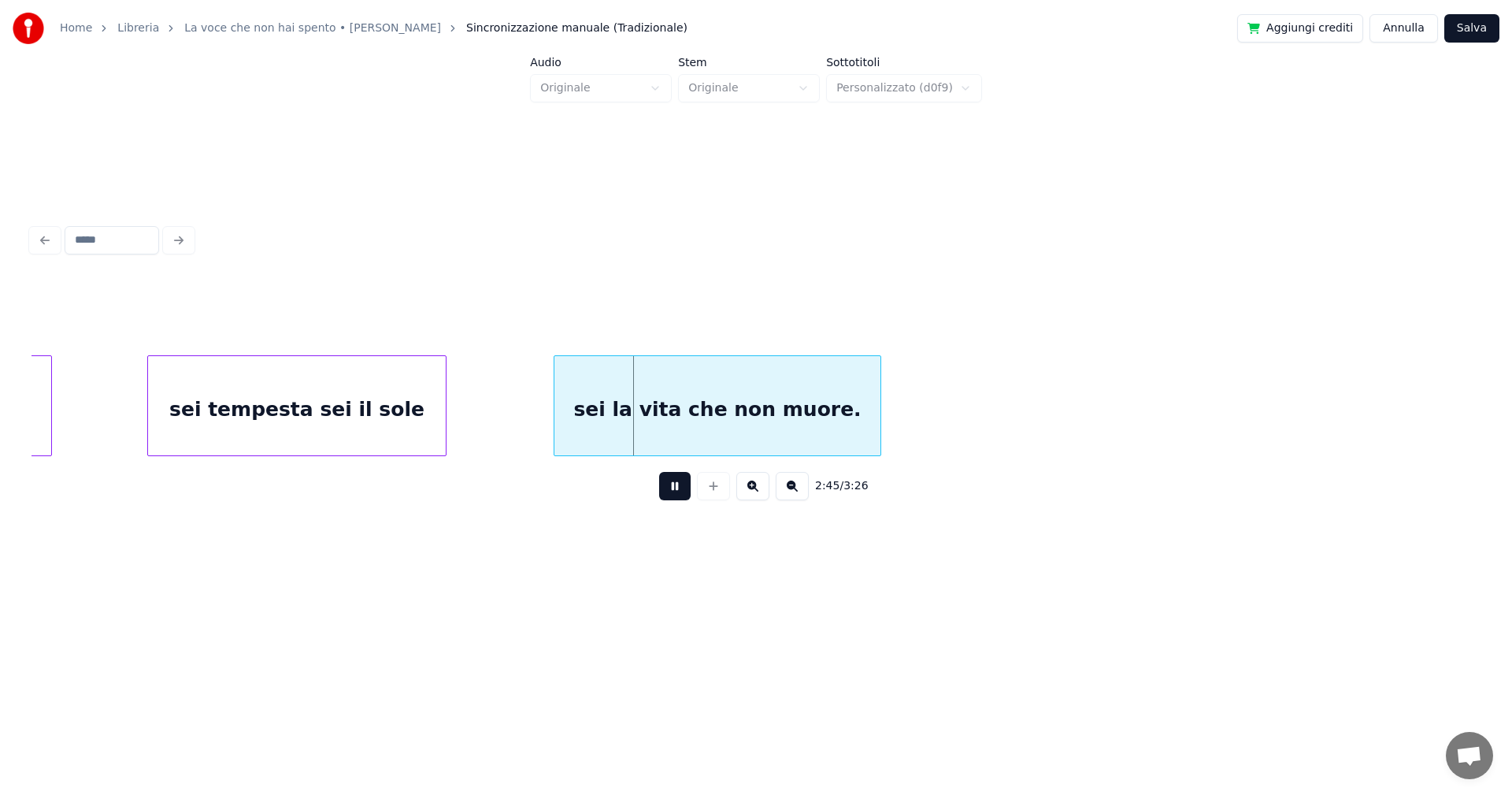
click at [669, 489] on button at bounding box center [674, 486] width 31 height 28
click at [604, 414] on div "sei la vita che non muore." at bounding box center [698, 410] width 326 height 108
click at [677, 485] on button at bounding box center [674, 486] width 31 height 28
click at [356, 410] on div "sei tempesta sei il sole" at bounding box center [297, 410] width 298 height 108
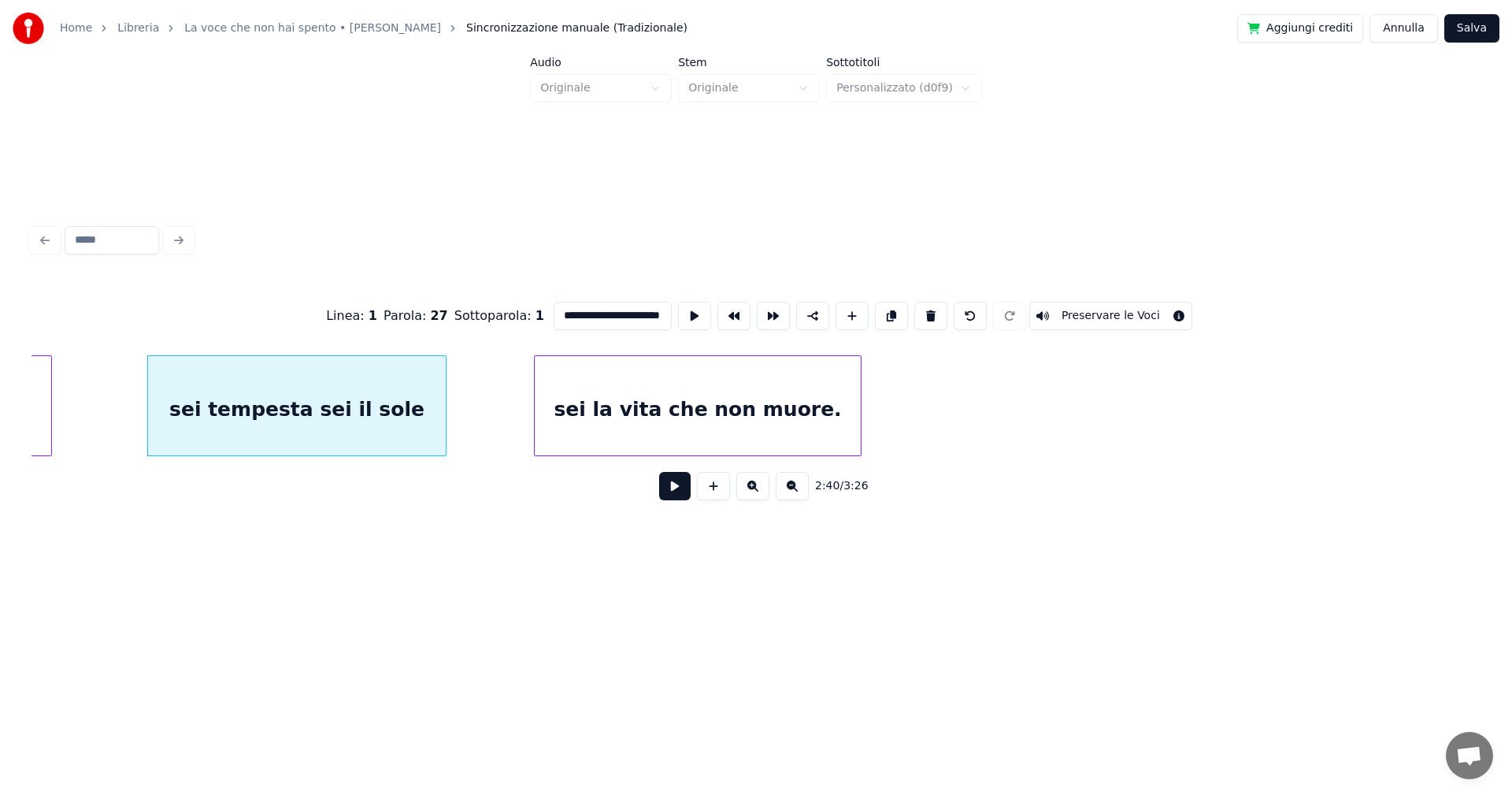
click at [677, 489] on button at bounding box center [674, 486] width 31 height 28
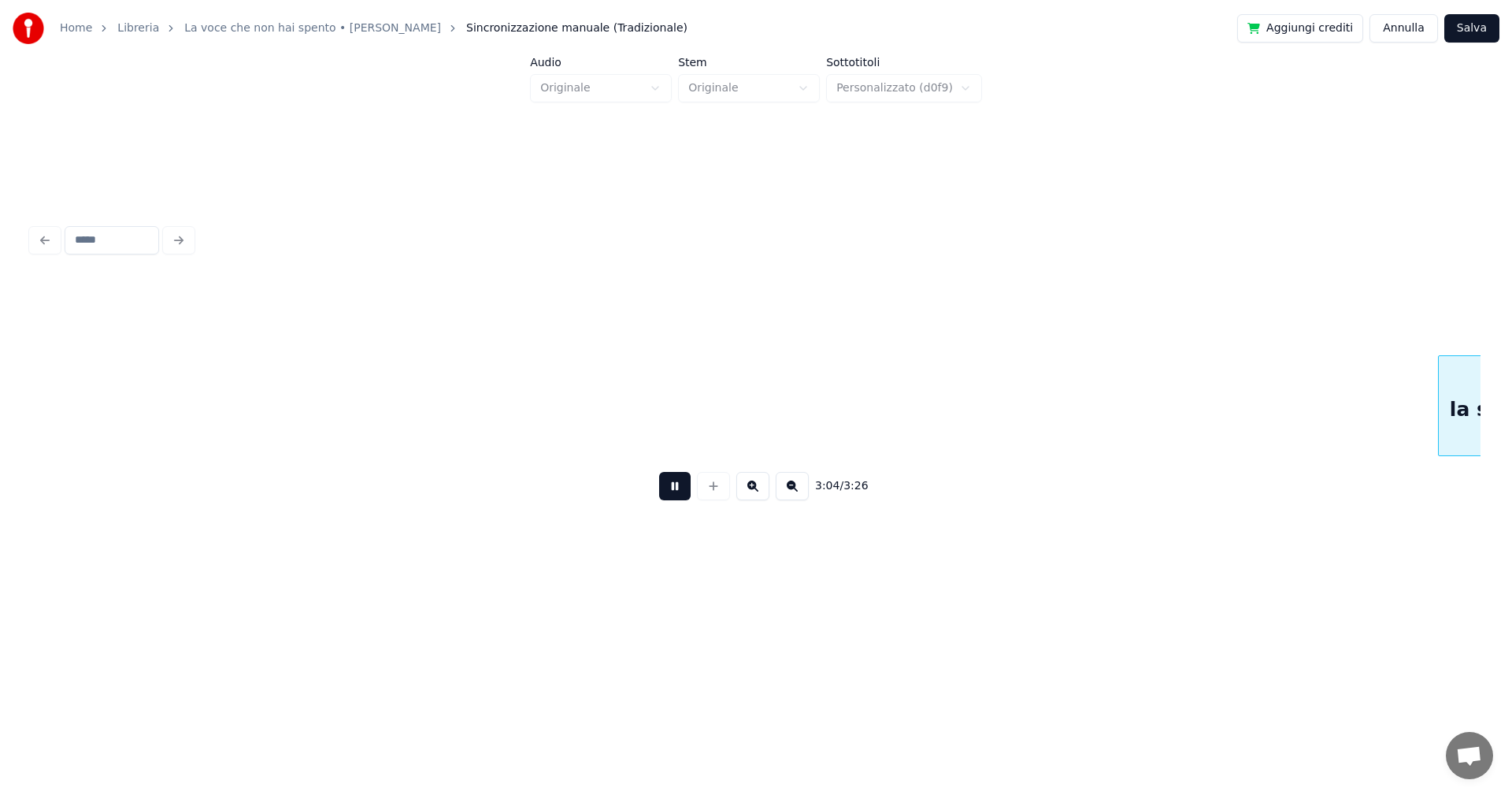
scroll to position [0, 21796]
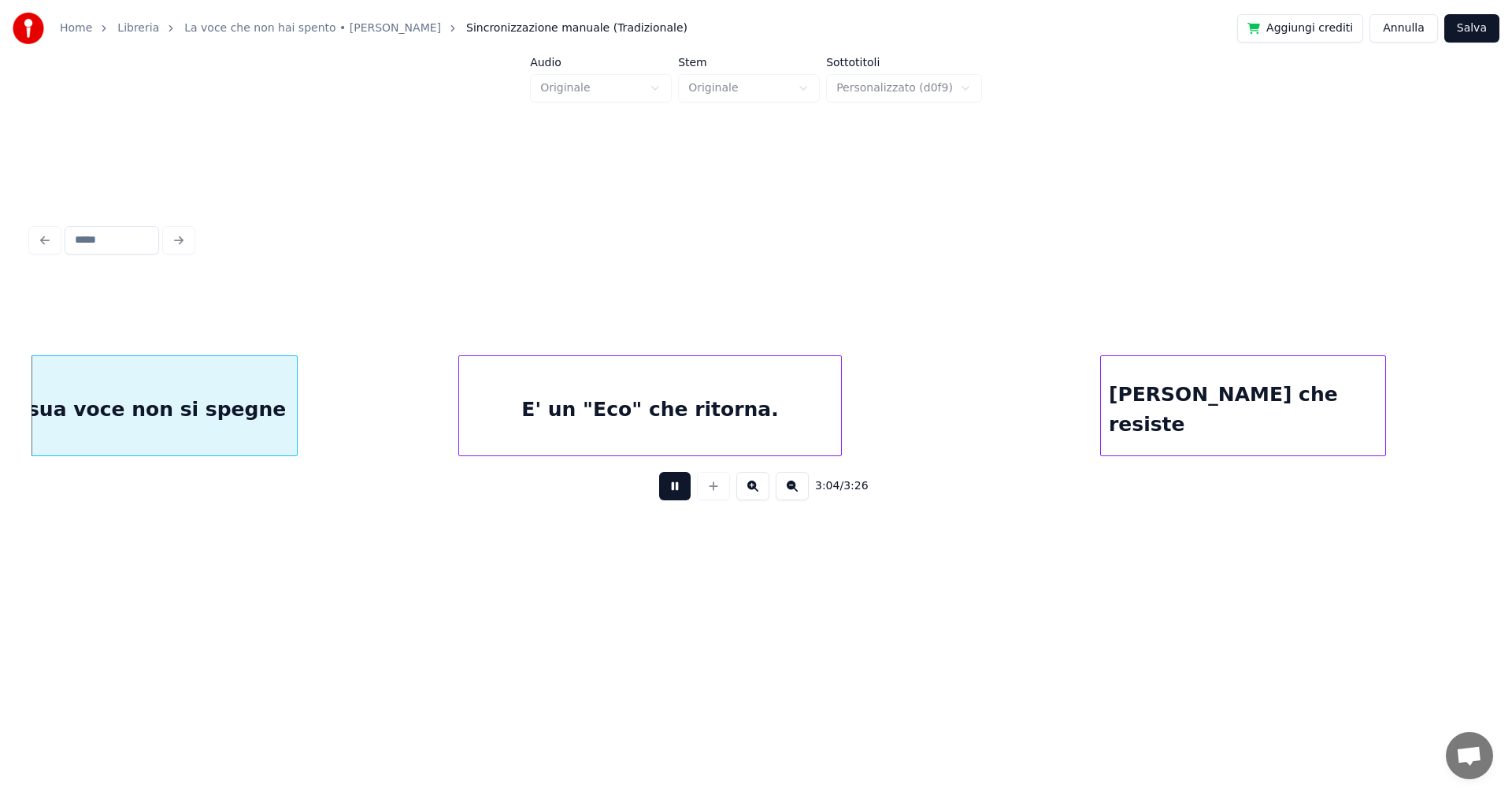
click at [478, 405] on div "E' un "Eco" che ritorna." at bounding box center [649, 410] width 382 height 108
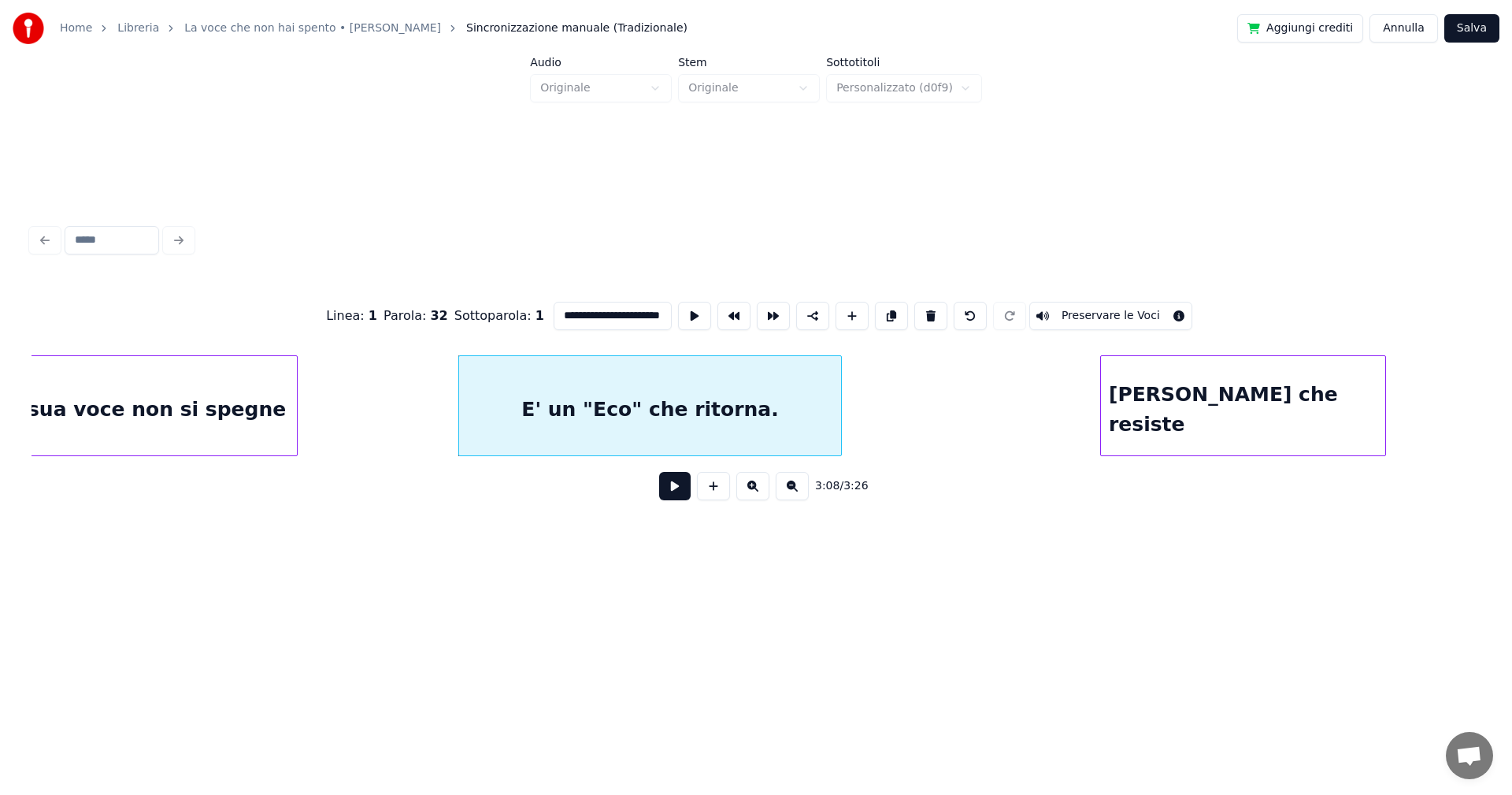
click at [676, 493] on button at bounding box center [674, 486] width 31 height 28
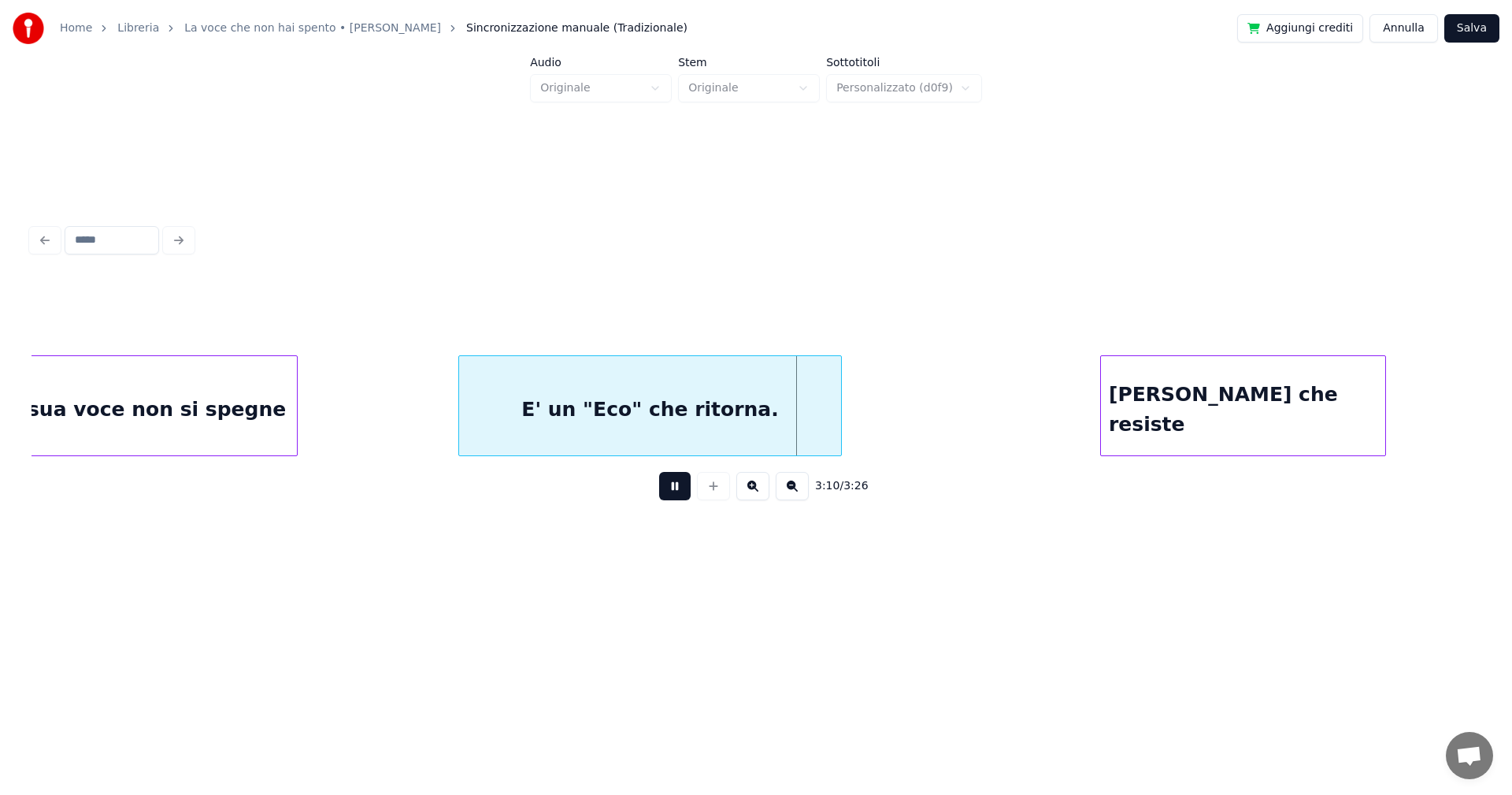
click at [676, 493] on button at bounding box center [674, 486] width 31 height 28
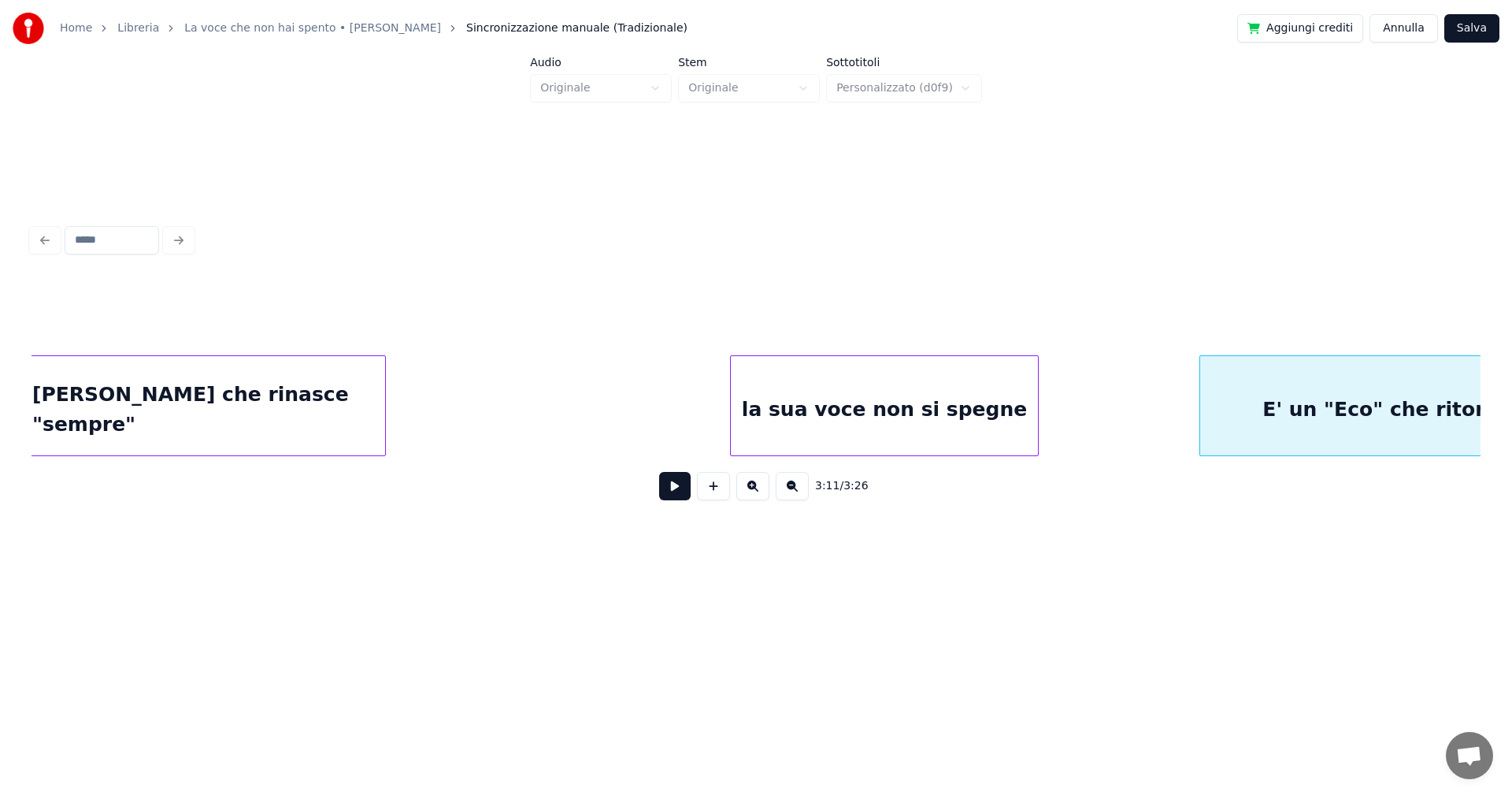
scroll to position [0, 20905]
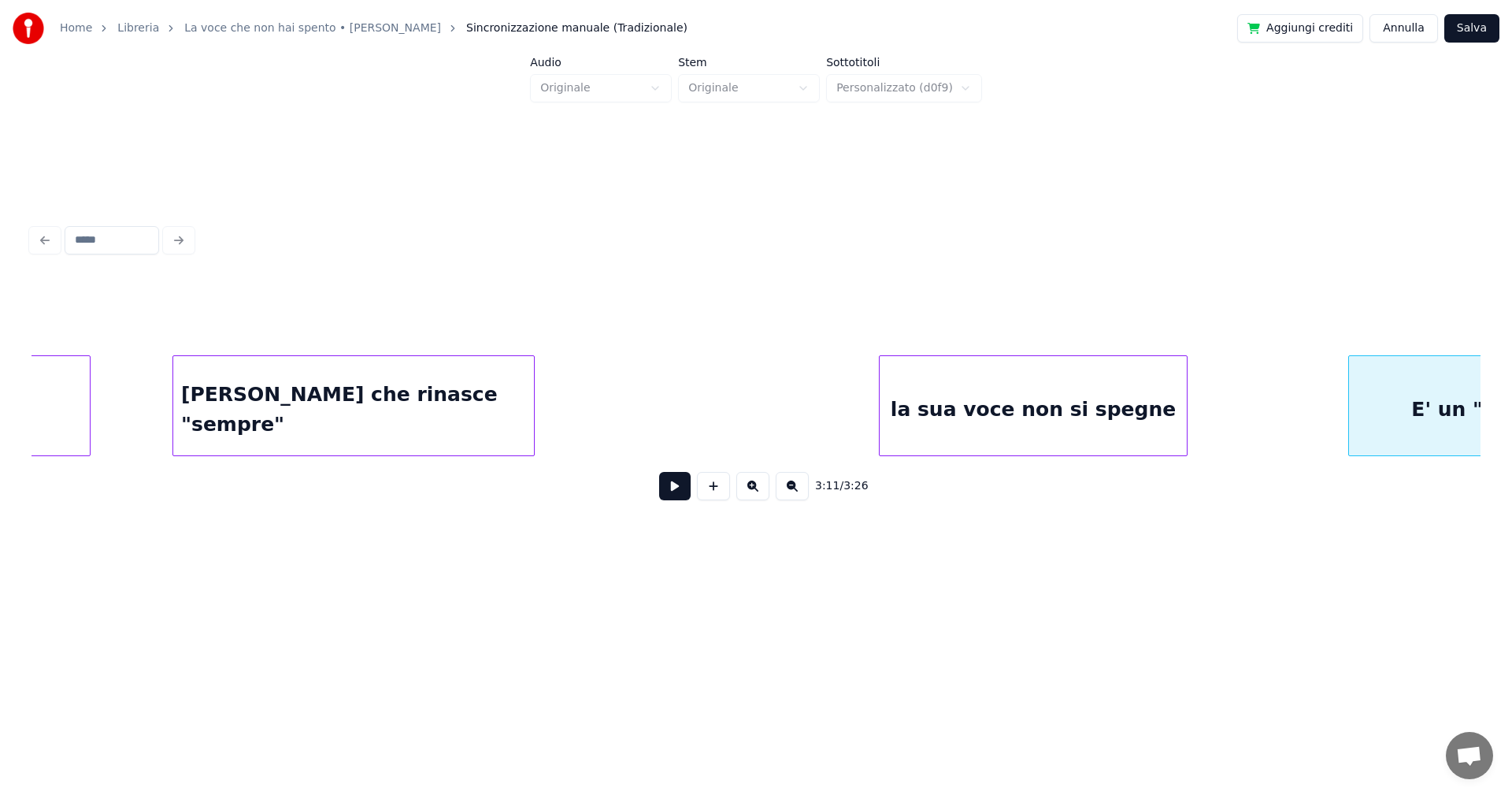
click at [327, 395] on div "[PERSON_NAME] che rinasce "sempre"" at bounding box center [353, 410] width 361 height 108
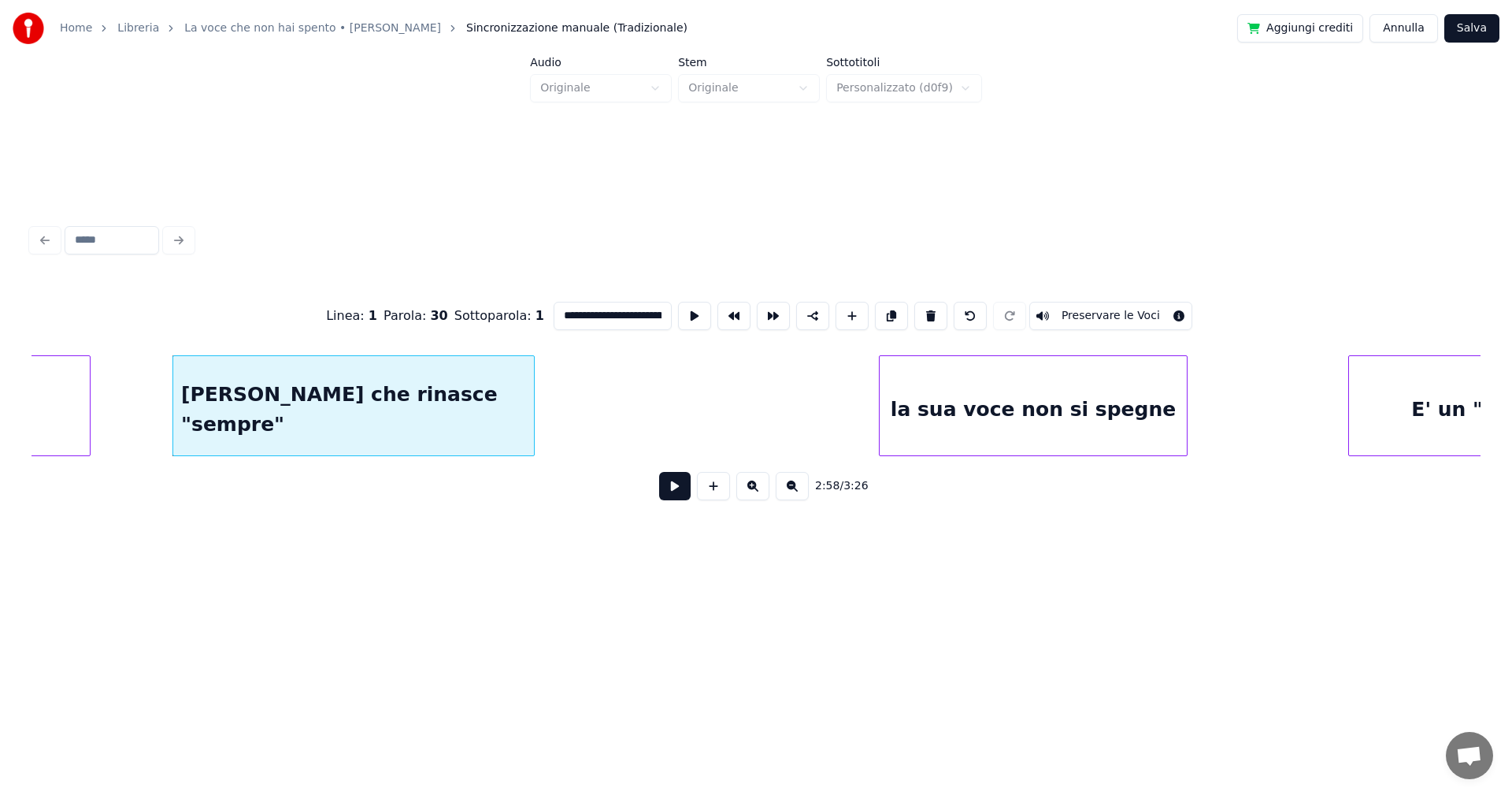
click at [677, 493] on button at bounding box center [674, 486] width 31 height 28
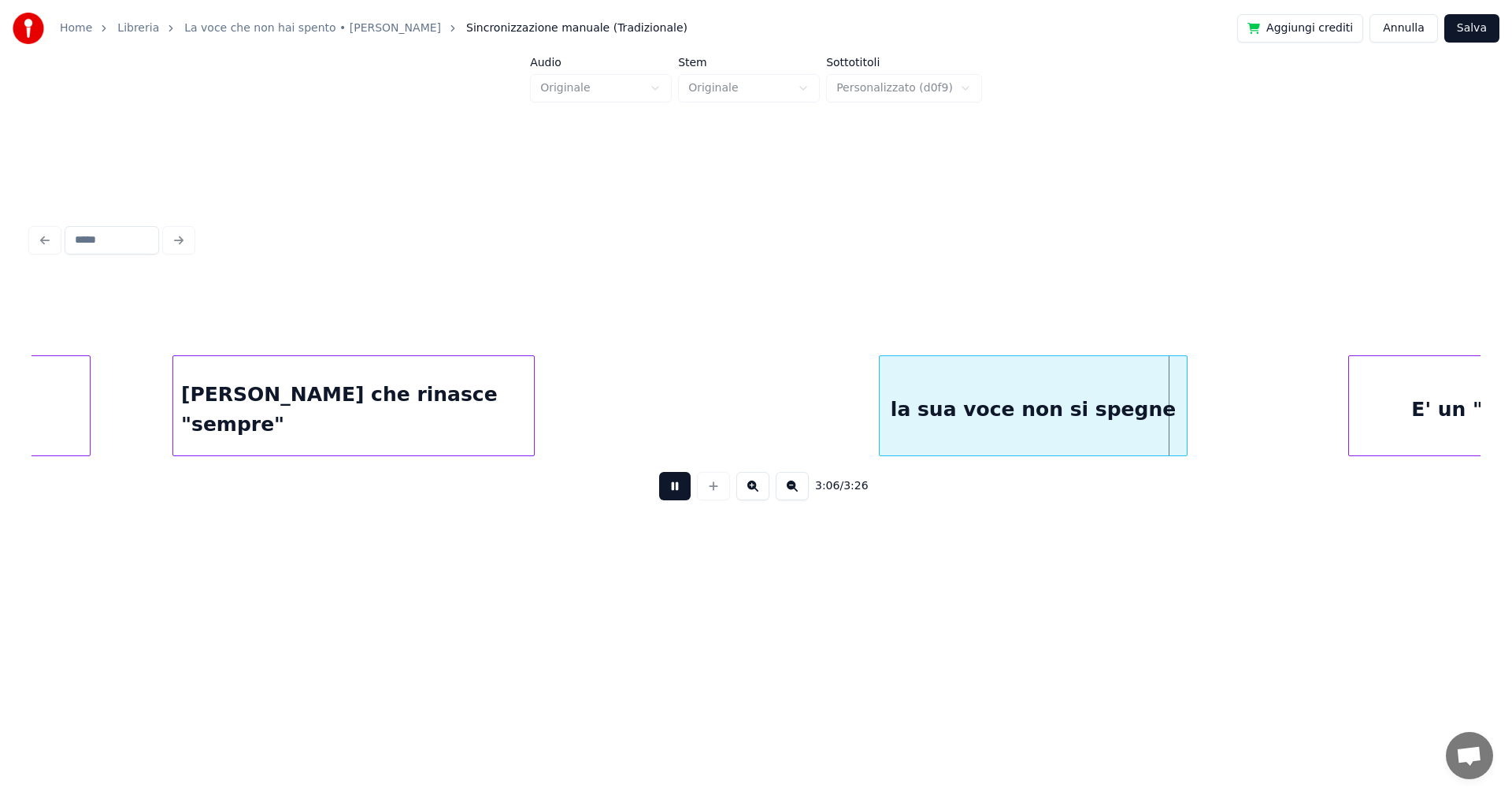
click at [675, 488] on button at bounding box center [674, 486] width 31 height 28
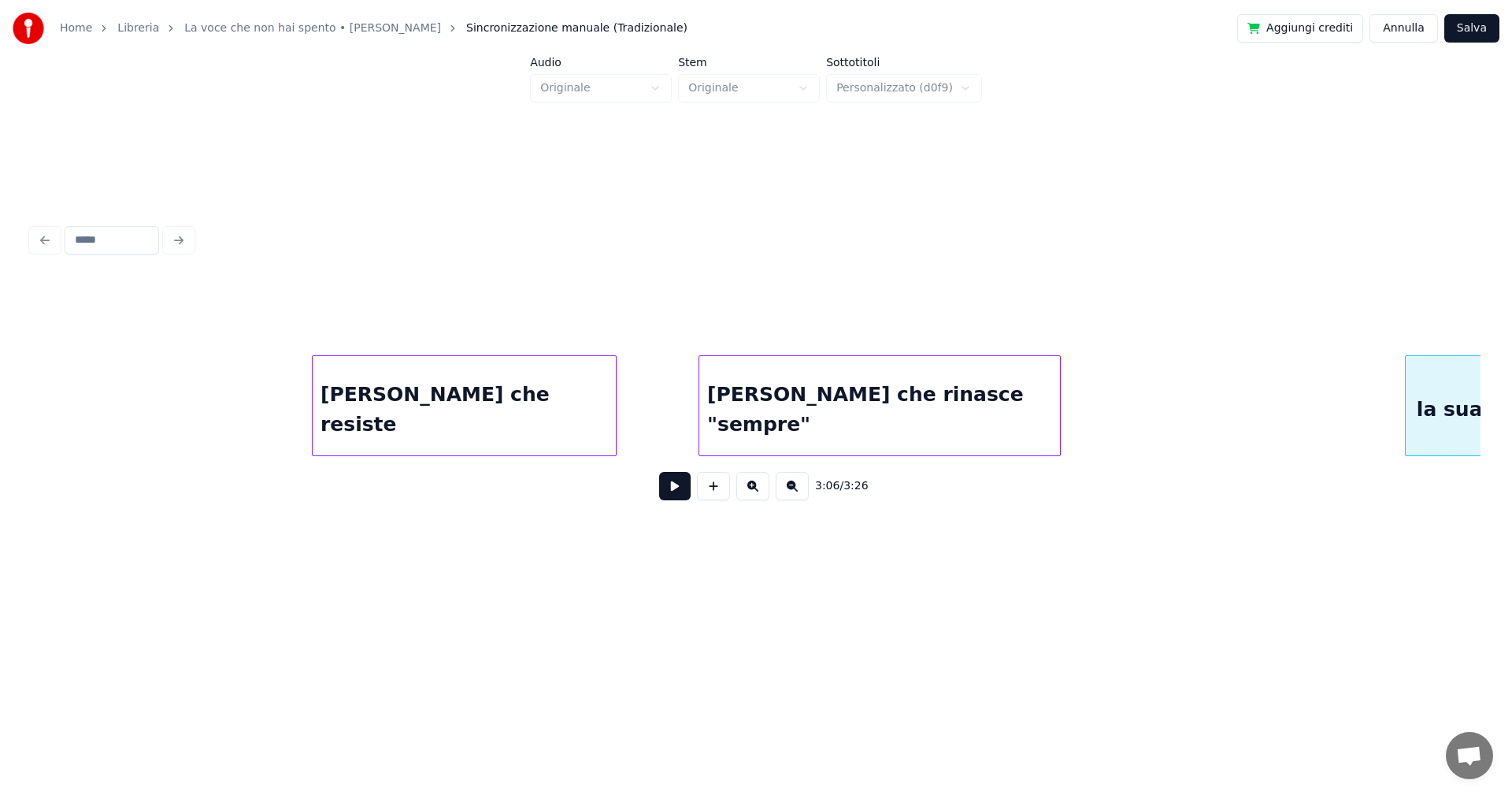
scroll to position [0, 20354]
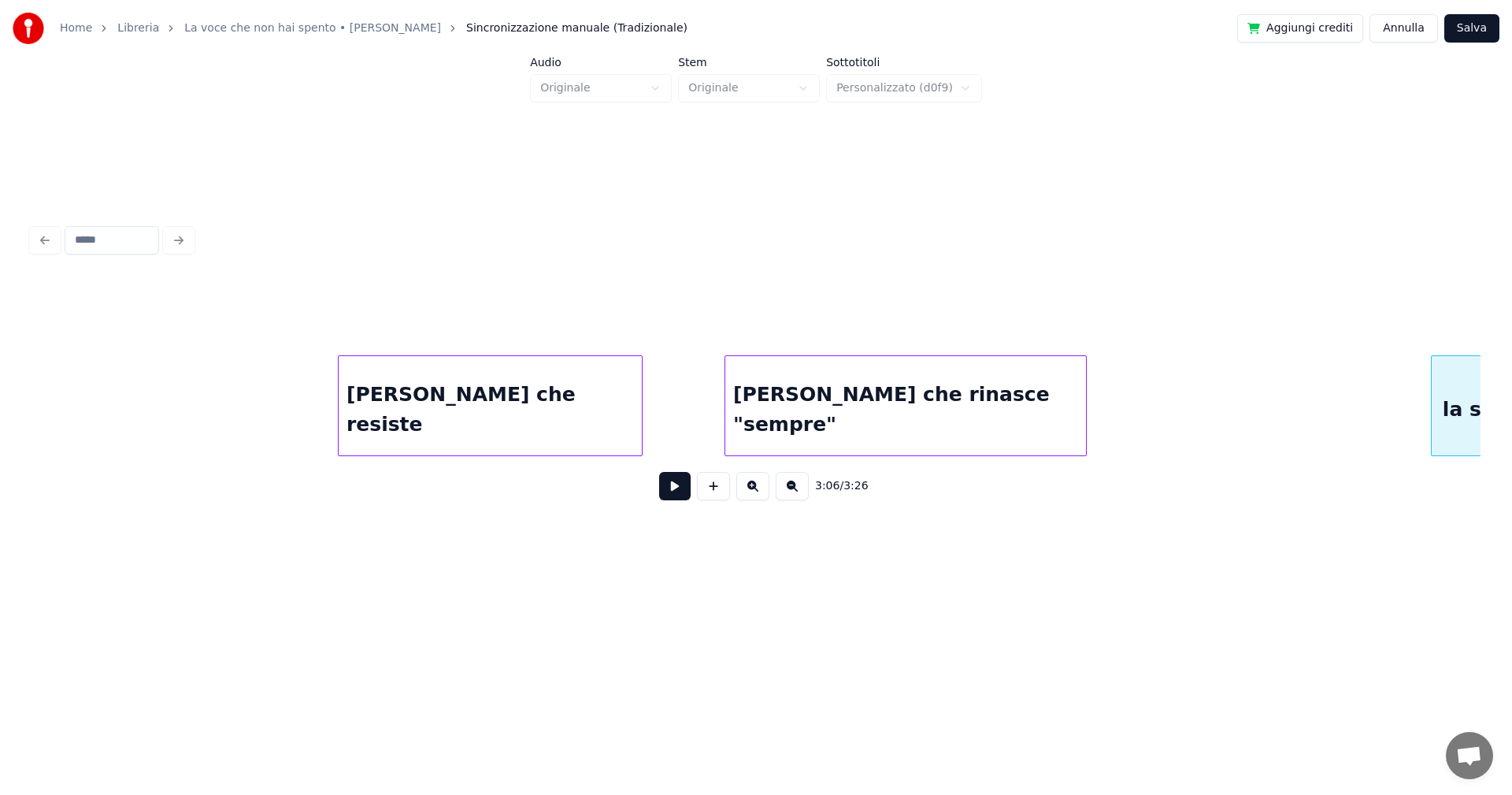
click at [600, 393] on div "[PERSON_NAME] che resiste" at bounding box center [490, 410] width 304 height 108
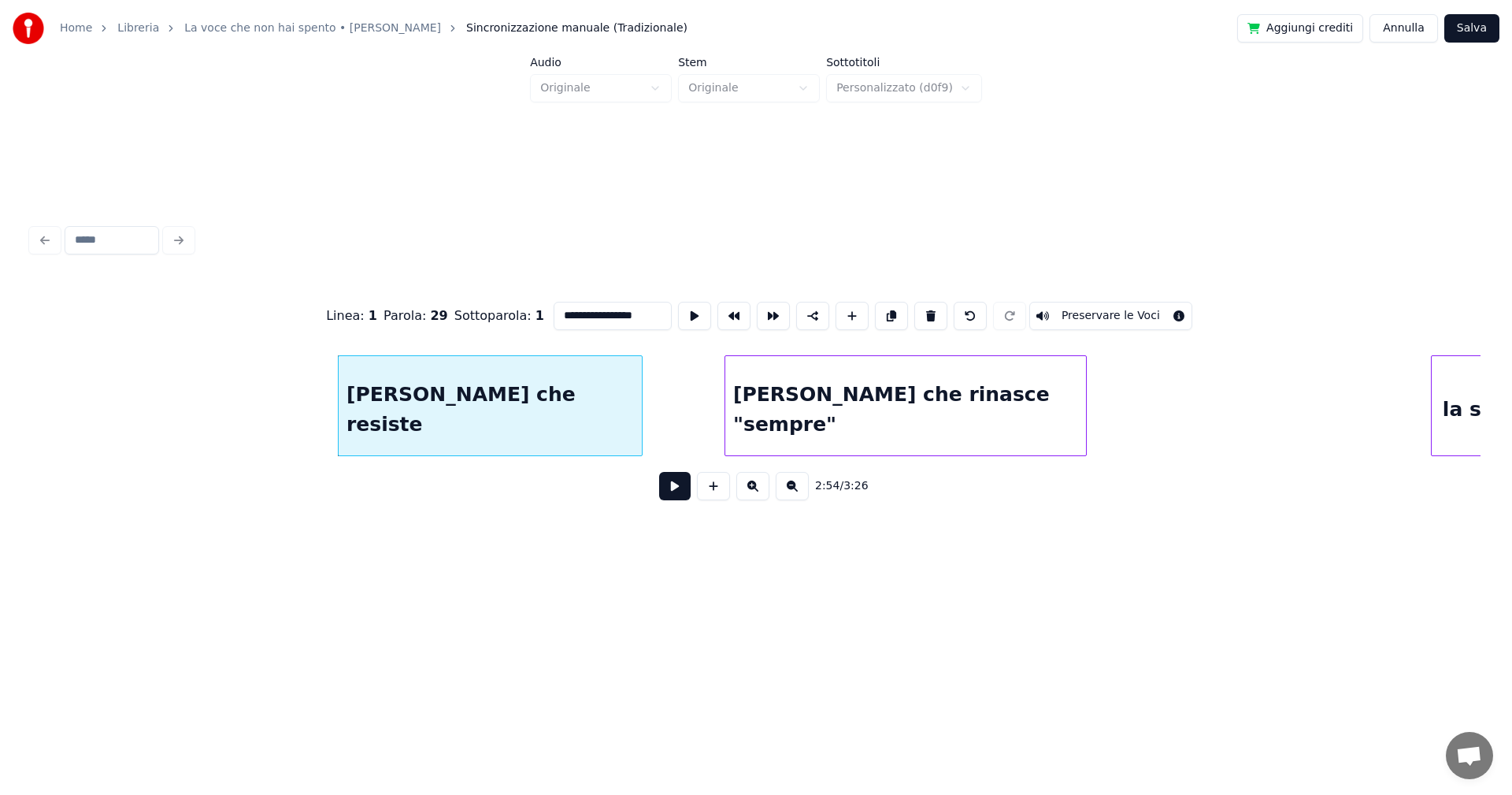
click at [675, 492] on button at bounding box center [674, 486] width 31 height 28
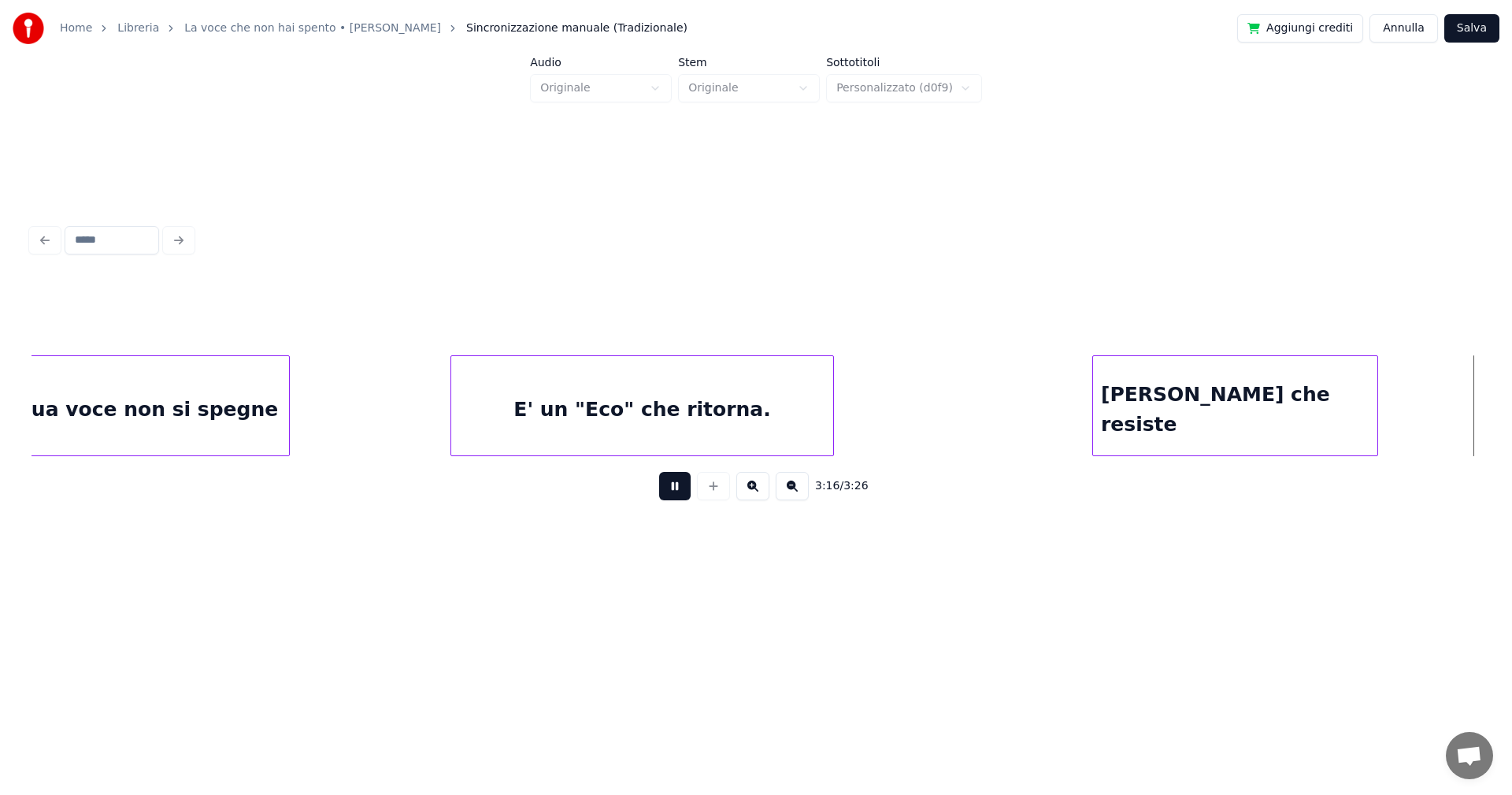
scroll to position [0, 22886]
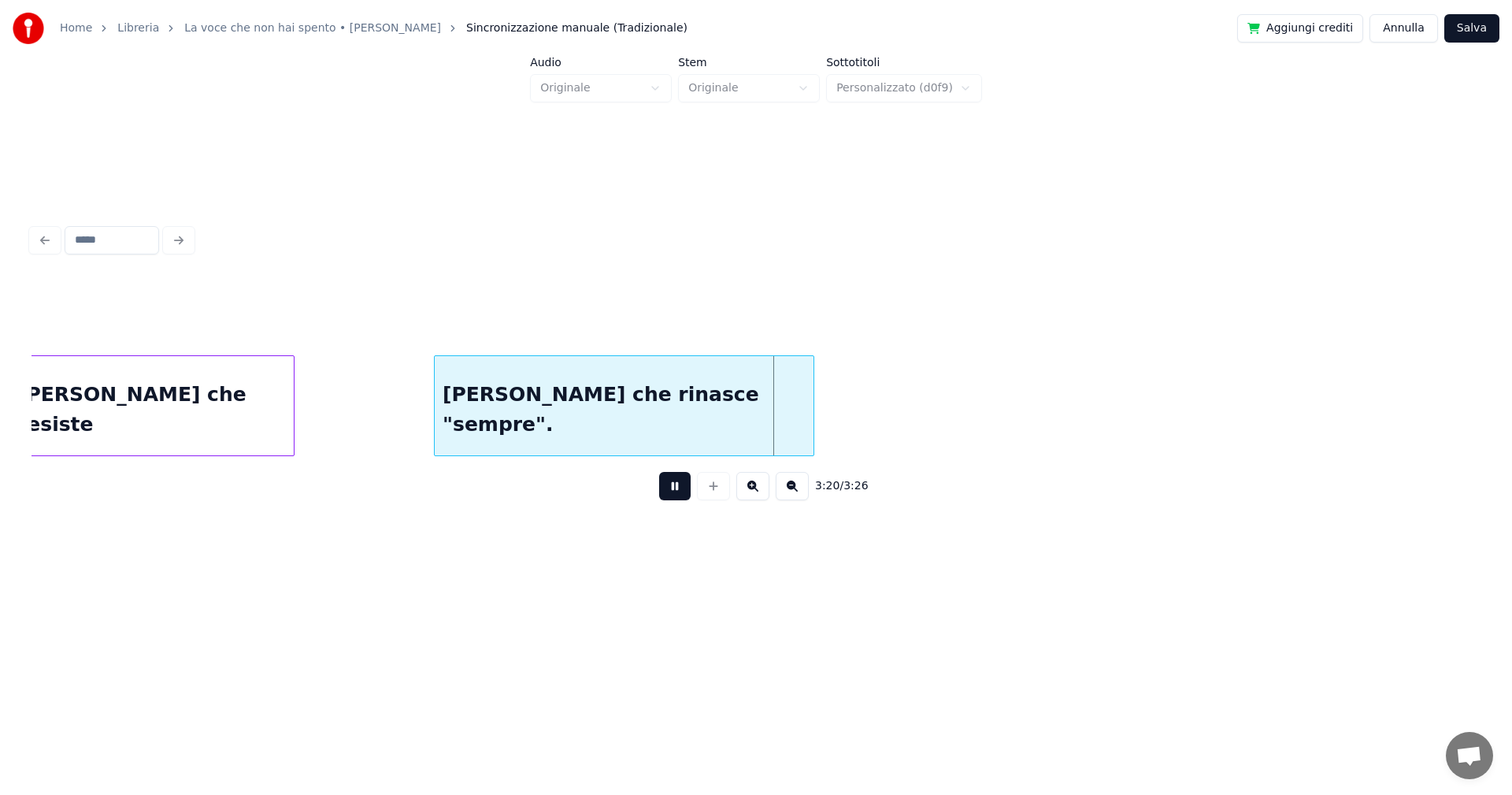
click at [1481, 30] on button "Salva" at bounding box center [1471, 28] width 55 height 28
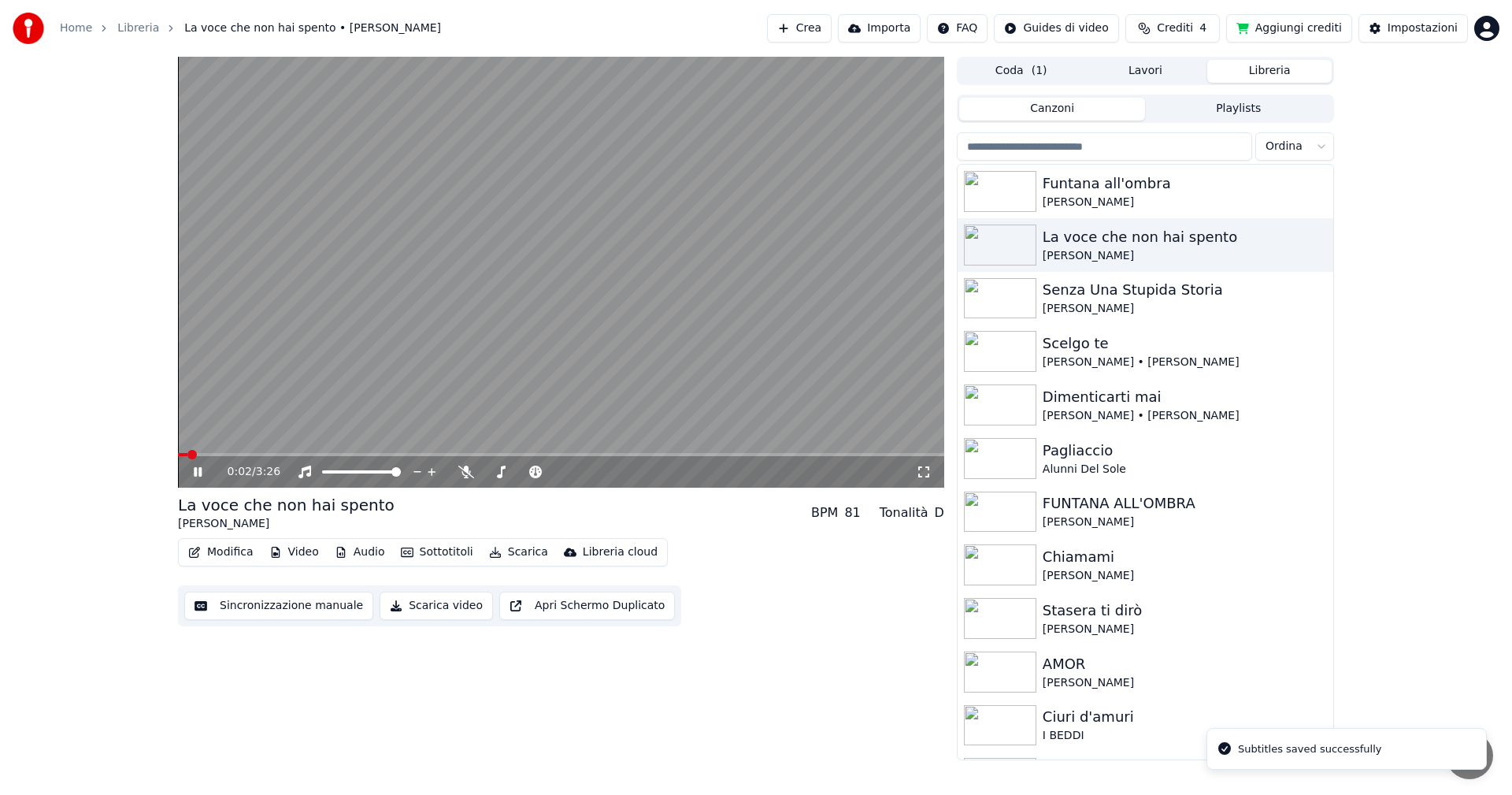
click at [926, 472] on icon at bounding box center [924, 472] width 16 height 12
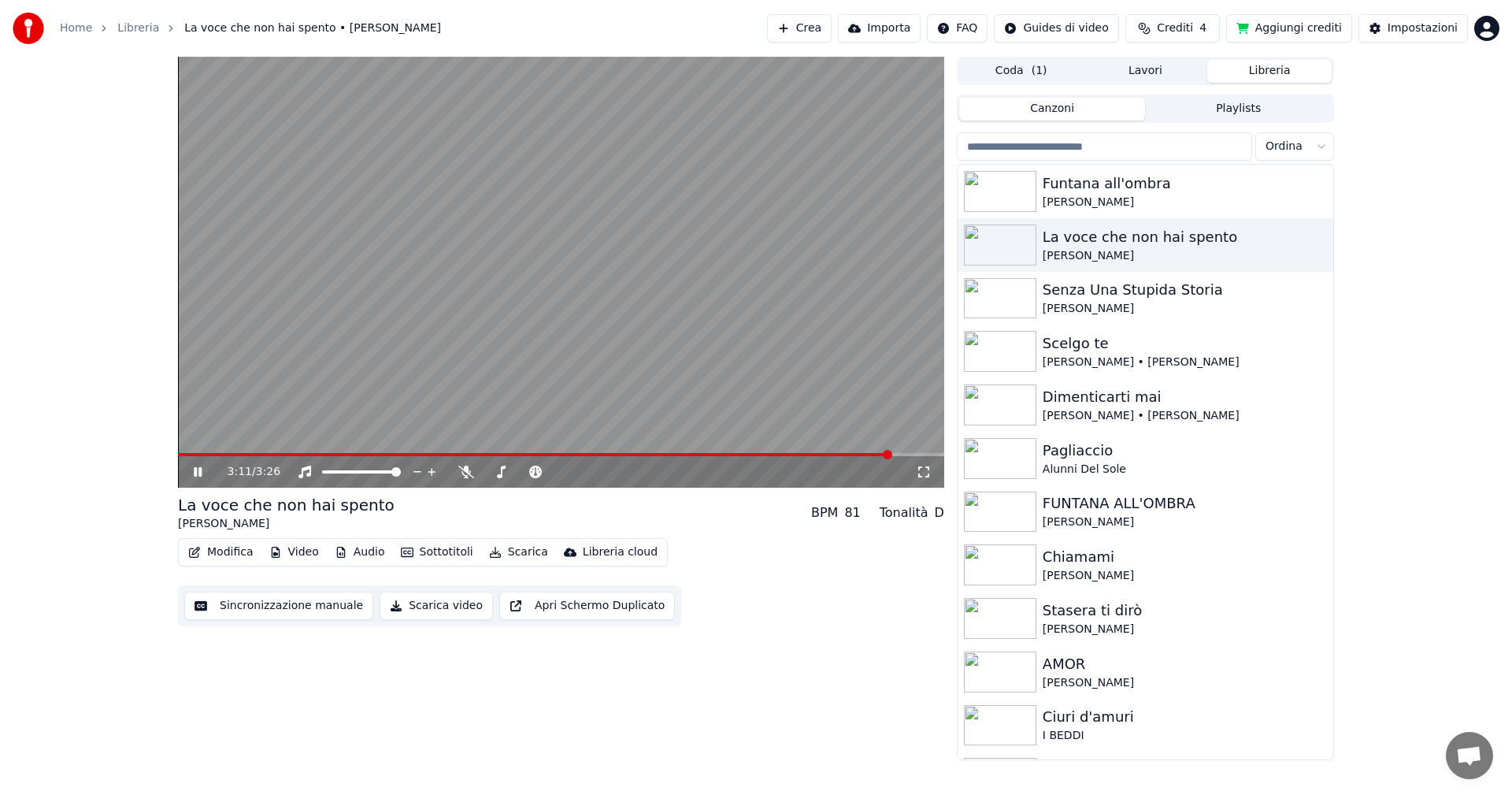
click at [203, 471] on icon at bounding box center [208, 472] width 37 height 12
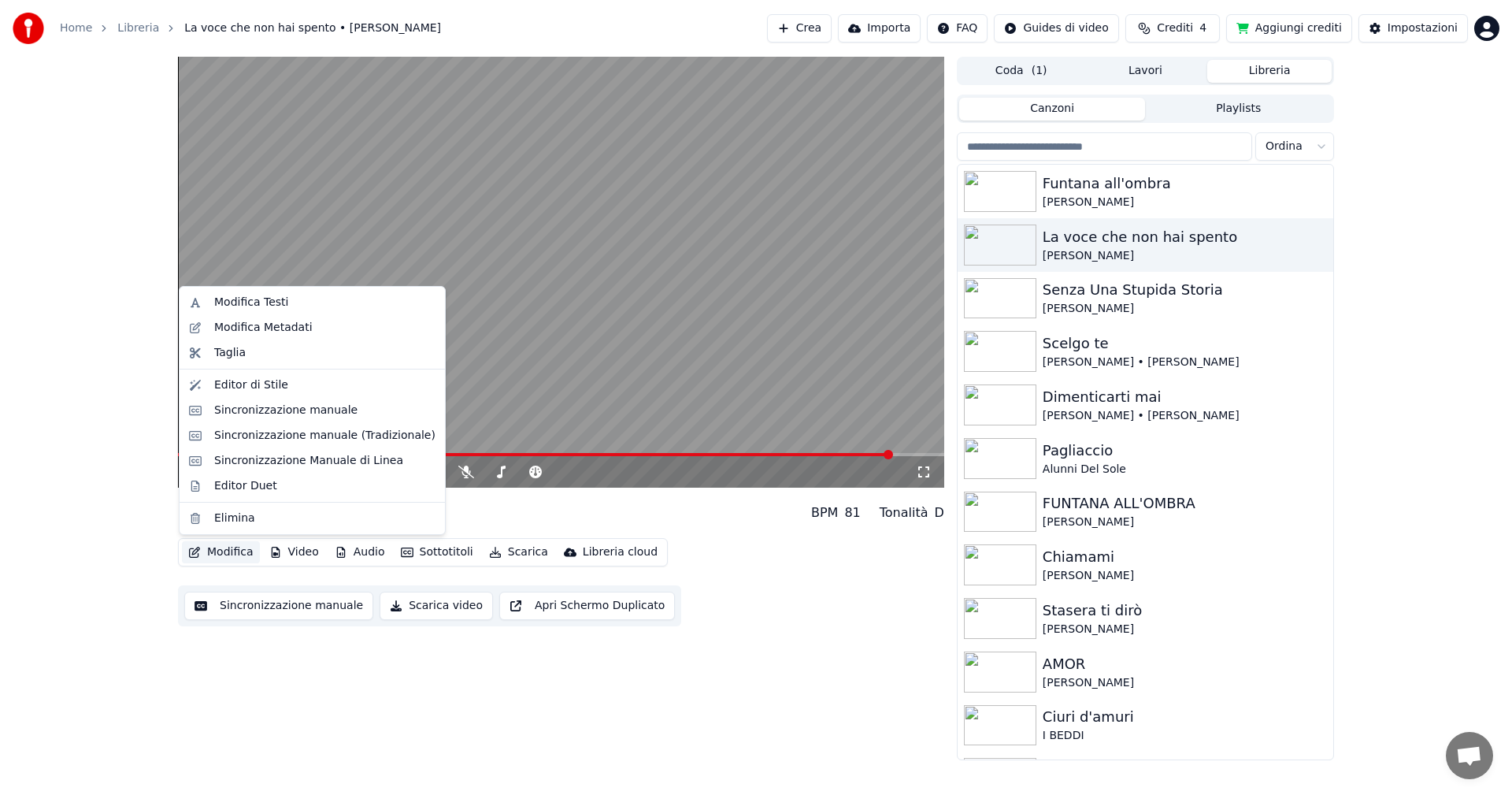
click at [240, 551] on button "Modifica" at bounding box center [221, 552] width 78 height 22
click at [308, 434] on div "Sincronizzazione manuale (Tradizionale)" at bounding box center [324, 436] width 222 height 16
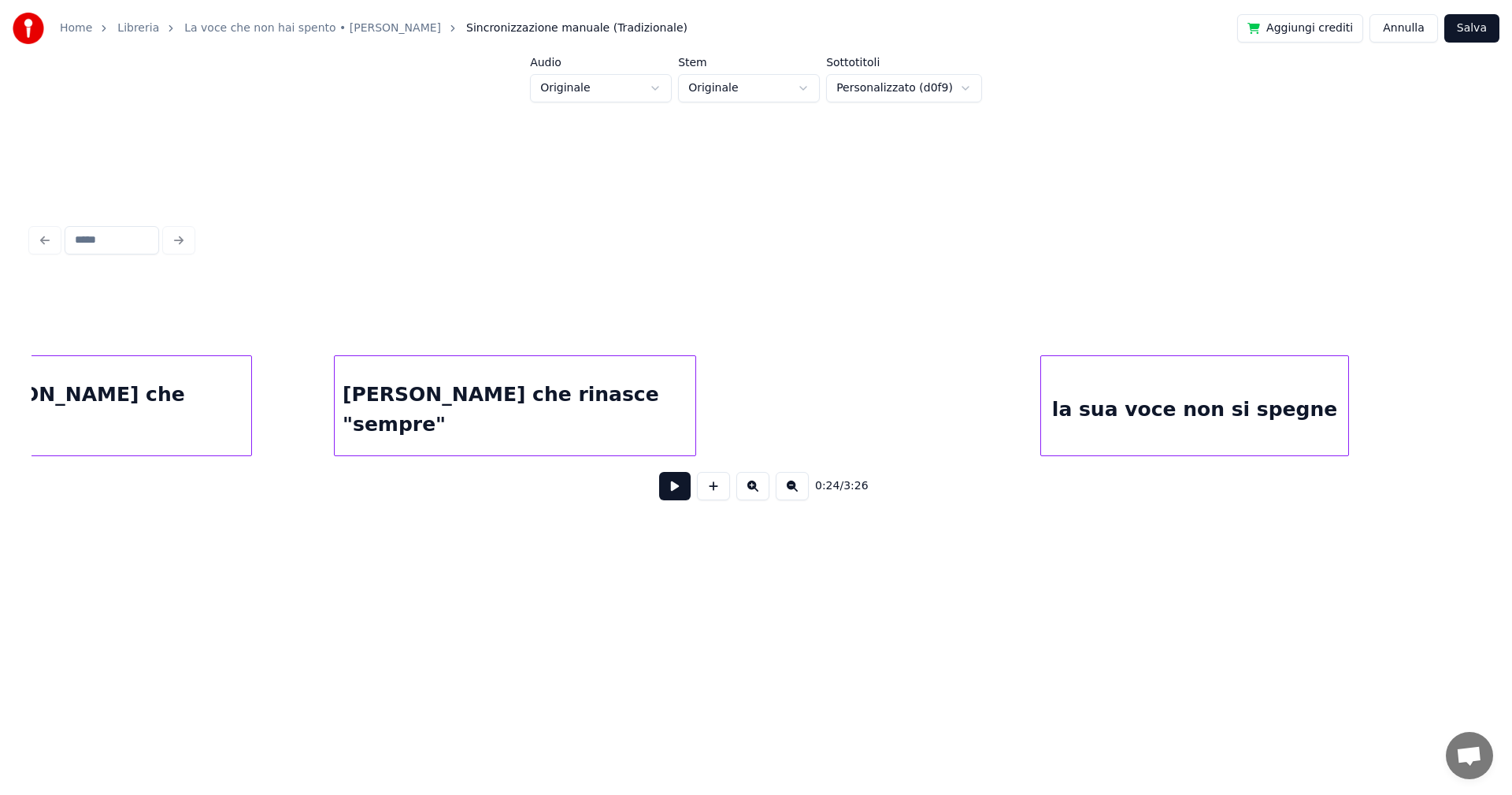
scroll to position [0, 20946]
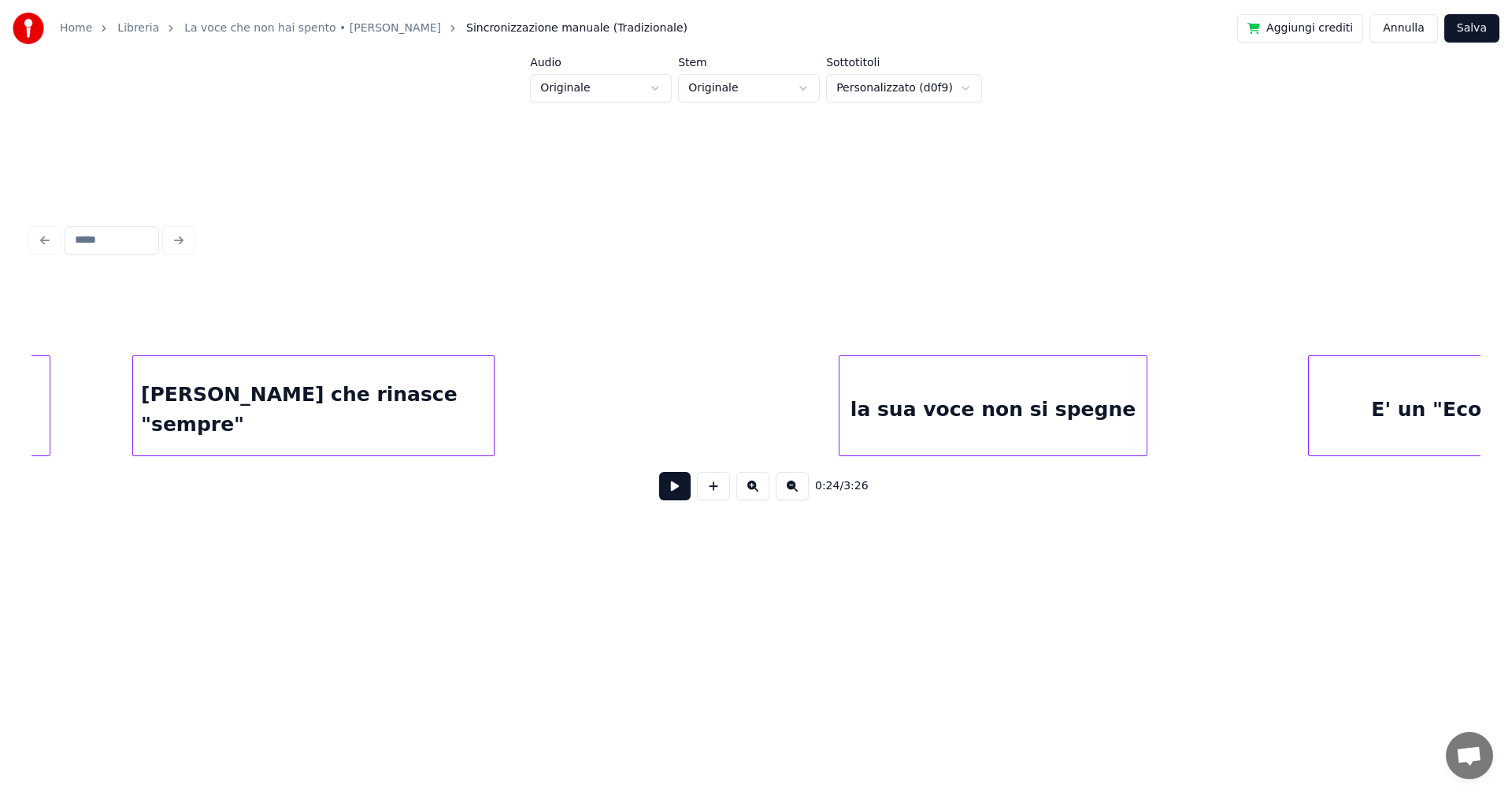
click at [374, 404] on div "[PERSON_NAME] che rinasce "sempre"" at bounding box center [313, 410] width 361 height 108
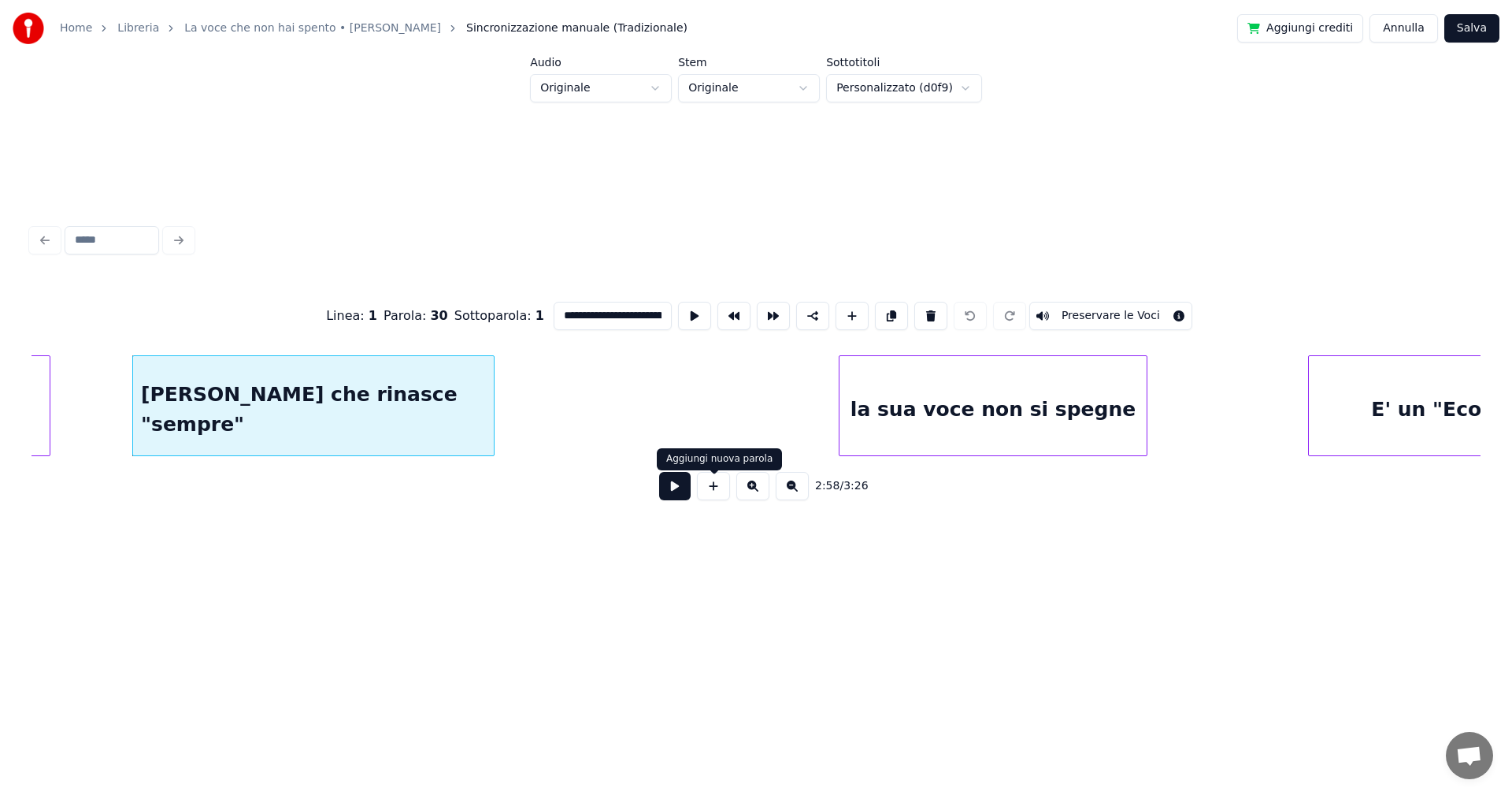
click at [672, 489] on button at bounding box center [674, 486] width 31 height 28
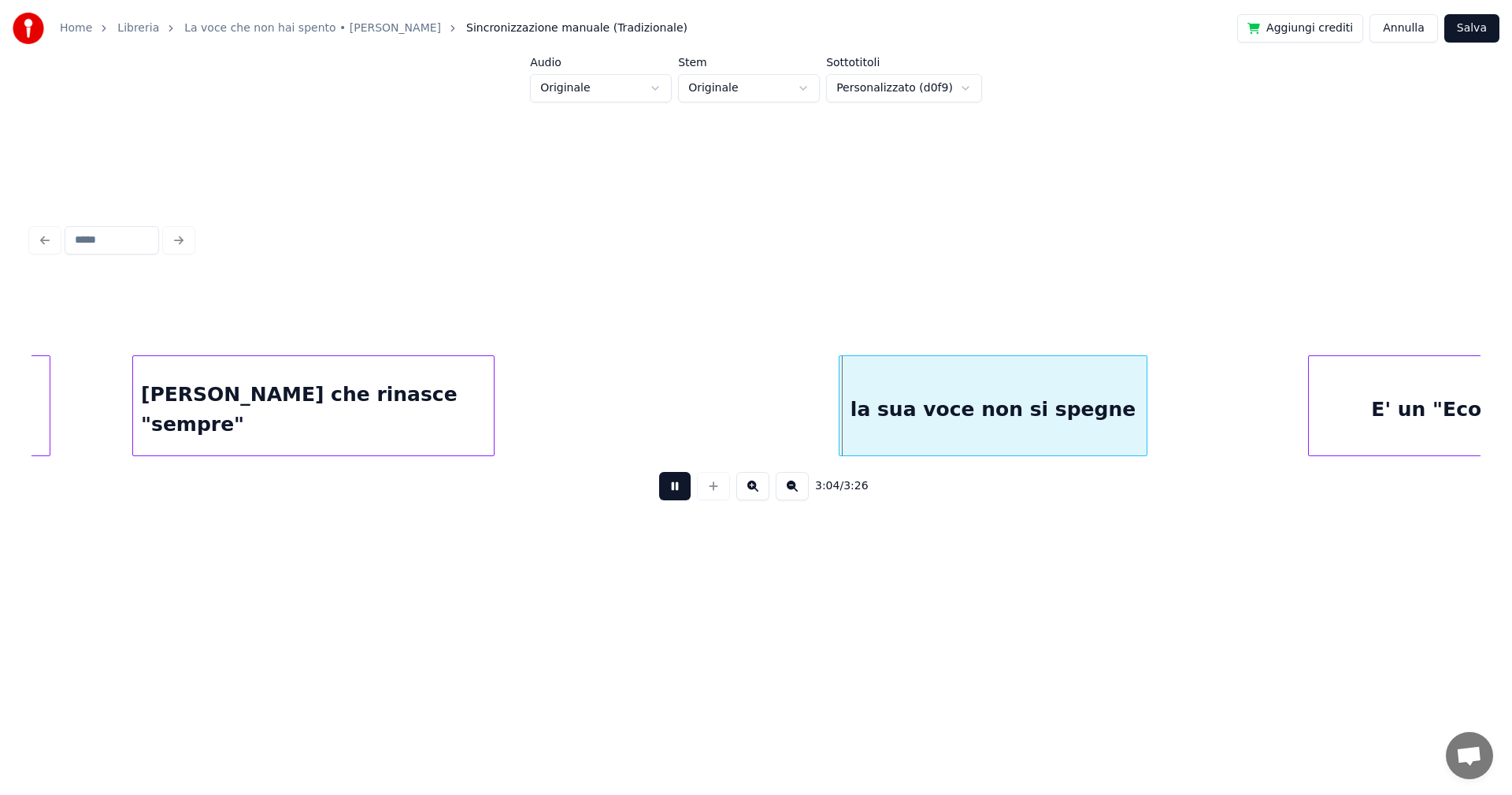
click at [672, 486] on button at bounding box center [674, 486] width 31 height 28
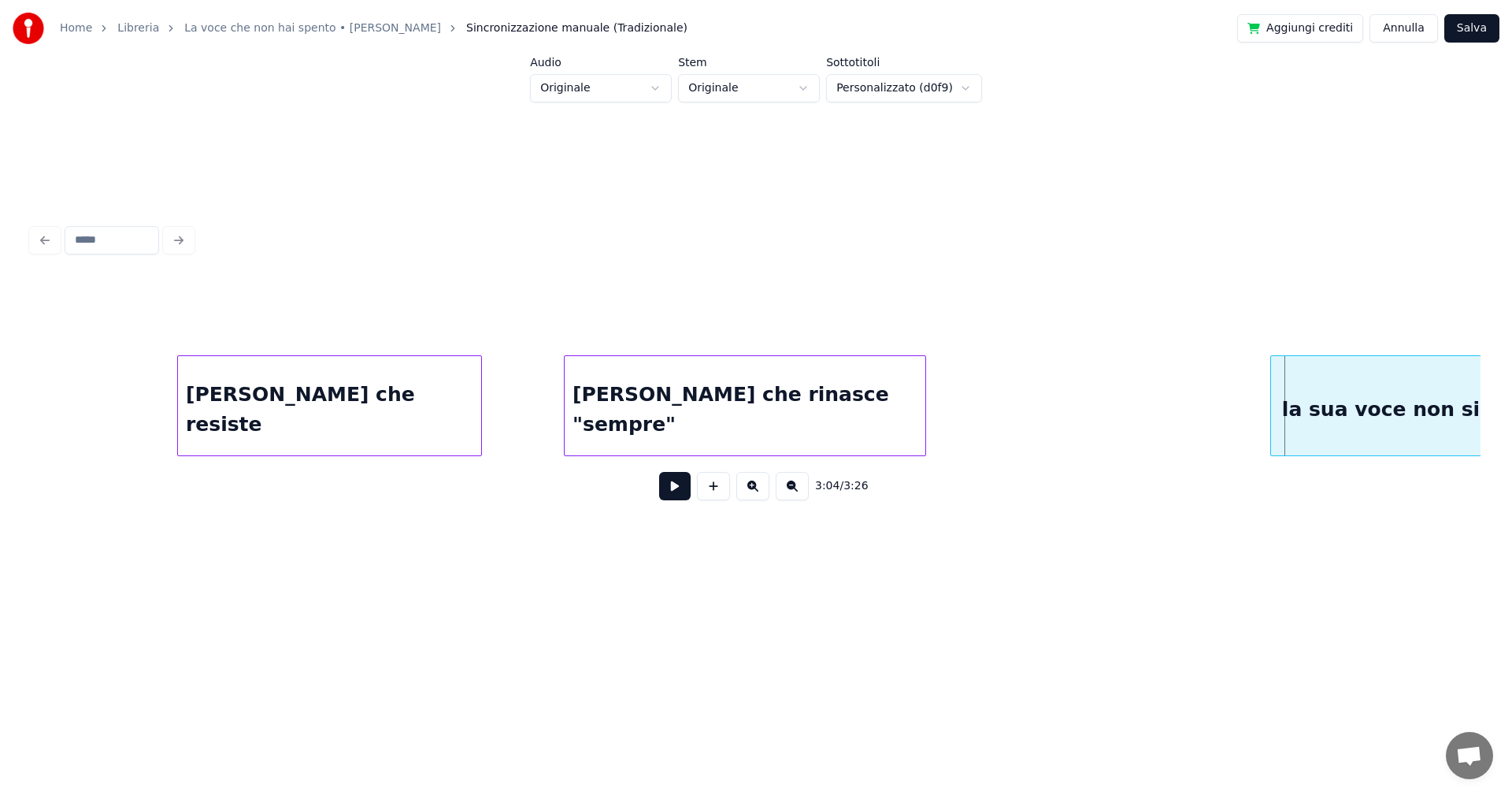
scroll to position [0, 20488]
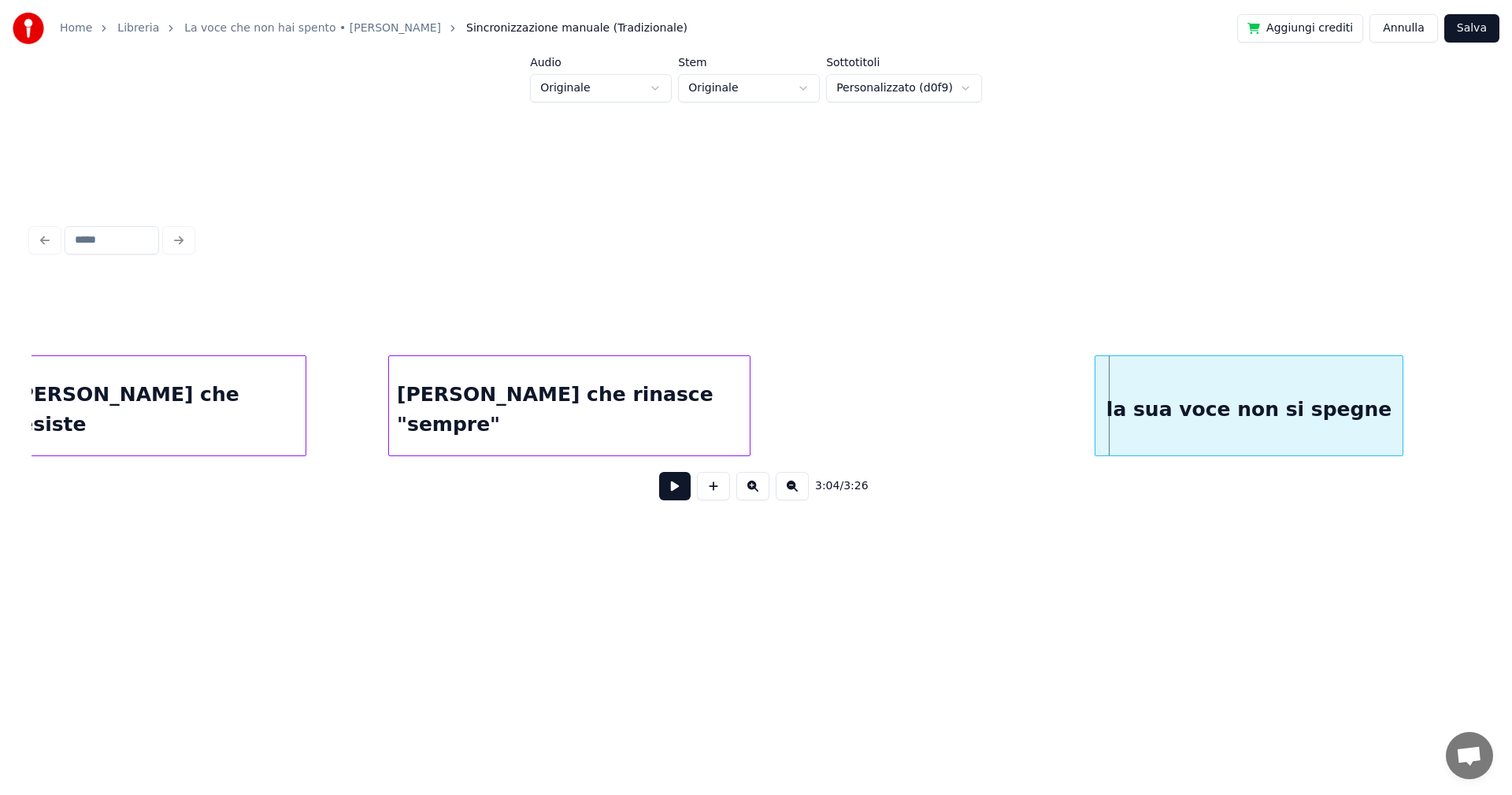
click at [233, 386] on div "[PERSON_NAME] che resiste" at bounding box center [155, 410] width 304 height 108
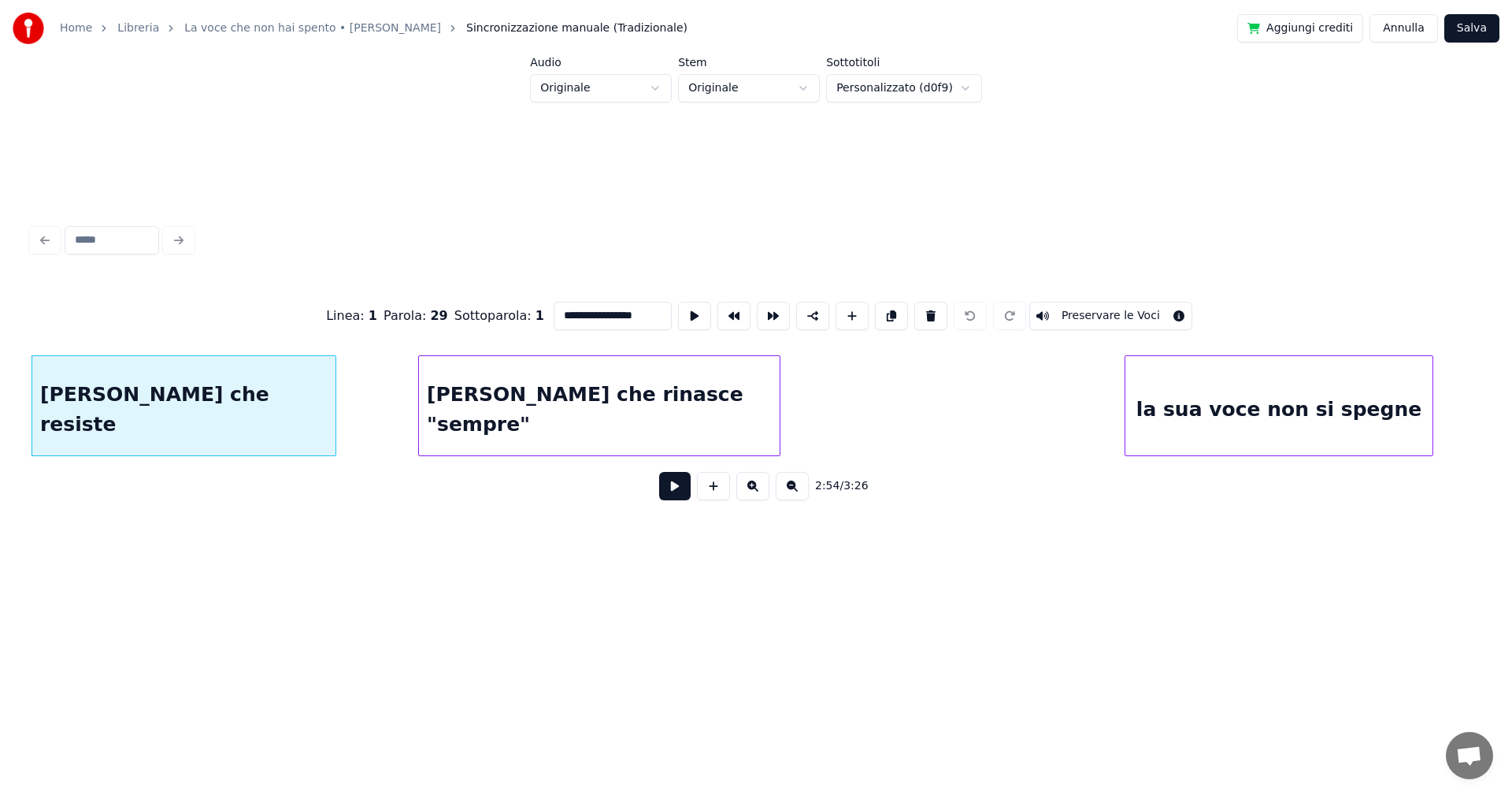
click at [677, 490] on button at bounding box center [674, 486] width 31 height 28
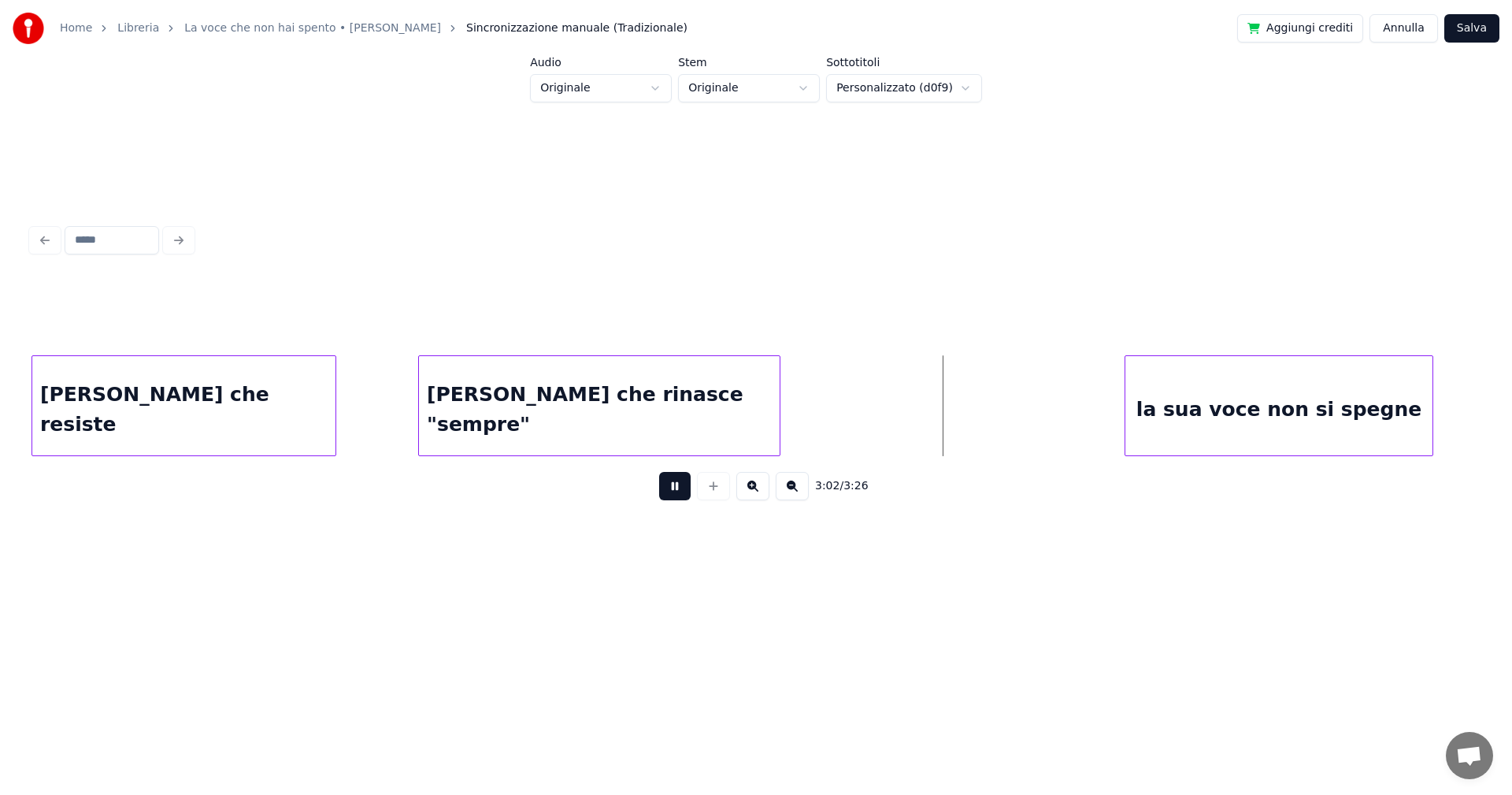
click at [676, 483] on button at bounding box center [674, 486] width 31 height 28
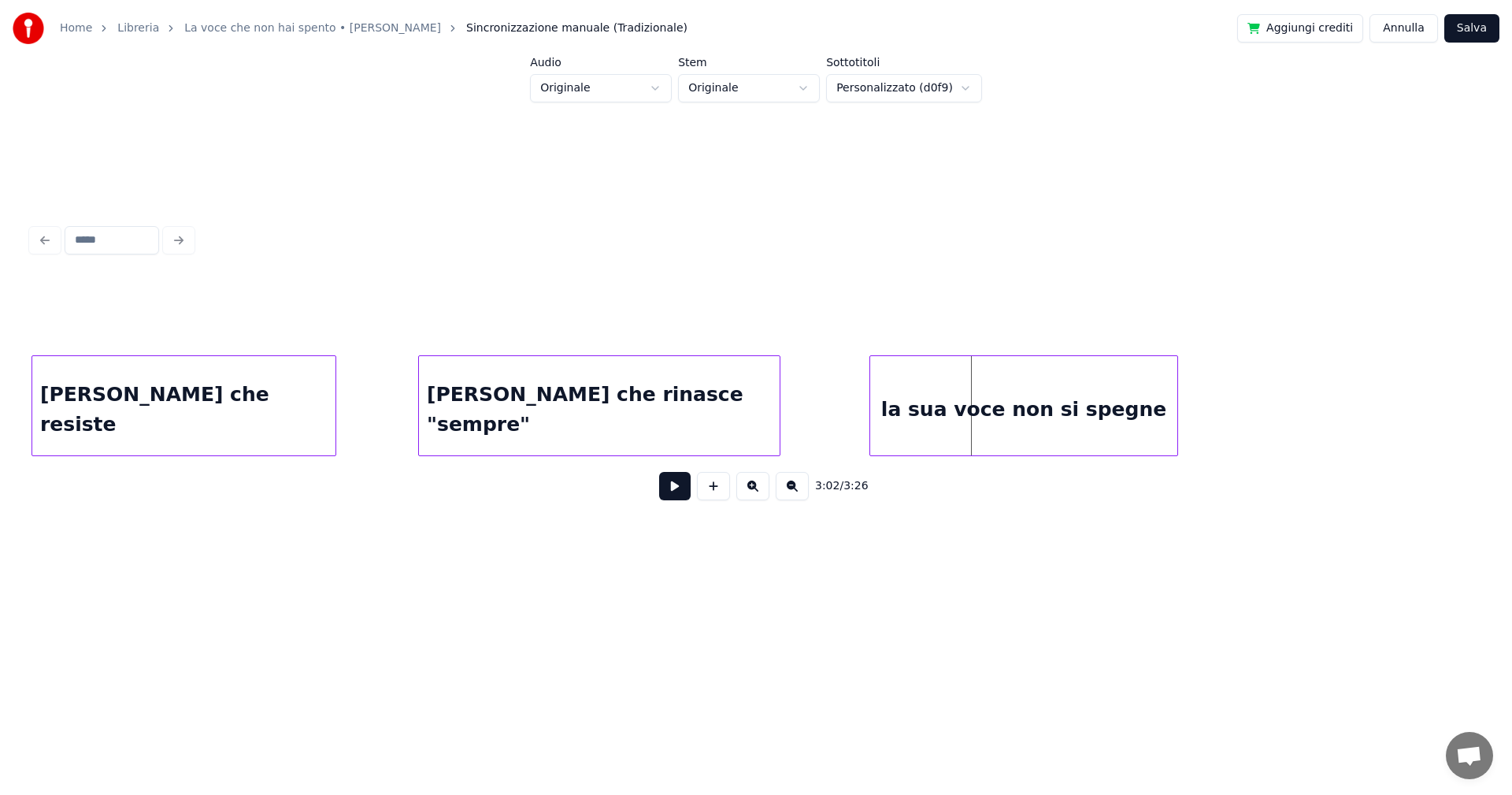
click at [993, 439] on div "la sua voce non si spegne" at bounding box center [1024, 410] width 307 height 108
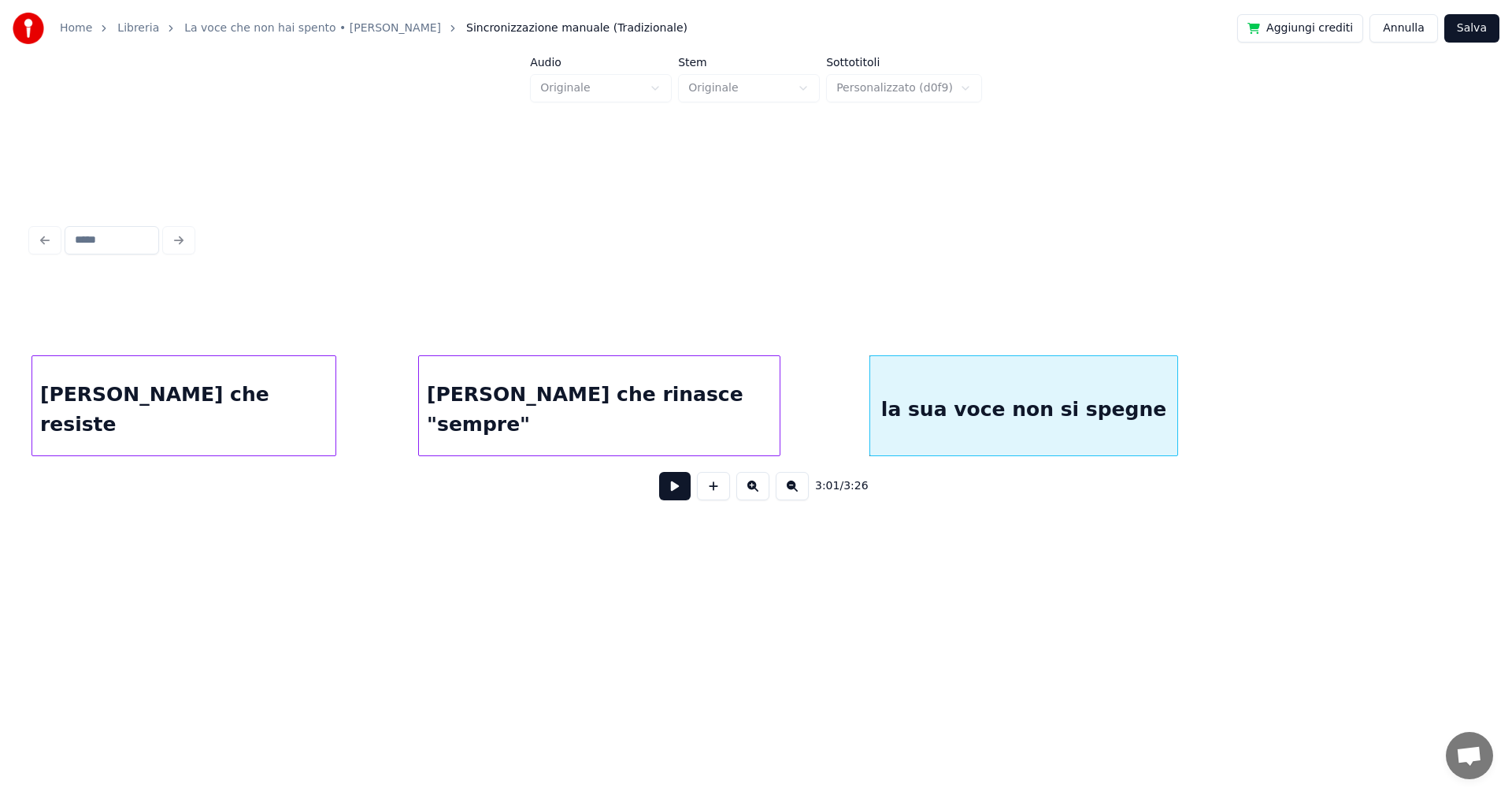
click at [656, 418] on div "[PERSON_NAME] che rinasce "sempre"" at bounding box center [599, 410] width 361 height 108
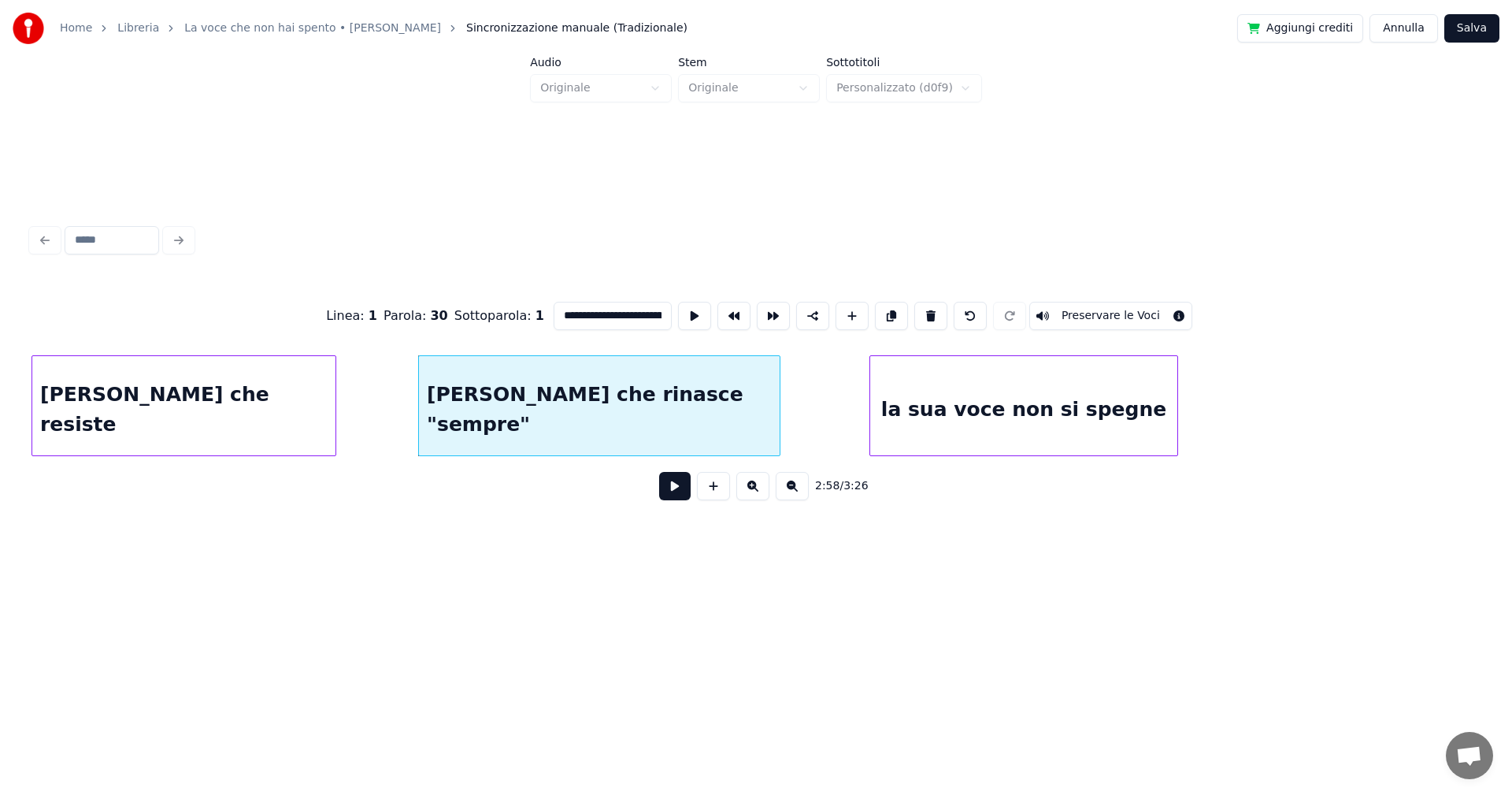
click at [682, 495] on button at bounding box center [674, 486] width 31 height 28
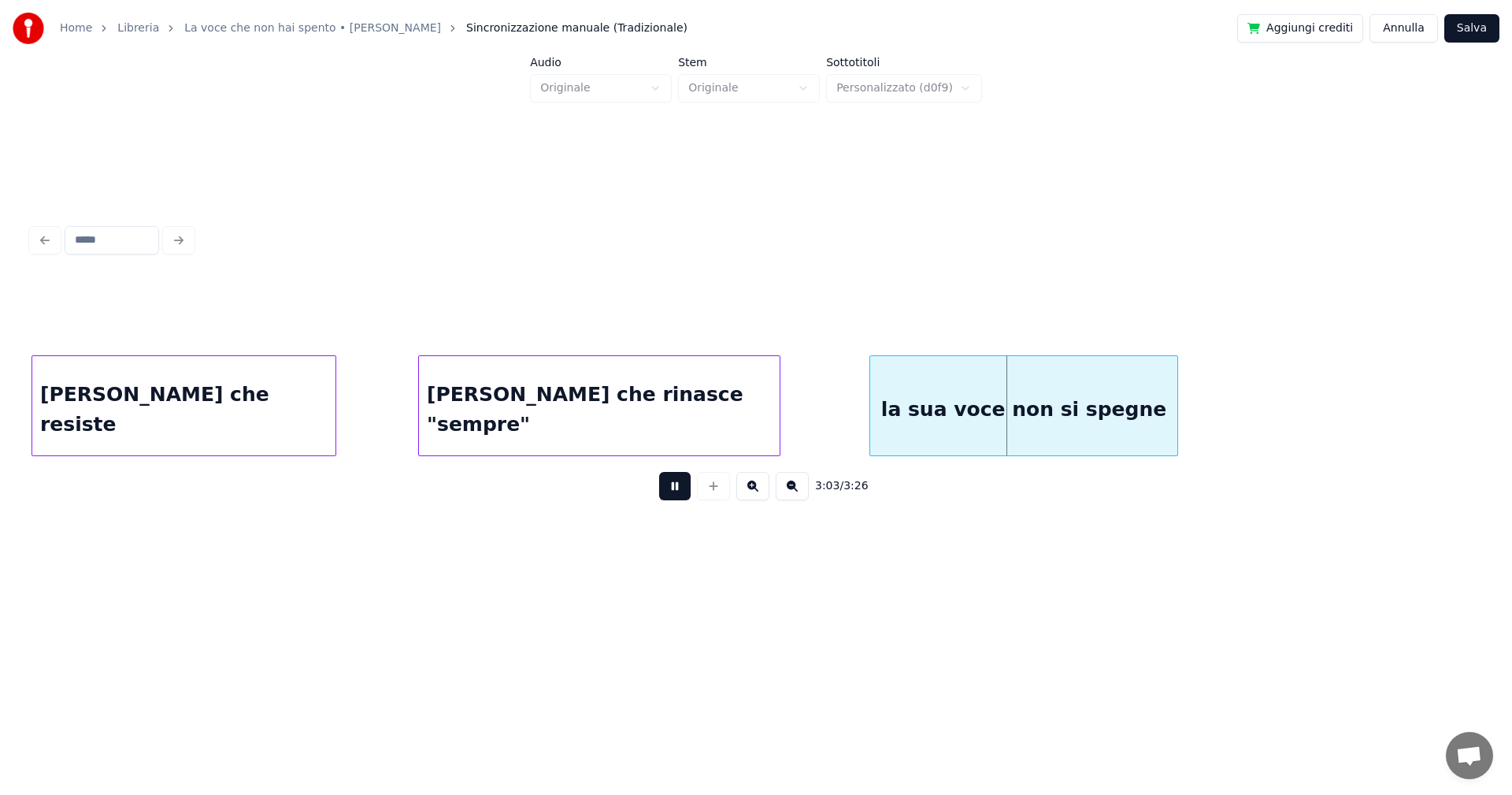
click at [682, 493] on button at bounding box center [674, 486] width 31 height 28
click at [892, 437] on div "la sua voce non si spegne" at bounding box center [1000, 410] width 307 height 108
click at [663, 420] on div "[PERSON_NAME] che rinasce "sempre"" at bounding box center [599, 410] width 361 height 108
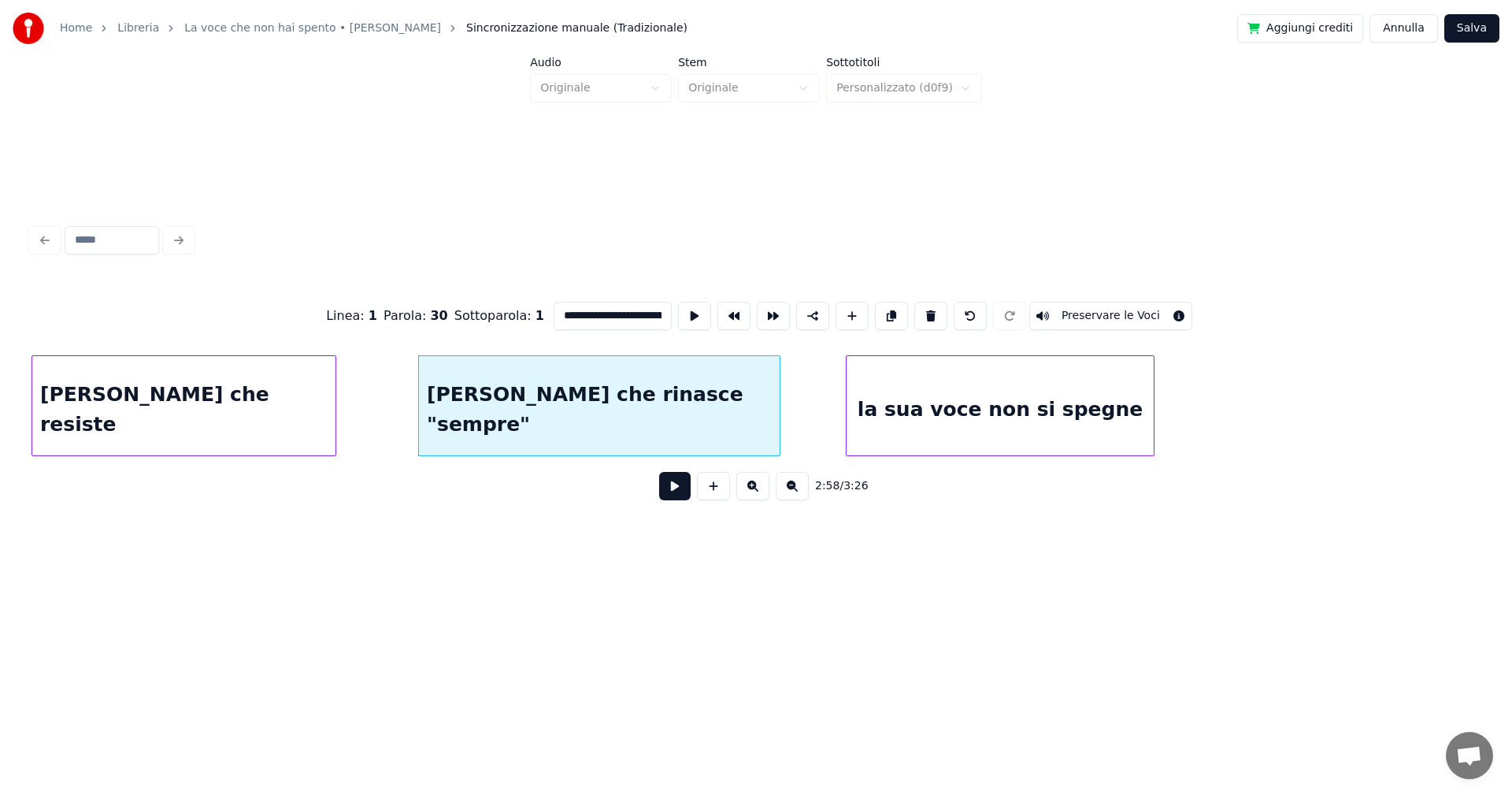
click at [672, 486] on button at bounding box center [674, 486] width 31 height 28
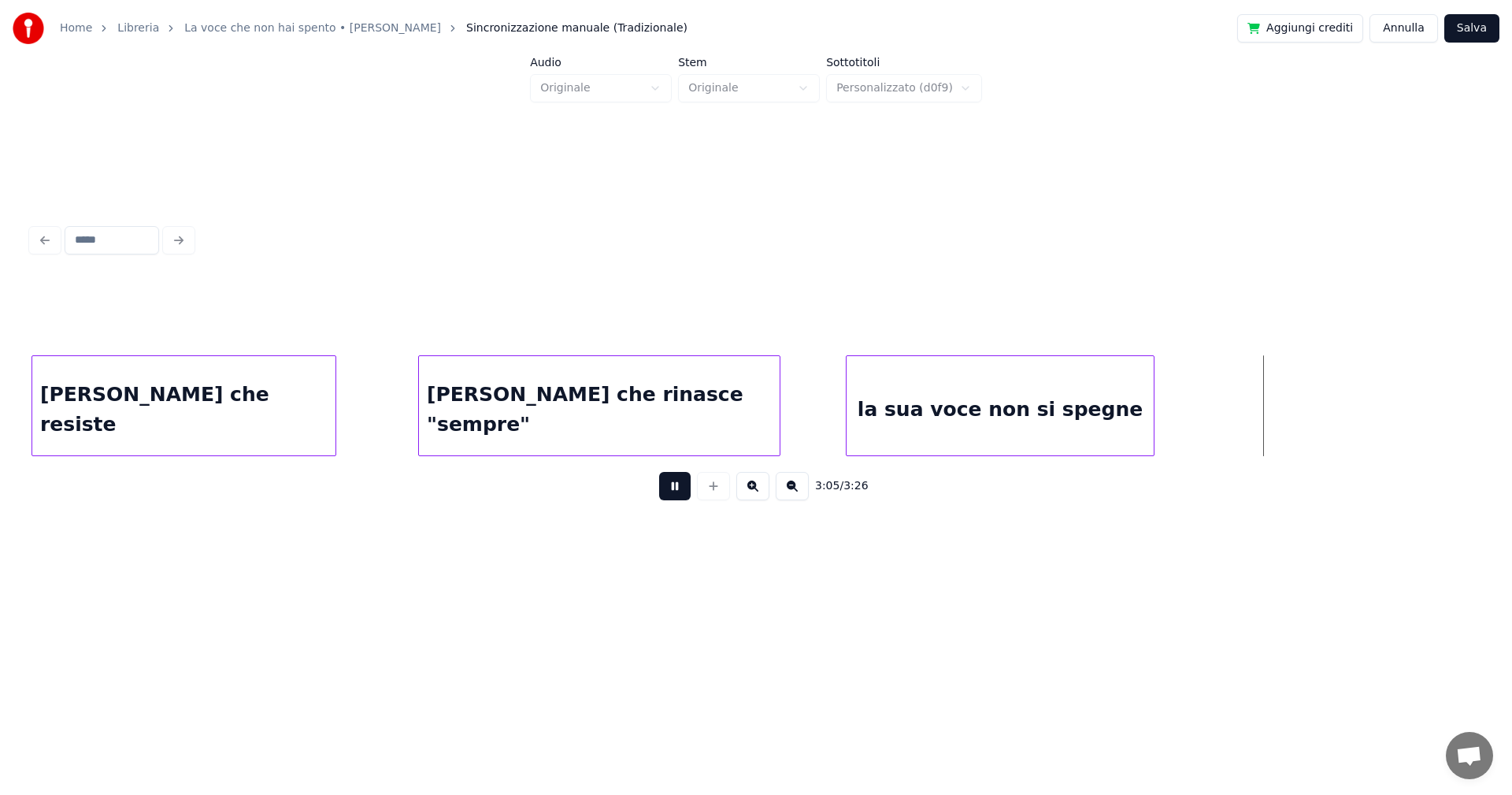
click at [682, 487] on button at bounding box center [674, 486] width 31 height 28
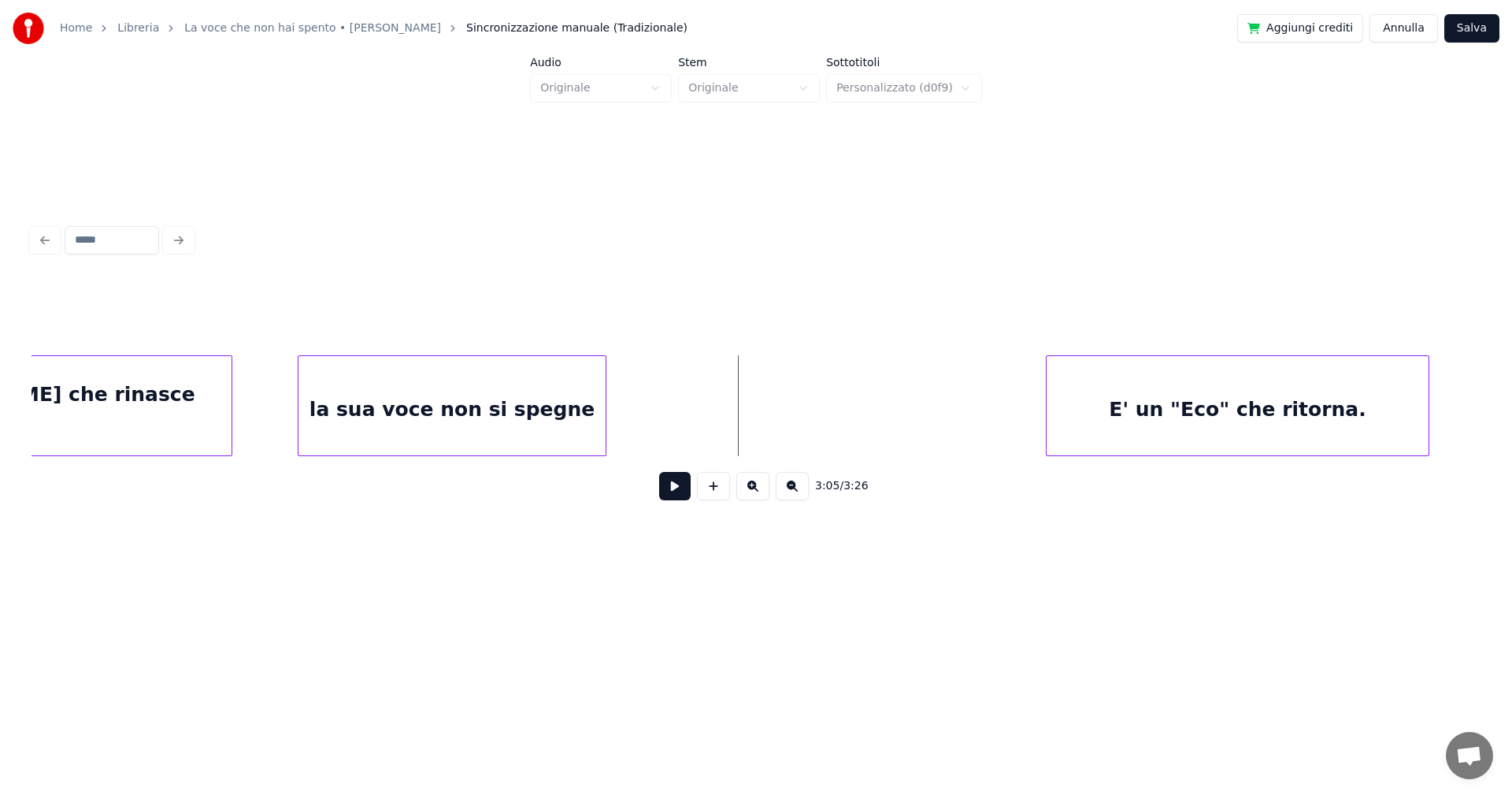
scroll to position [0, 21226]
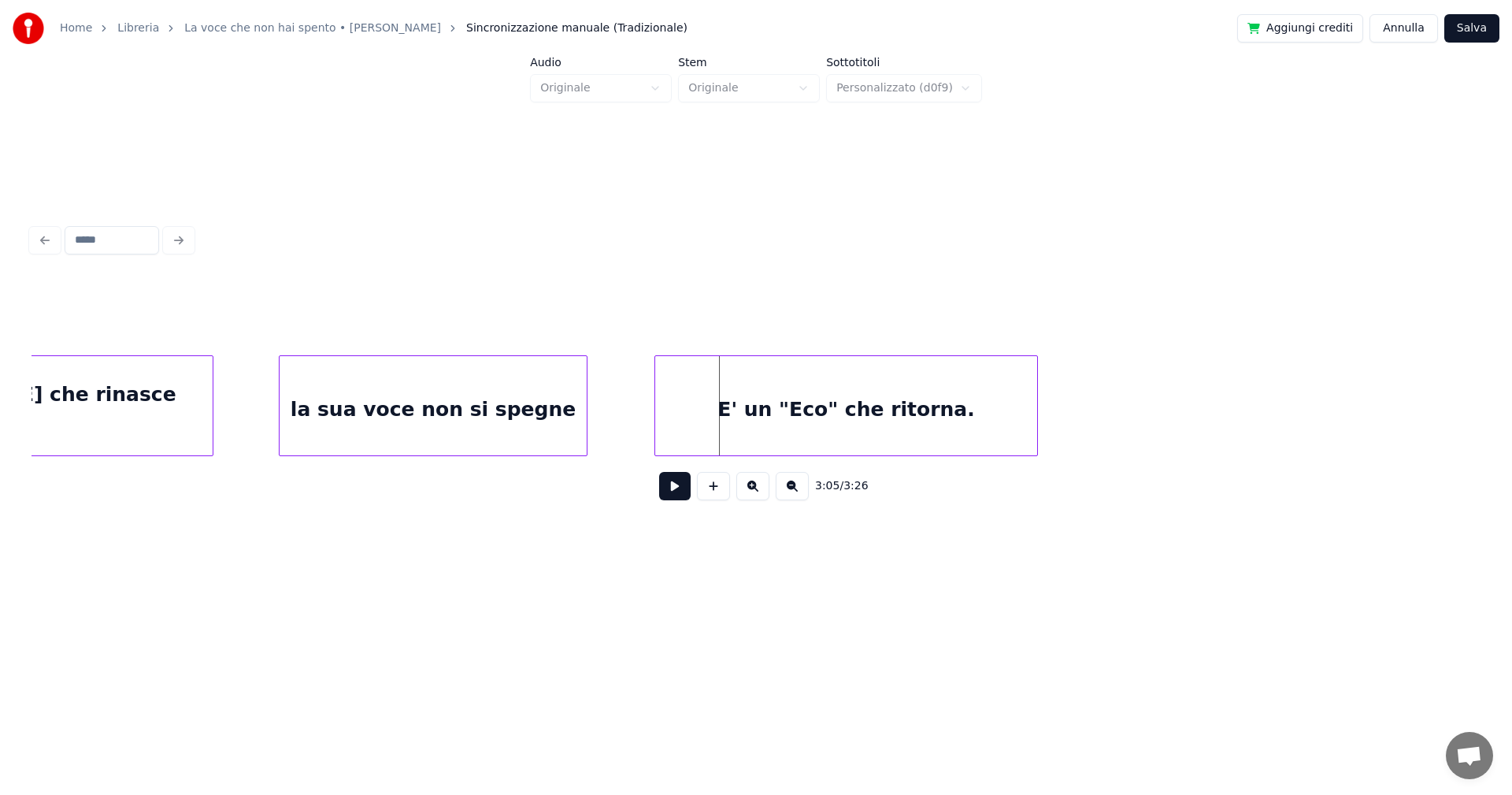
click at [908, 415] on div "E' un "Eco" che ritorna." at bounding box center [846, 410] width 382 height 108
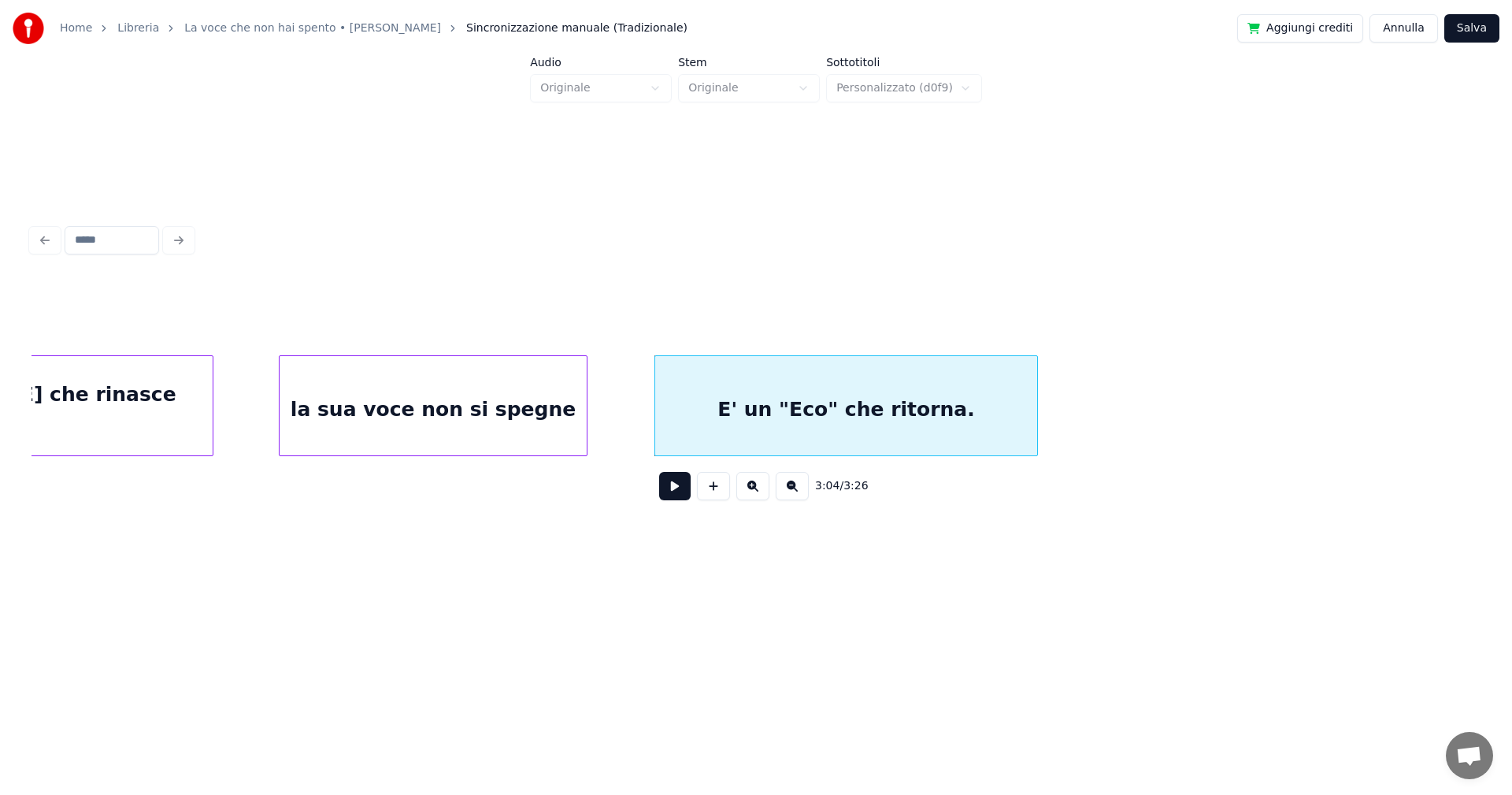
click at [468, 417] on div "la sua voce non si spegne" at bounding box center [434, 410] width 307 height 108
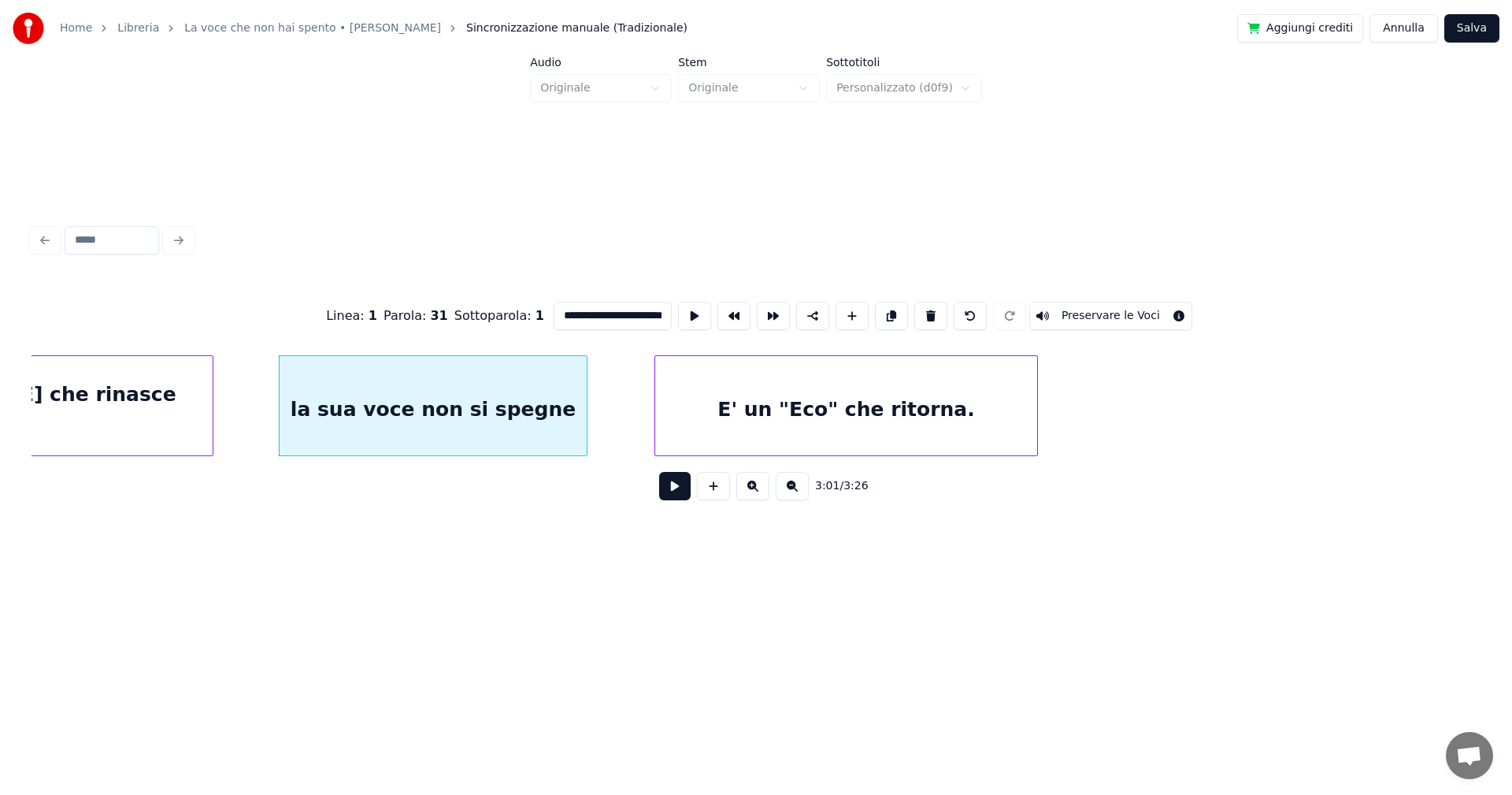
click at [667, 488] on button at bounding box center [674, 486] width 31 height 28
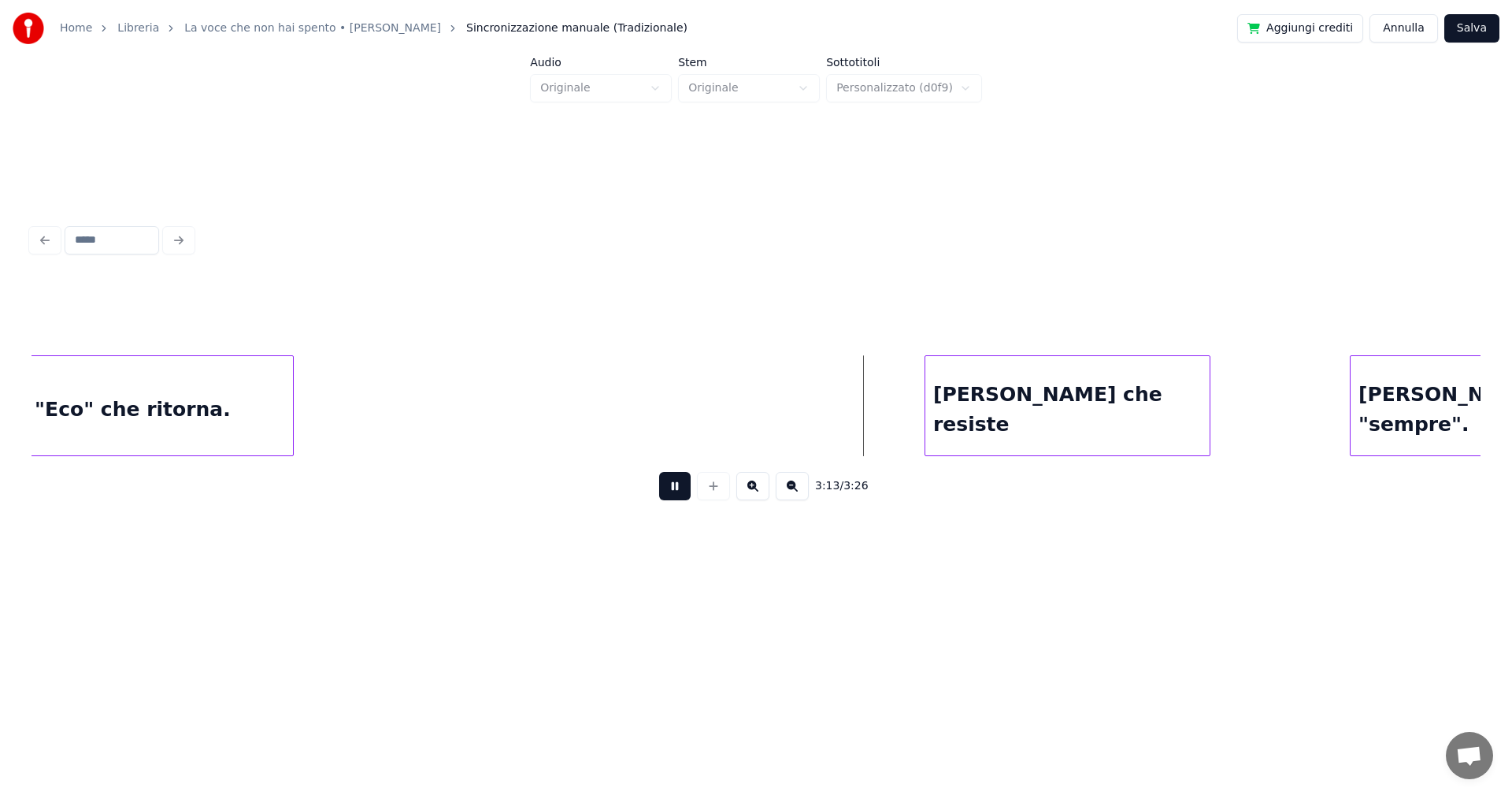
scroll to position [0, 21982]
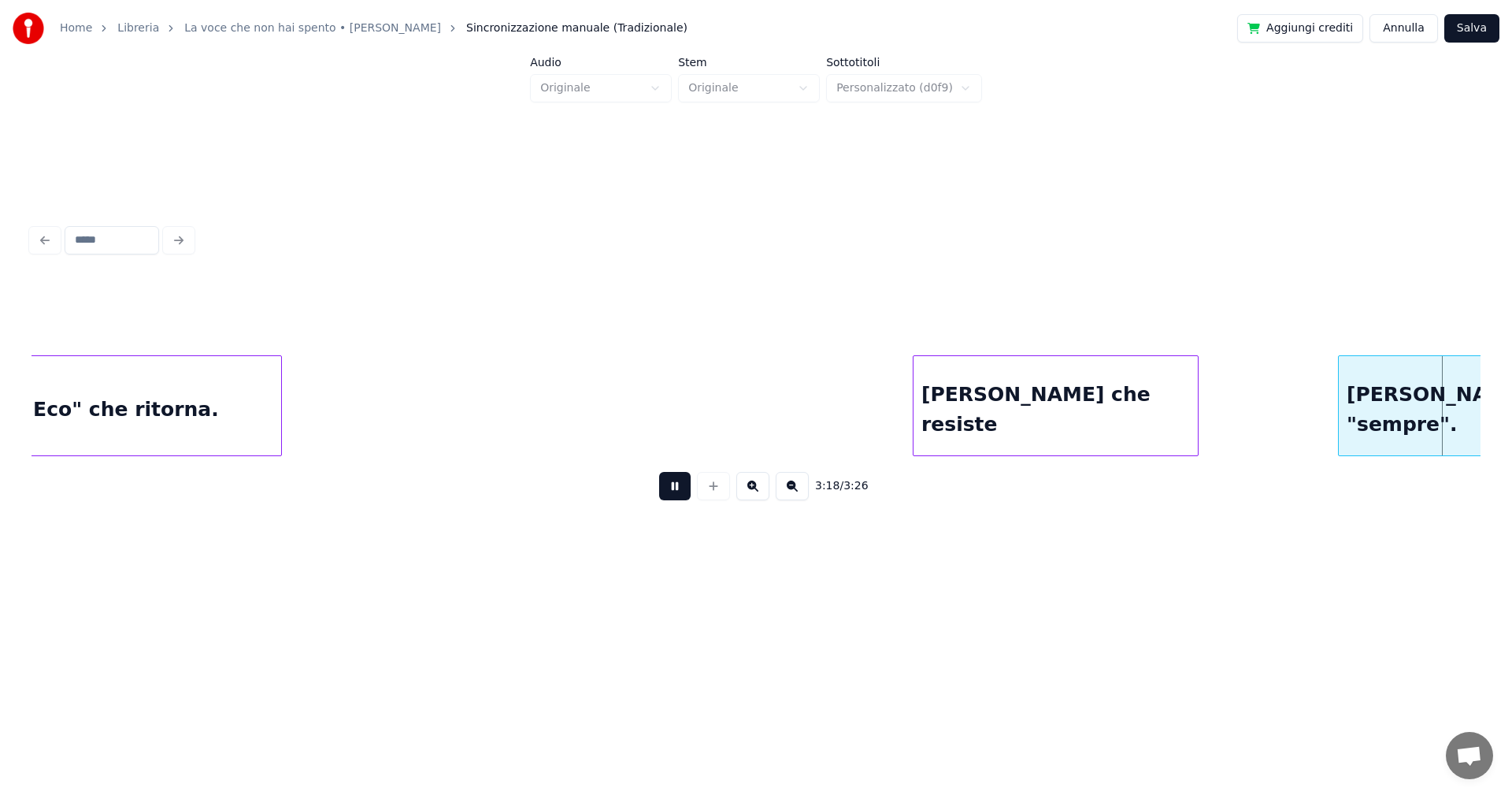
click at [1481, 26] on button "Salva" at bounding box center [1471, 28] width 55 height 28
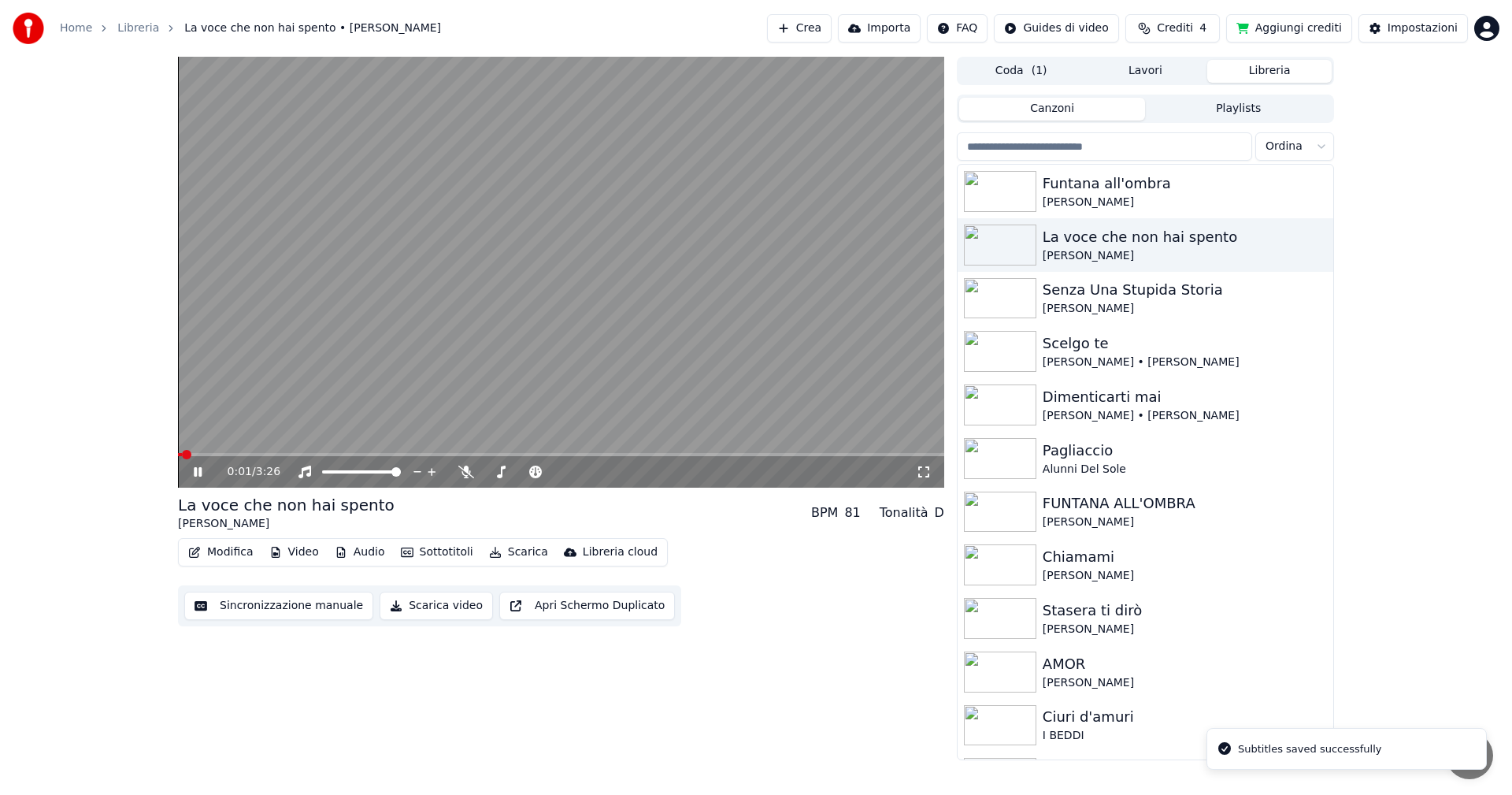
click at [924, 468] on icon at bounding box center [924, 472] width 16 height 12
click at [230, 557] on button "Modifica" at bounding box center [221, 552] width 78 height 22
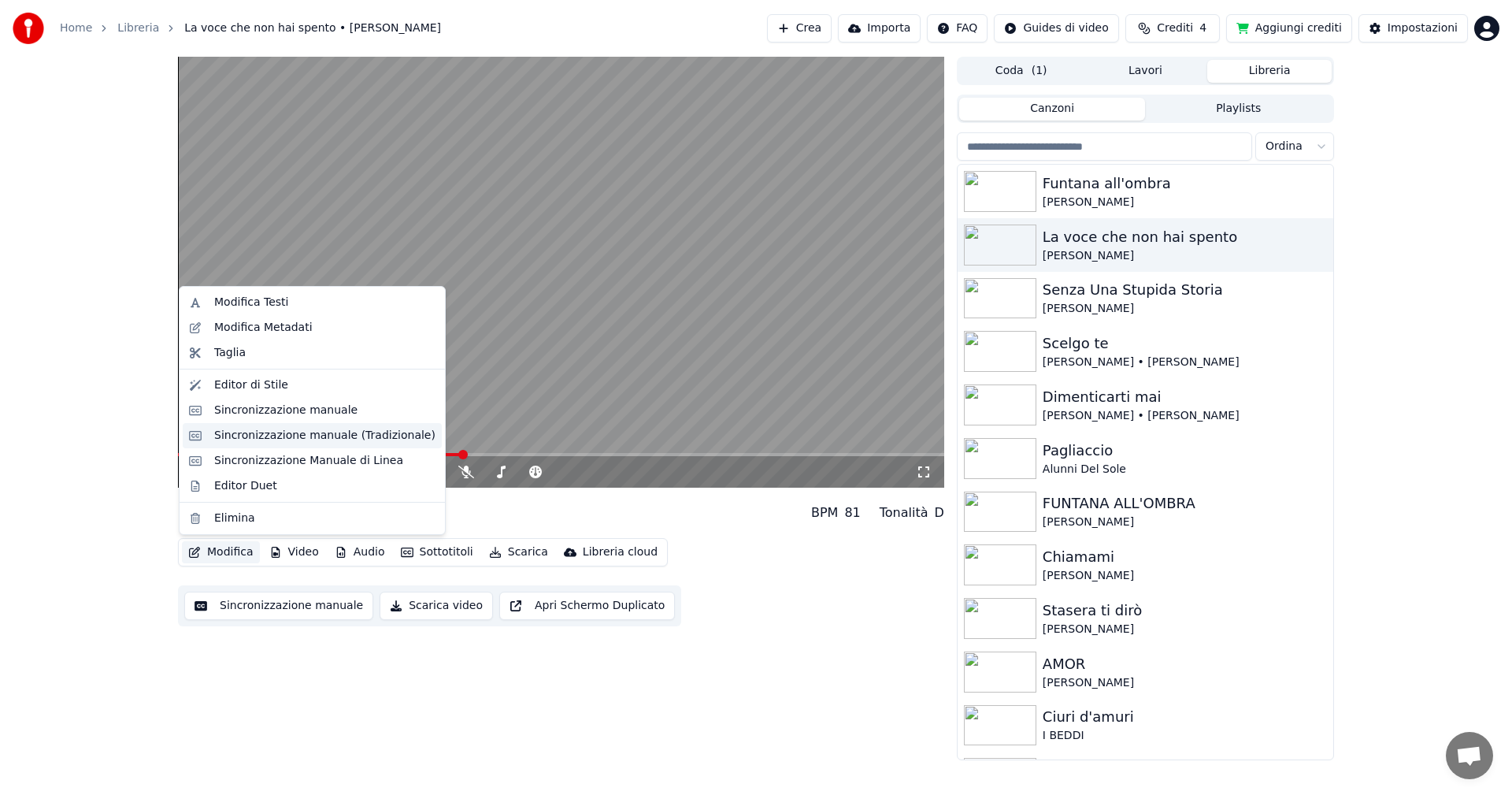
click at [300, 438] on div "Sincronizzazione manuale (Tradizionale)" at bounding box center [324, 436] width 222 height 16
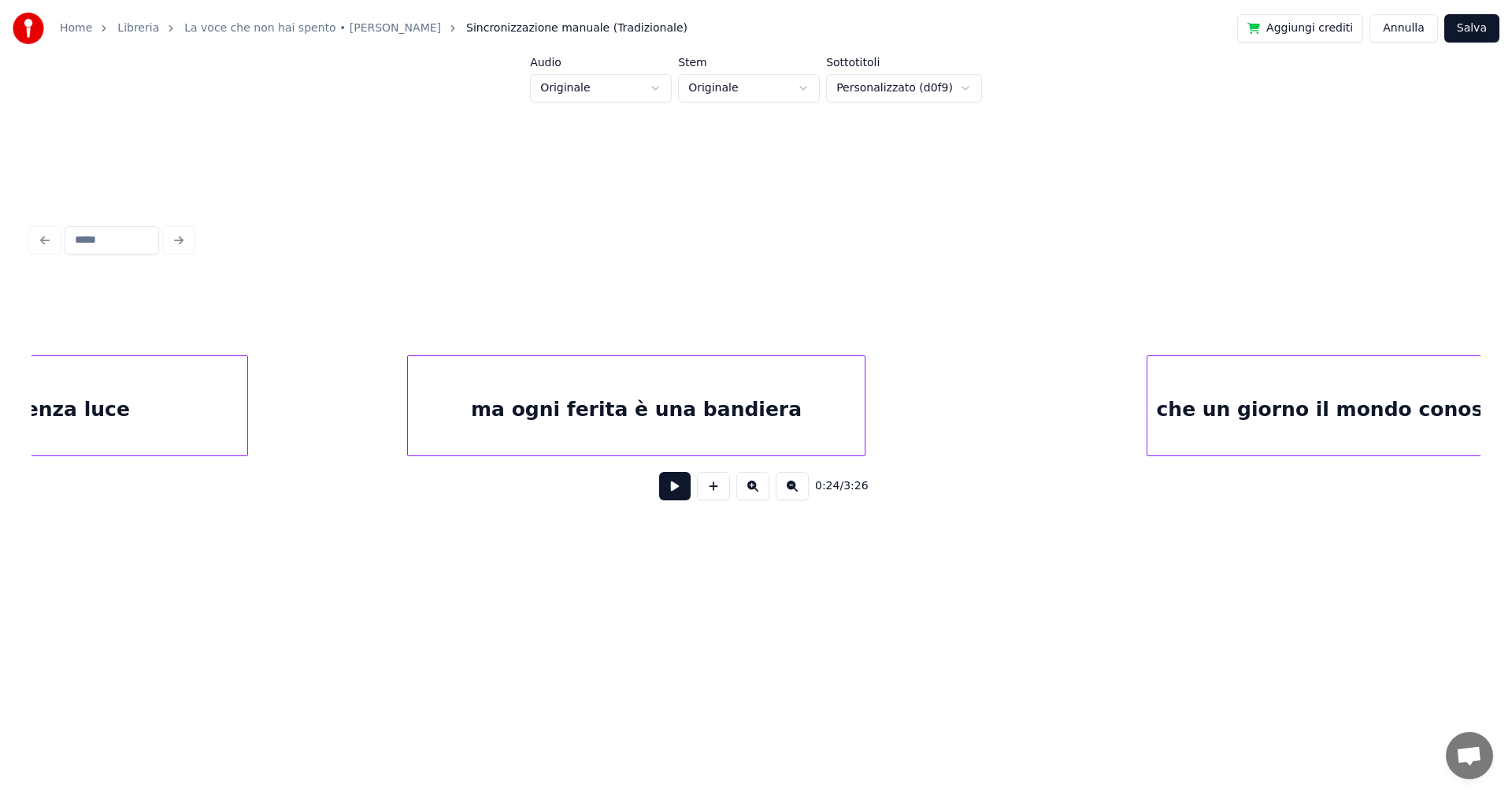
scroll to position [0, 6915]
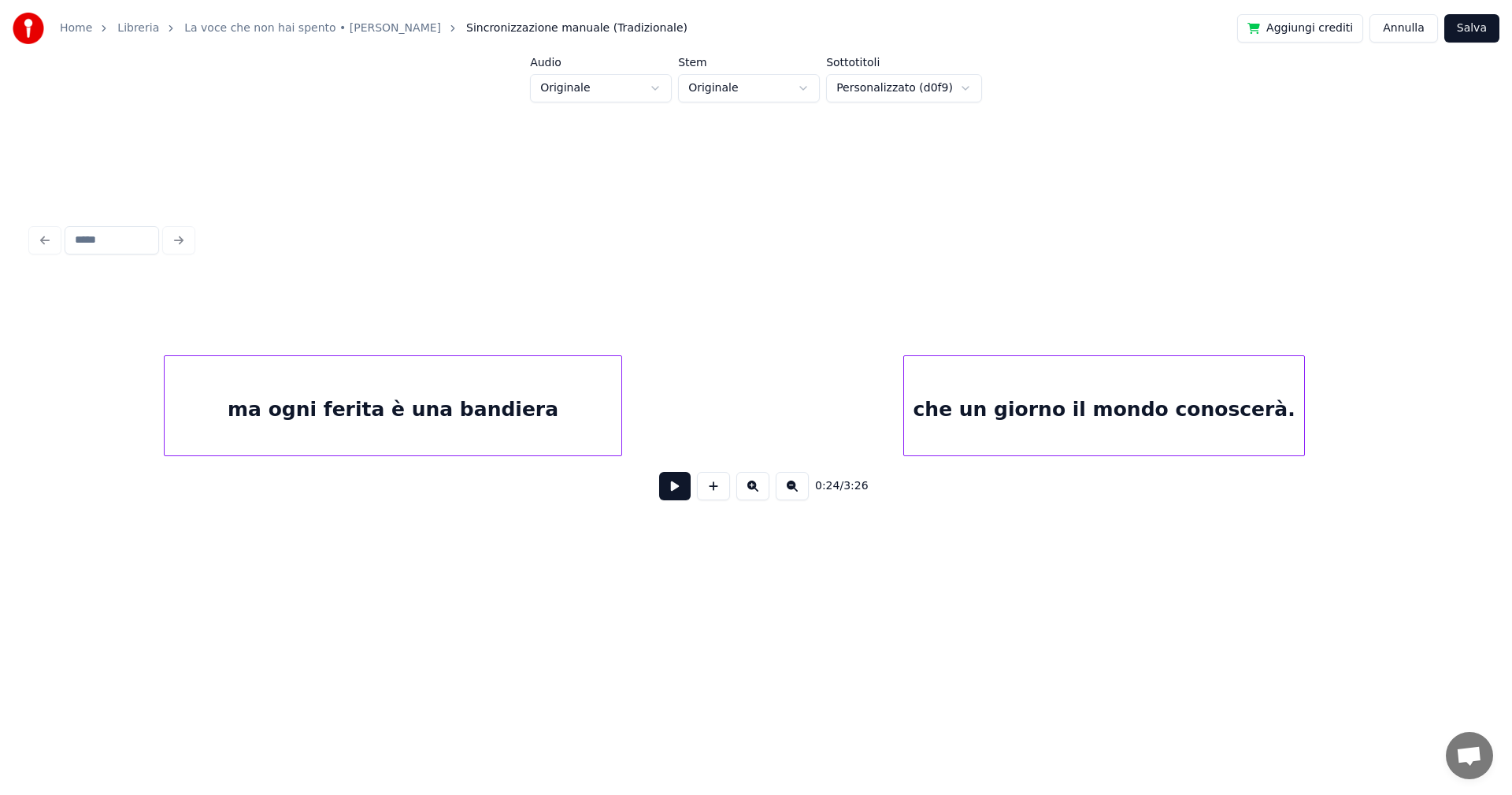
click at [438, 419] on div "ma ogni ferita è una bandiera" at bounding box center [393, 410] width 457 height 108
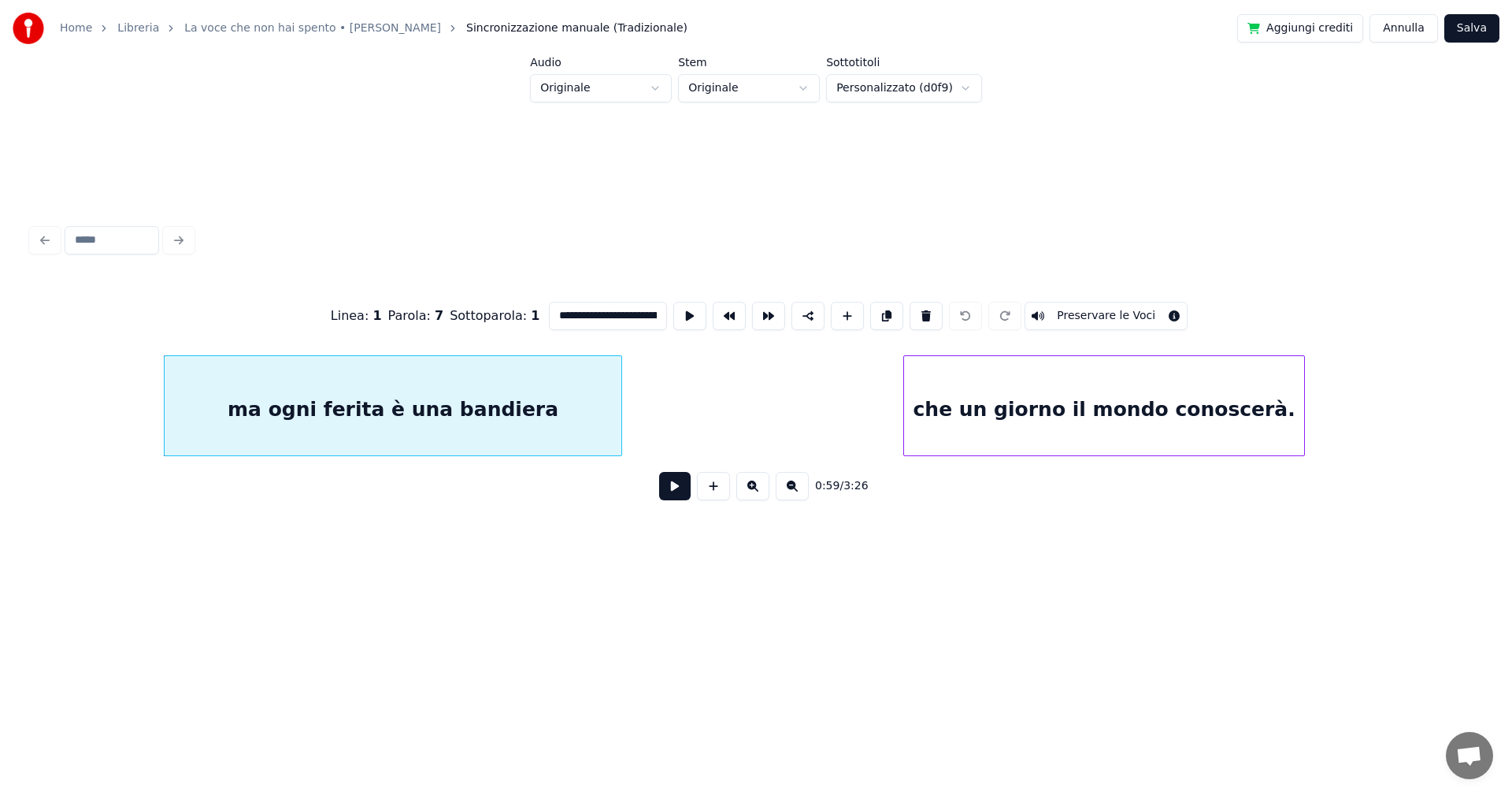
click at [567, 309] on input "**********" at bounding box center [607, 316] width 118 height 28
click at [1189, 414] on div "che un giorno il mondo conoscerà." at bounding box center [1104, 410] width 400 height 108
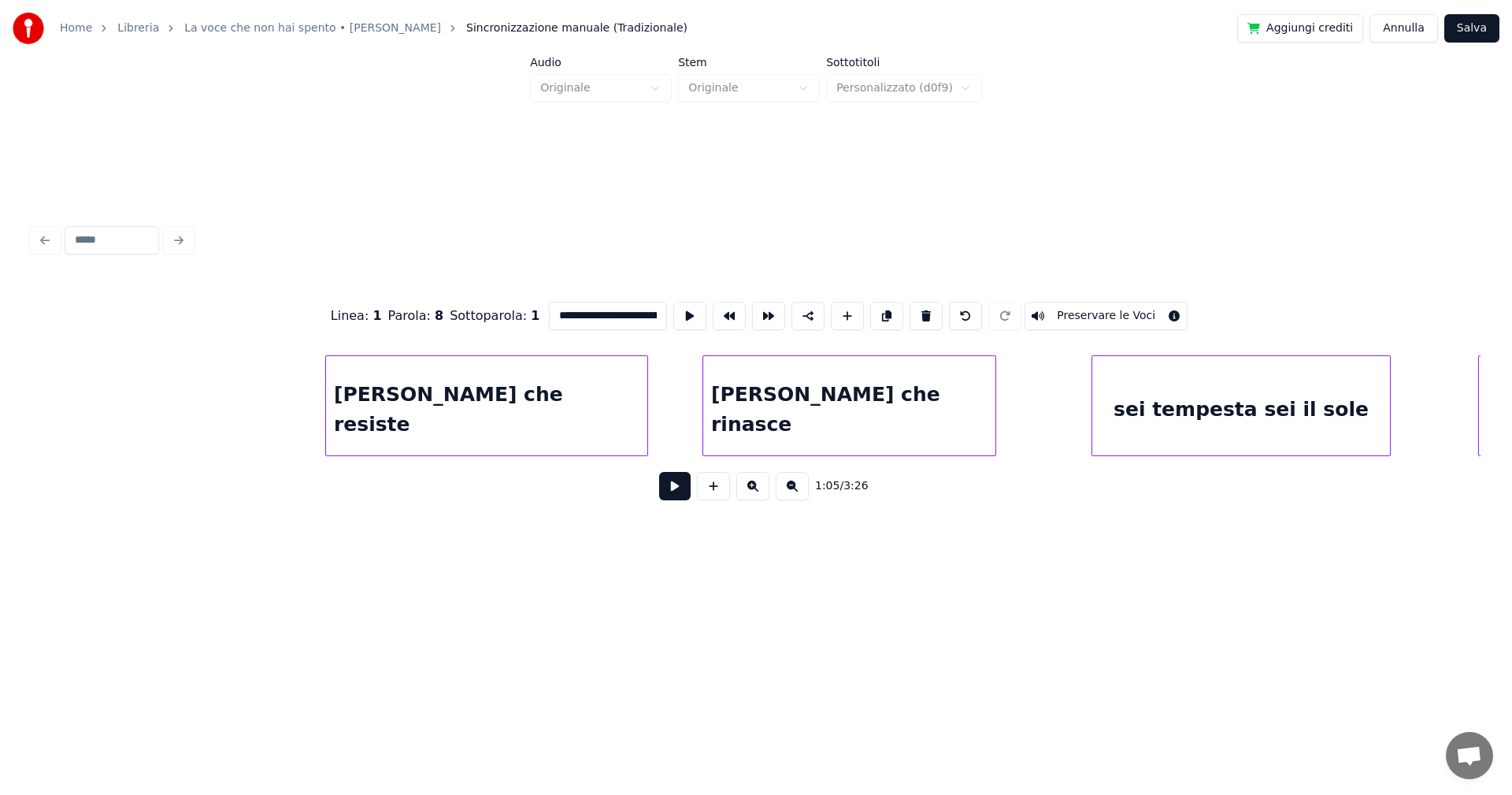
scroll to position [0, 18007]
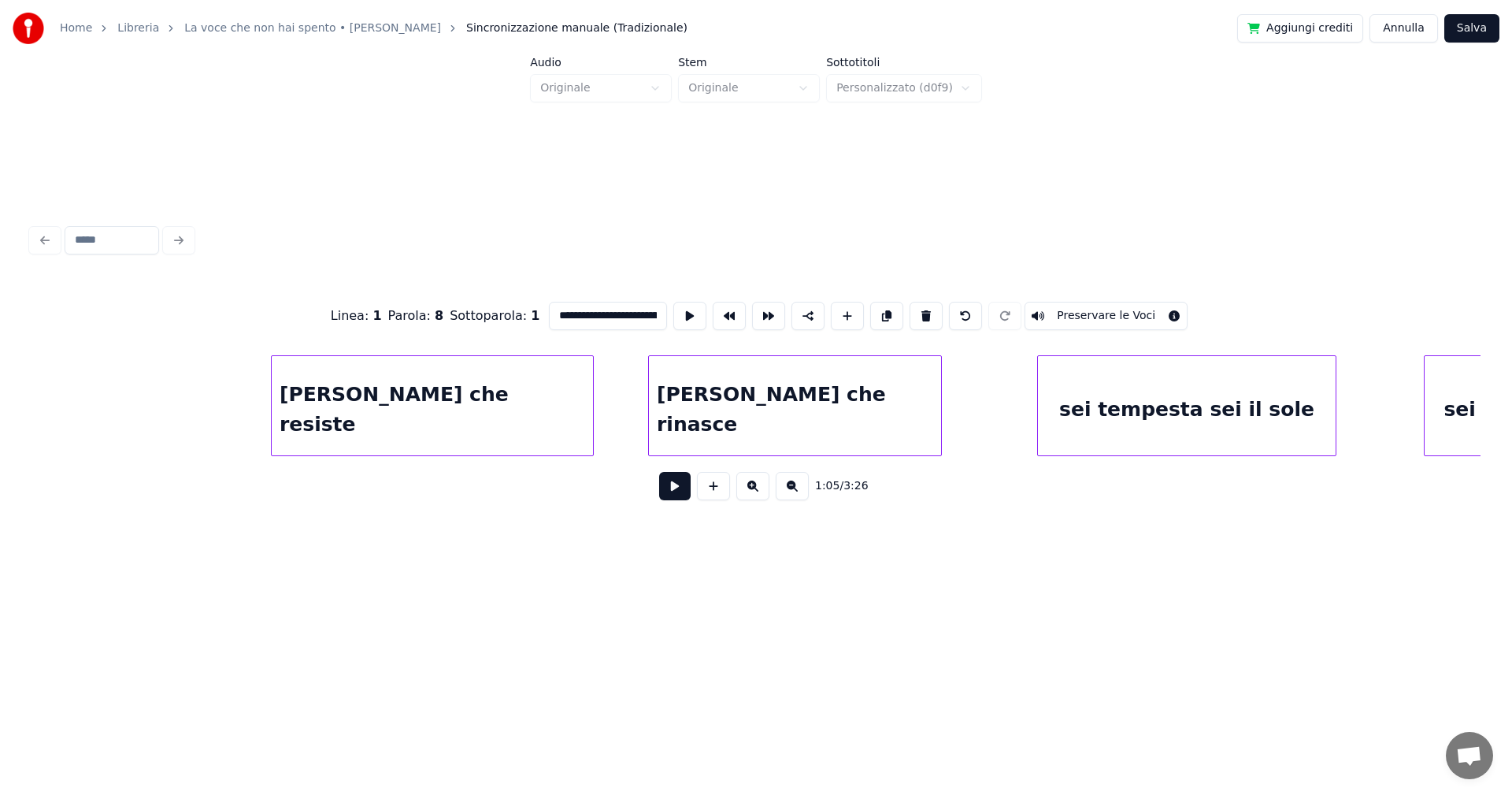
type input "**********"
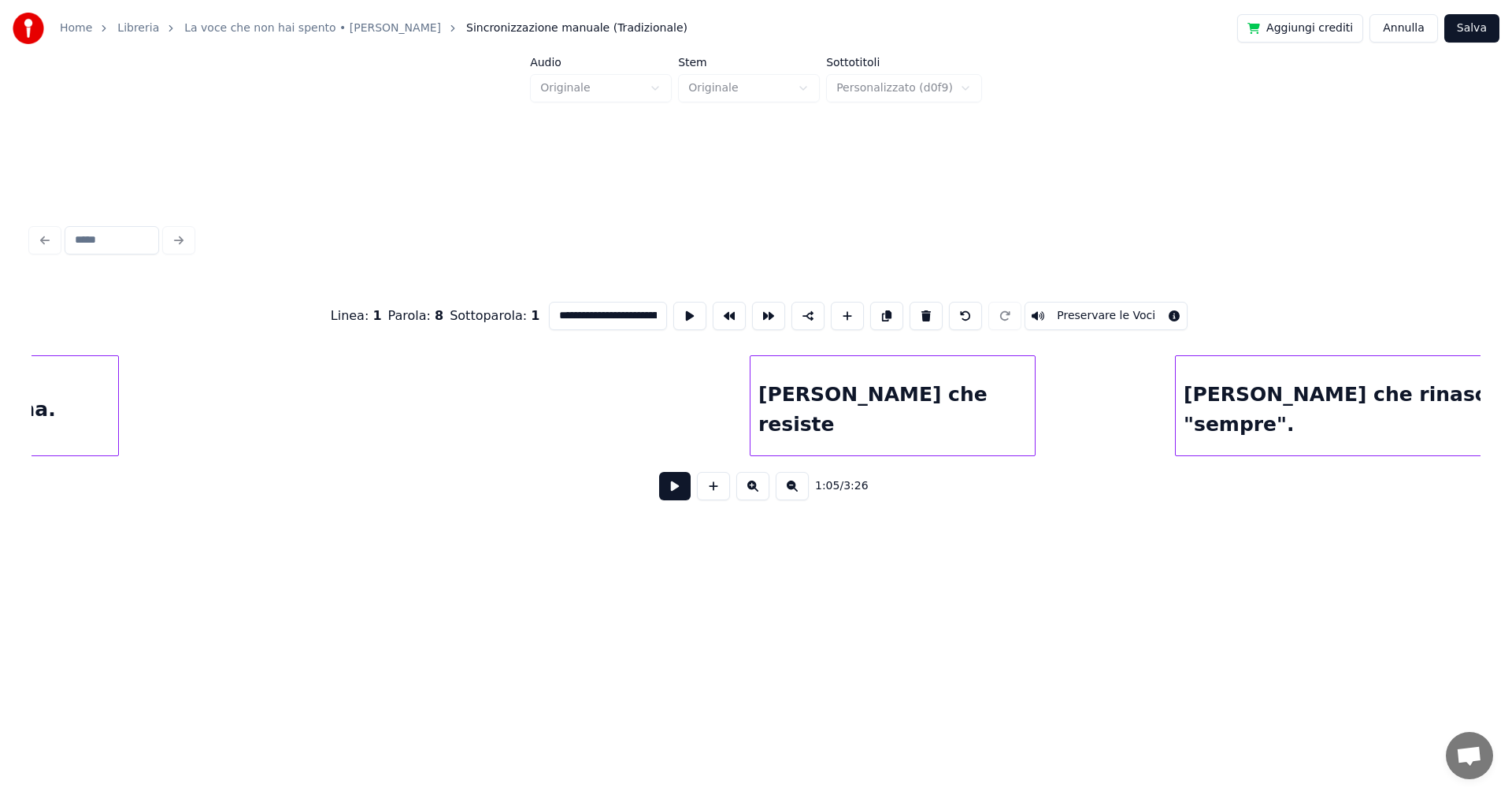
scroll to position [0, 22160]
click at [1485, 26] on button "Salva" at bounding box center [1471, 28] width 55 height 28
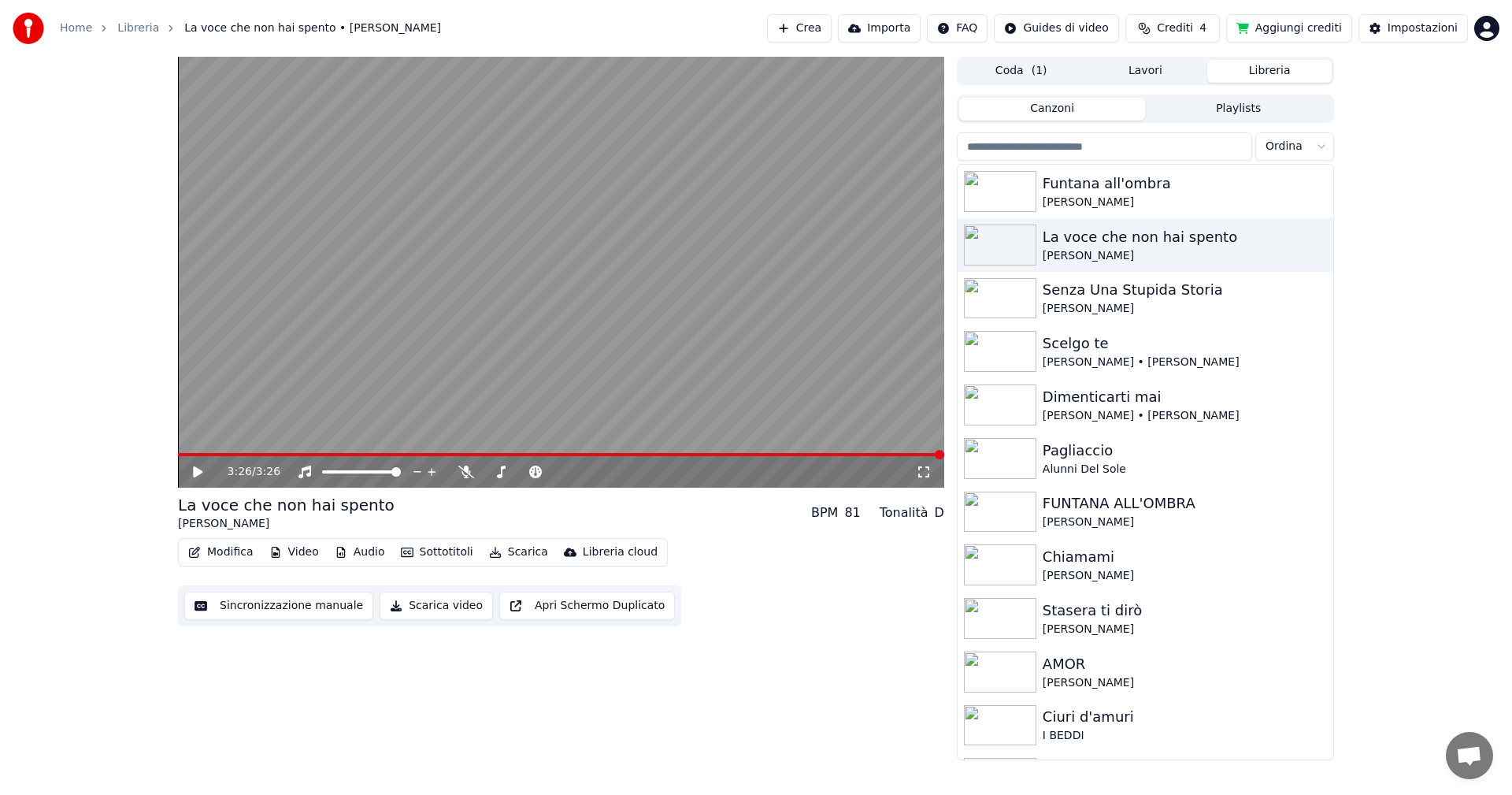
click at [519, 552] on button "Scarica" at bounding box center [518, 552] width 72 height 22
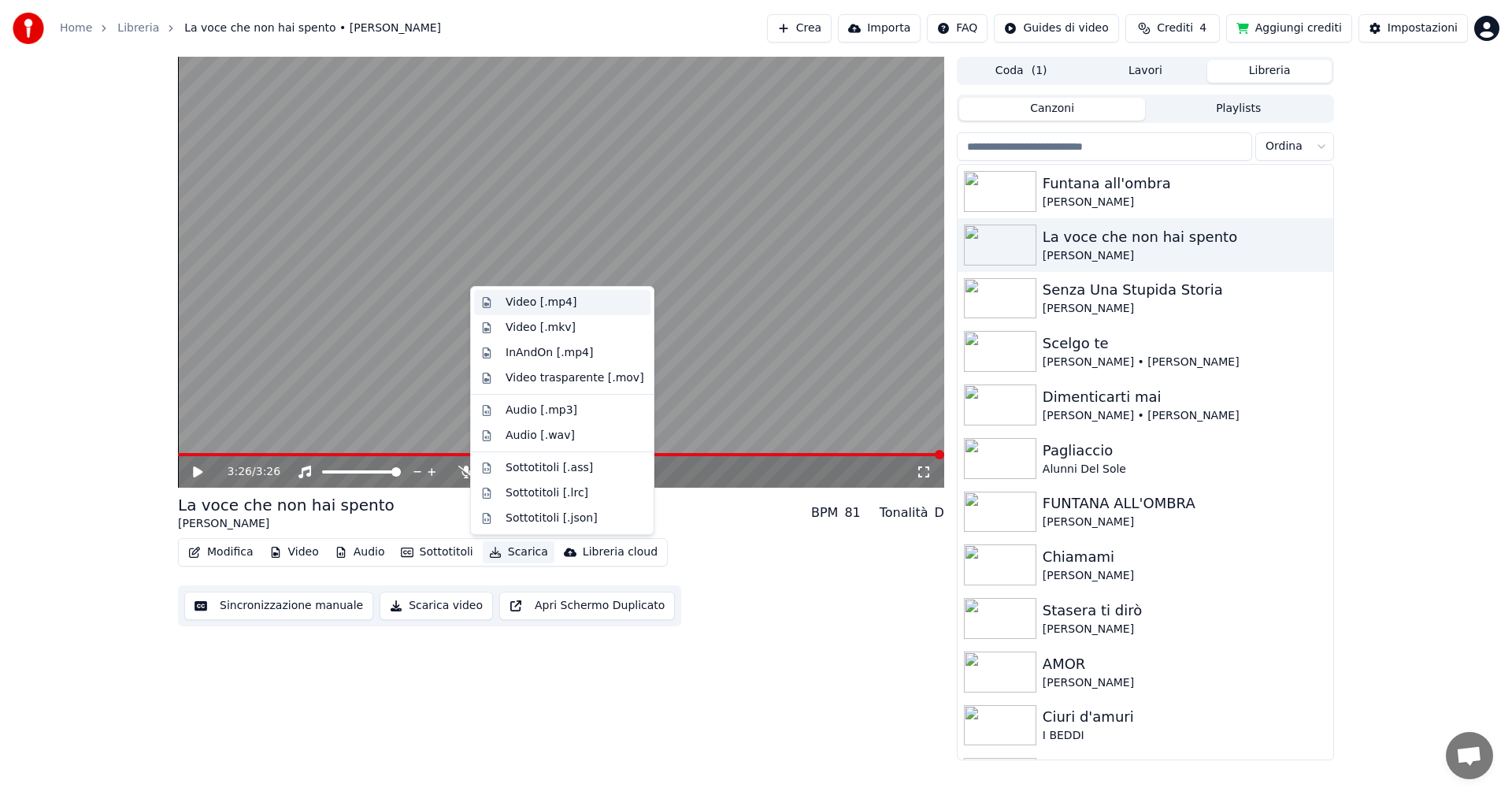
click at [543, 301] on div "Video [.mp4]" at bounding box center [540, 302] width 71 height 16
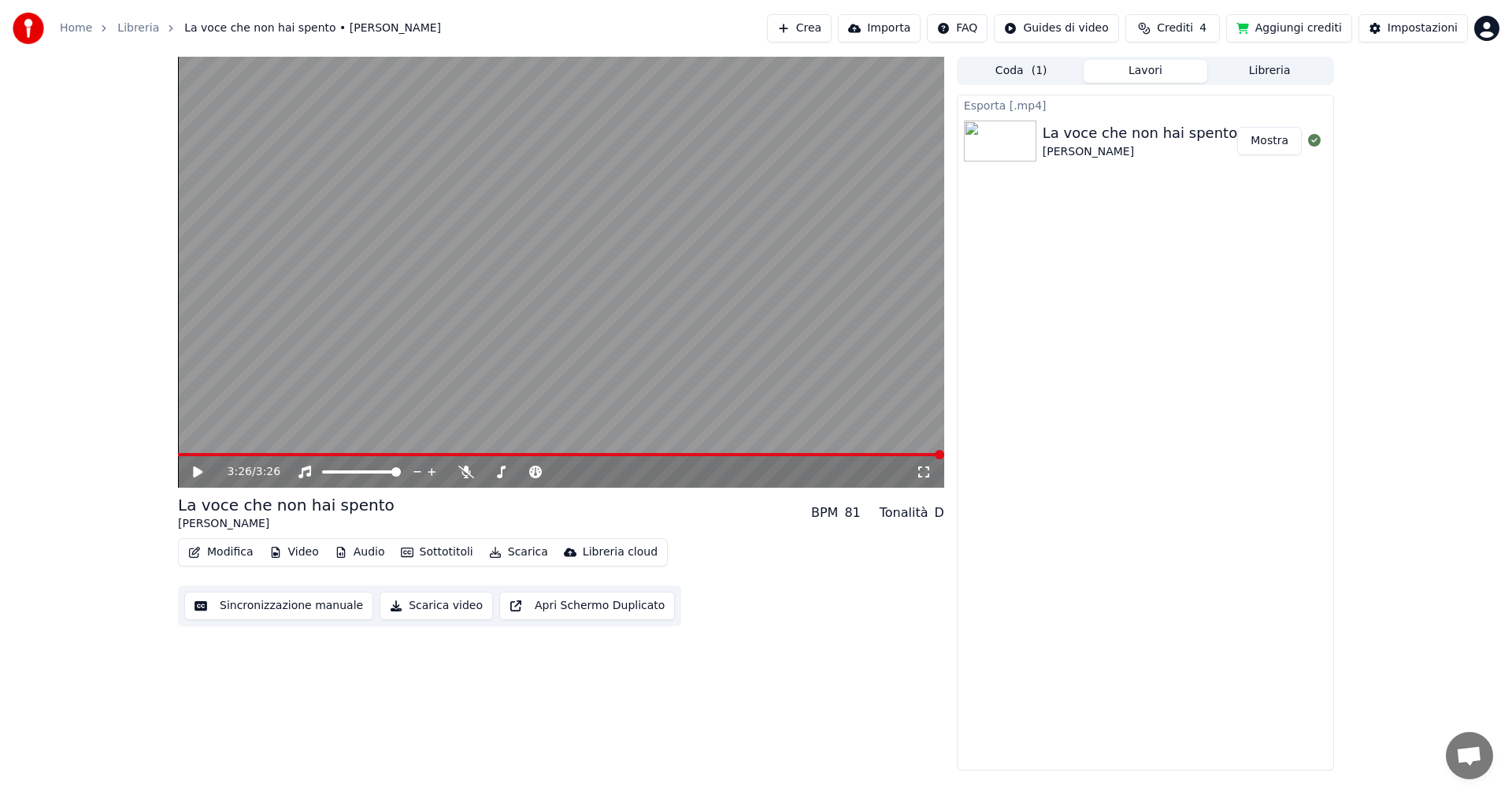
click at [240, 552] on button "Modifica" at bounding box center [221, 552] width 78 height 22
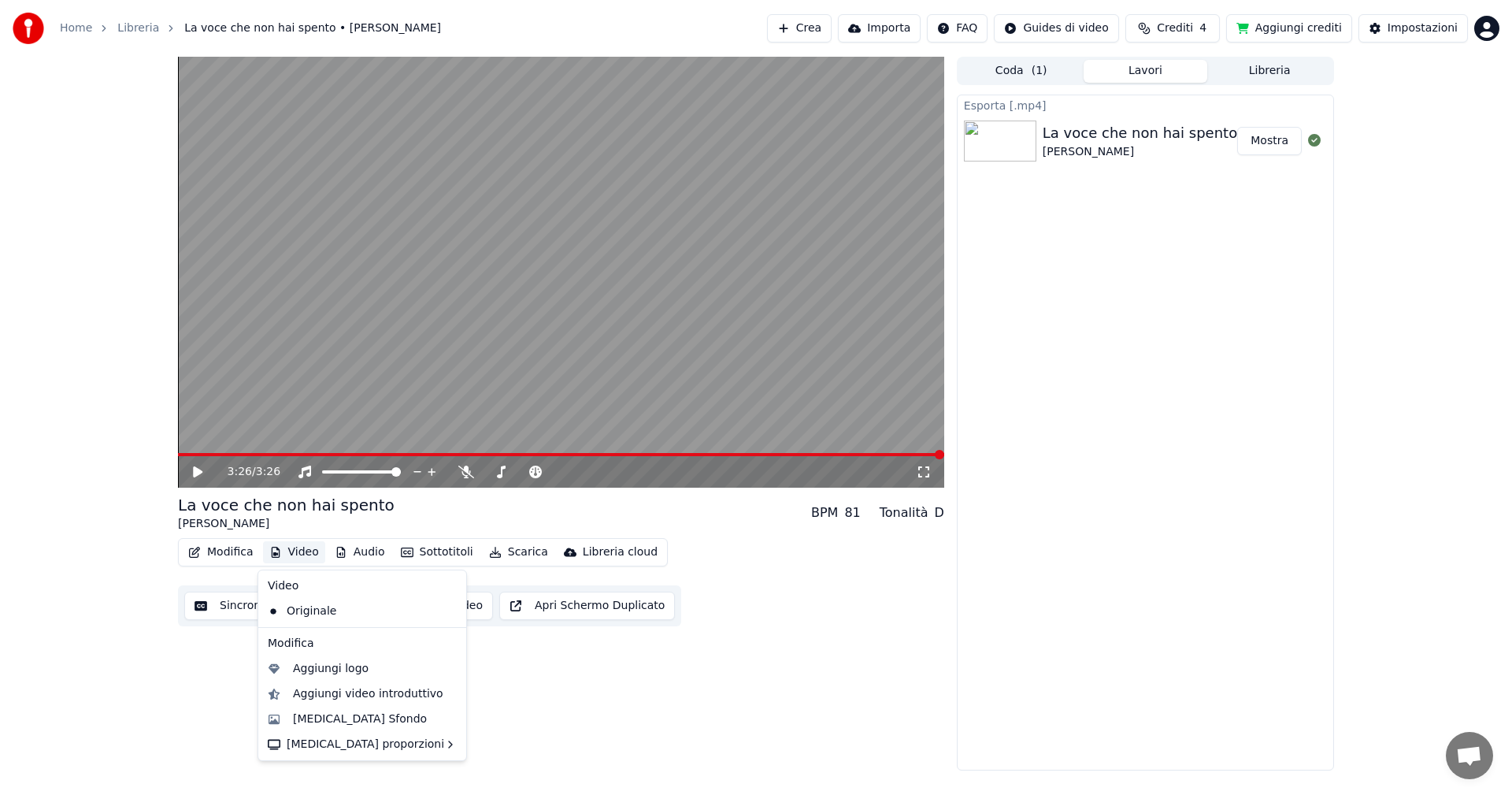
click at [311, 553] on button "Video" at bounding box center [294, 552] width 62 height 22
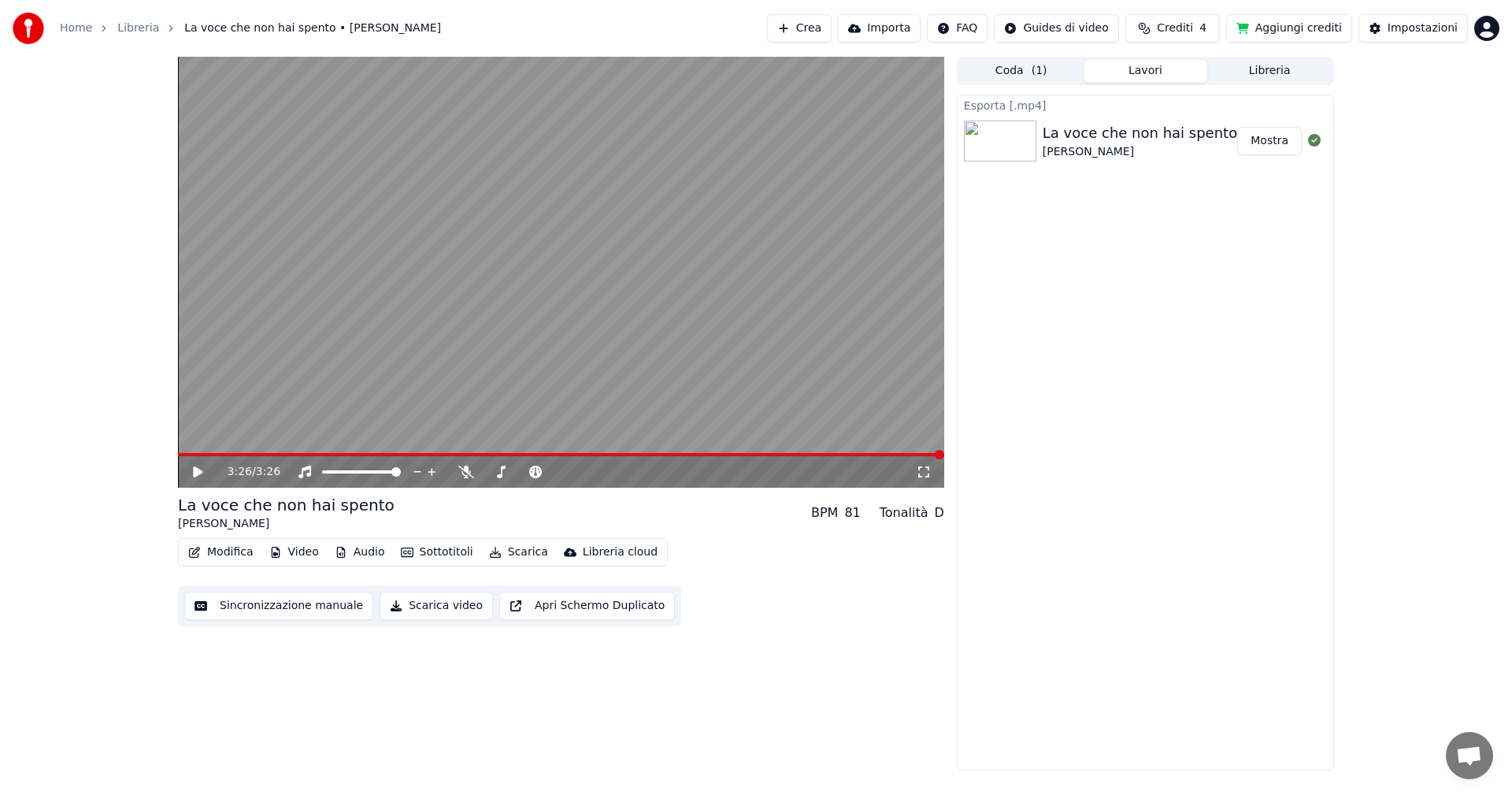
click at [297, 553] on button "Video" at bounding box center [294, 552] width 62 height 22
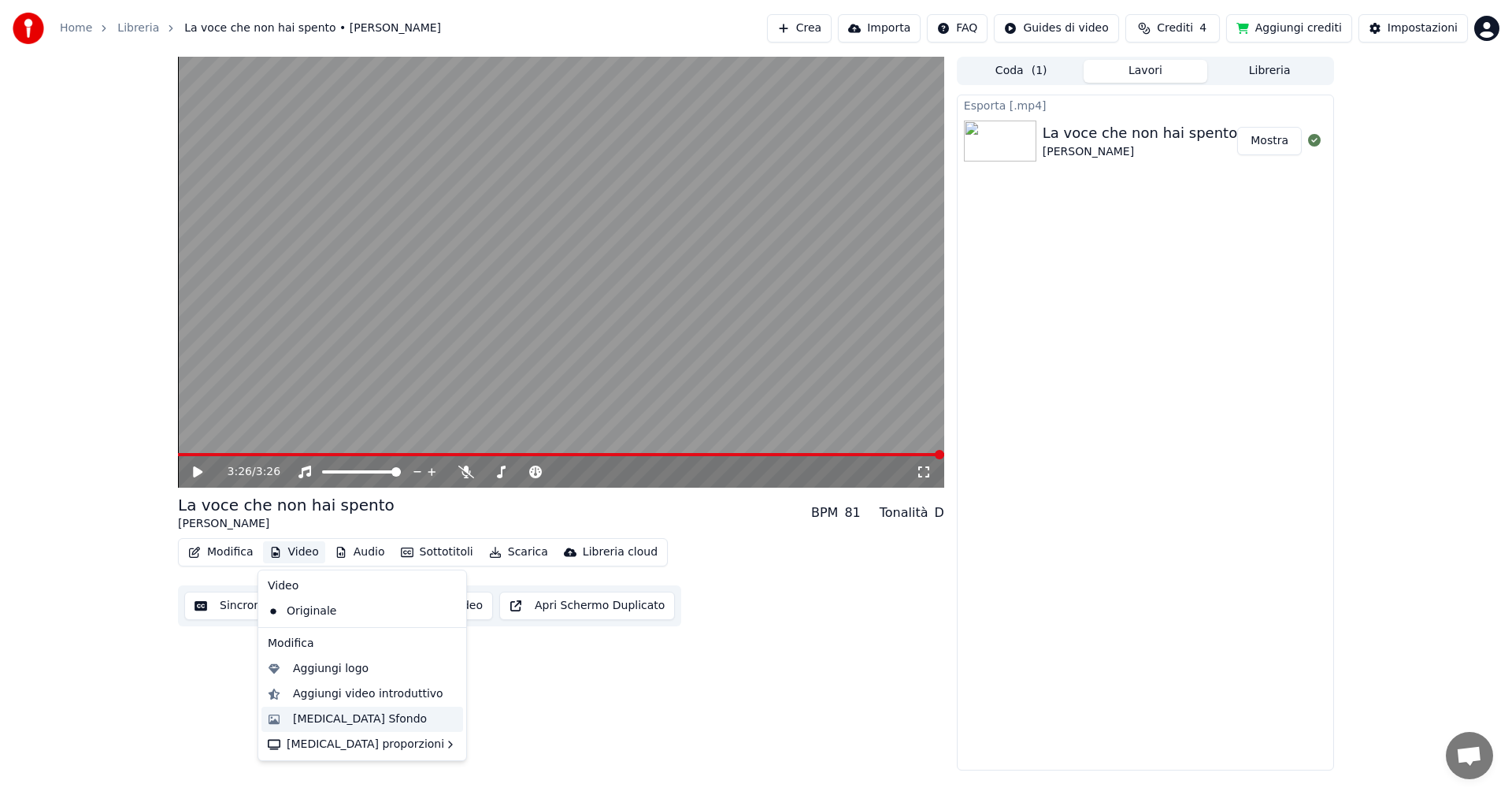
click at [325, 720] on div "Cambia Sfondo" at bounding box center [360, 719] width 134 height 16
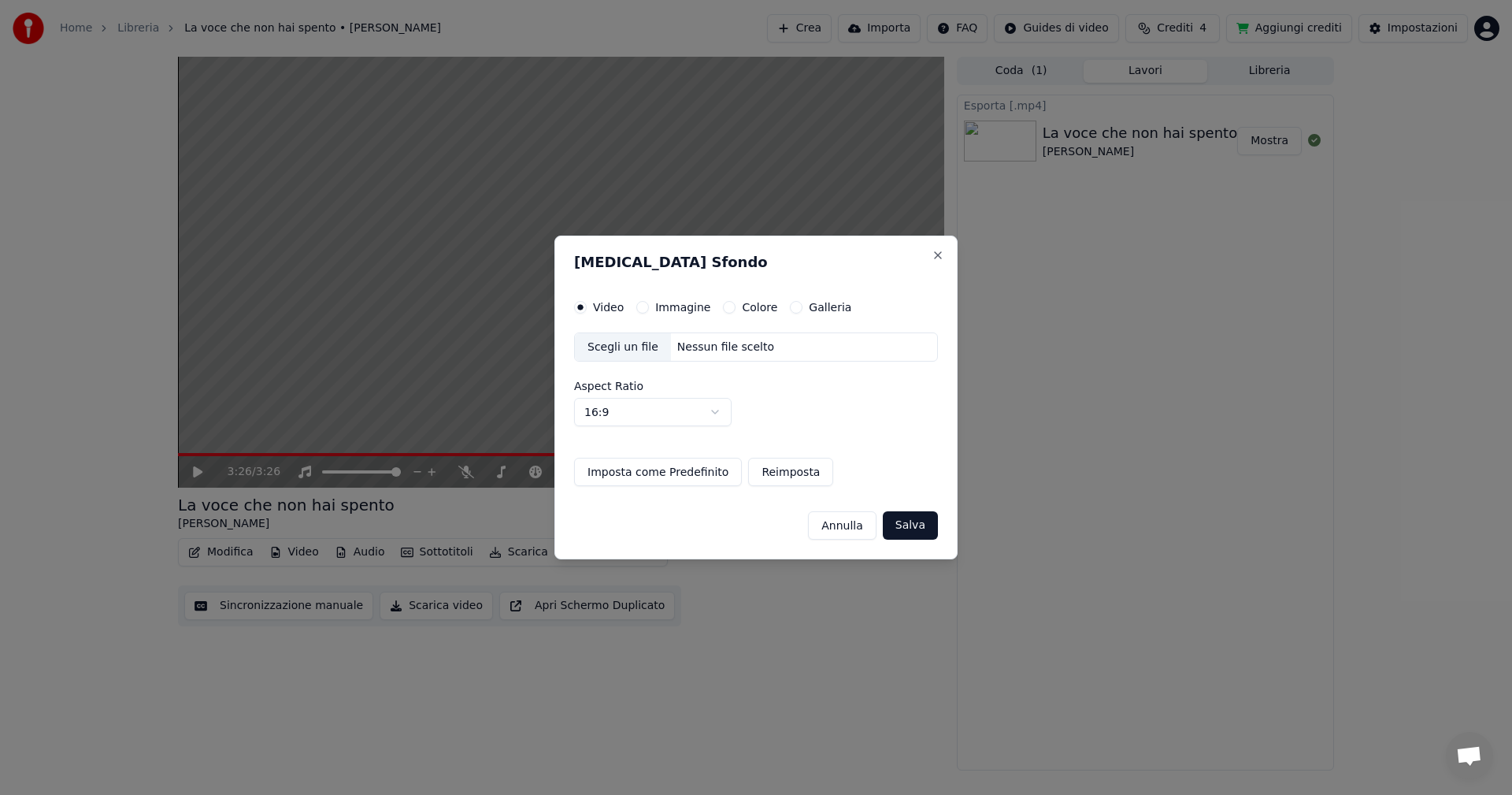
click at [646, 307] on button "Immagine" at bounding box center [642, 306] width 12 height 12
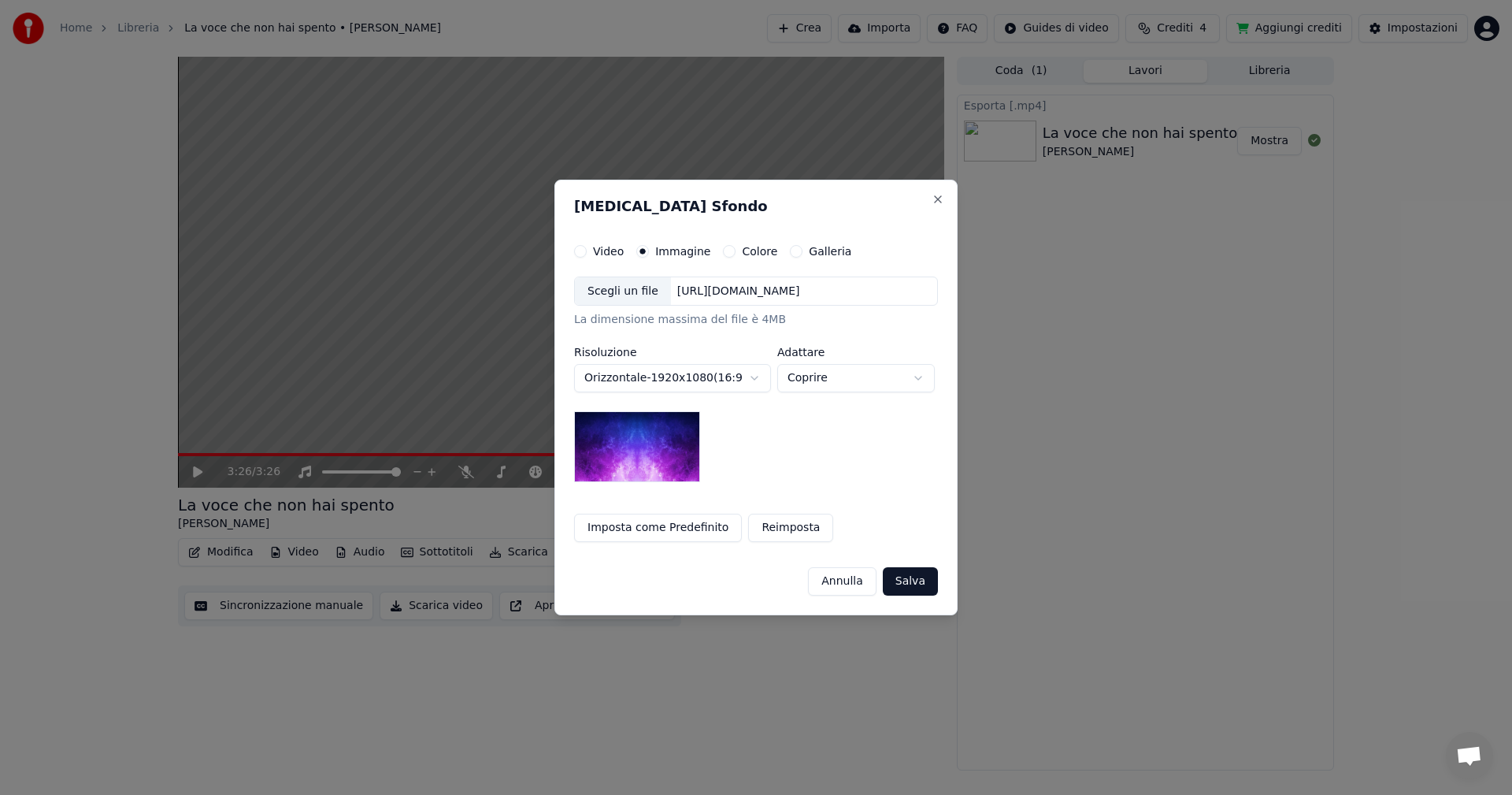
click at [627, 292] on div "Scegli un file" at bounding box center [623, 291] width 96 height 28
click at [919, 377] on body "**********" at bounding box center [756, 397] width 1512 height 795
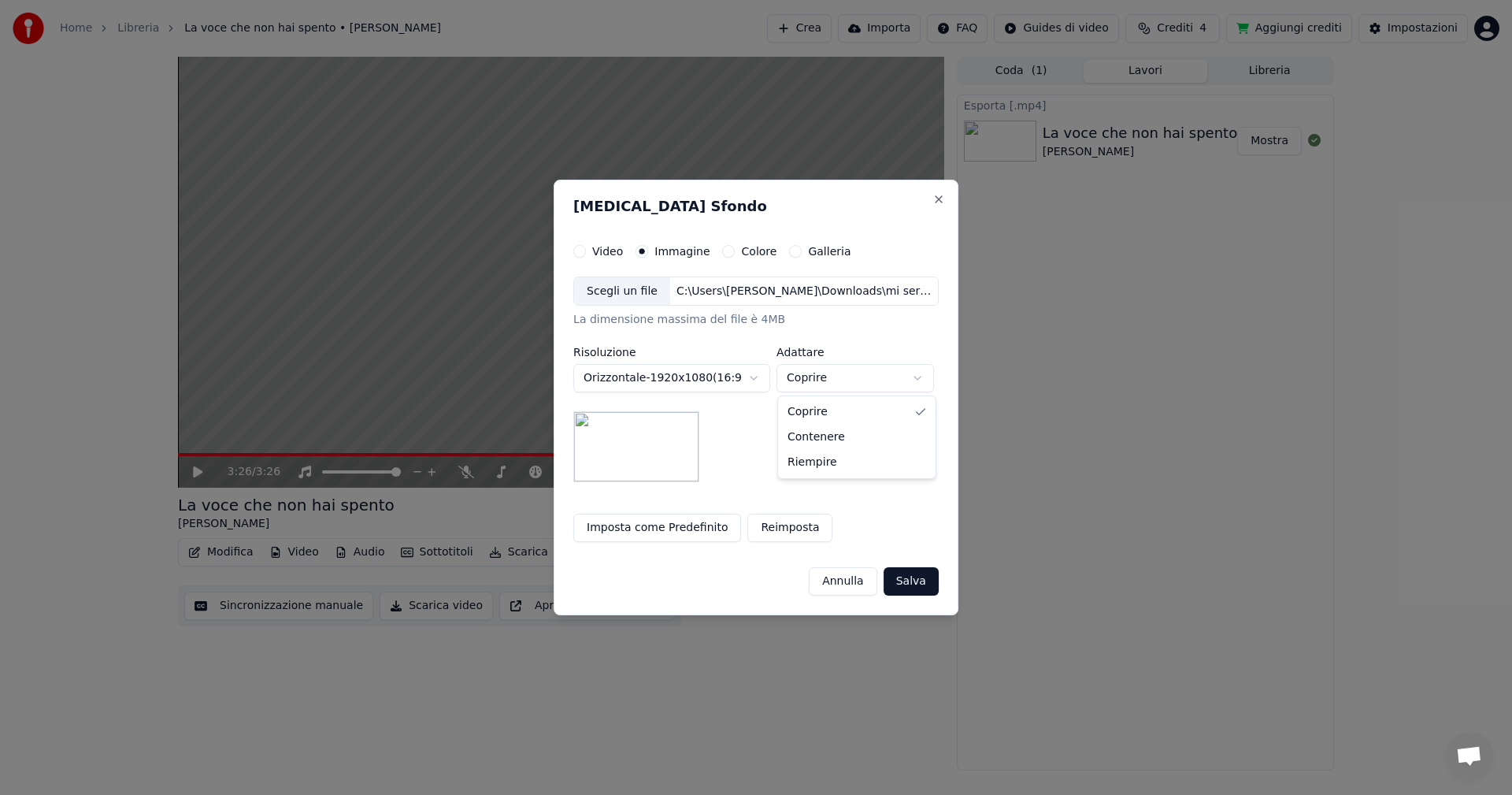
click at [914, 380] on body "**********" at bounding box center [756, 397] width 1512 height 795
click at [920, 379] on body "**********" at bounding box center [756, 397] width 1512 height 795
click at [876, 383] on body "**********" at bounding box center [756, 397] width 1512 height 795
click at [854, 385] on body "**********" at bounding box center [756, 397] width 1512 height 795
select select "*****"
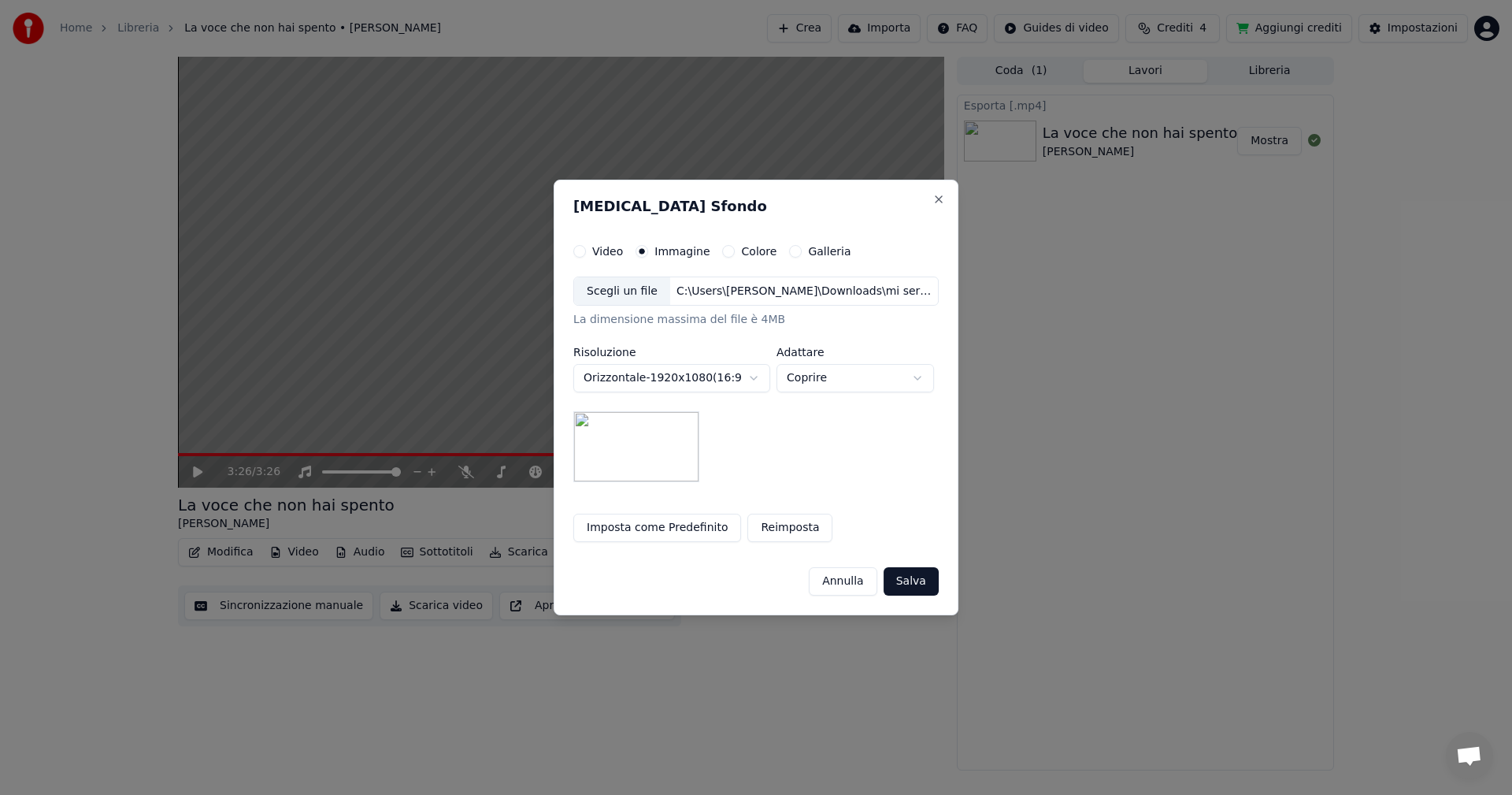
click at [835, 381] on body "**********" at bounding box center [756, 397] width 1512 height 795
click at [919, 582] on button "Salva" at bounding box center [911, 582] width 55 height 28
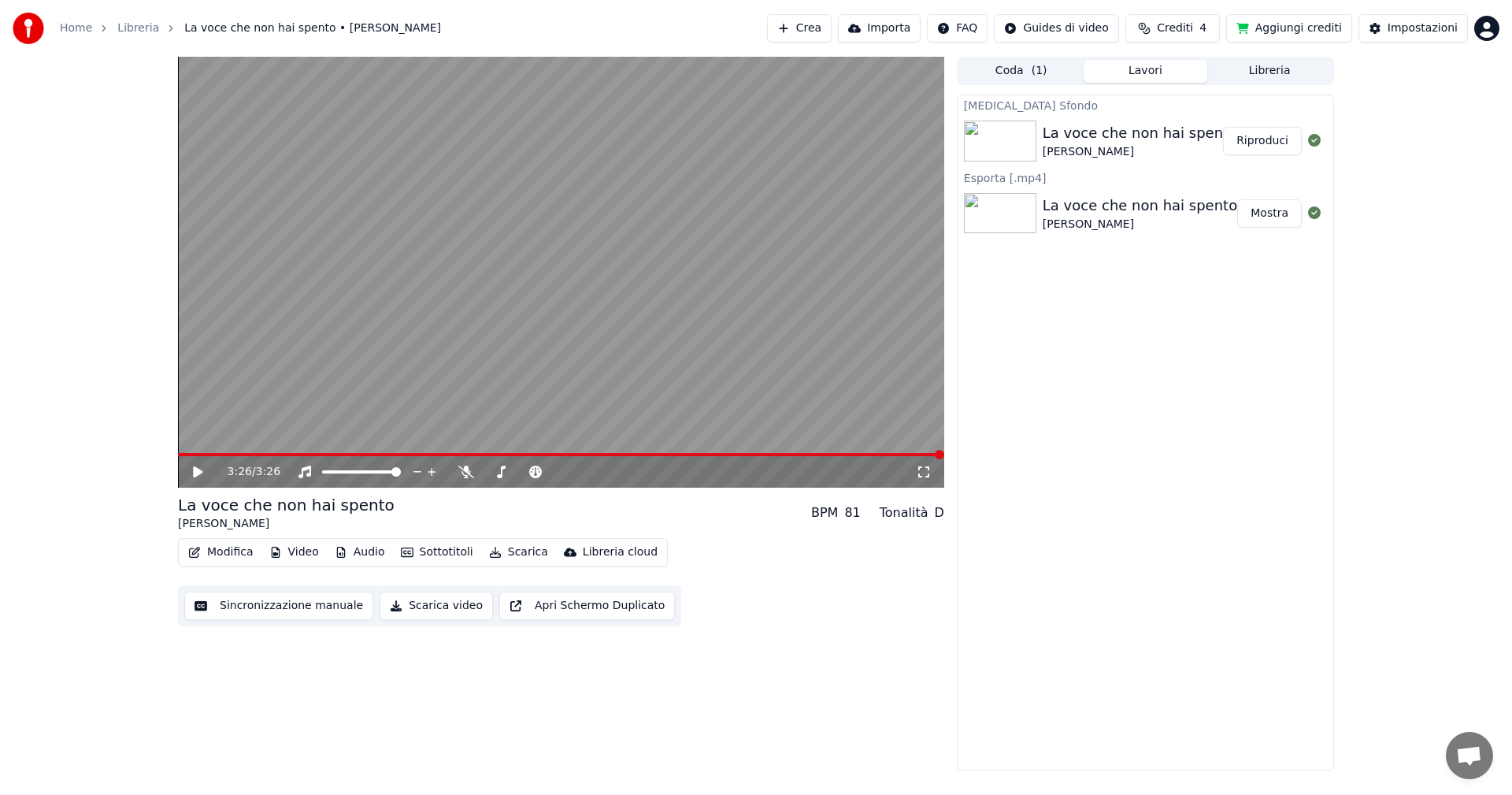
click at [1262, 70] on button "Libreria" at bounding box center [1270, 71] width 124 height 23
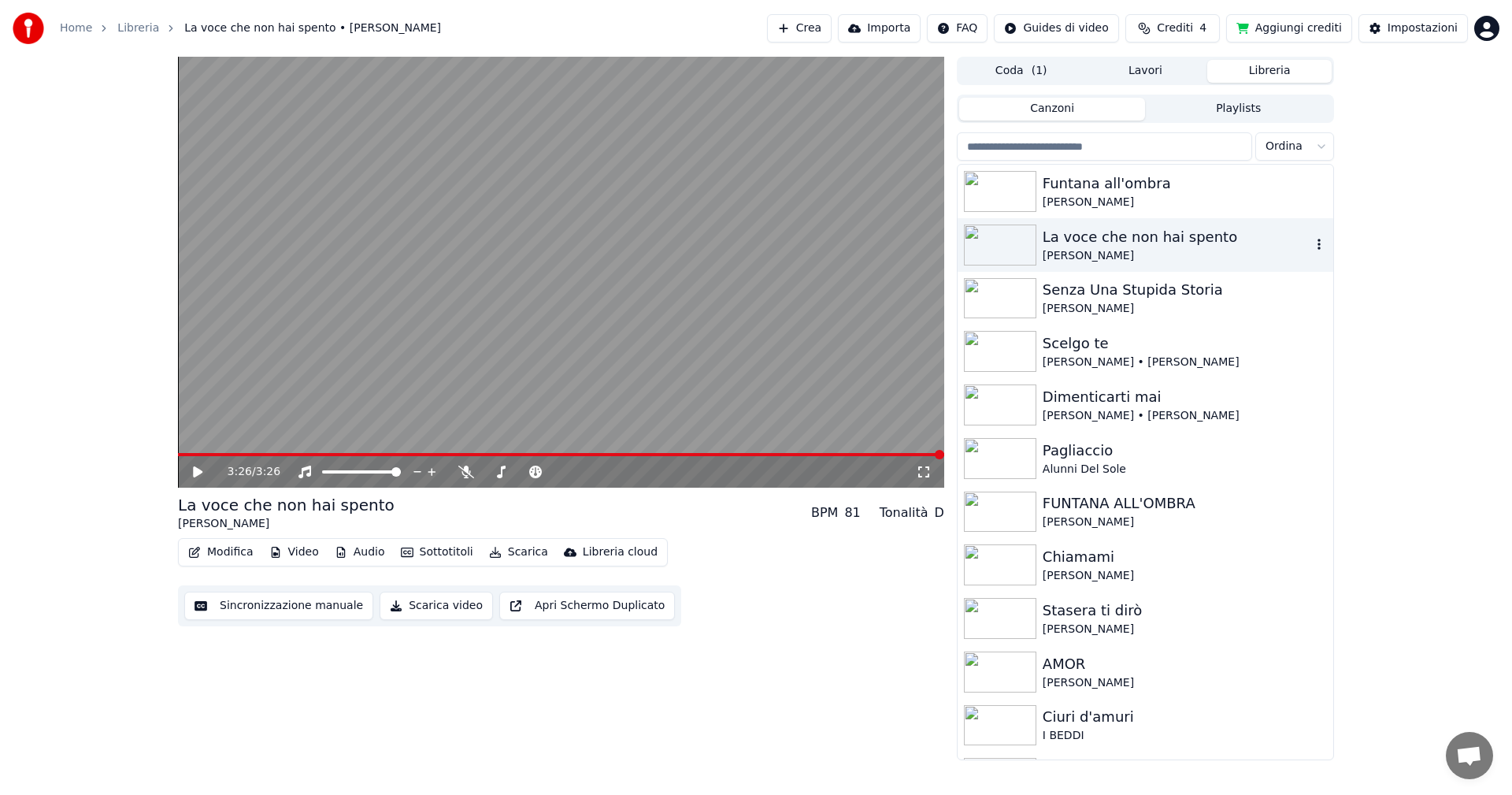
click at [1008, 249] on img at bounding box center [1000, 244] width 73 height 41
click at [1080, 240] on div "La voce che non hai spento" at bounding box center [1176, 237] width 269 height 22
click at [193, 470] on icon at bounding box center [208, 472] width 37 height 12
click at [196, 470] on icon at bounding box center [198, 472] width 8 height 9
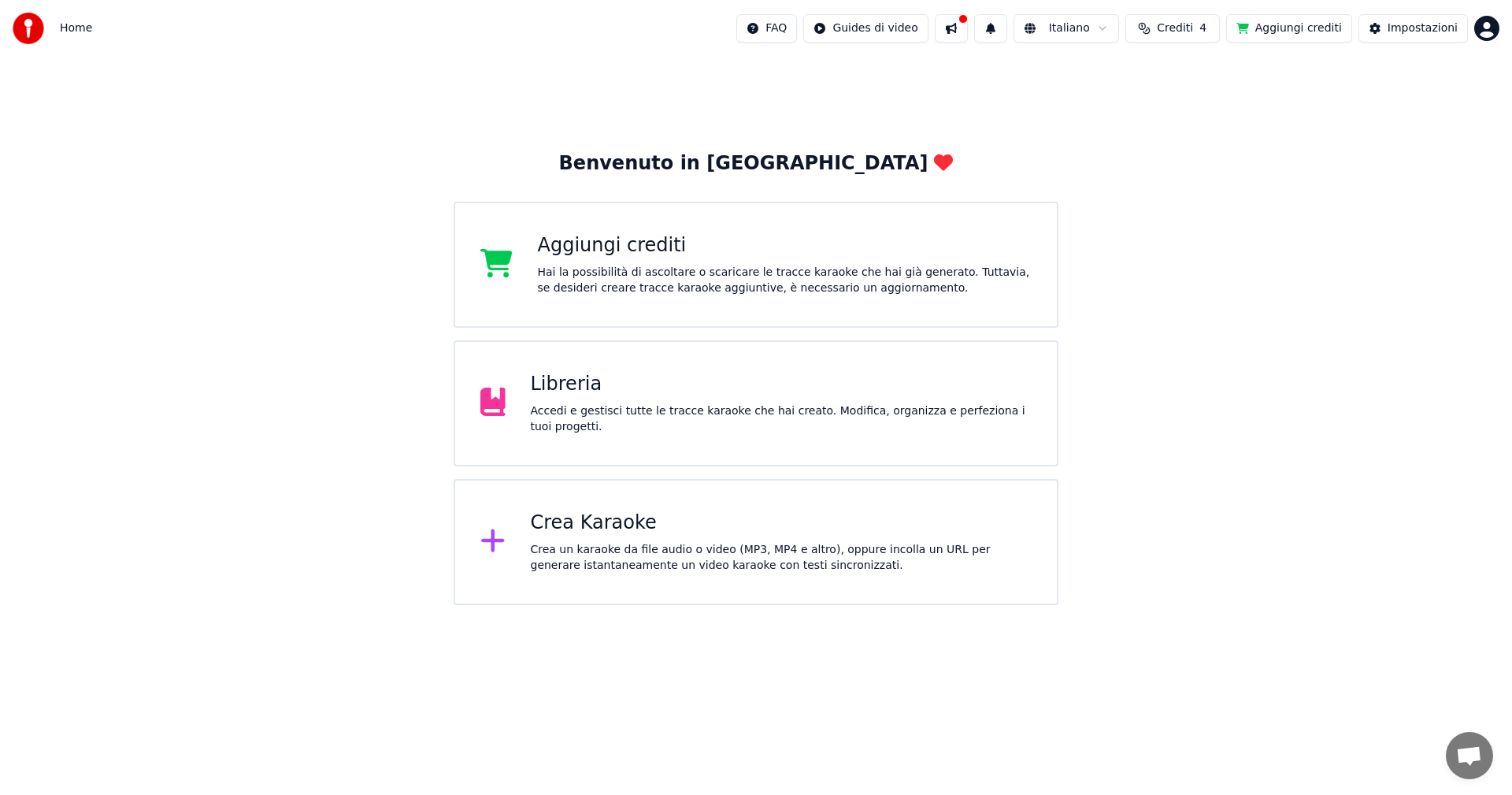
click at [560, 389] on div "Libreria" at bounding box center [781, 384] width 501 height 25
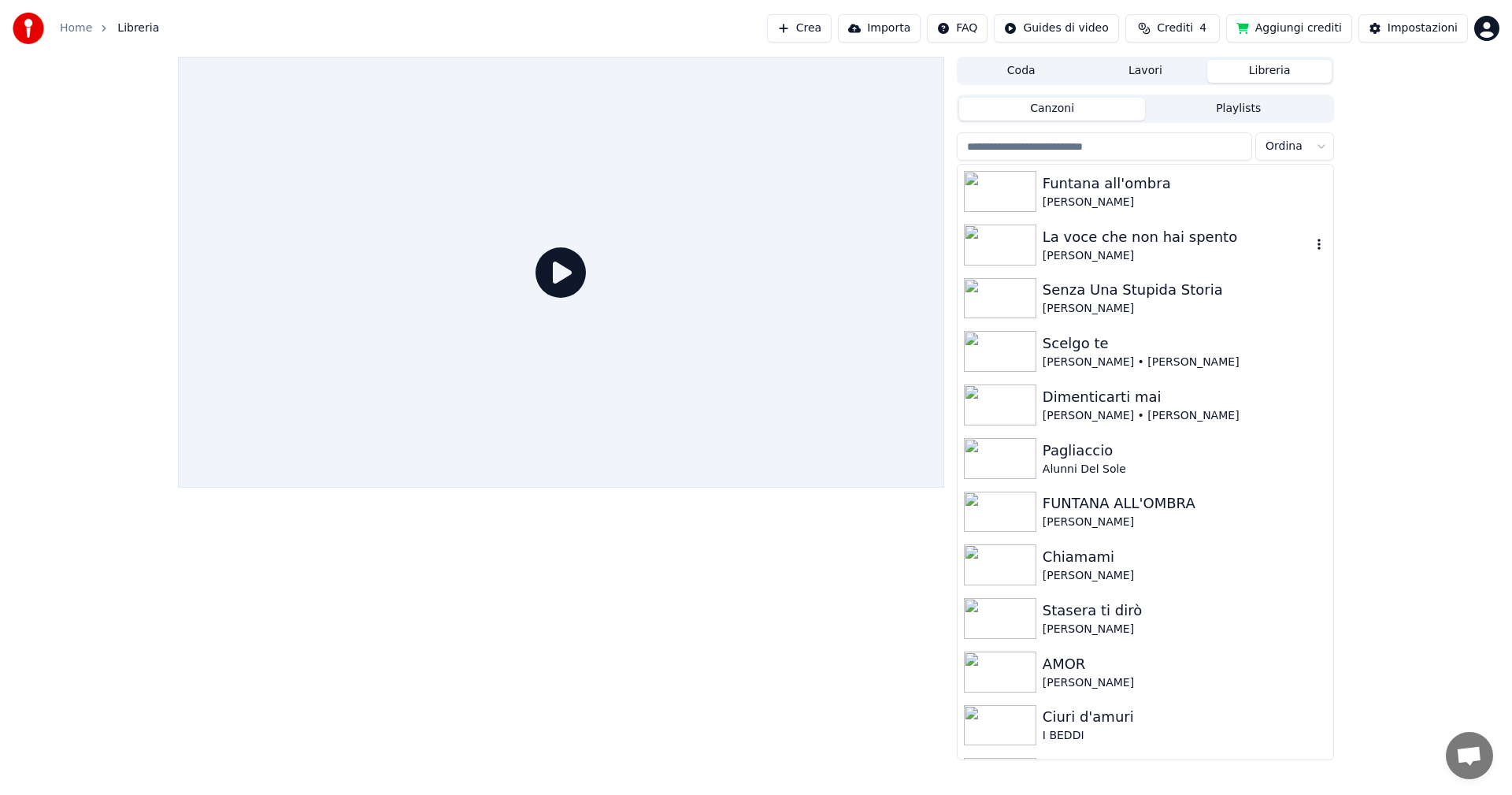
click at [1075, 240] on div "La voce che non hai spento" at bounding box center [1176, 237] width 269 height 22
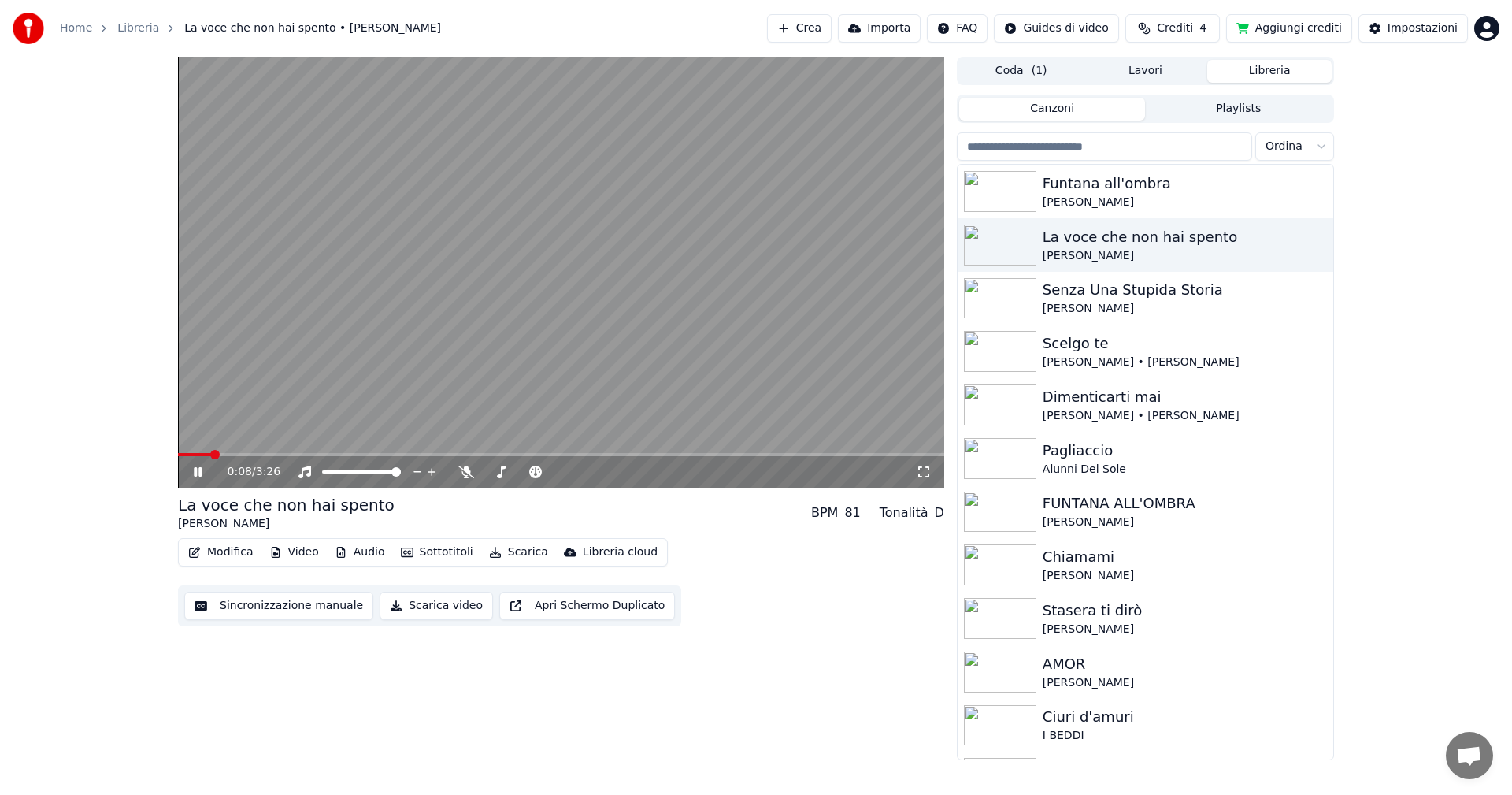
click at [195, 470] on icon at bounding box center [198, 472] width 8 height 9
click at [507, 553] on button "Scarica" at bounding box center [518, 552] width 72 height 22
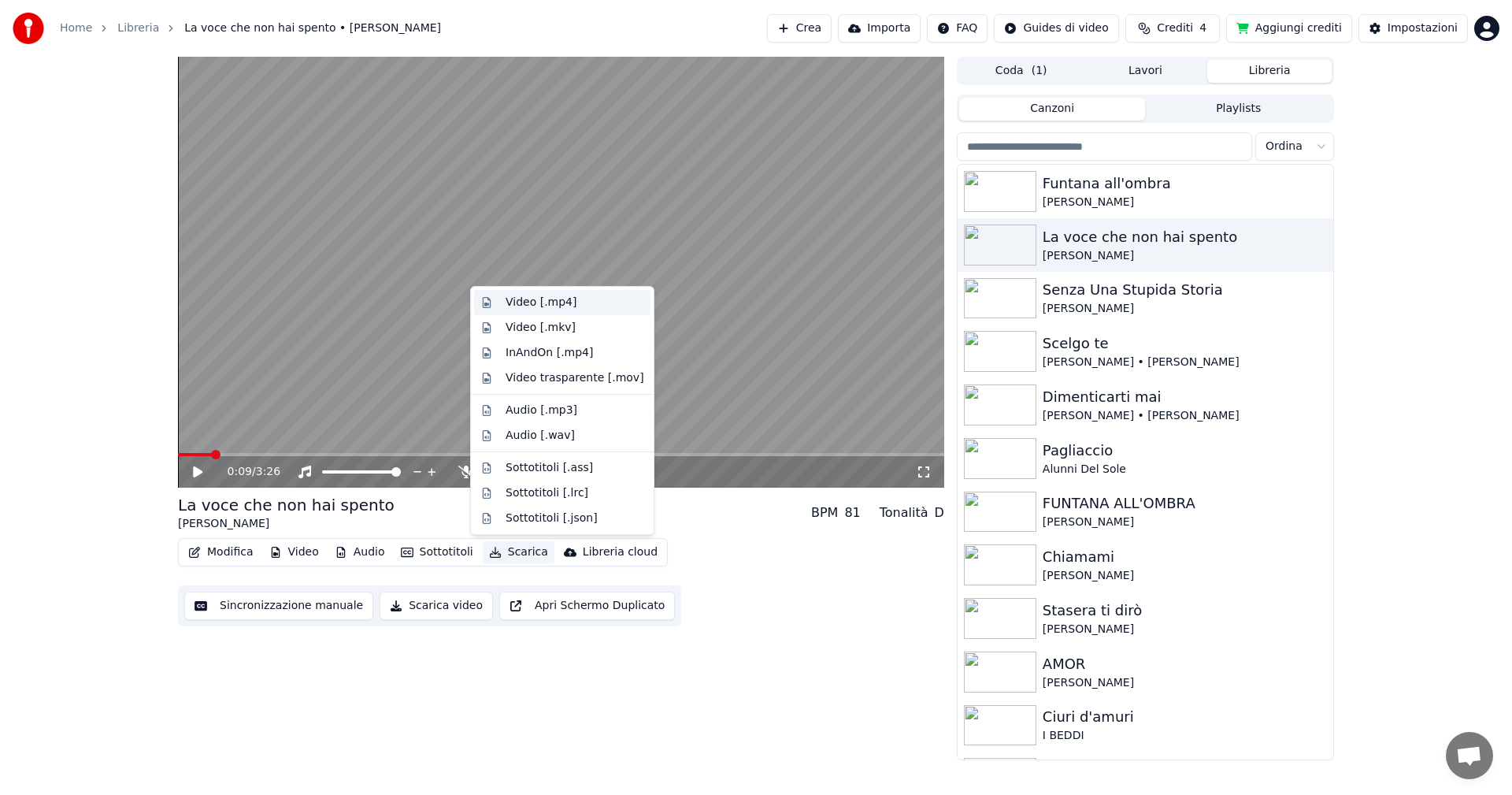
click at [525, 304] on div "Video [.mp4]" at bounding box center [540, 302] width 71 height 16
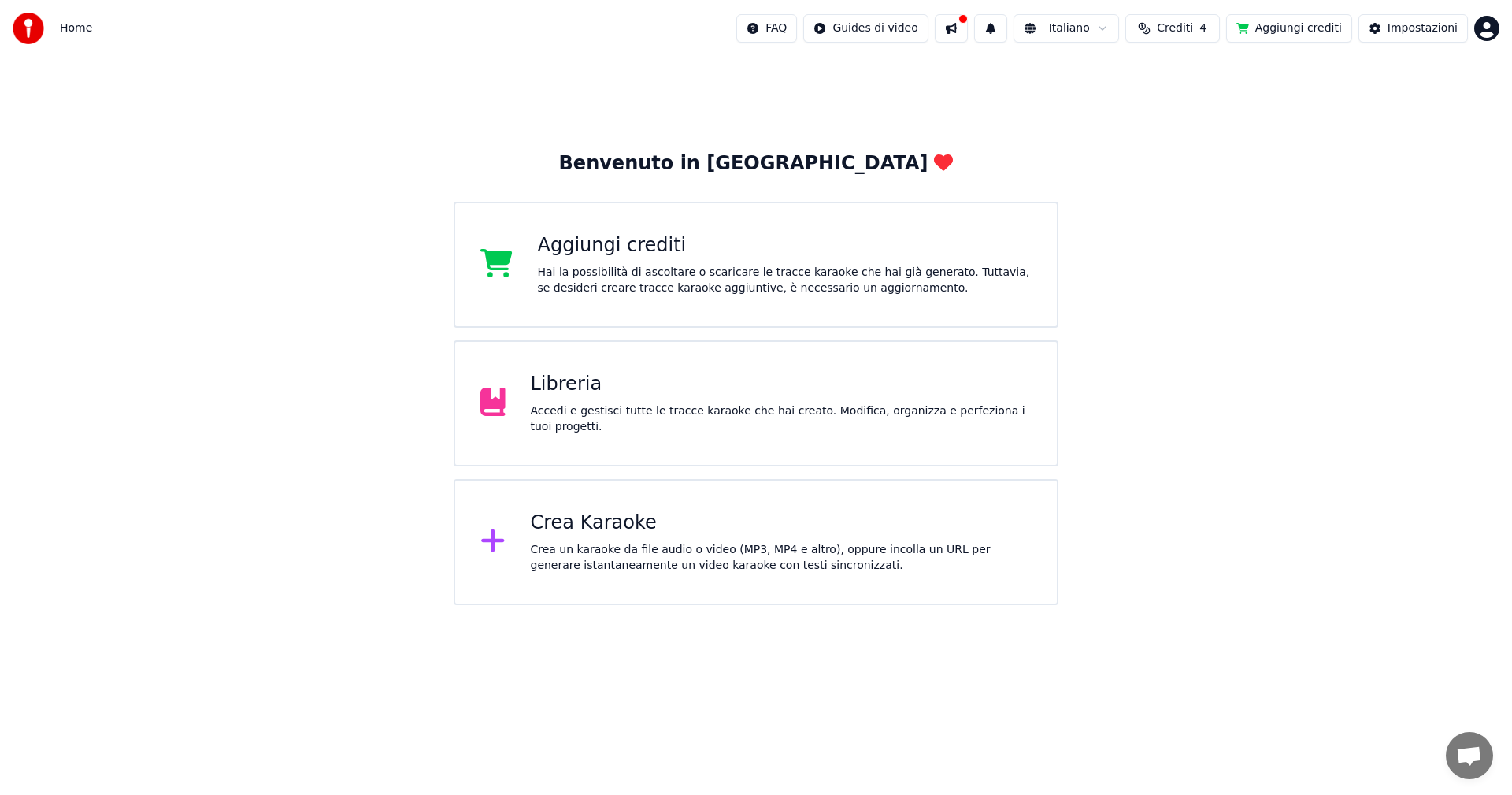
click at [625, 410] on div "Accedi e gestisci tutte le tracce karaoke che hai creato. Modifica, organizza e…" at bounding box center [781, 419] width 501 height 31
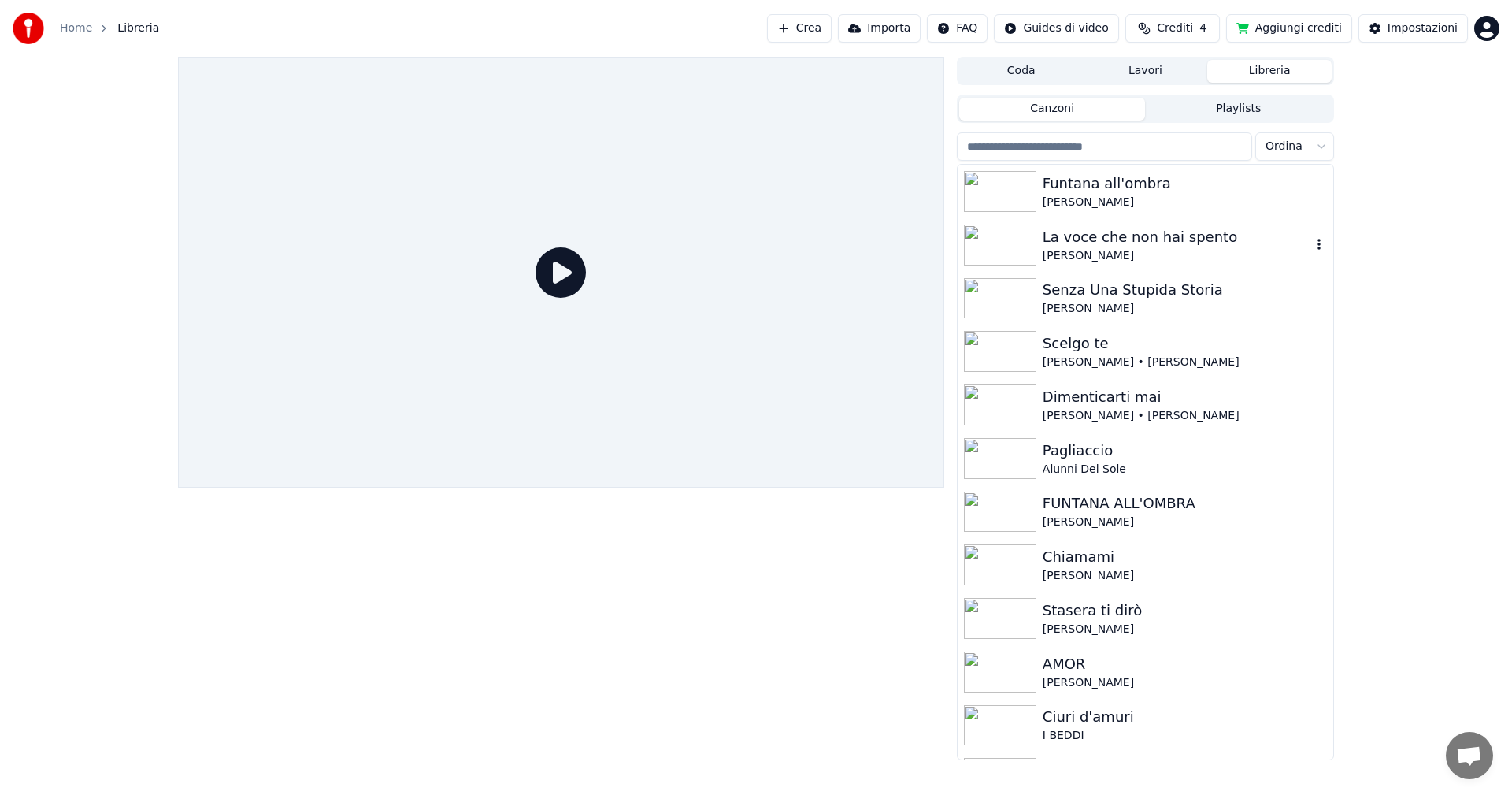
click at [1019, 250] on img at bounding box center [1000, 244] width 73 height 41
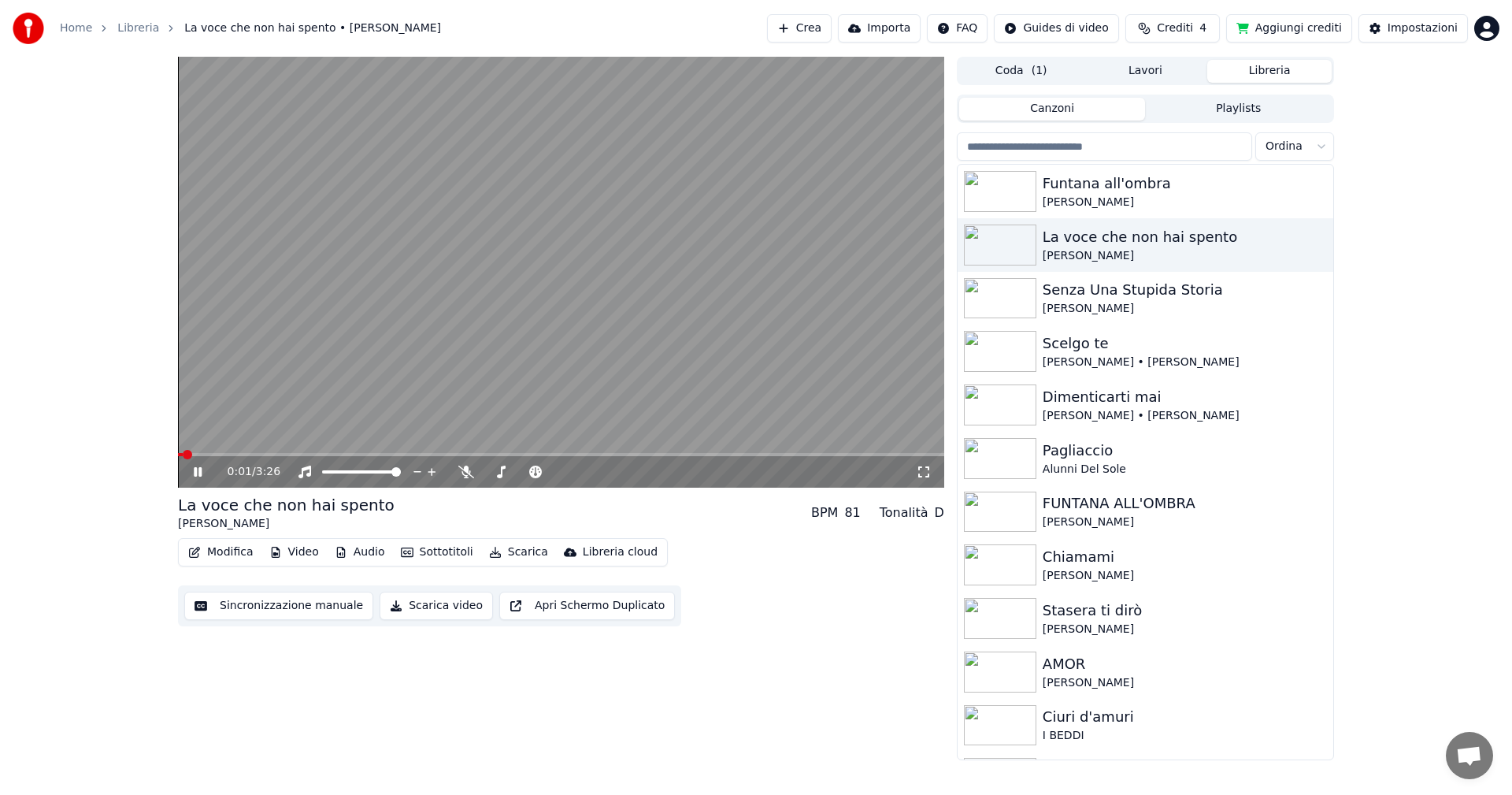
click at [199, 472] on icon at bounding box center [208, 472] width 37 height 12
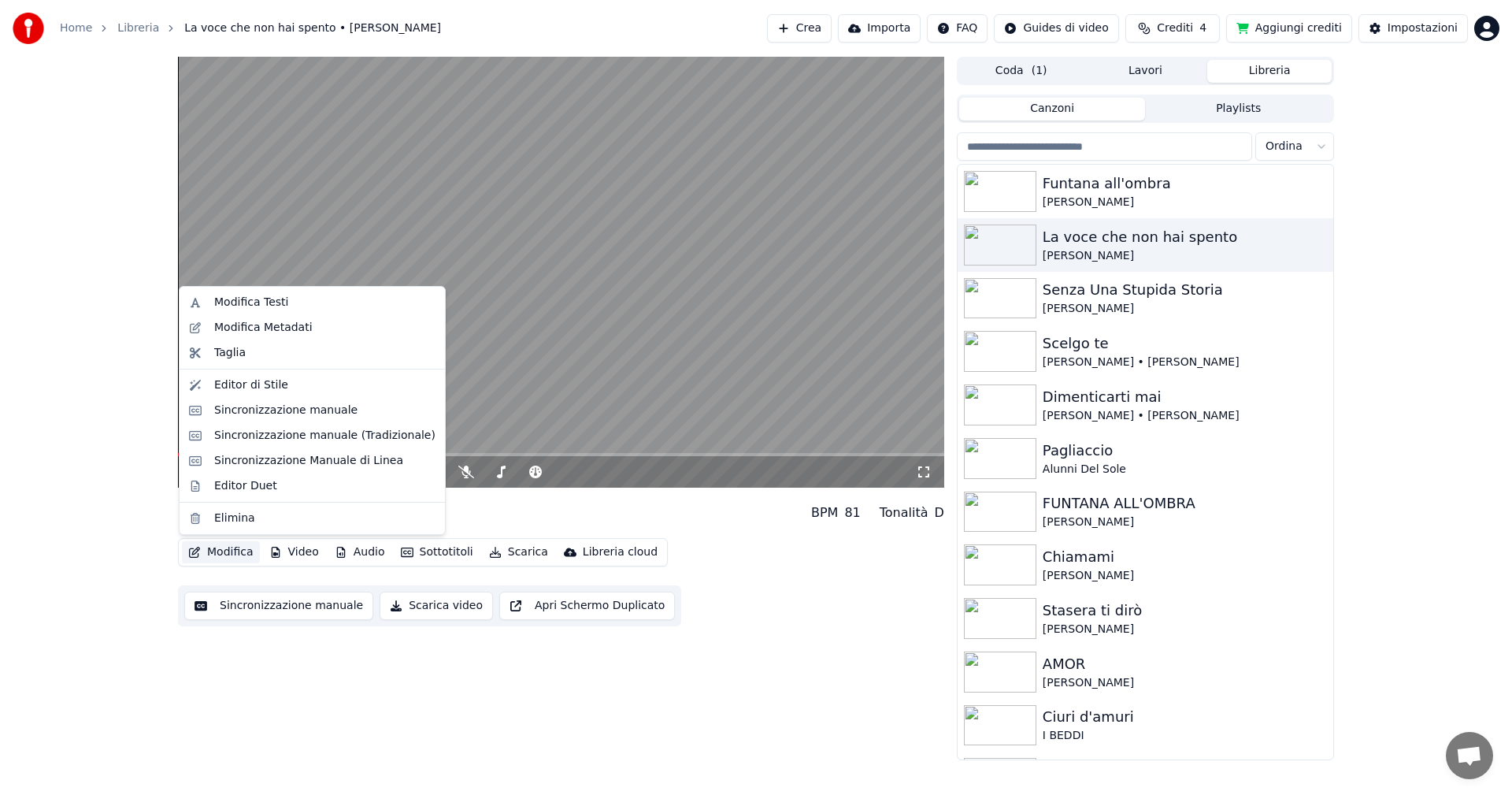
click at [218, 554] on button "Modifica" at bounding box center [221, 552] width 78 height 22
click at [274, 439] on div "Sincronizzazione manuale (Tradizionale)" at bounding box center [324, 436] width 222 height 16
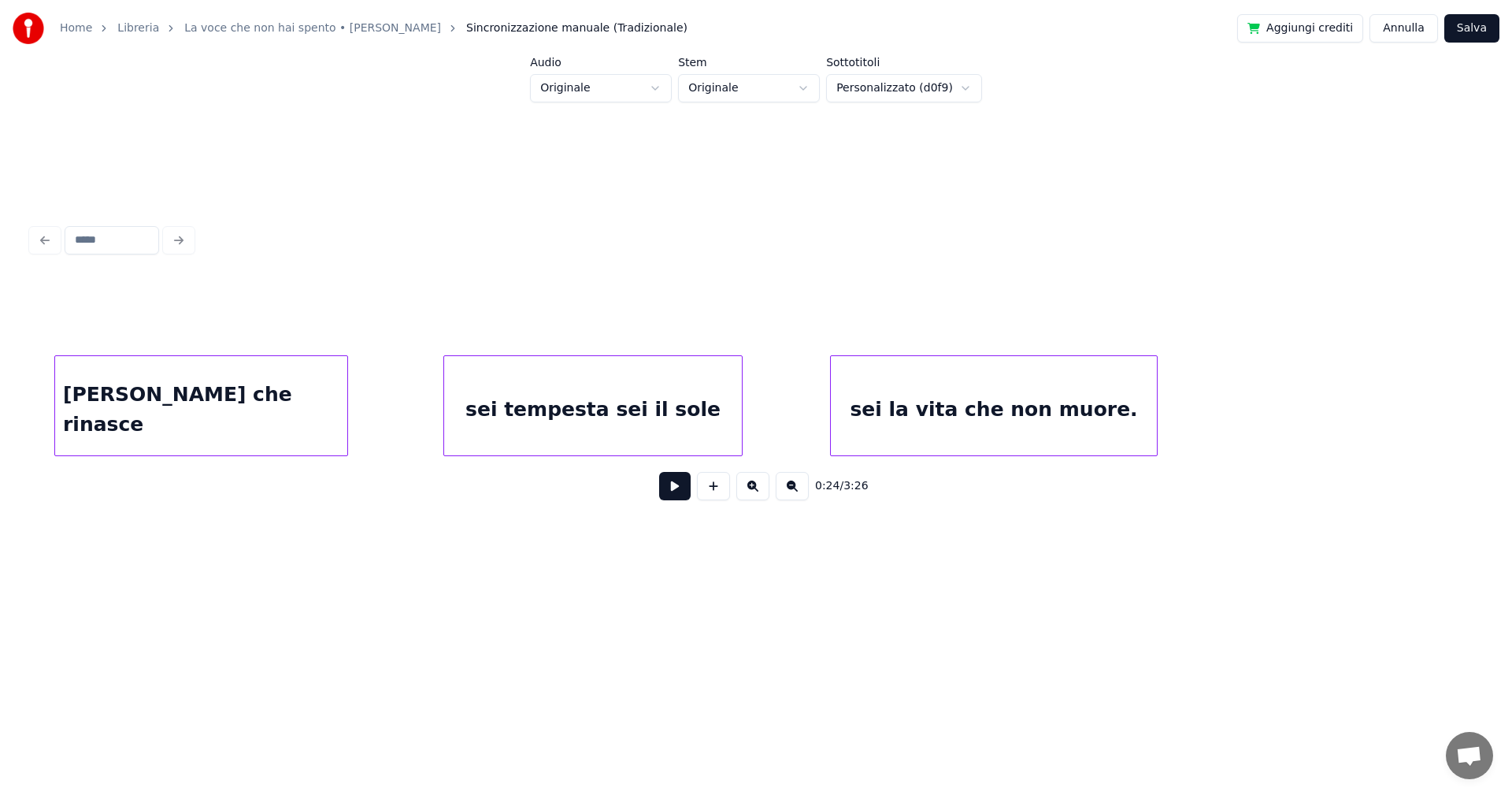
scroll to position [0, 18587]
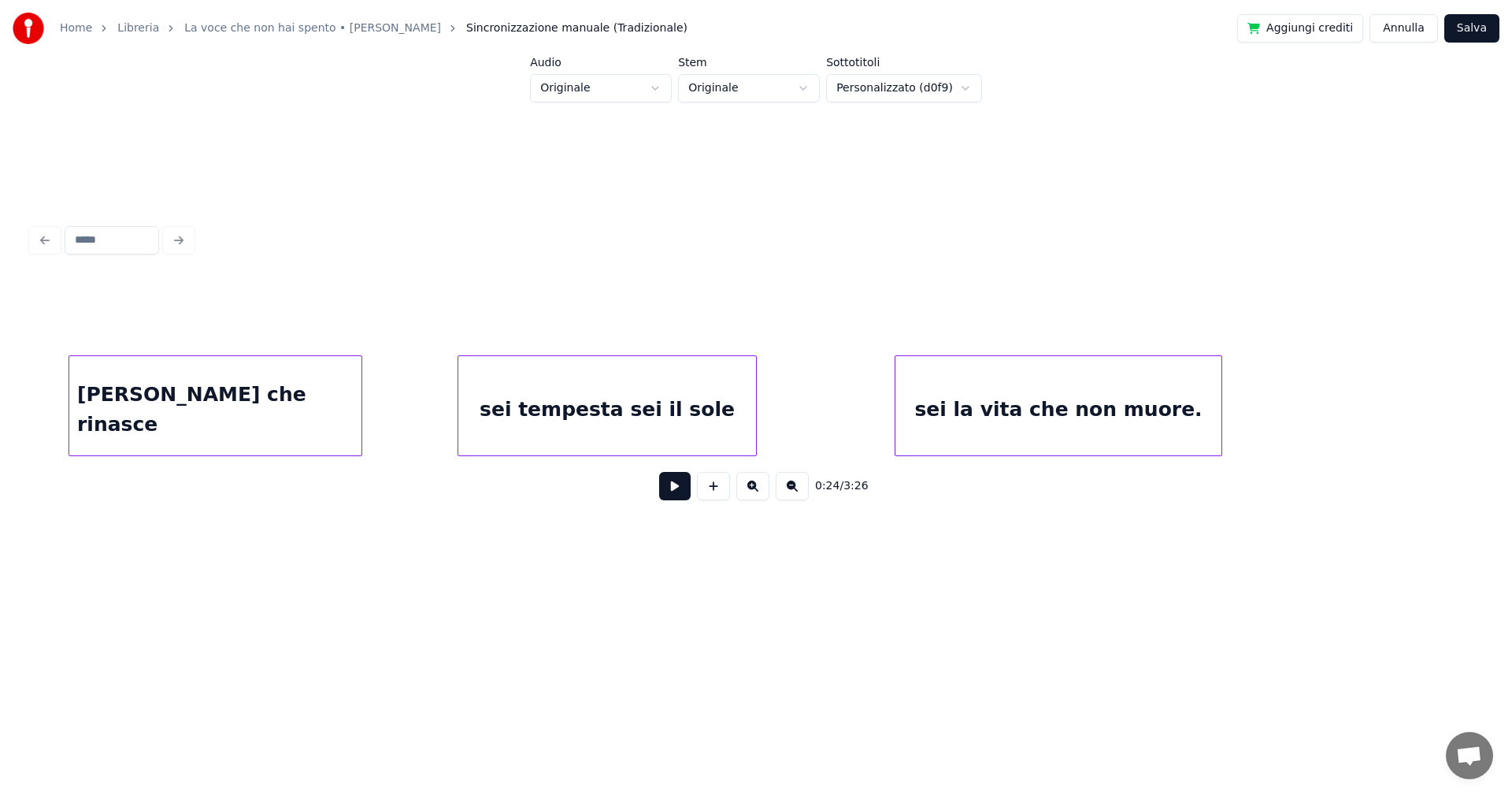
click at [984, 400] on div "sei la vita che non muore." at bounding box center [1059, 410] width 326 height 108
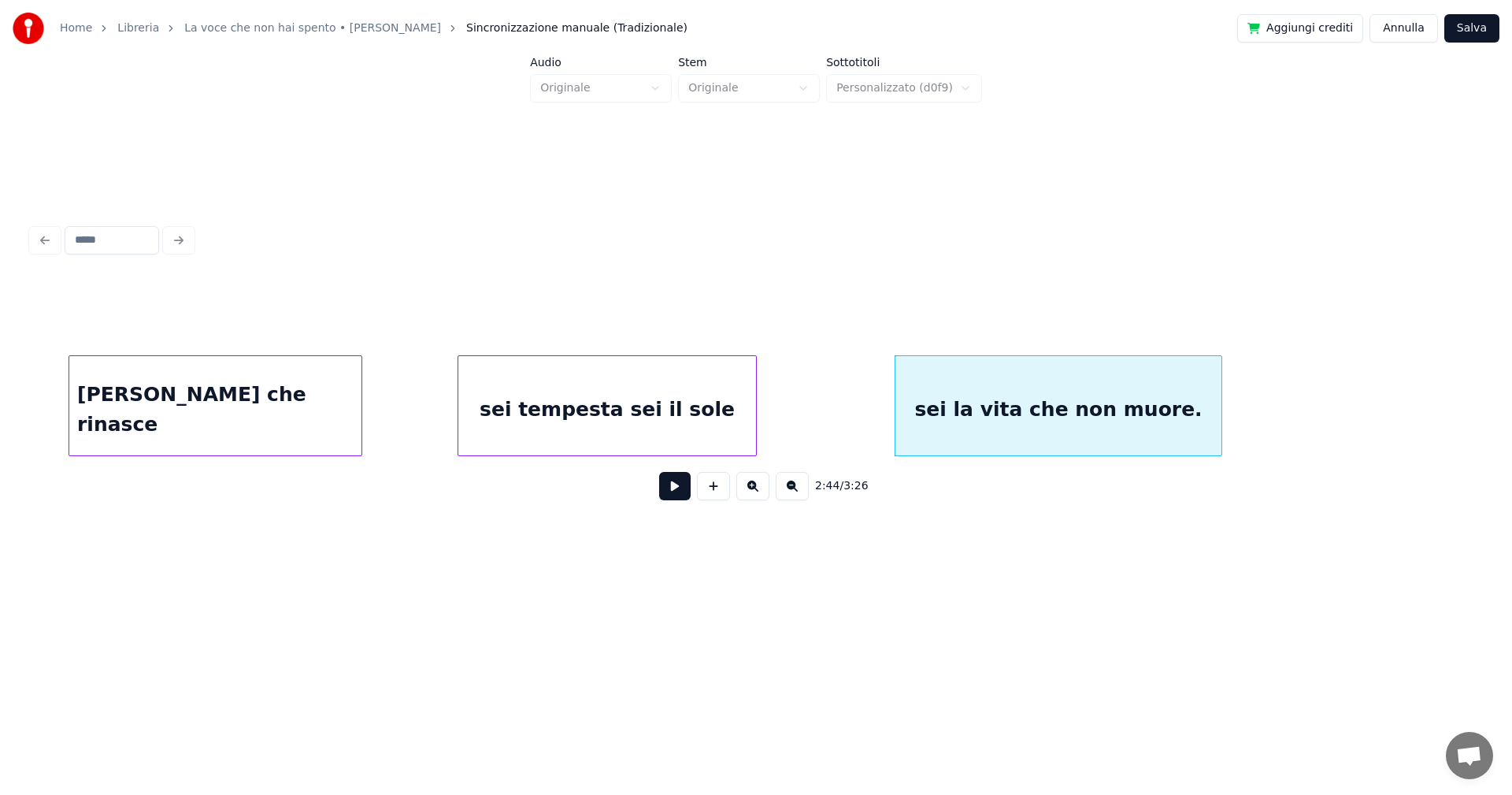
click at [1476, 29] on button "Salva" at bounding box center [1471, 28] width 55 height 28
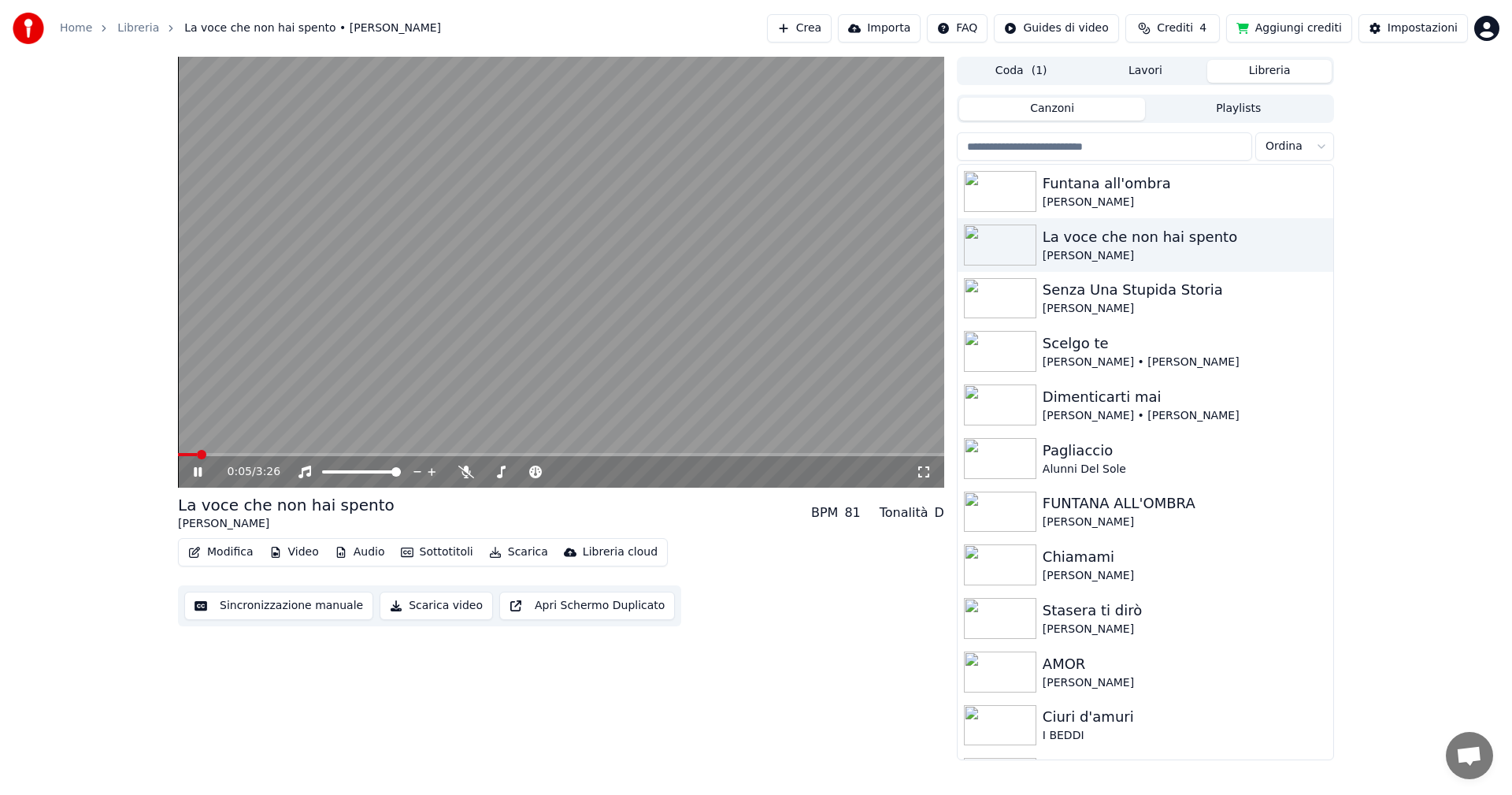
click at [194, 473] on icon at bounding box center [198, 472] width 8 height 9
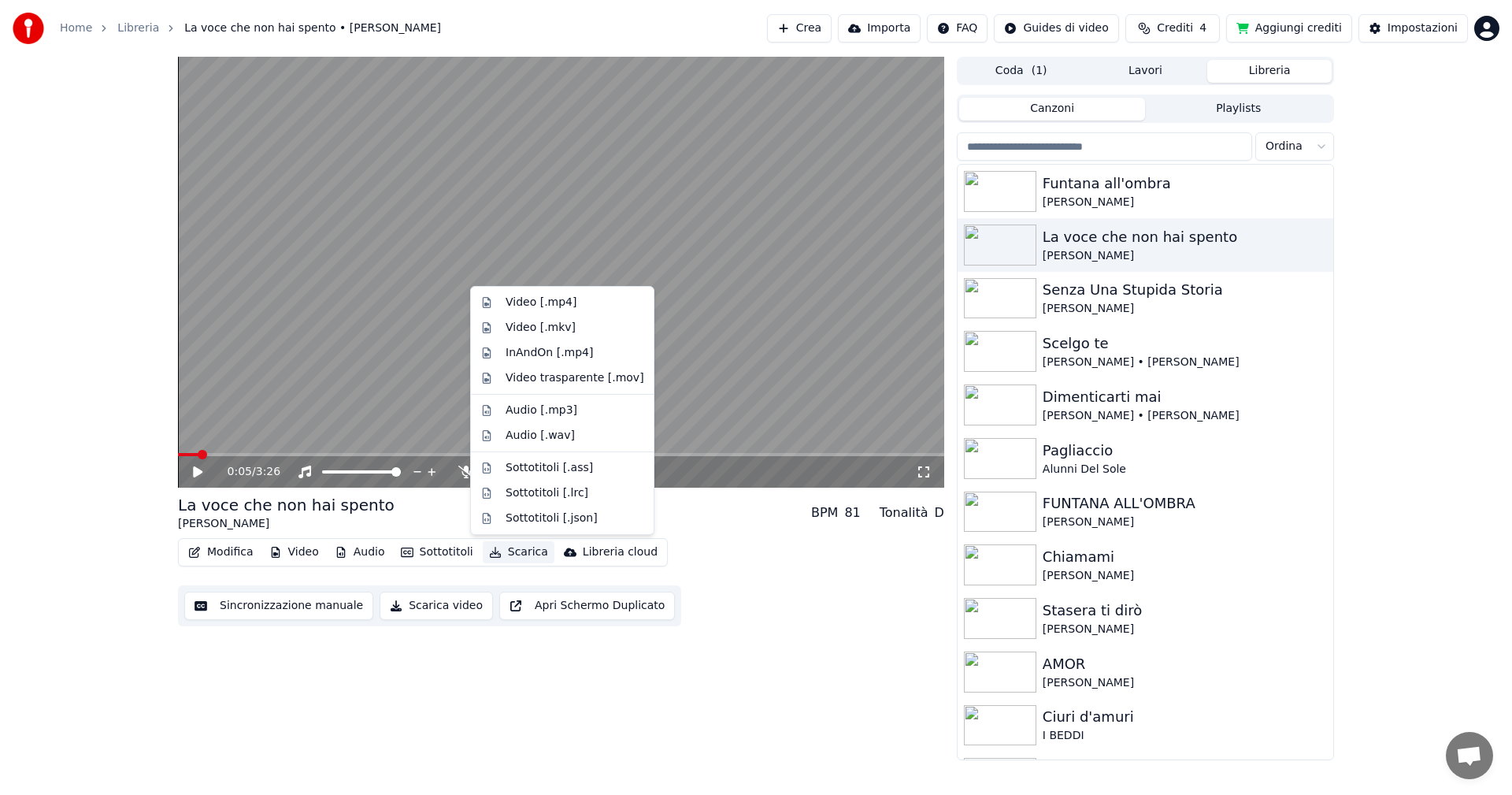
click at [503, 553] on button "Scarica" at bounding box center [518, 552] width 72 height 22
click at [524, 302] on div "Video [.mp4]" at bounding box center [540, 302] width 71 height 16
